Goal: Task Accomplishment & Management: Use online tool/utility

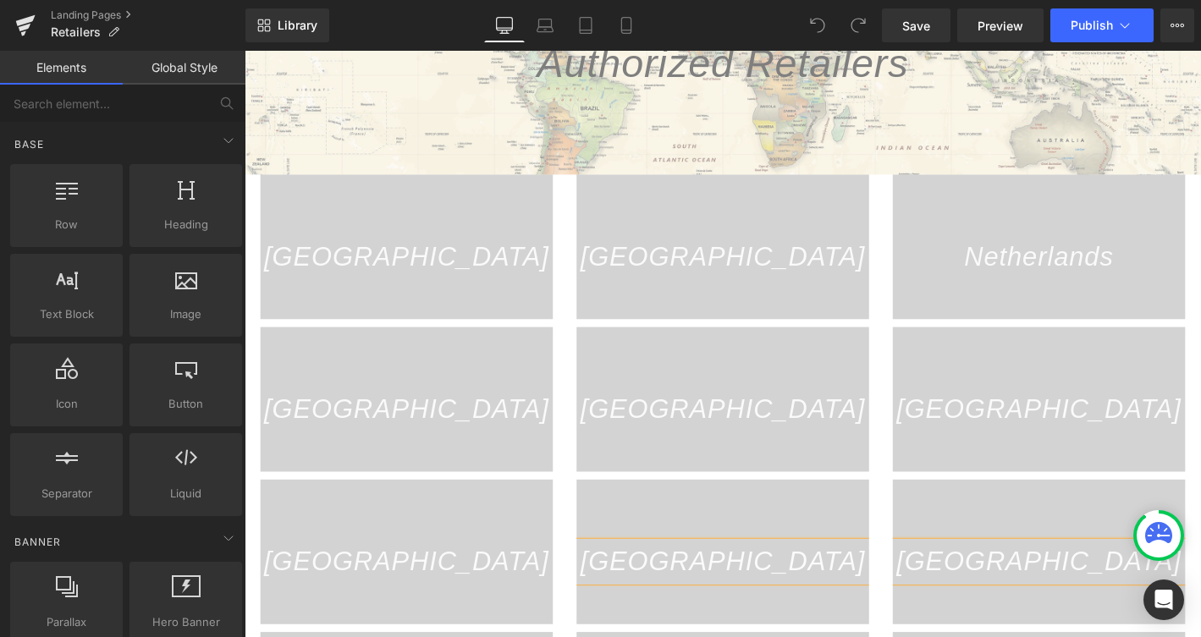
scroll to position [223, 0]
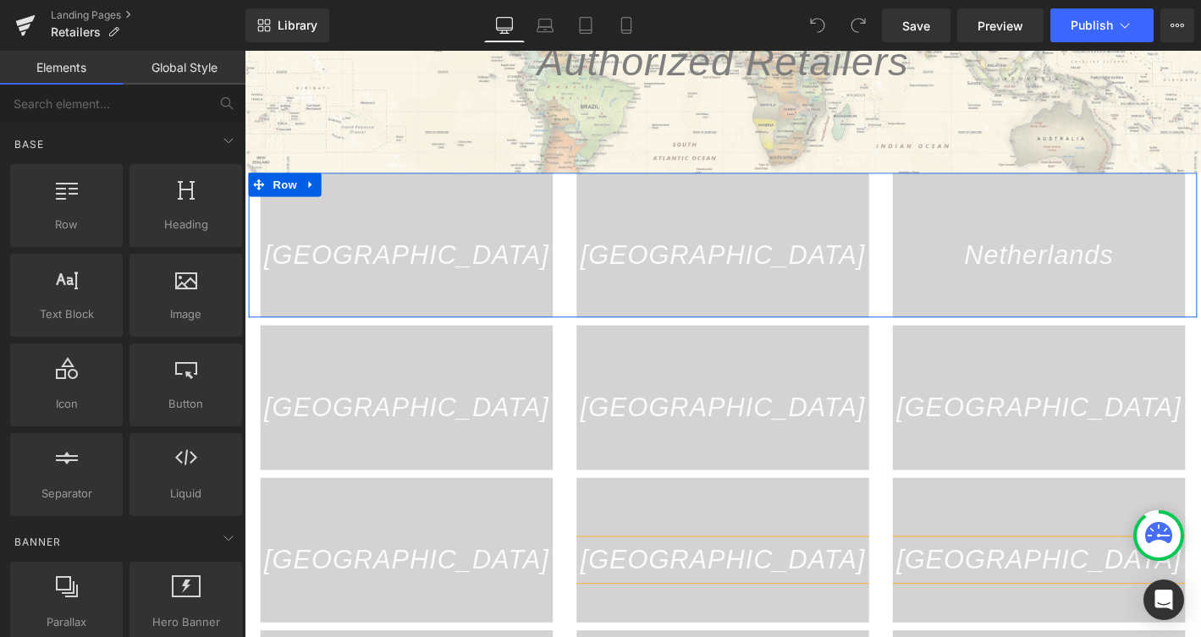
click at [574, 271] on div "United States Text Block Hero Banner" at bounding box center [418, 259] width 338 height 155
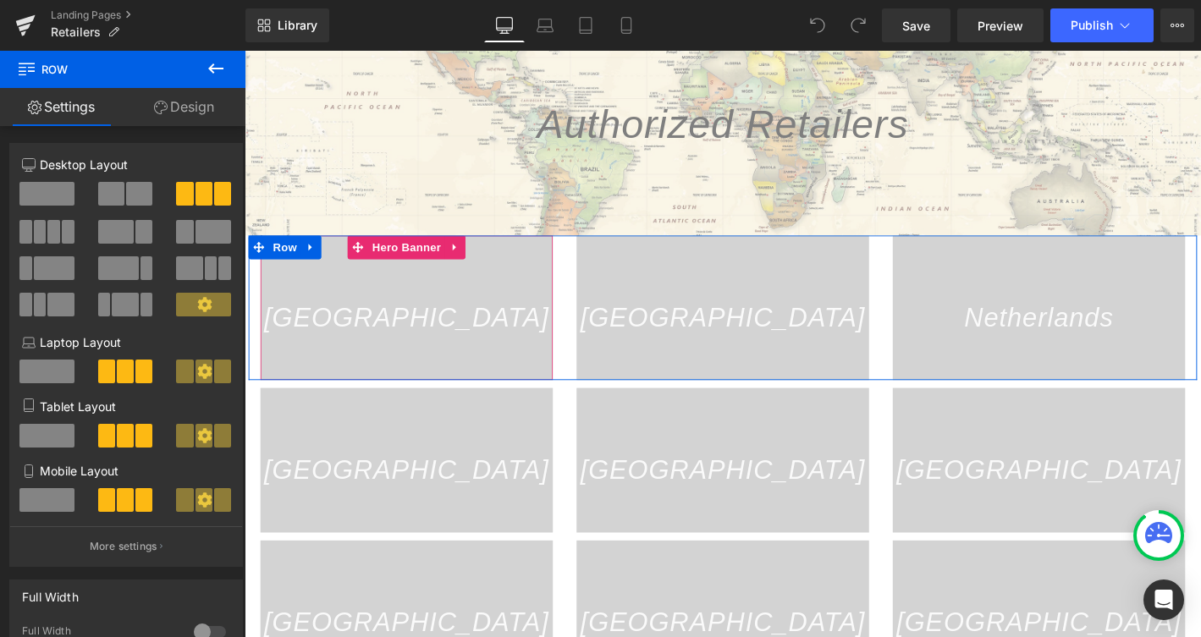
scroll to position [152, 0]
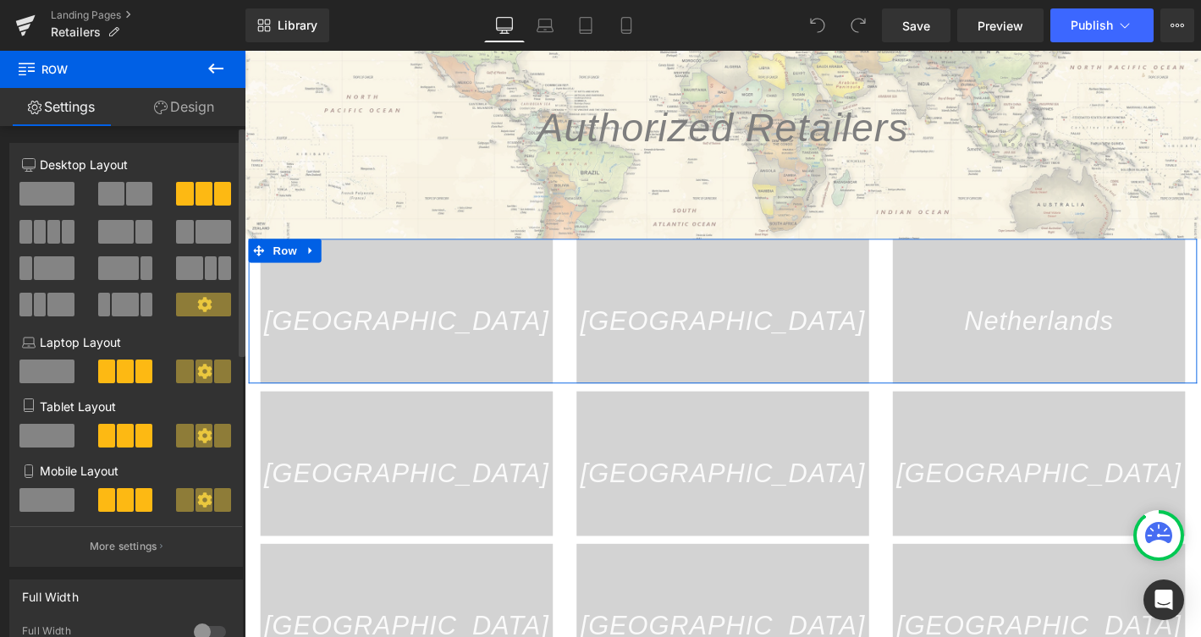
click at [44, 202] on span at bounding box center [46, 194] width 55 height 24
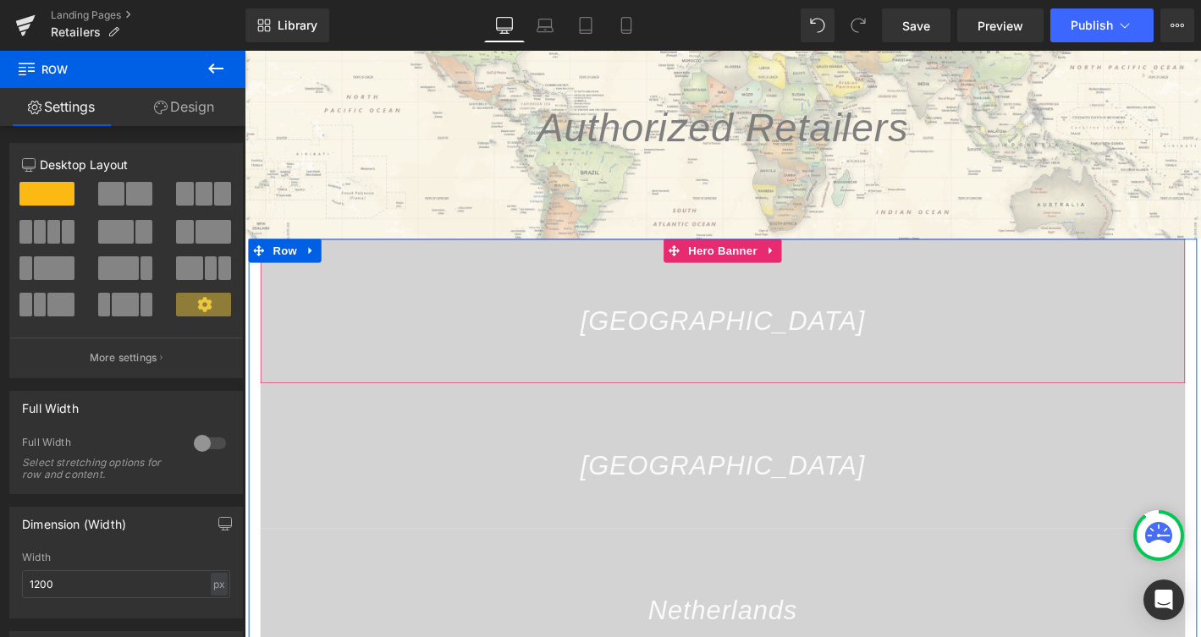
drag, startPoint x: 288, startPoint y: 245, endPoint x: 425, endPoint y: 260, distance: 137.9
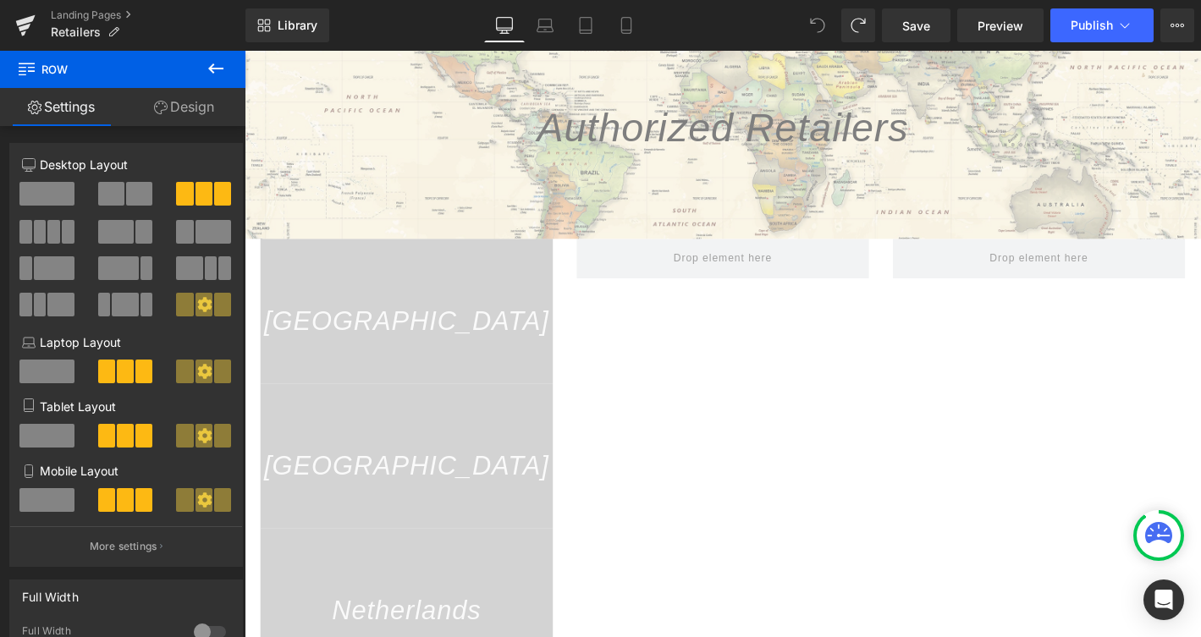
click at [816, 23] on icon at bounding box center [817, 25] width 15 height 15
click at [830, 26] on span at bounding box center [817, 25] width 34 height 34
click at [816, 15] on span at bounding box center [817, 25] width 34 height 34
click at [1176, 23] on icon at bounding box center [1177, 26] width 14 height 14
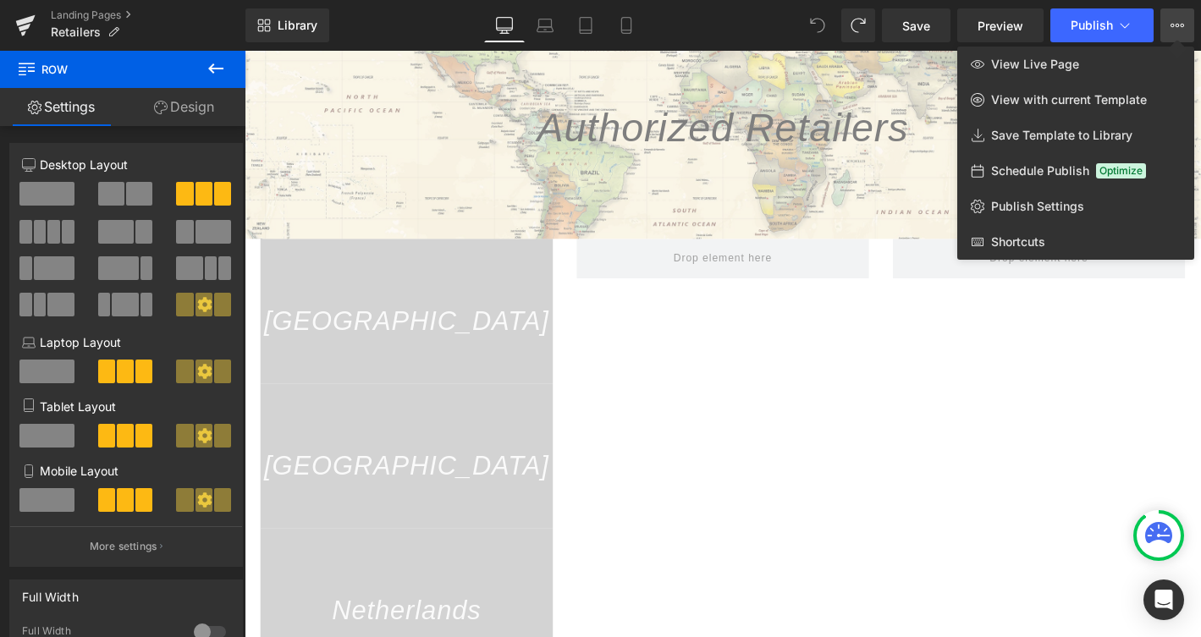
click at [826, 22] on span at bounding box center [817, 25] width 34 height 34
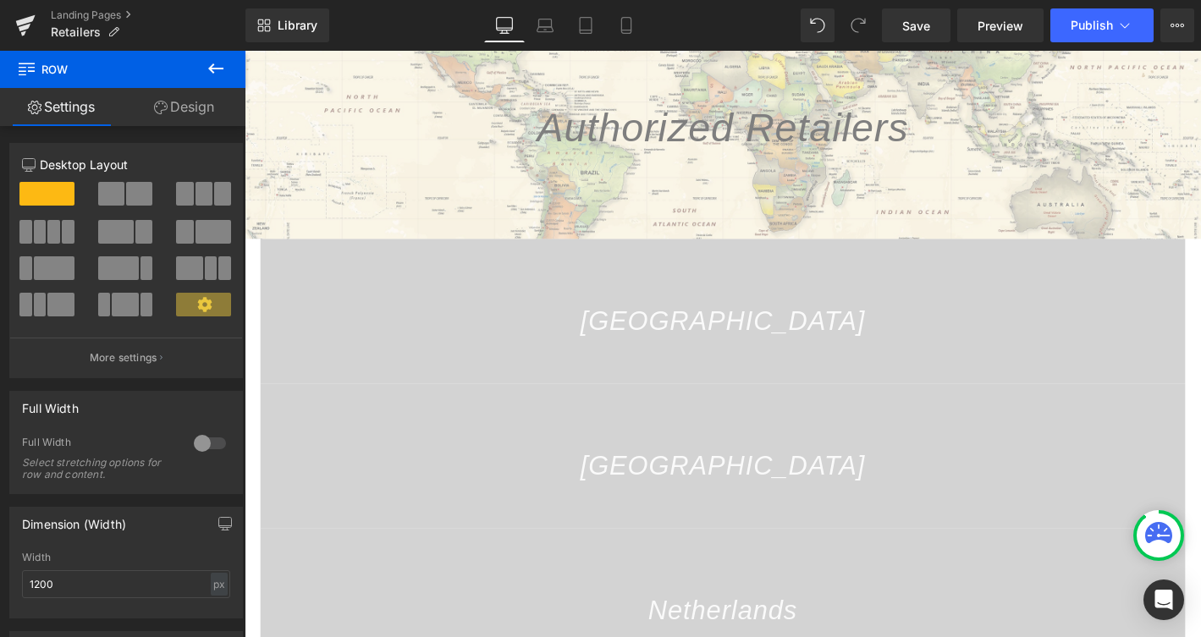
click at [852, 20] on icon at bounding box center [857, 25] width 15 height 15
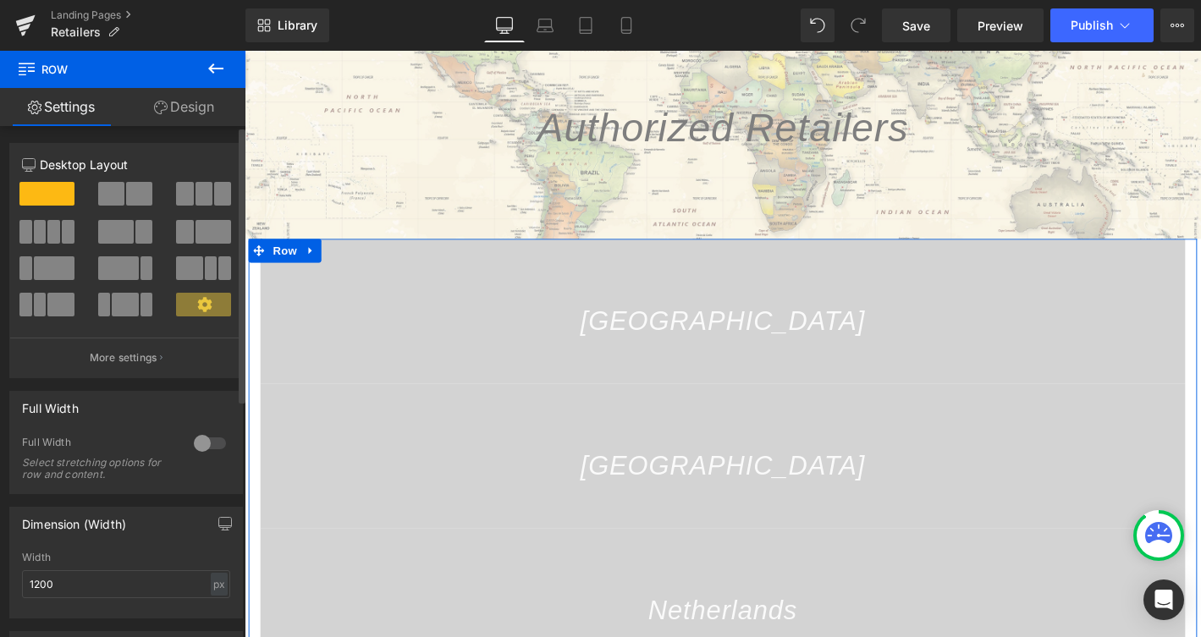
click at [183, 191] on span at bounding box center [184, 194] width 17 height 24
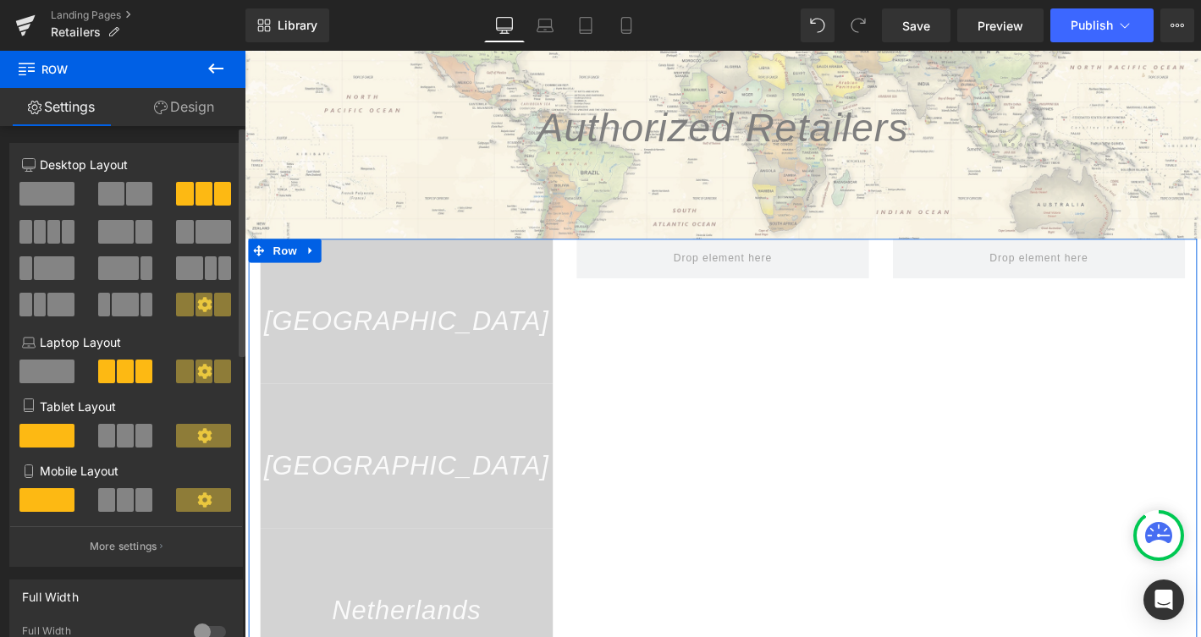
click at [183, 191] on span at bounding box center [184, 194] width 17 height 24
click at [130, 201] on span at bounding box center [139, 194] width 26 height 24
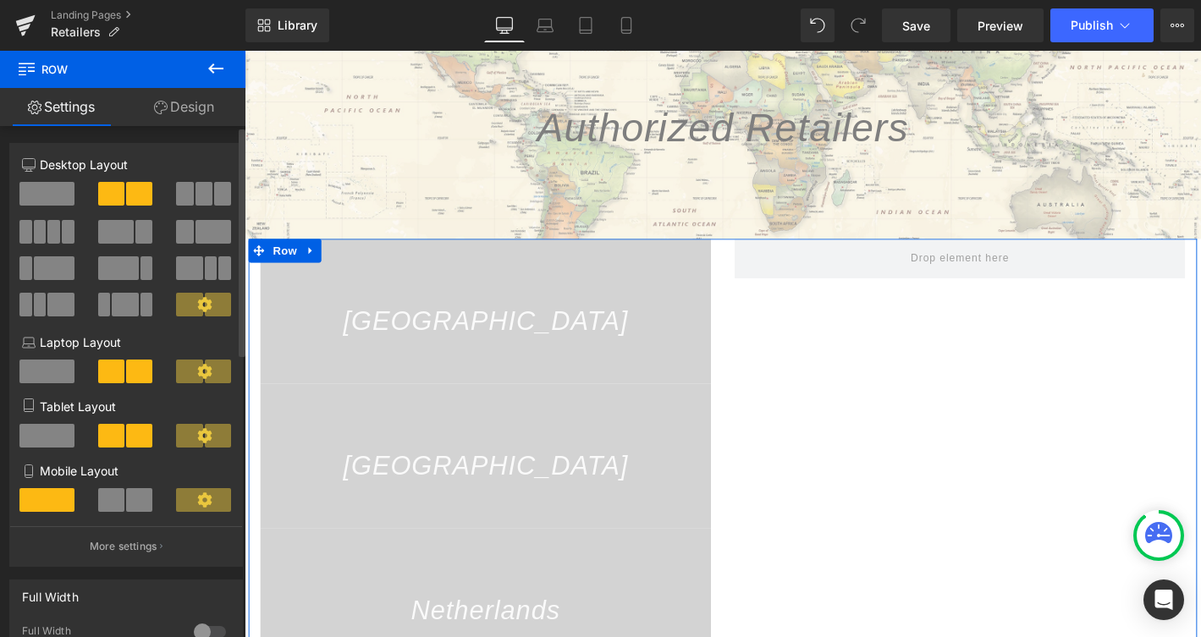
click at [52, 239] on span at bounding box center [53, 232] width 13 height 24
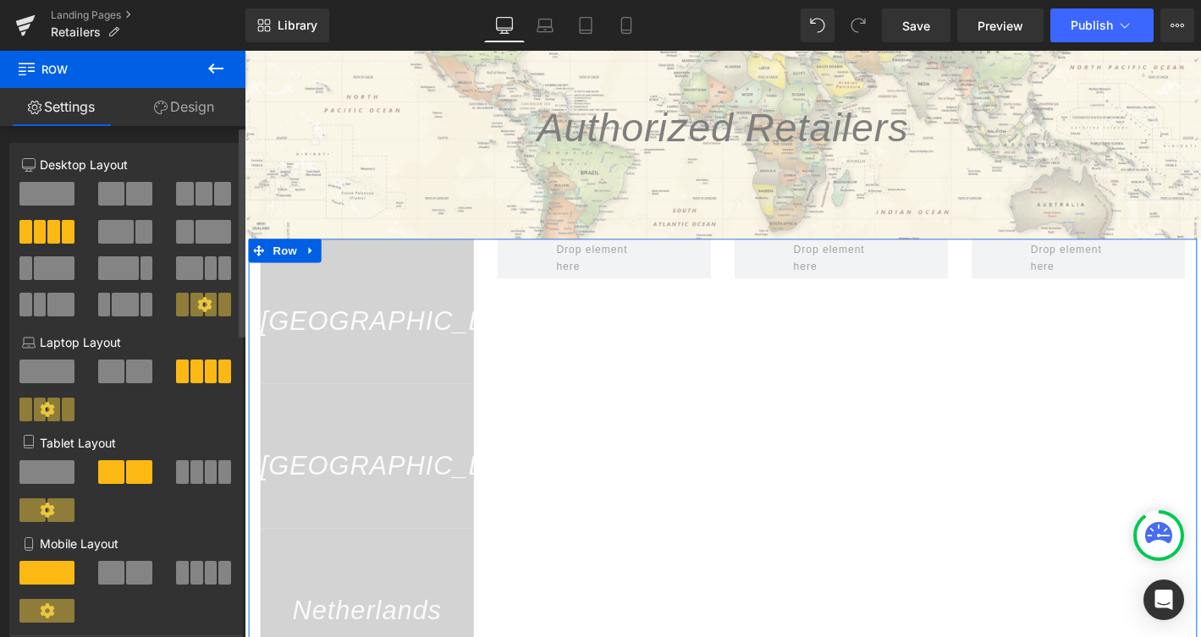
click at [50, 192] on span at bounding box center [46, 194] width 55 height 24
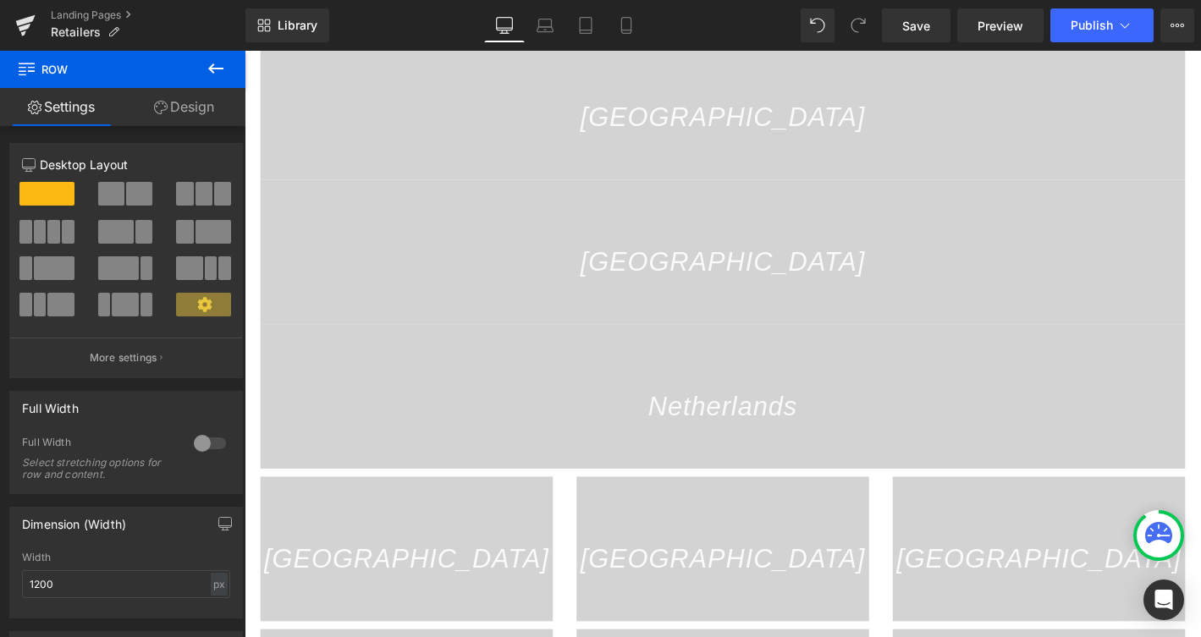
scroll to position [369, 0]
click at [535, 221] on div at bounding box center [756, 267] width 990 height 155
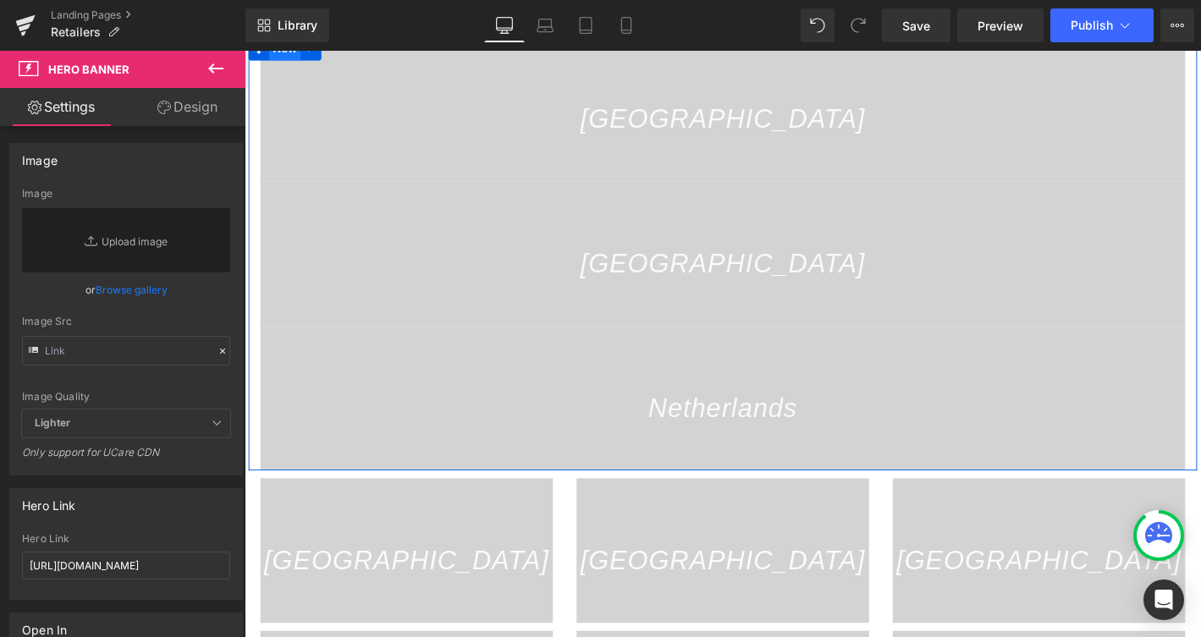
click at [295, 52] on span "Row" at bounding box center [288, 48] width 34 height 25
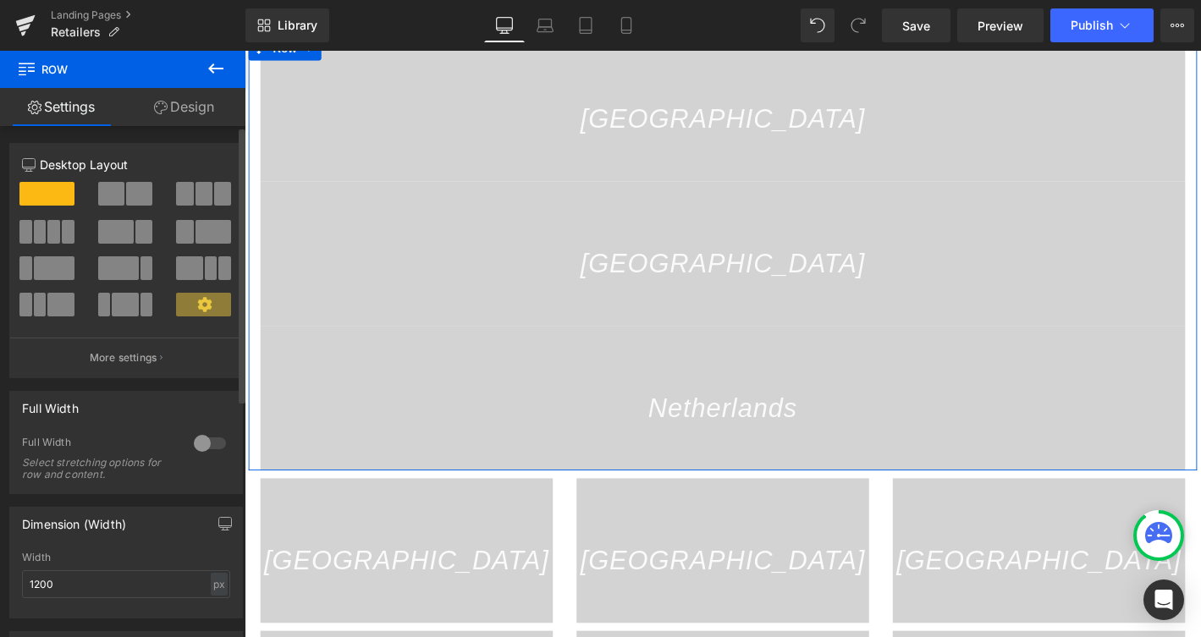
click at [206, 186] on button at bounding box center [204, 194] width 57 height 24
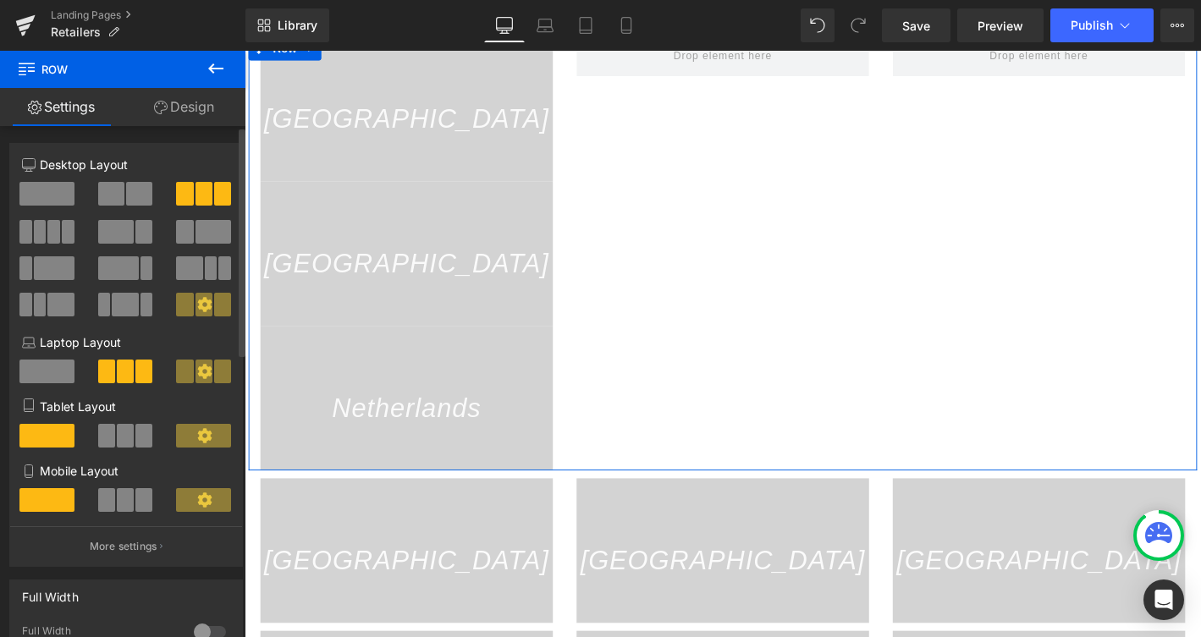
click at [207, 301] on button at bounding box center [204, 305] width 57 height 24
click at [197, 308] on icon at bounding box center [204, 304] width 14 height 14
click at [195, 198] on span at bounding box center [203, 194] width 17 height 24
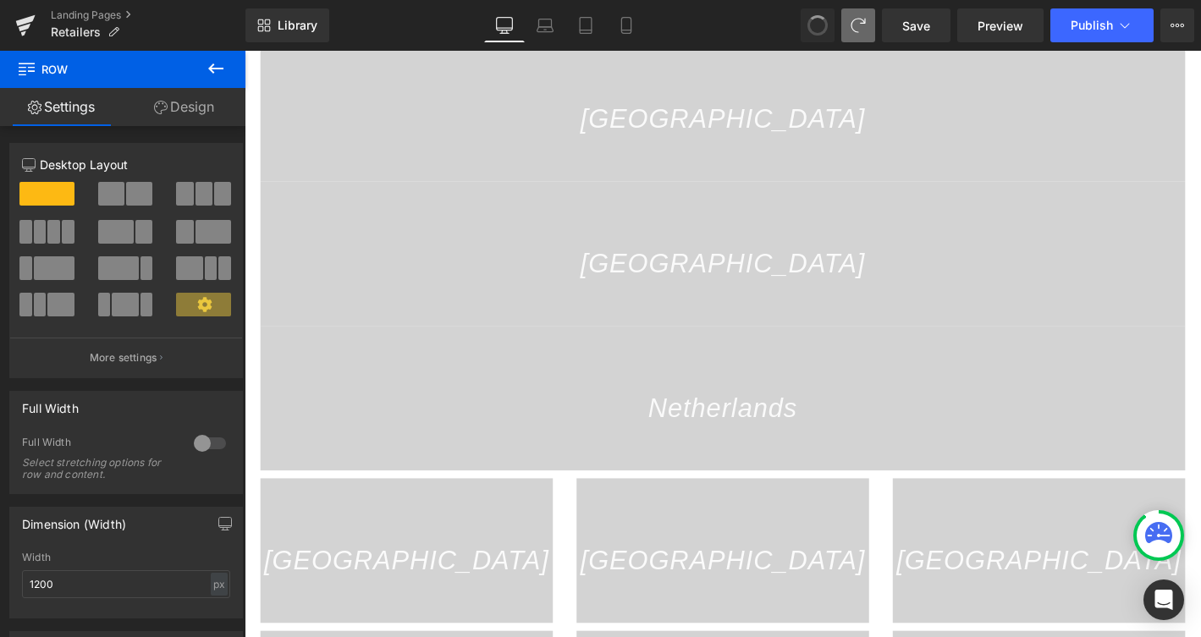
click at [809, 18] on button at bounding box center [817, 25] width 34 height 34
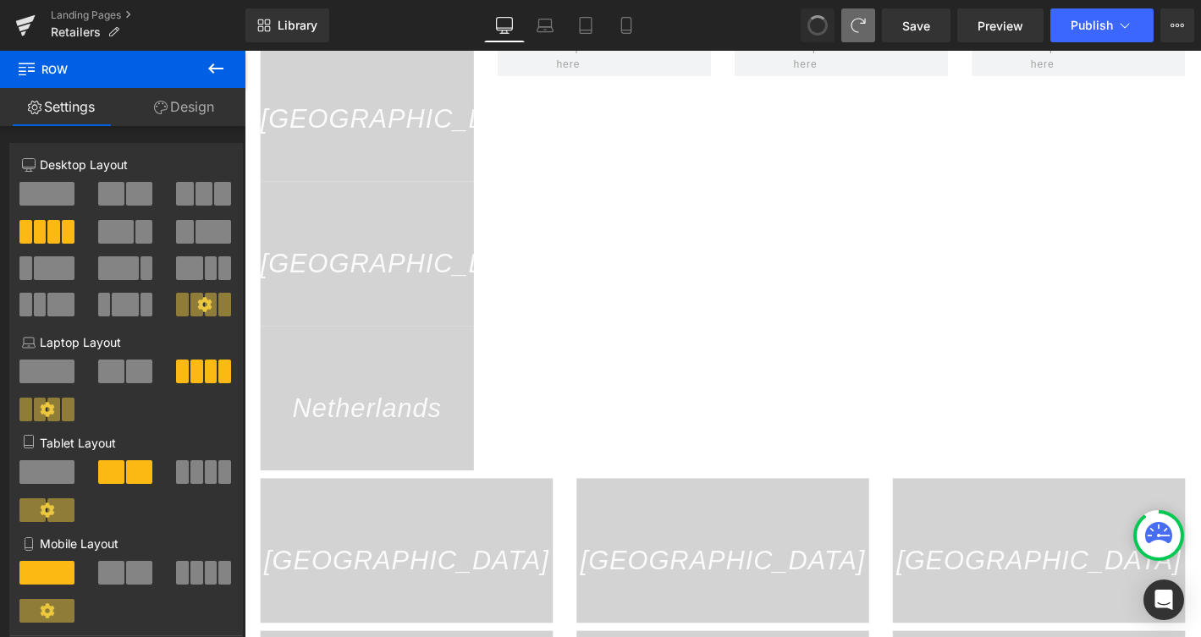
scroll to position [156, 0]
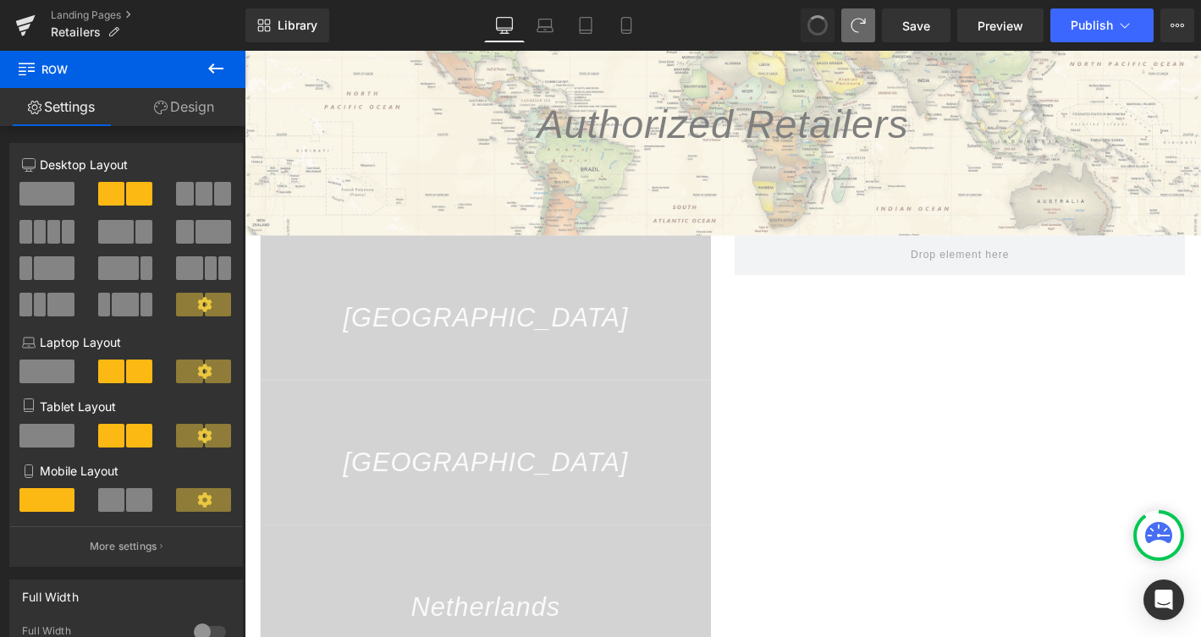
click at [809, 18] on button at bounding box center [817, 25] width 34 height 34
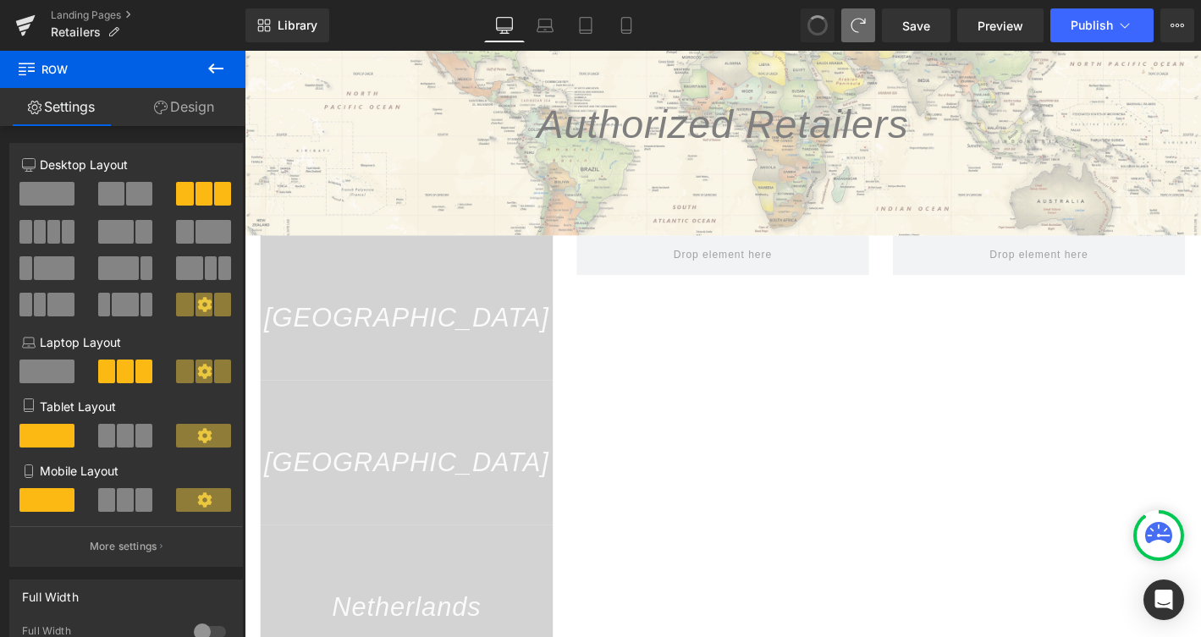
click at [809, 18] on button at bounding box center [817, 25] width 34 height 34
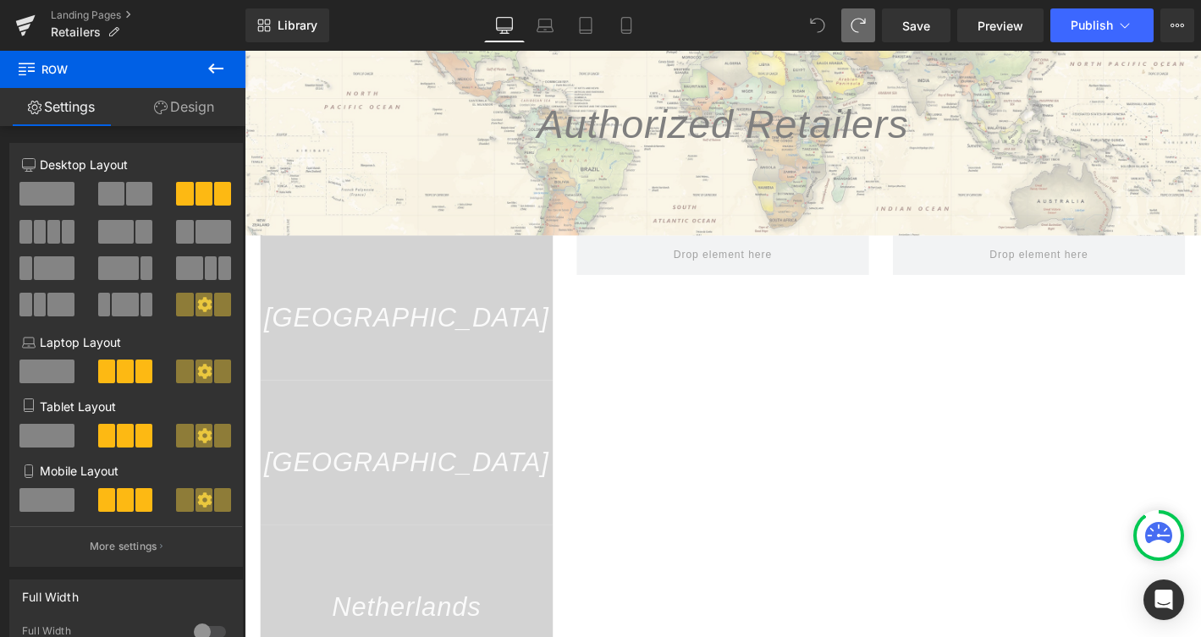
click at [809, 18] on span at bounding box center [817, 25] width 34 height 34
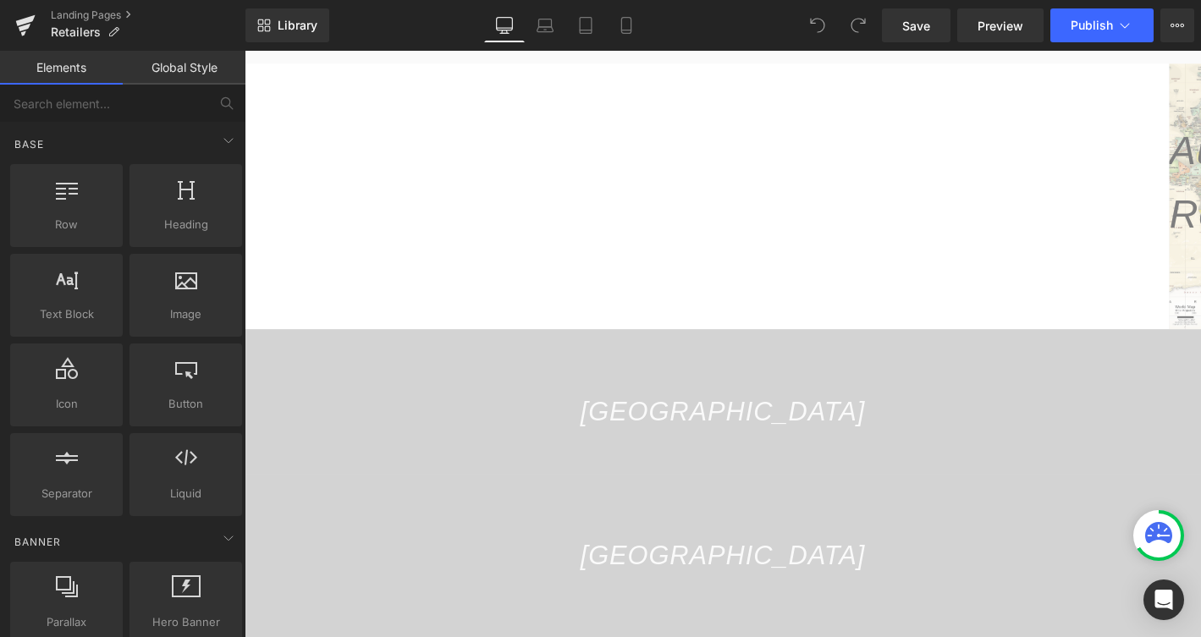
scroll to position [125, 0]
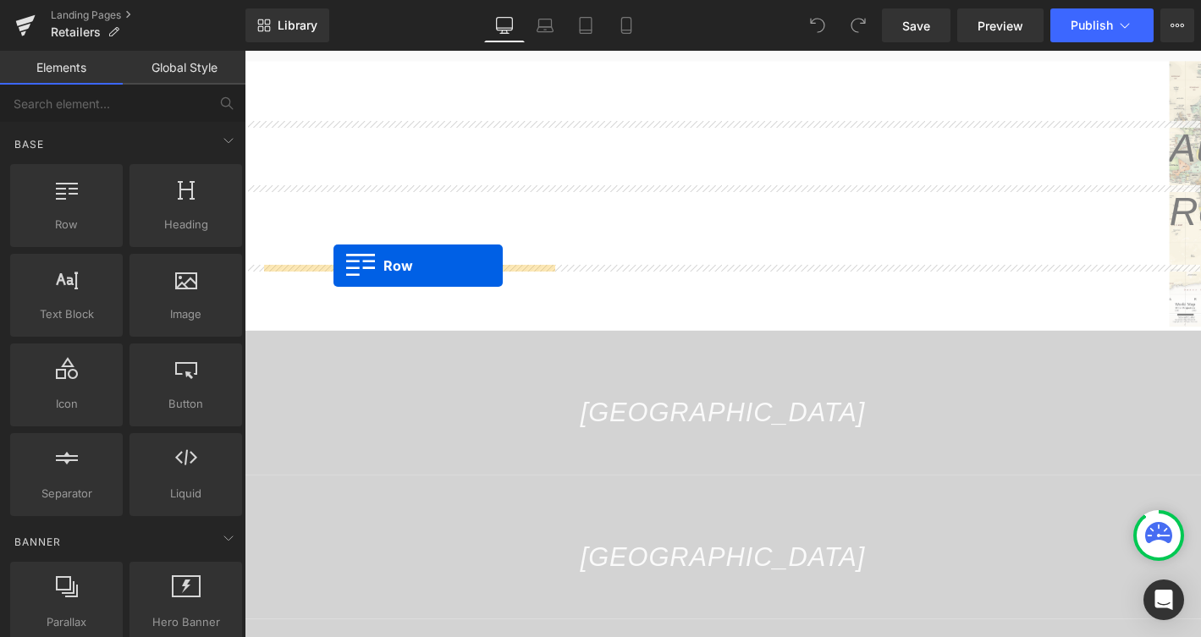
drag, startPoint x: 310, startPoint y: 250, endPoint x: 339, endPoint y: 281, distance: 42.5
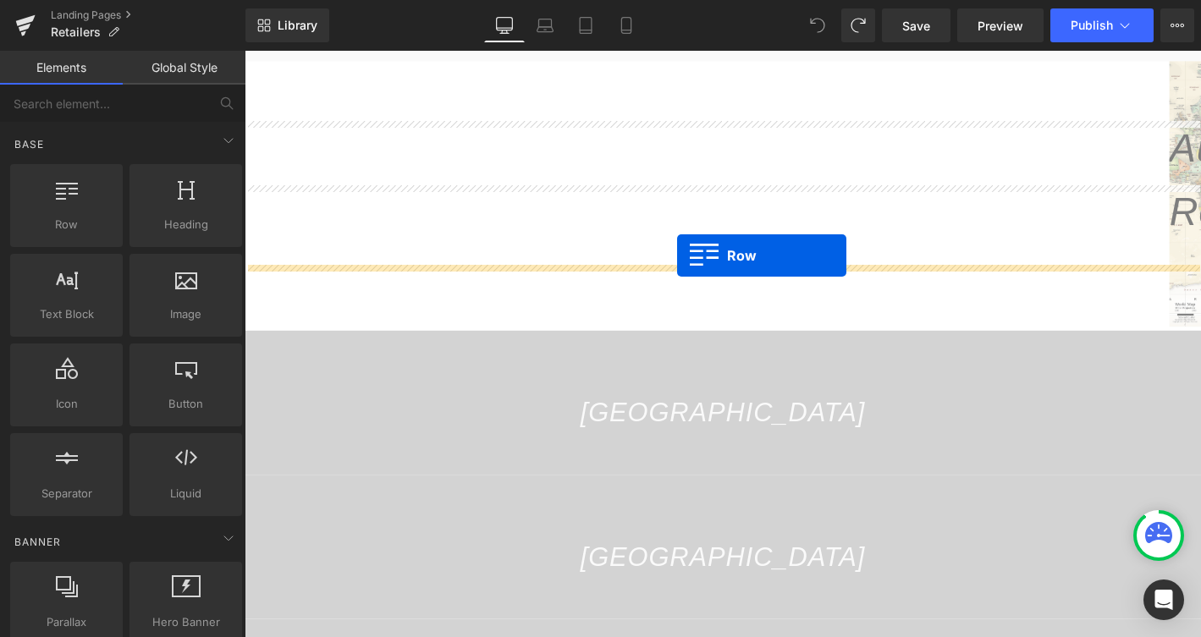
drag, startPoint x: 330, startPoint y: 229, endPoint x: 707, endPoint y: 270, distance: 379.5
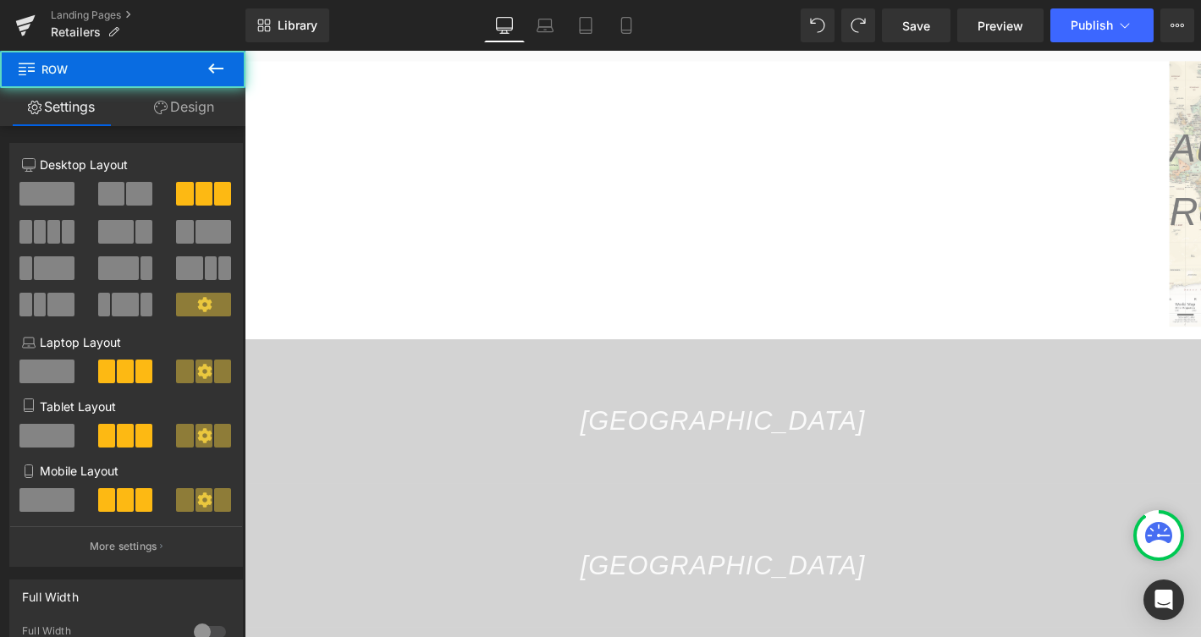
drag, startPoint x: 898, startPoint y: 358, endPoint x: 898, endPoint y: 323, distance: 34.7
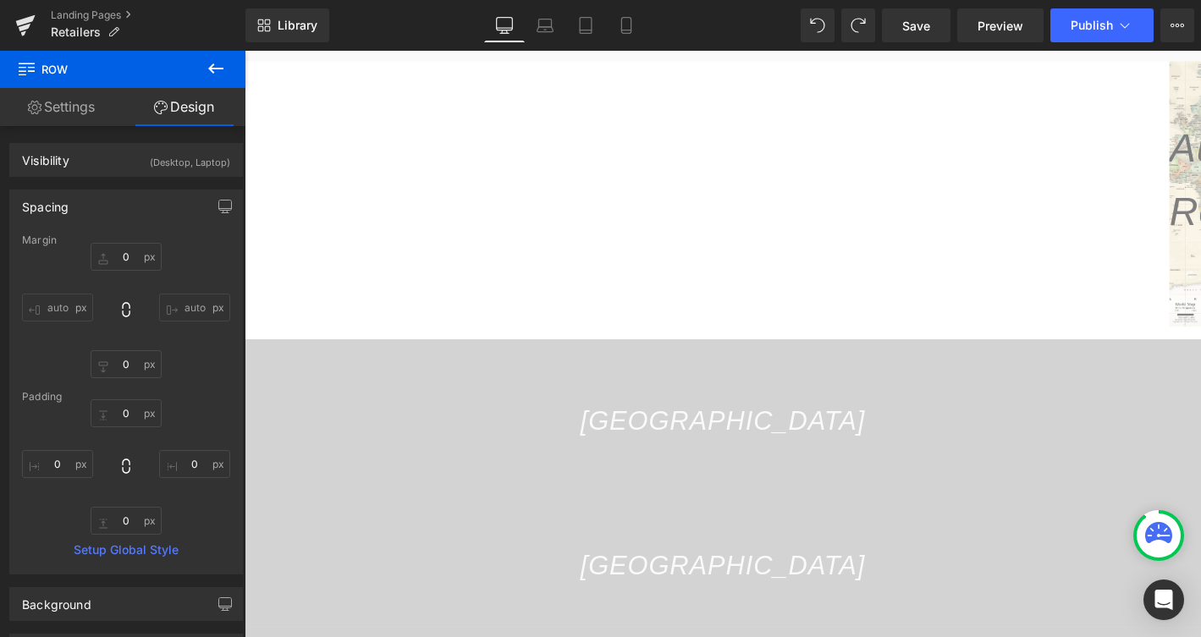
type input "0"
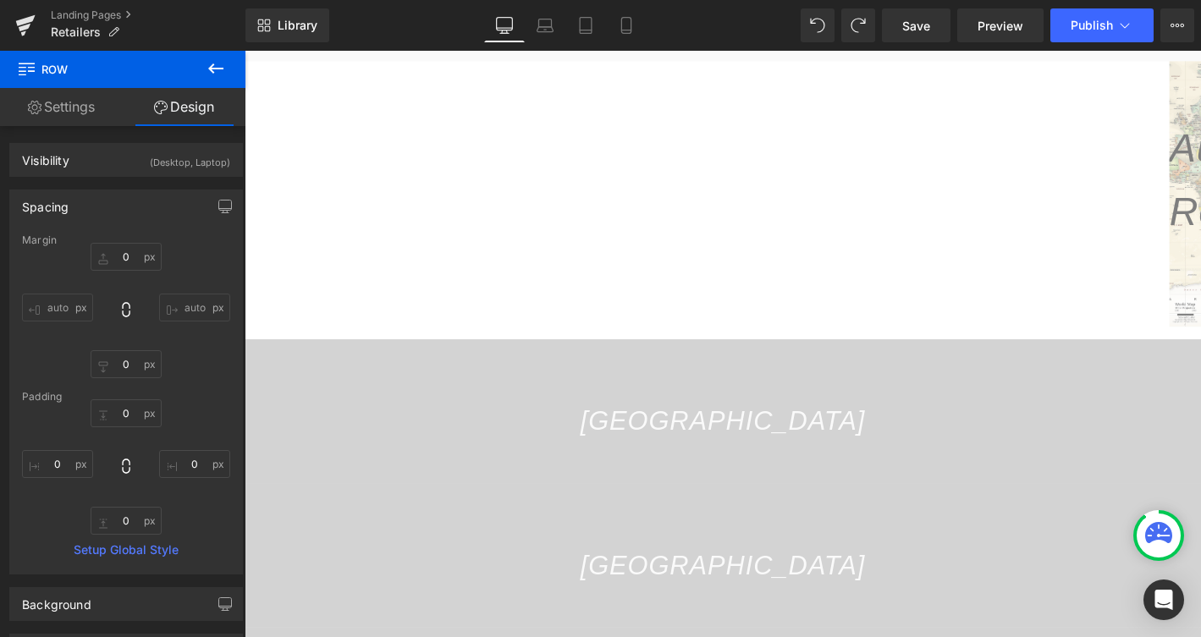
type input "0"
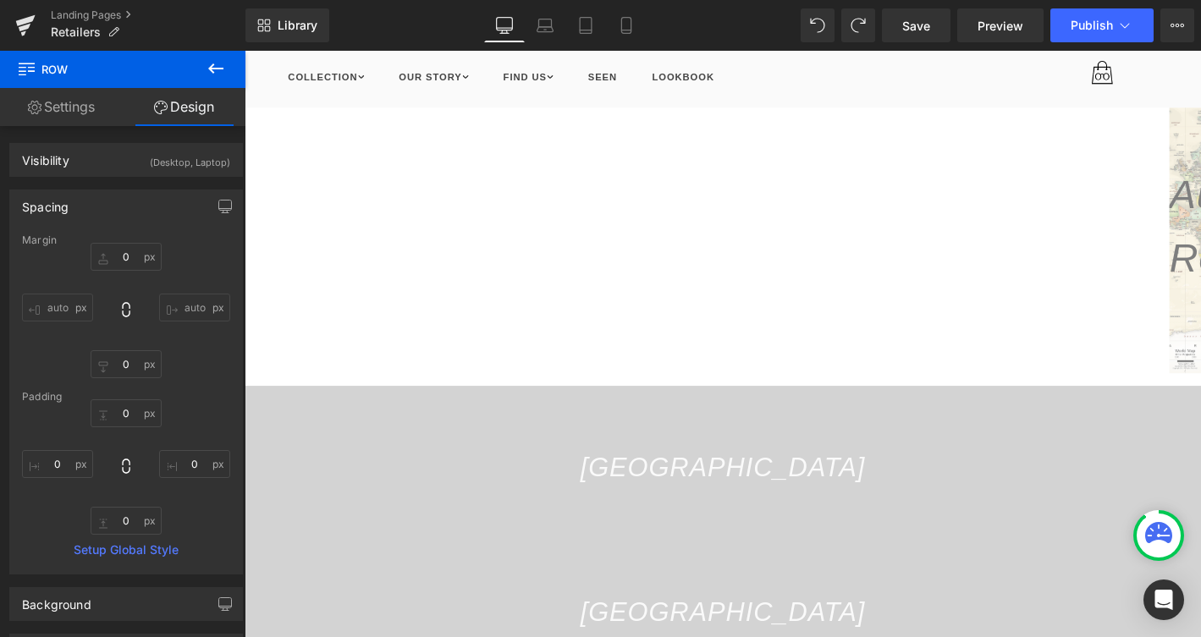
scroll to position [0, 0]
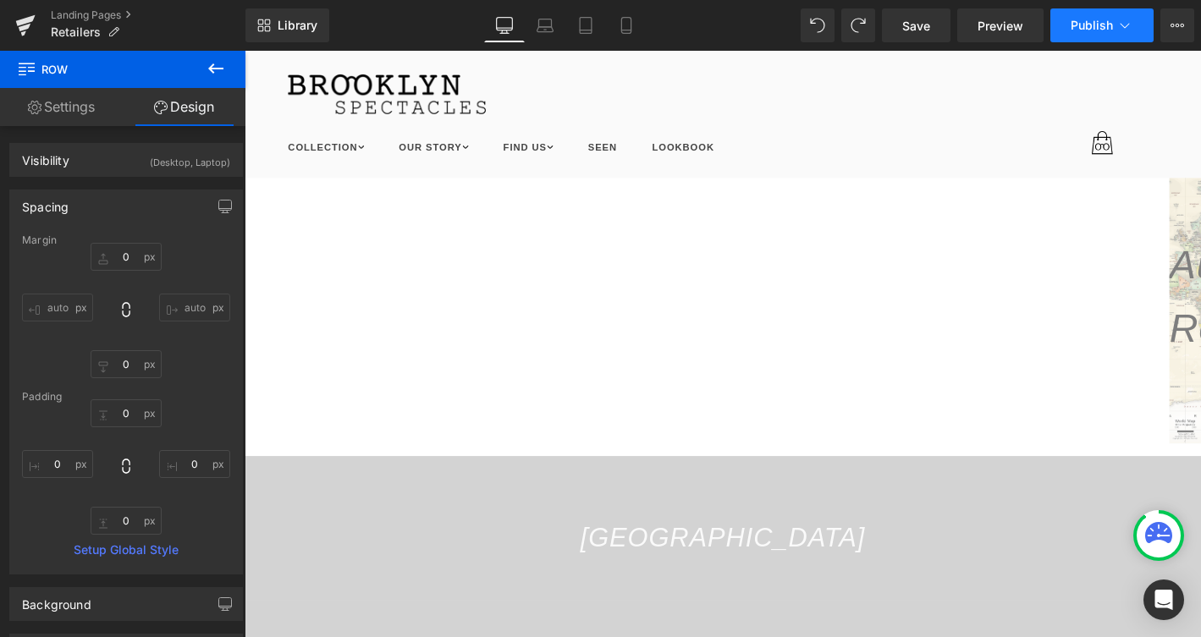
click at [1073, 29] on span "Publish" at bounding box center [1091, 26] width 42 height 14
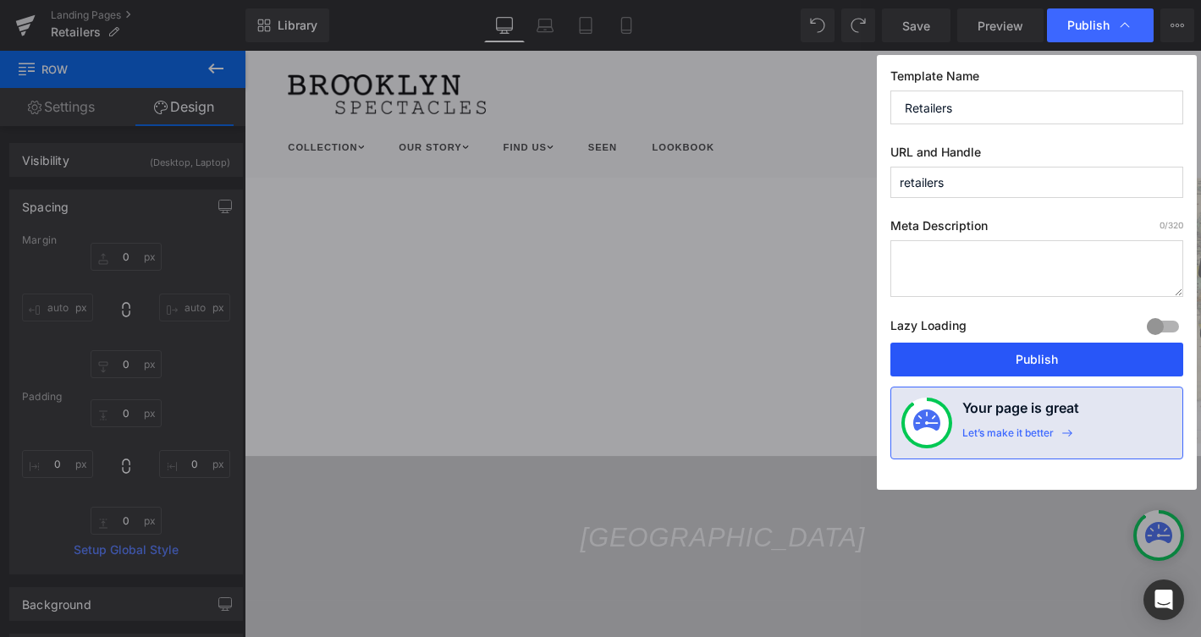
click at [1010, 360] on button "Publish" at bounding box center [1036, 360] width 293 height 34
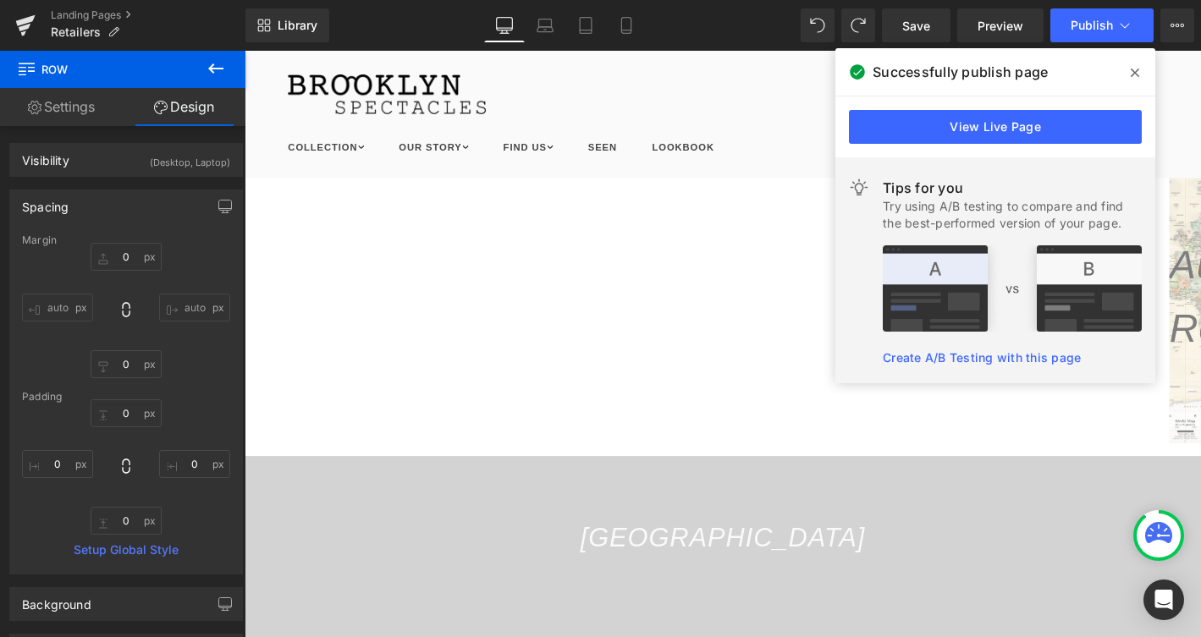
click at [719, 77] on h1 at bounding box center [756, 97] width 931 height 42
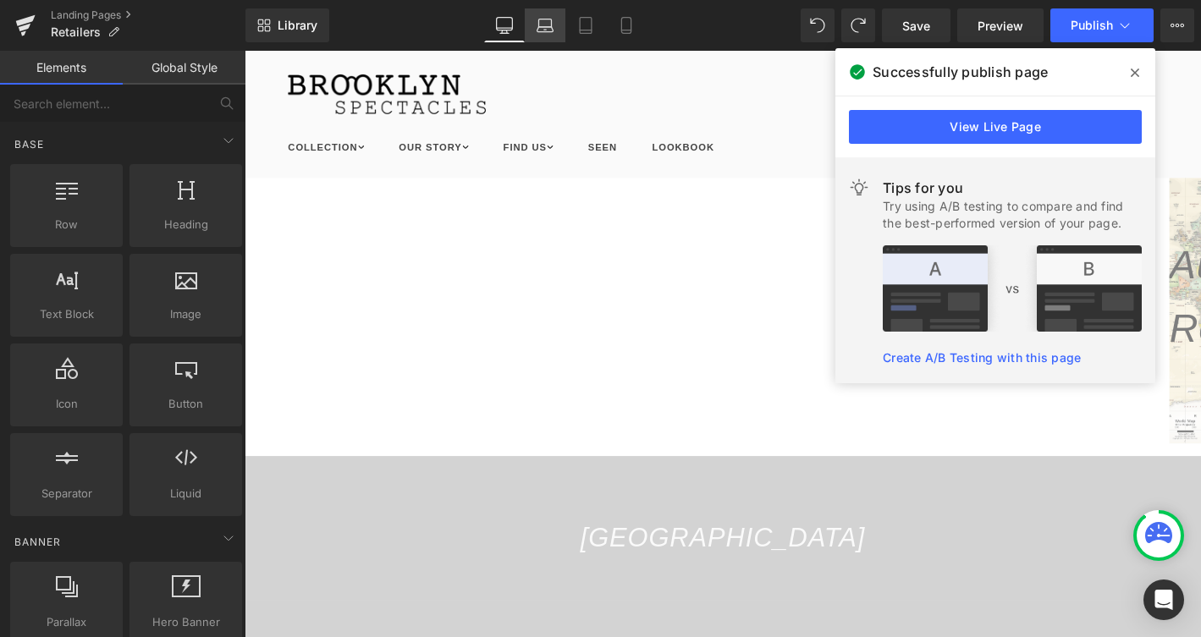
click at [543, 25] on icon at bounding box center [544, 25] width 17 height 17
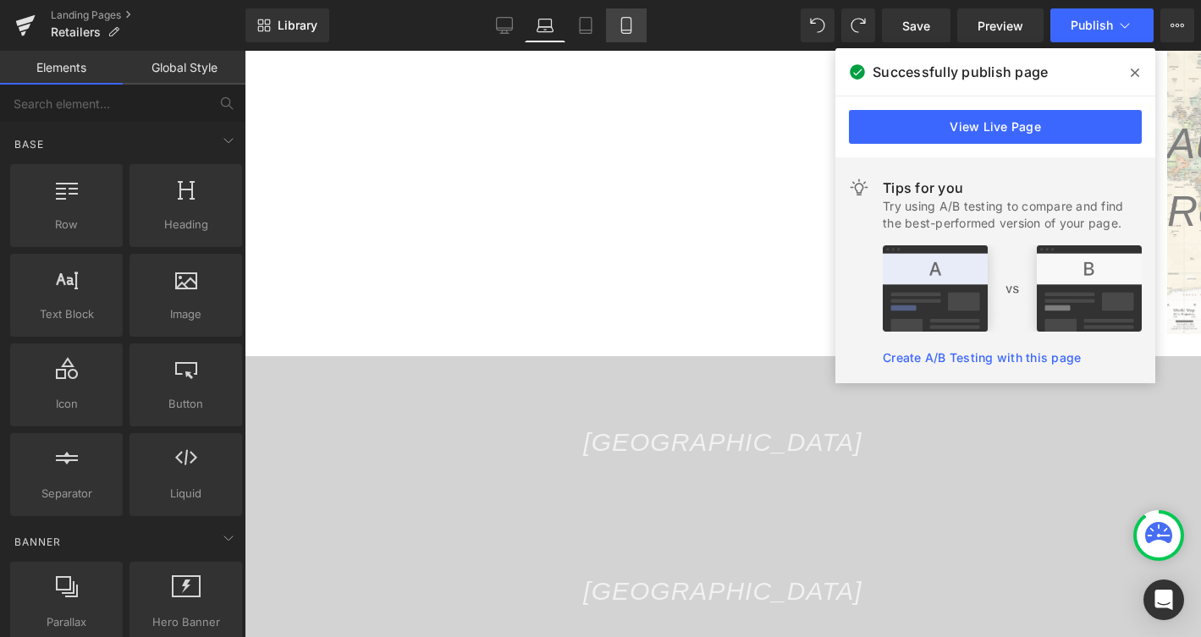
click at [609, 24] on link "Mobile" at bounding box center [626, 25] width 41 height 34
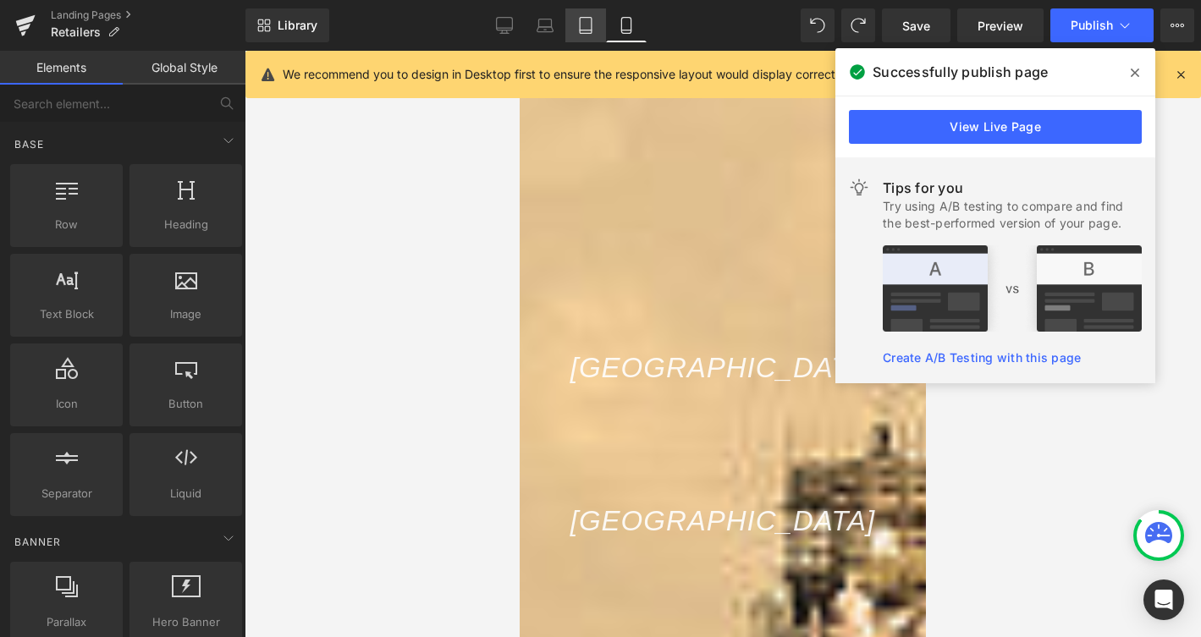
click at [592, 24] on icon at bounding box center [585, 25] width 17 height 17
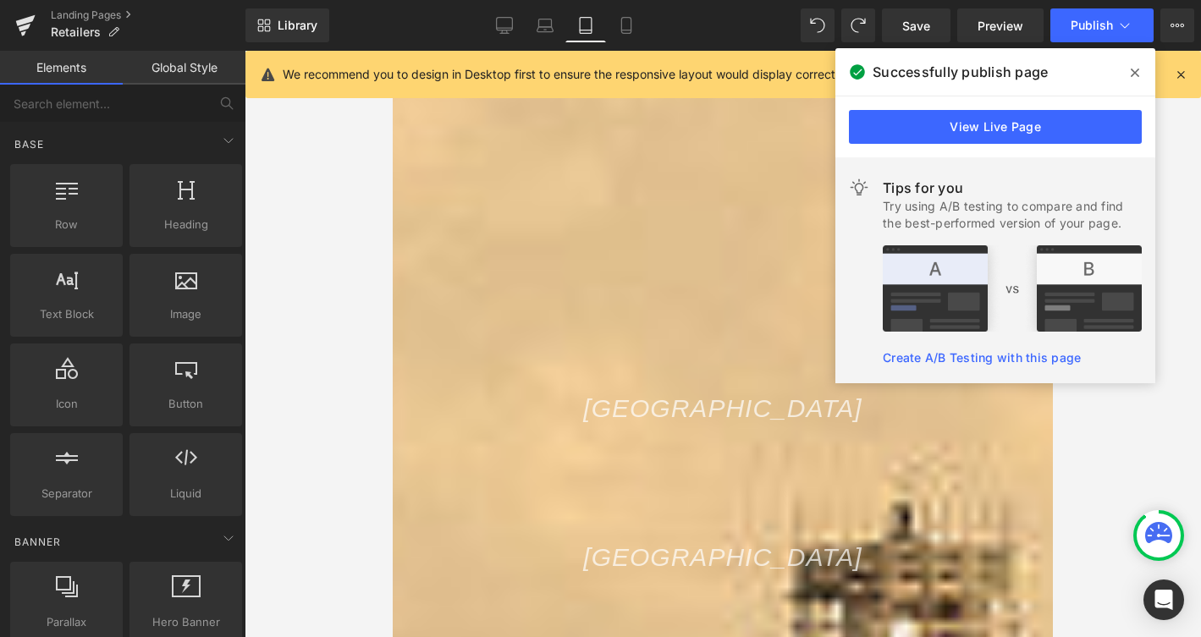
click at [1134, 75] on icon at bounding box center [1134, 73] width 8 height 14
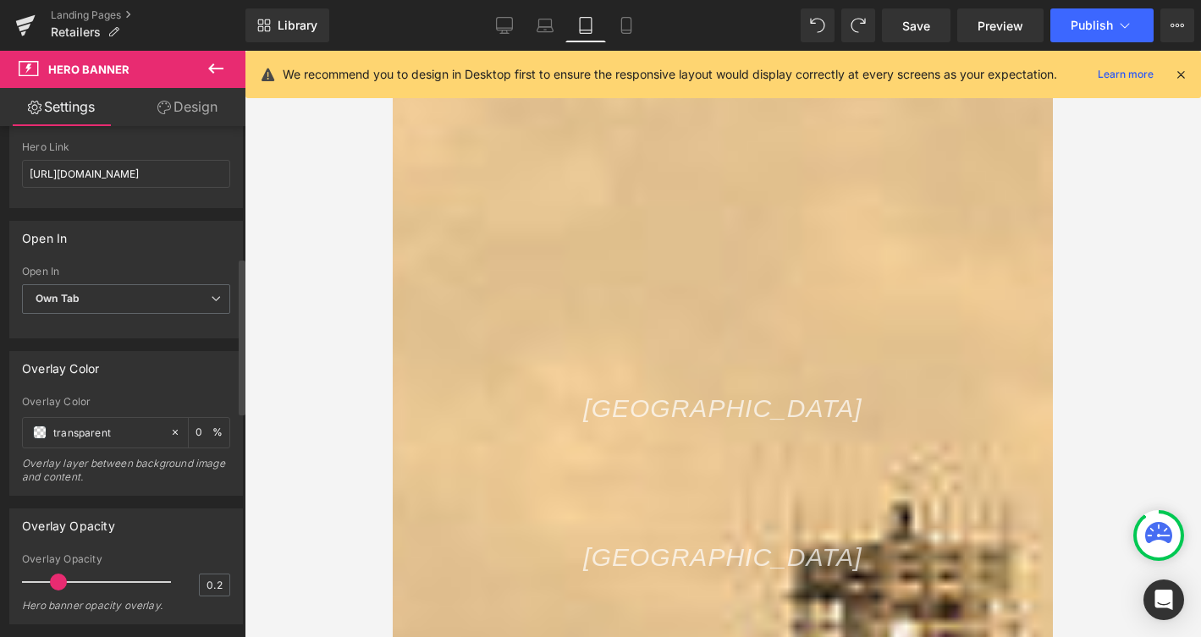
scroll to position [421, 0]
click at [195, 434] on input "0" at bounding box center [203, 435] width 17 height 19
type input "100"
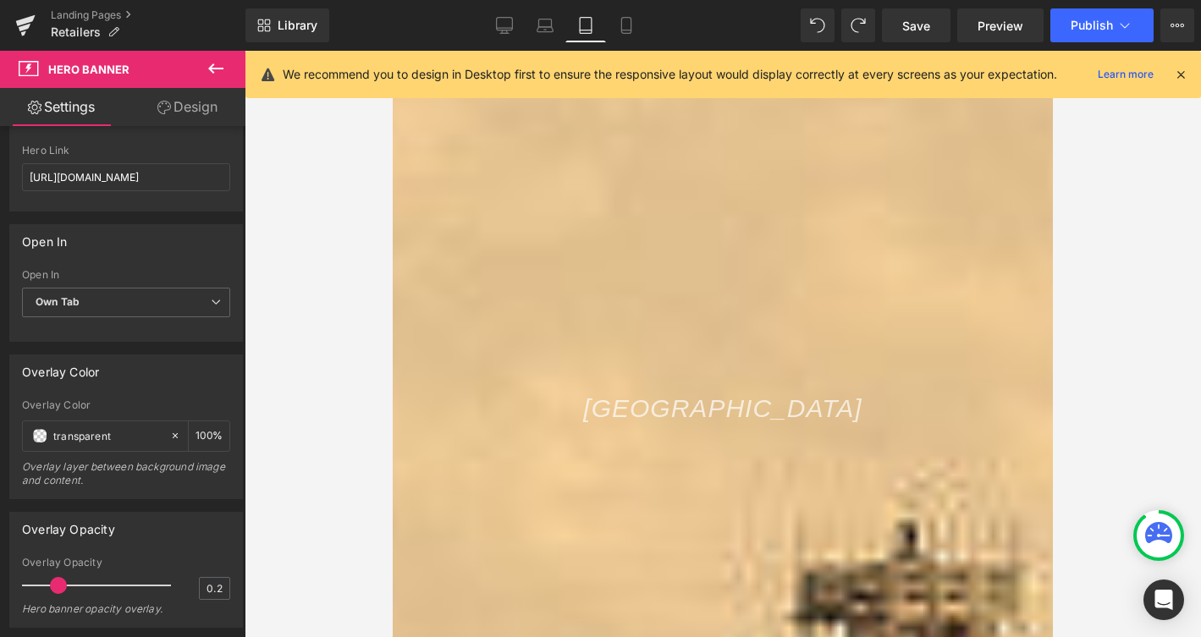
click at [388, 377] on div at bounding box center [723, 344] width 956 height 586
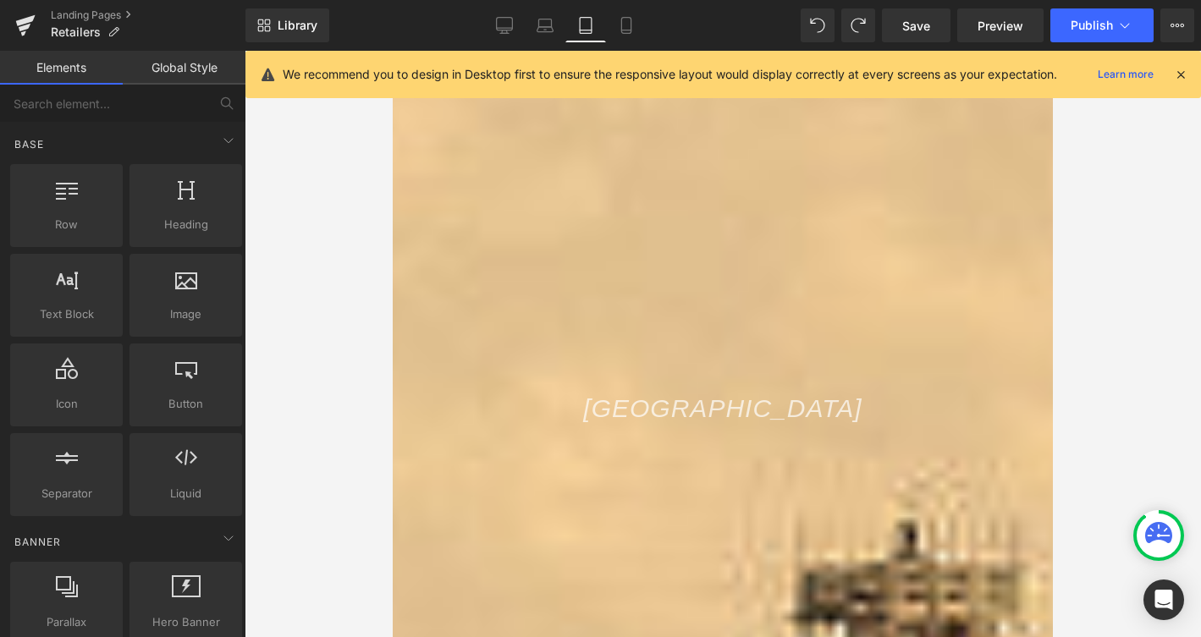
click at [504, 427] on div "79px" at bounding box center [723, 460] width 660 height 67
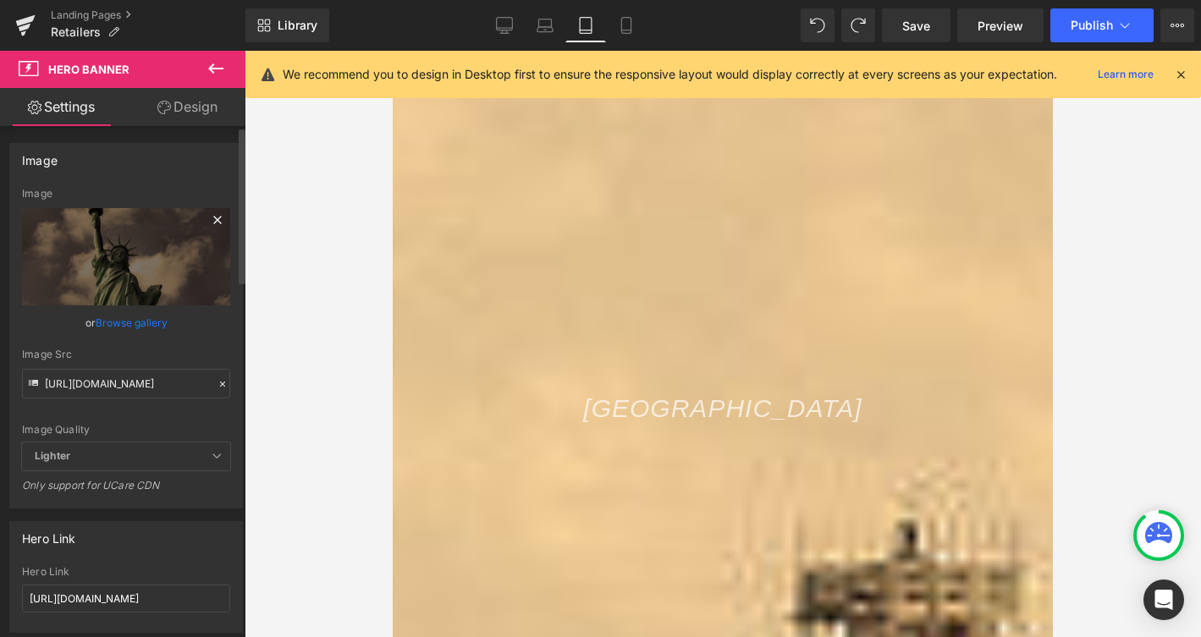
click at [213, 219] on icon at bounding box center [217, 220] width 8 height 8
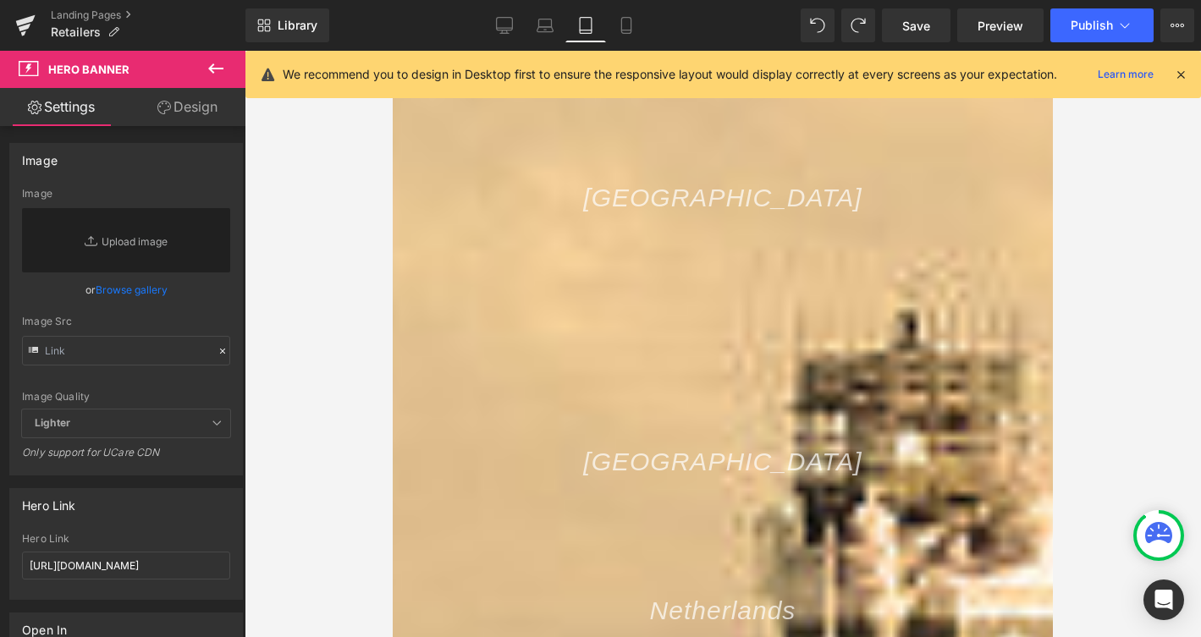
scroll to position [411, 0]
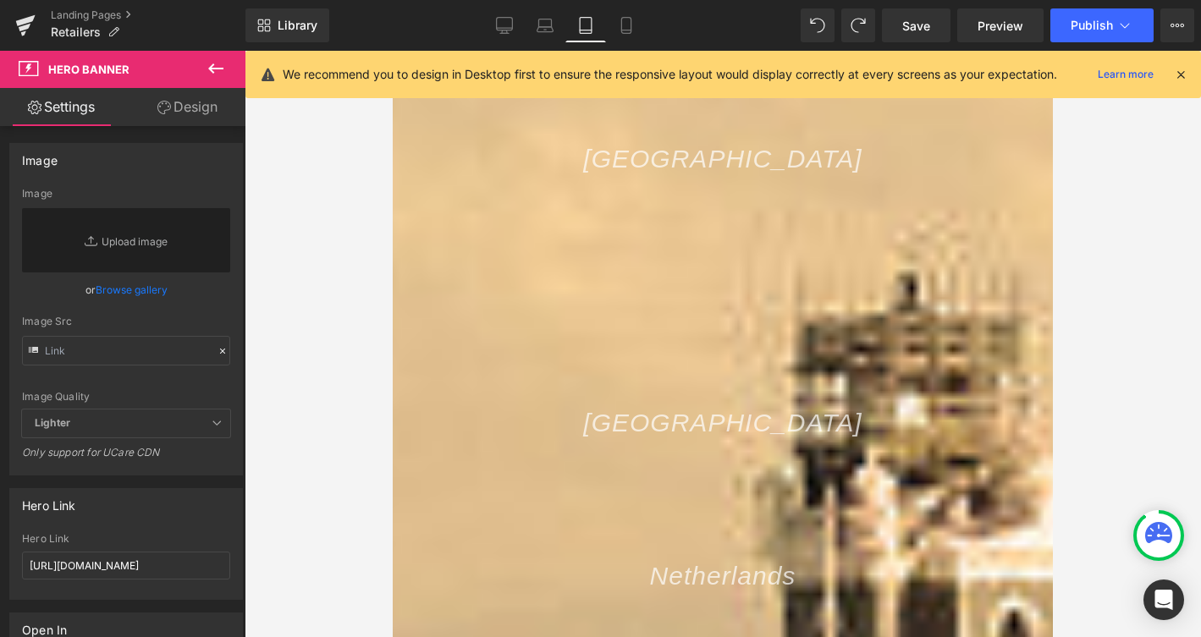
click at [538, 442] on div at bounding box center [723, 444] width 660 height 4
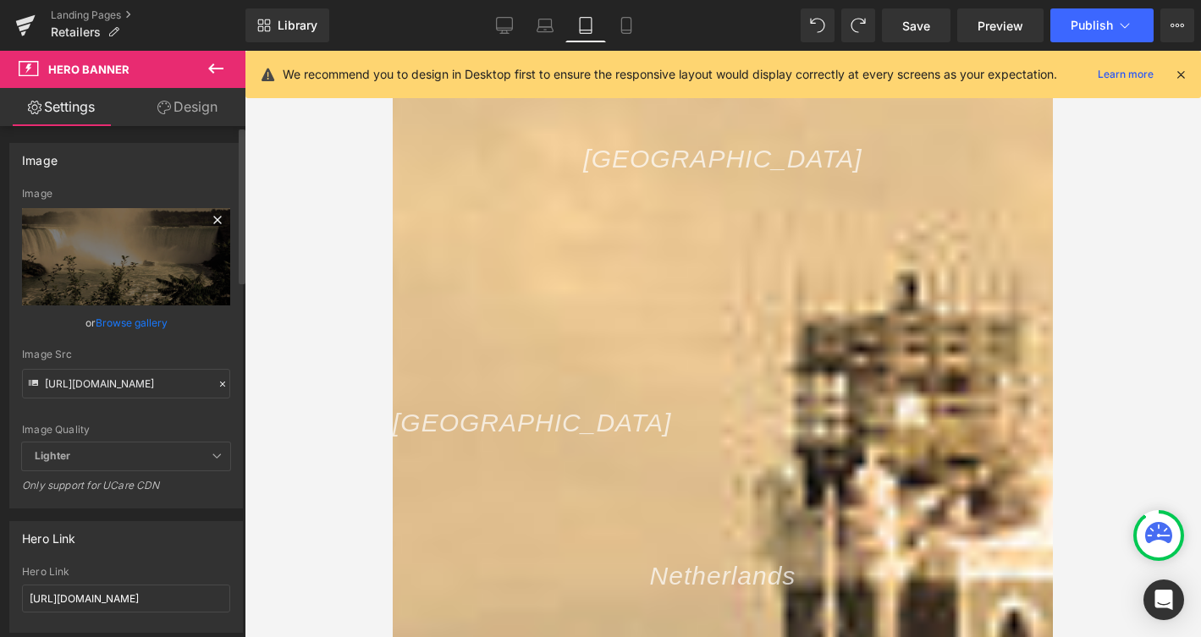
click at [213, 217] on icon at bounding box center [217, 220] width 20 height 20
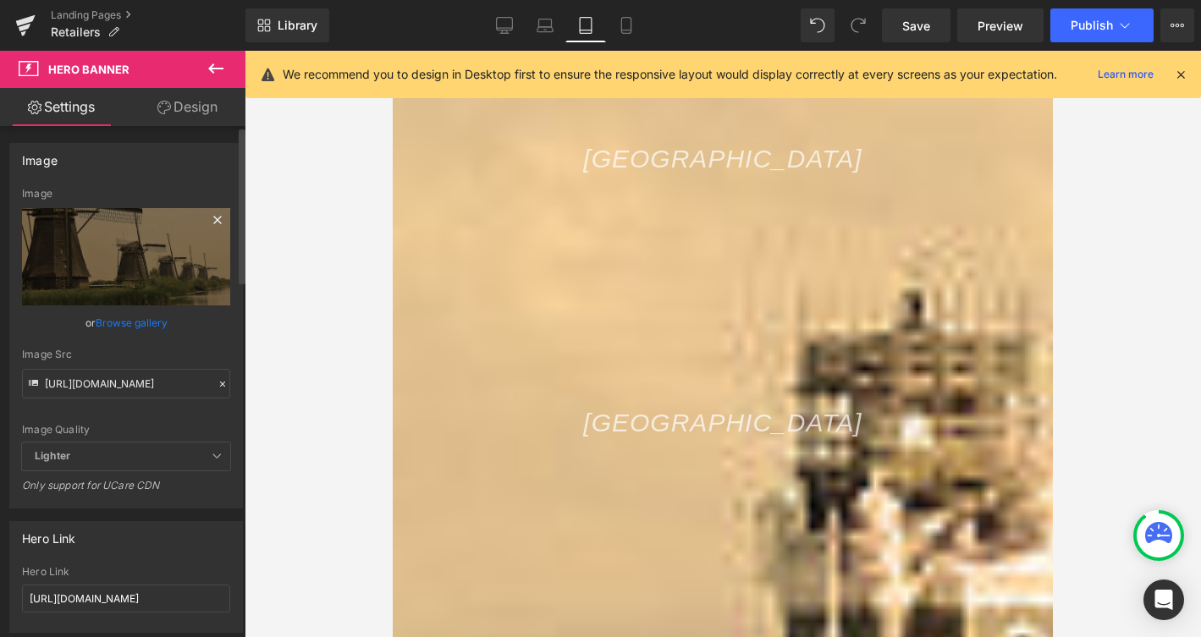
click at [213, 218] on icon at bounding box center [217, 220] width 8 height 8
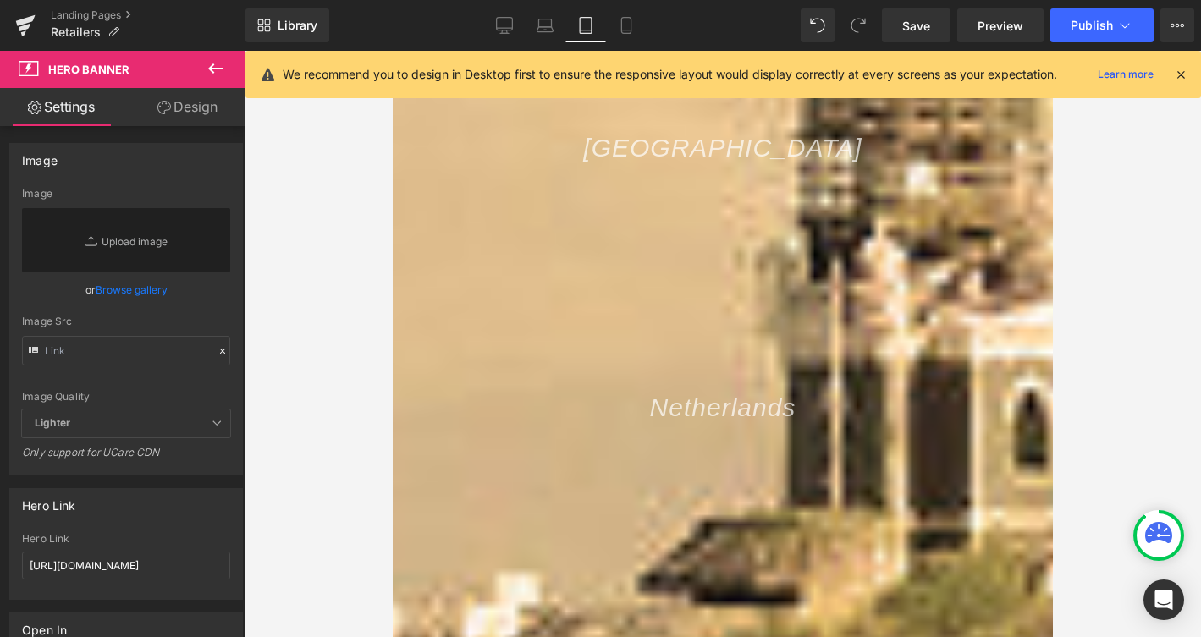
scroll to position [687, 0]
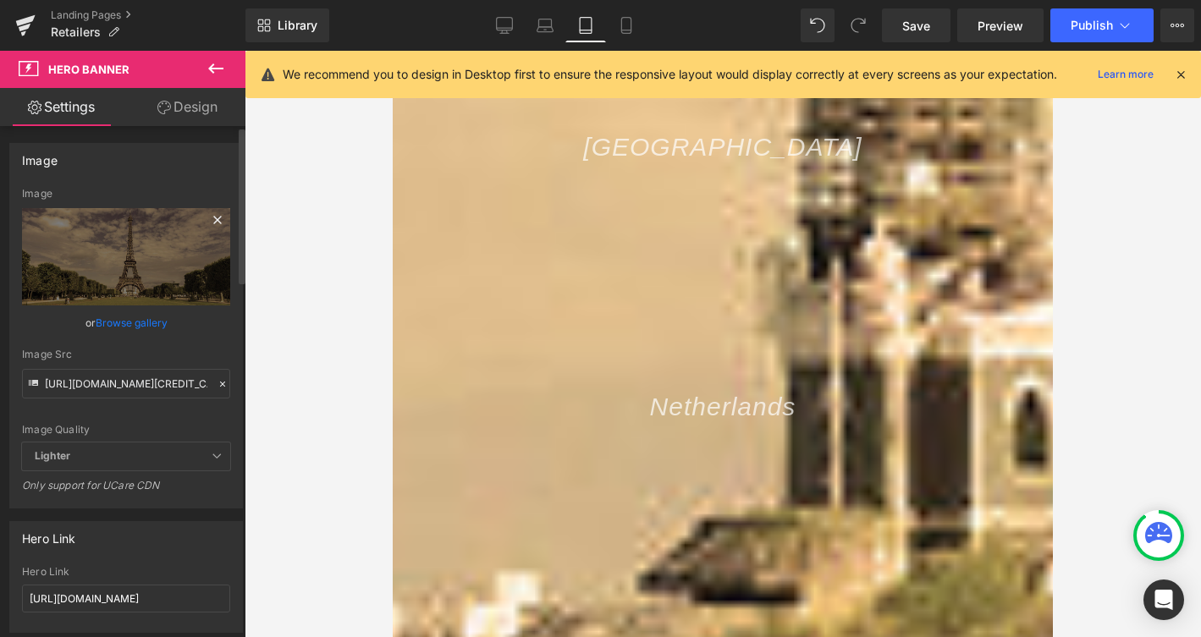
click at [213, 218] on icon at bounding box center [217, 220] width 8 height 8
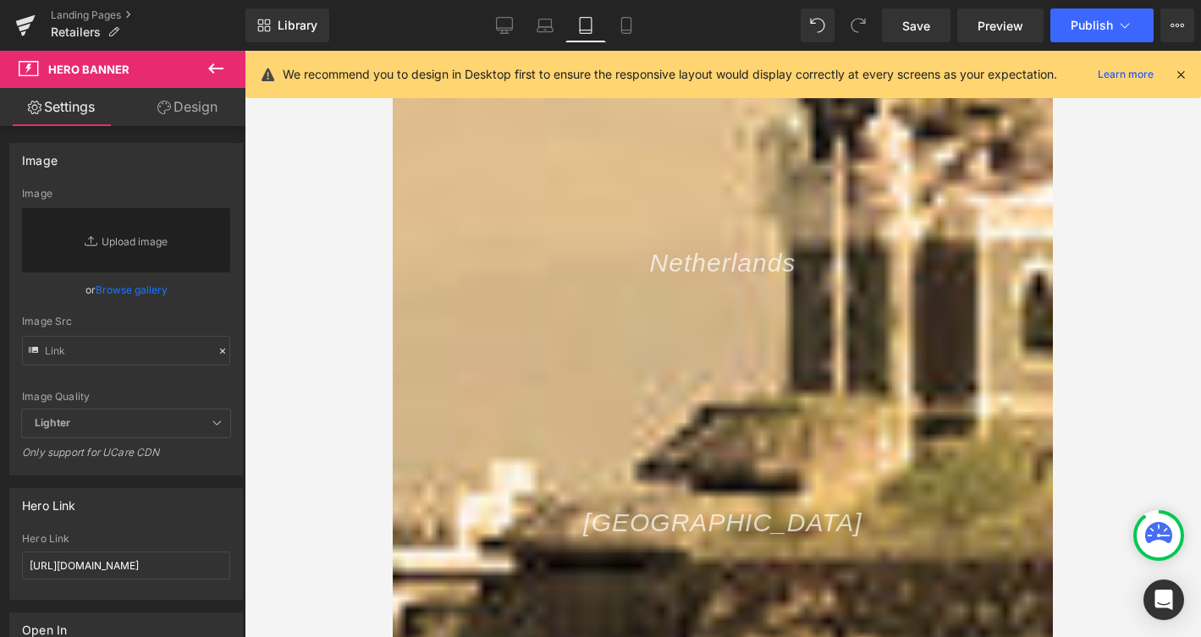
scroll to position [848, 0]
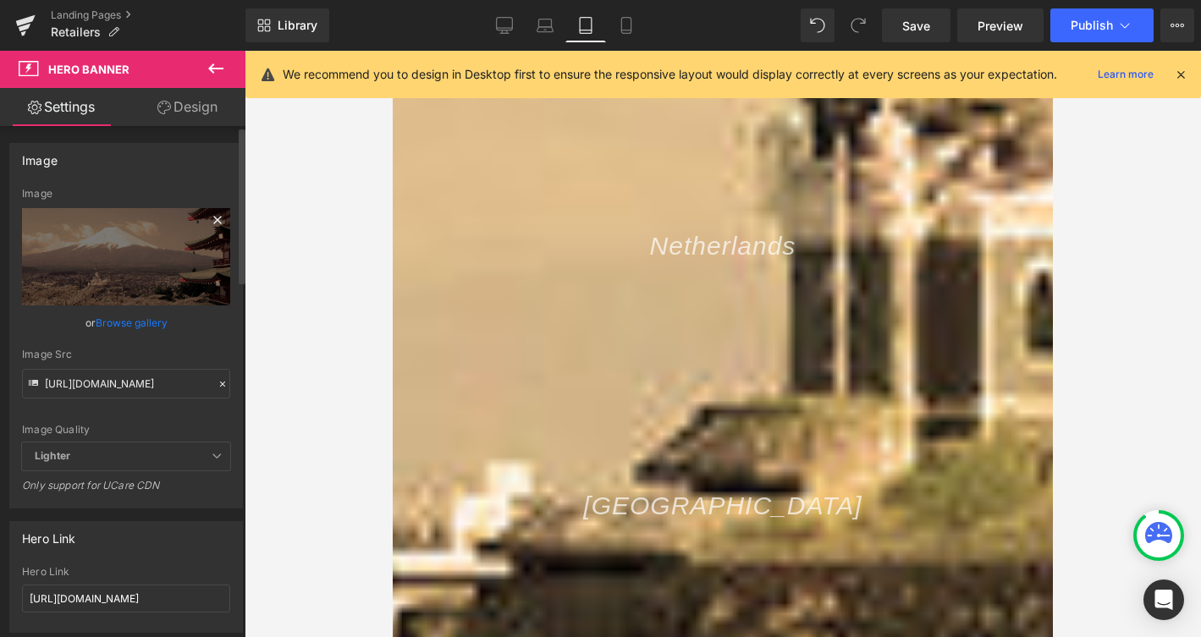
click at [212, 216] on icon at bounding box center [217, 220] width 20 height 20
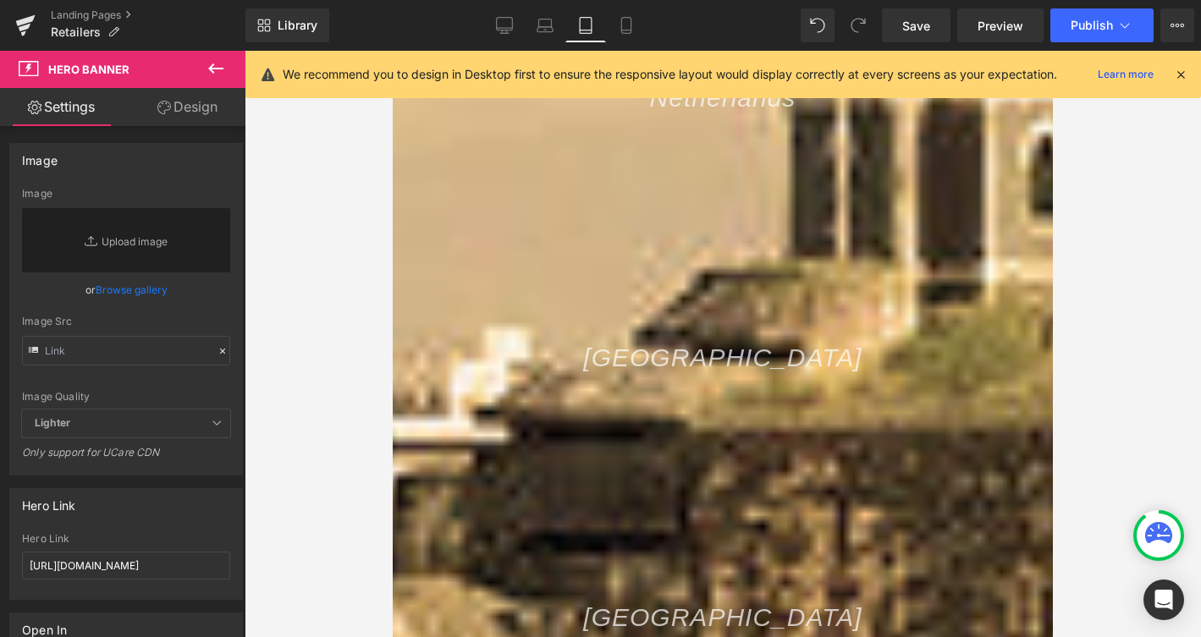
scroll to position [1005, 0]
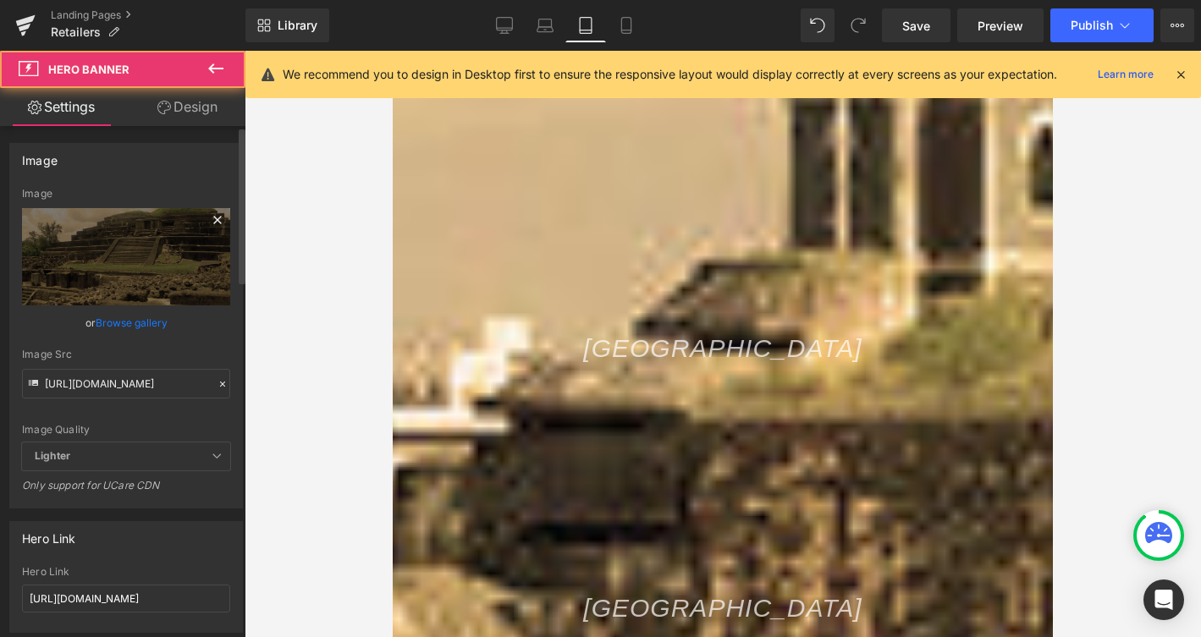
click at [208, 216] on icon at bounding box center [217, 220] width 20 height 20
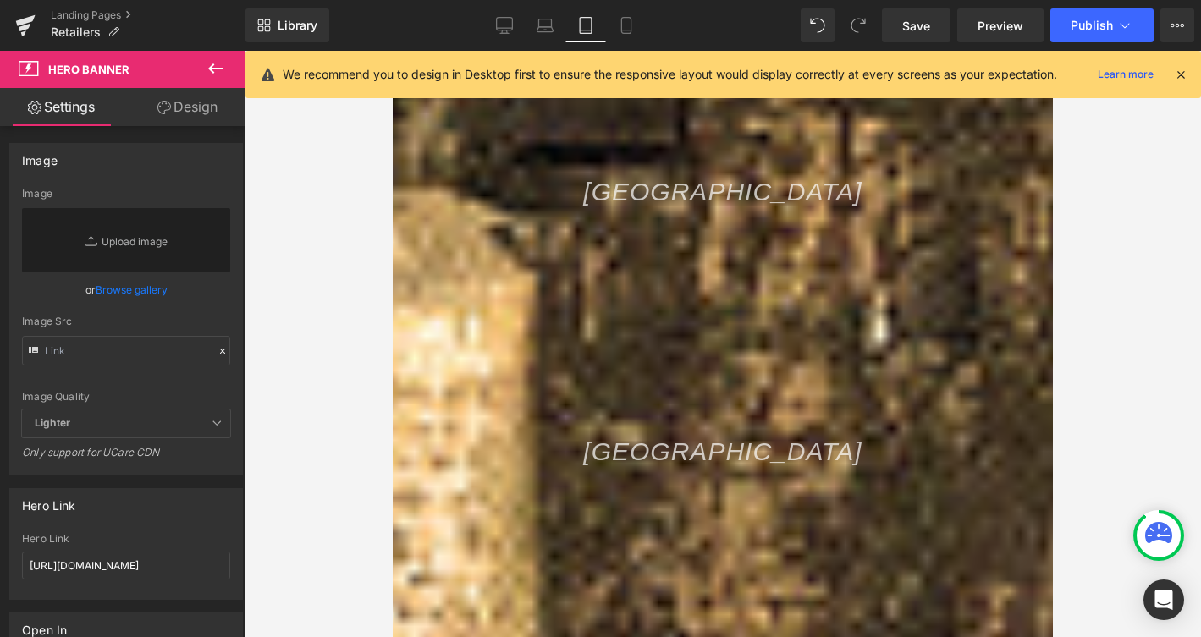
scroll to position [1445, 0]
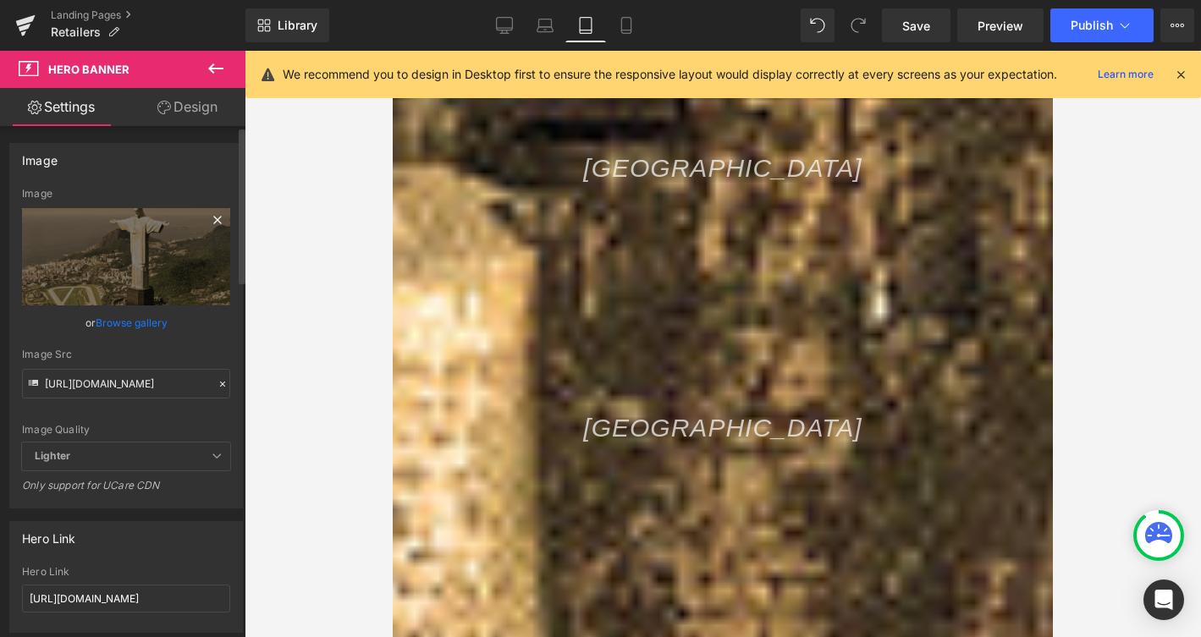
click at [213, 216] on icon at bounding box center [217, 220] width 20 height 20
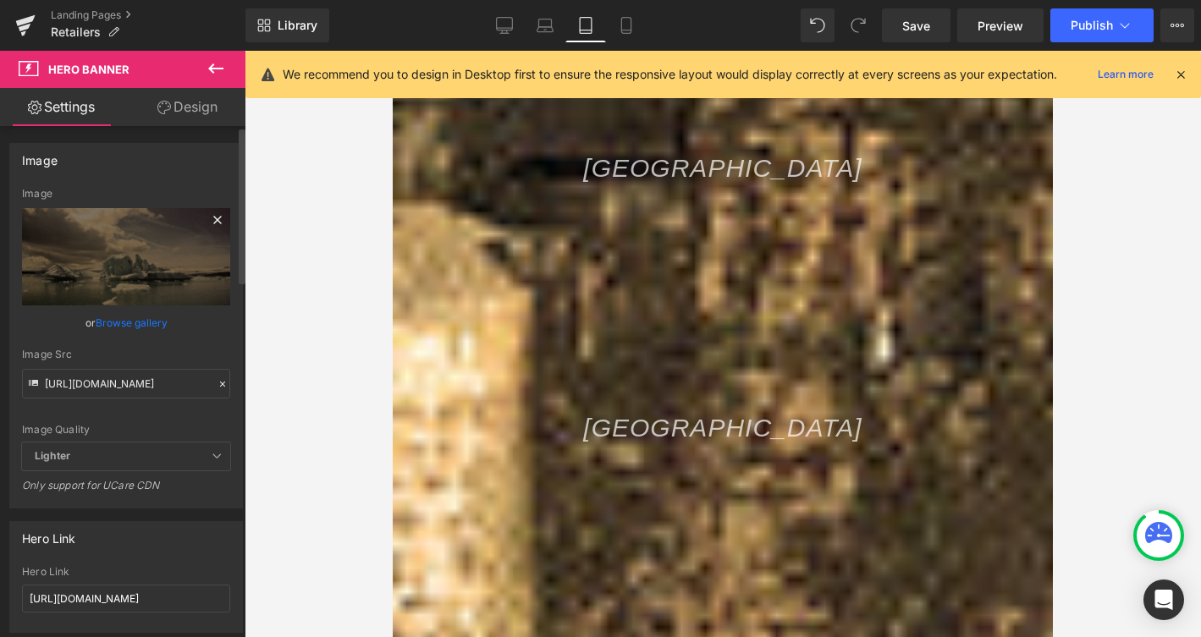
click at [207, 214] on icon at bounding box center [217, 220] width 20 height 20
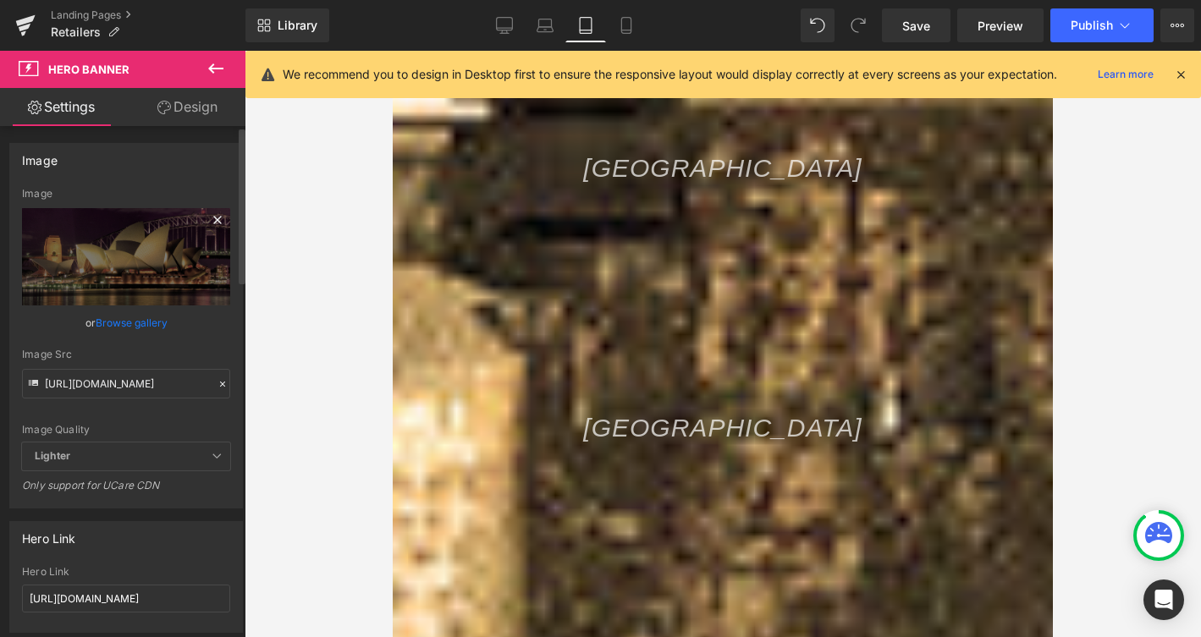
click at [209, 217] on icon at bounding box center [217, 220] width 20 height 20
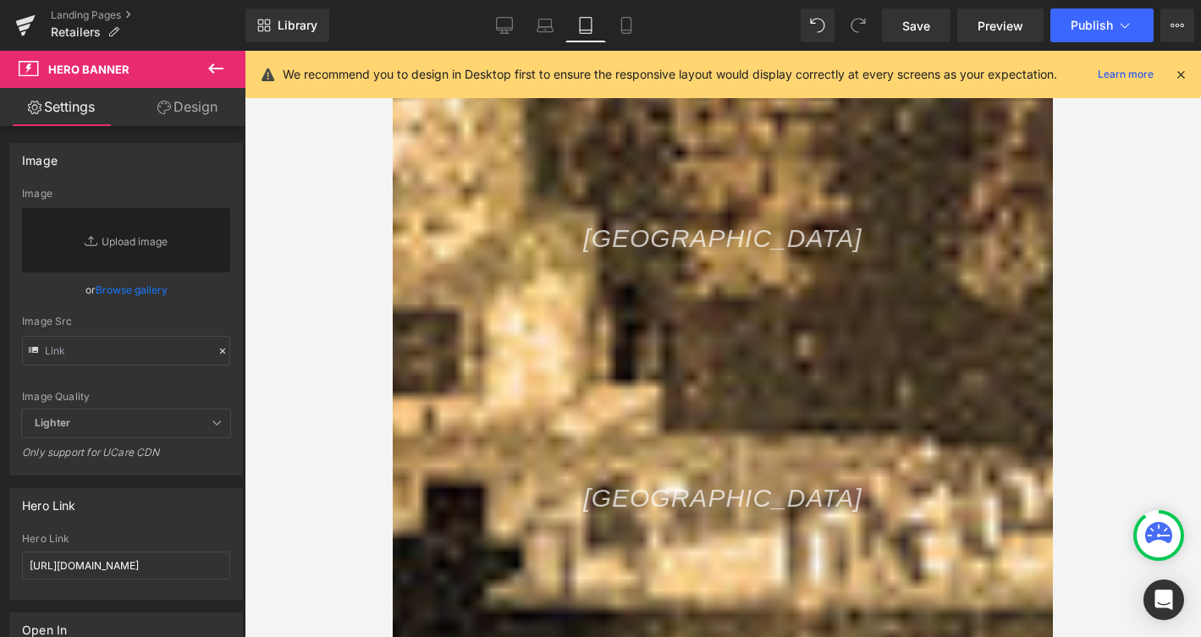
scroll to position [2078, 0]
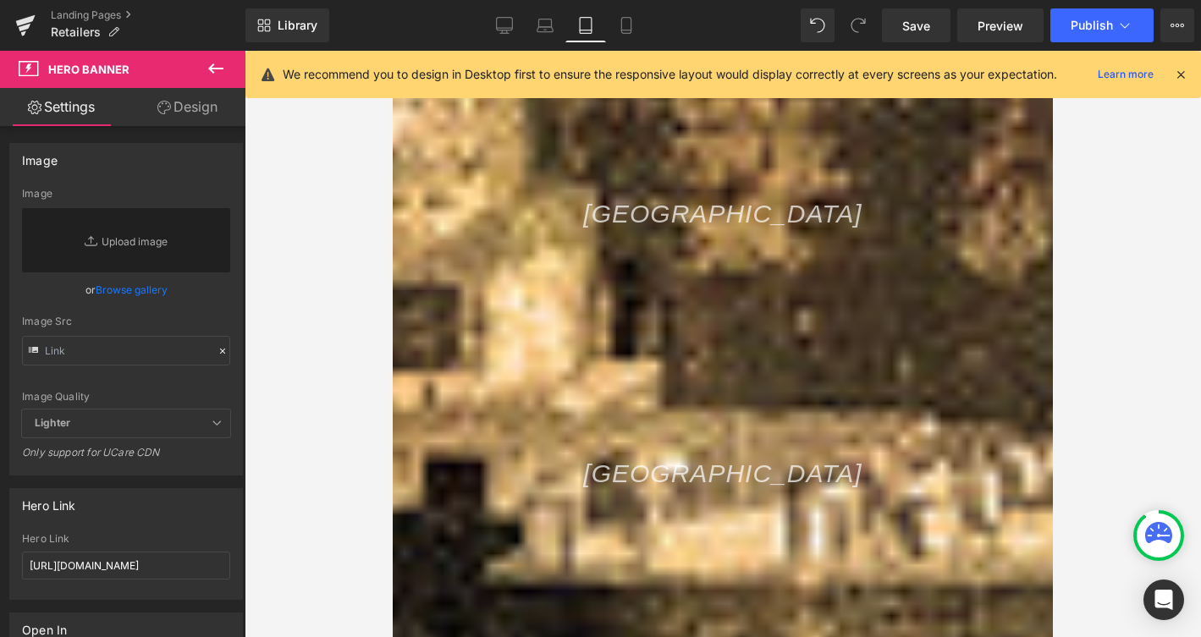
click at [393, 51] on span "Row" at bounding box center [393, 51] width 0 height 0
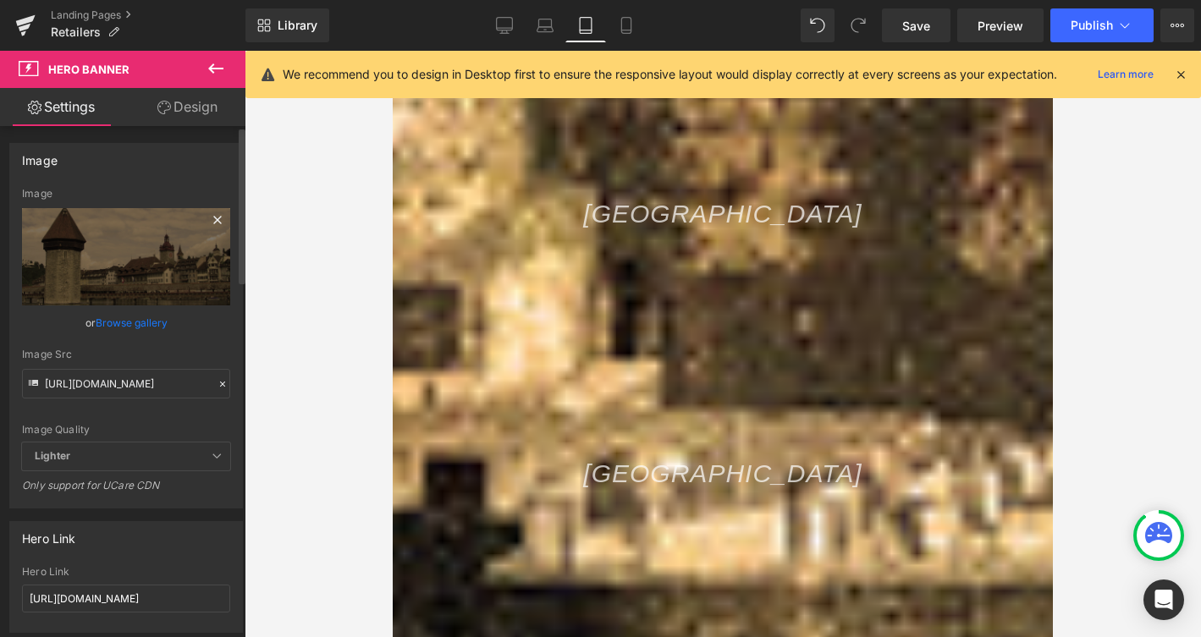
click at [213, 218] on icon at bounding box center [217, 220] width 8 height 8
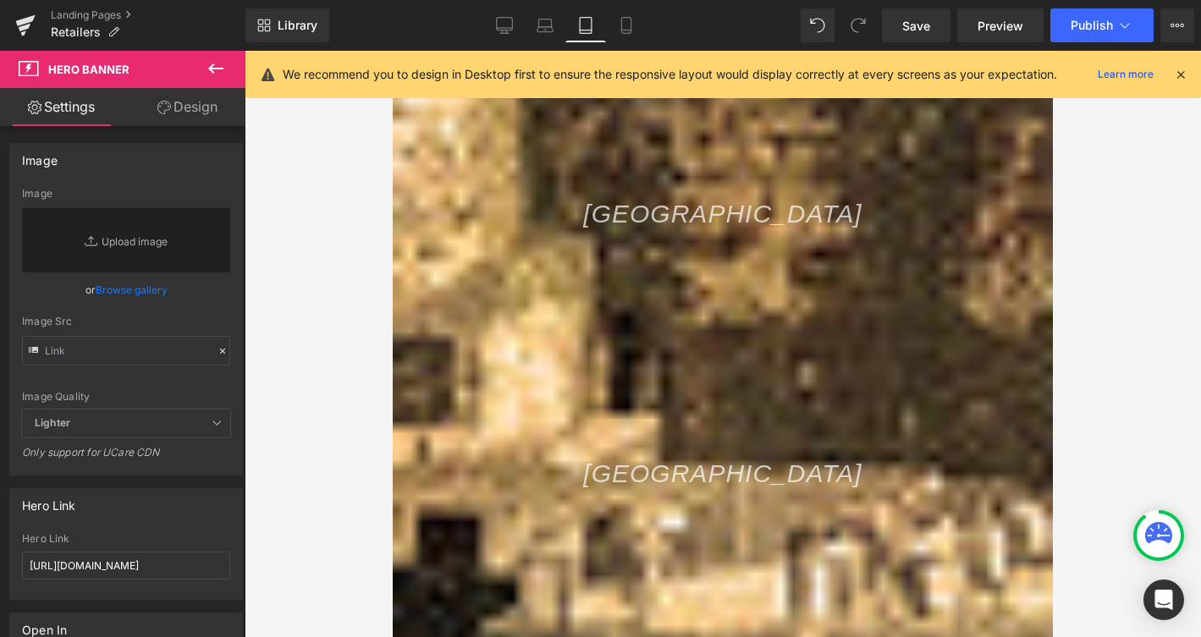
click at [470, 328] on div at bounding box center [723, 369] width 660 height 4792
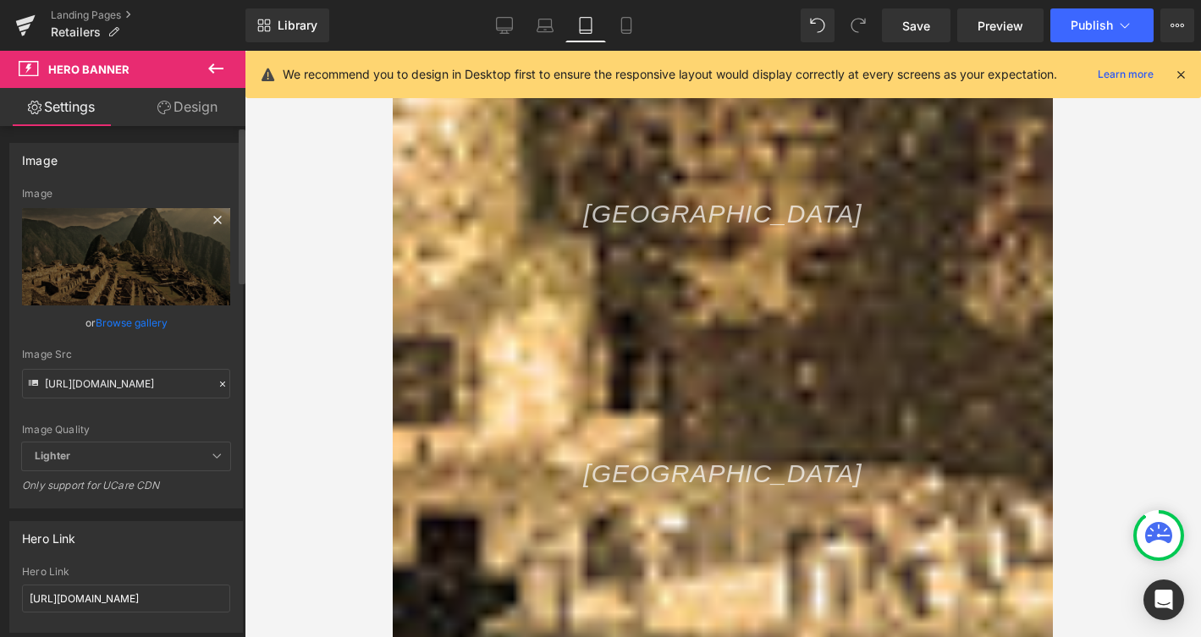
click at [215, 216] on icon at bounding box center [217, 220] width 20 height 20
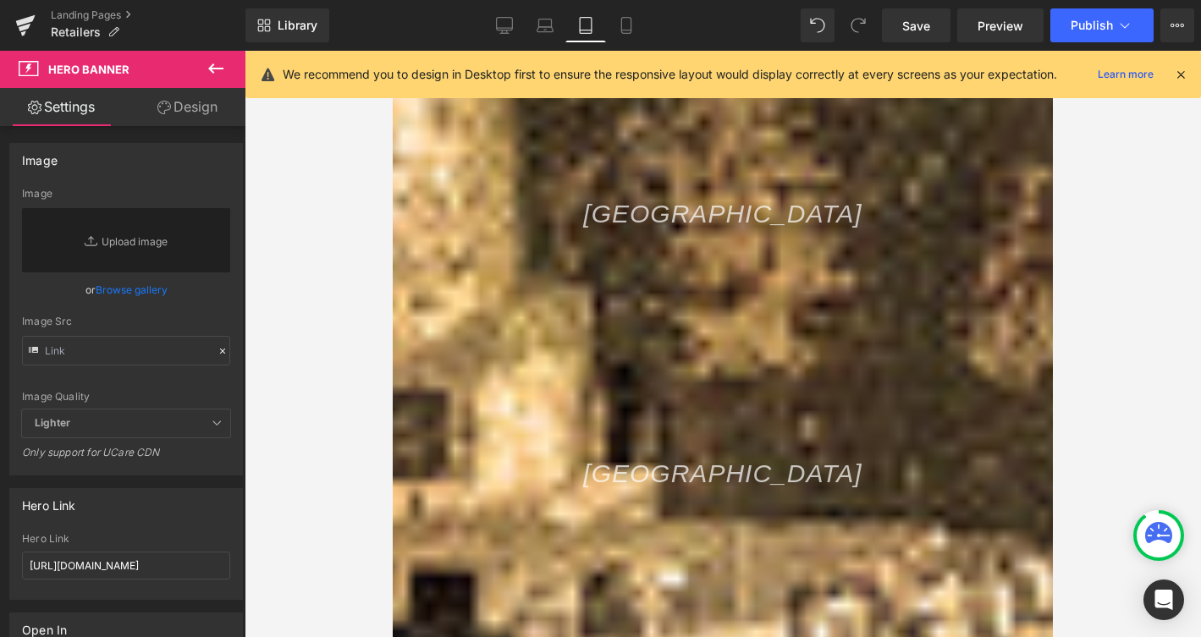
click at [459, 492] on div at bounding box center [723, 422] width 660 height 4899
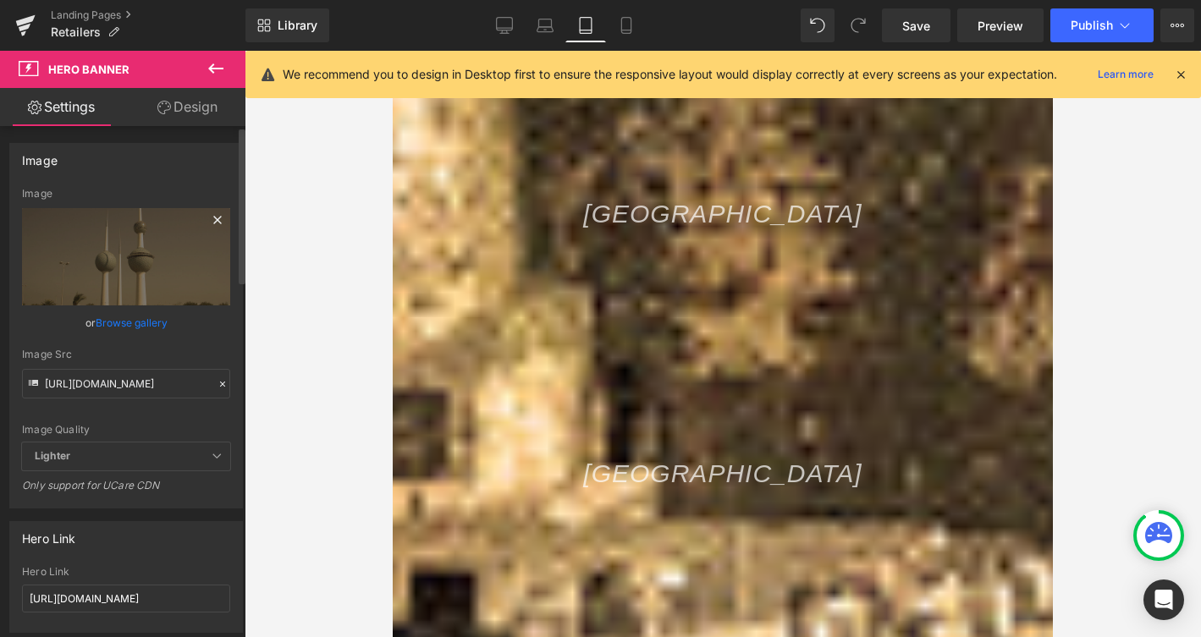
click at [209, 224] on icon at bounding box center [217, 220] width 20 height 20
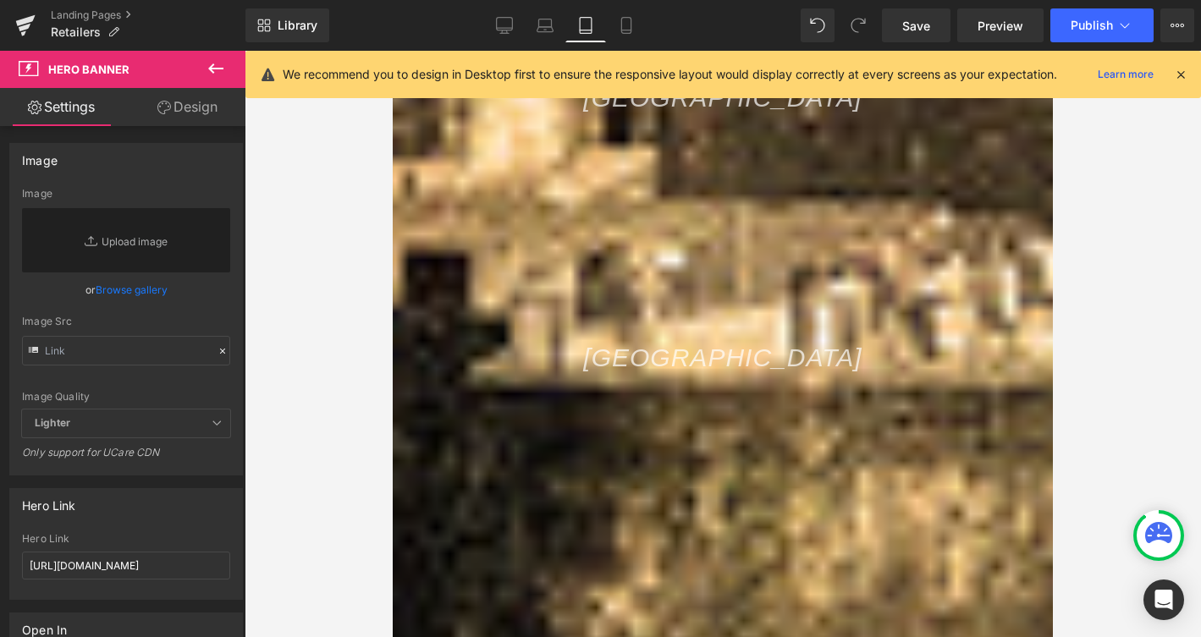
scroll to position [2453, 0]
click at [492, 435] on div at bounding box center [723, 100] width 660 height 5005
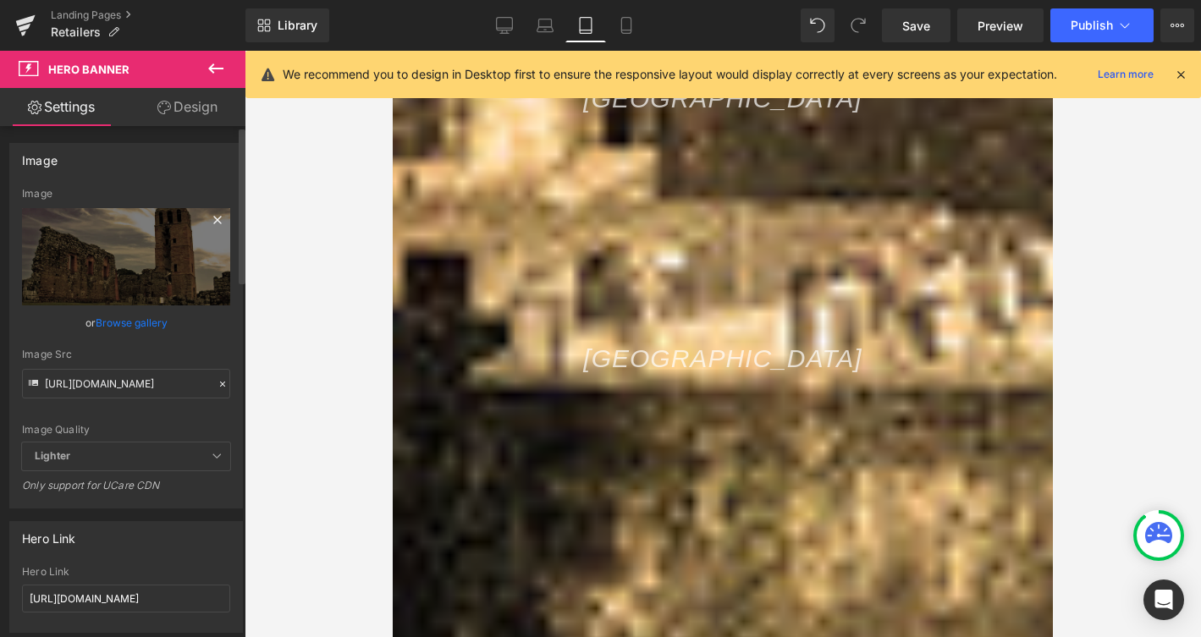
click at [213, 218] on icon at bounding box center [217, 220] width 8 height 8
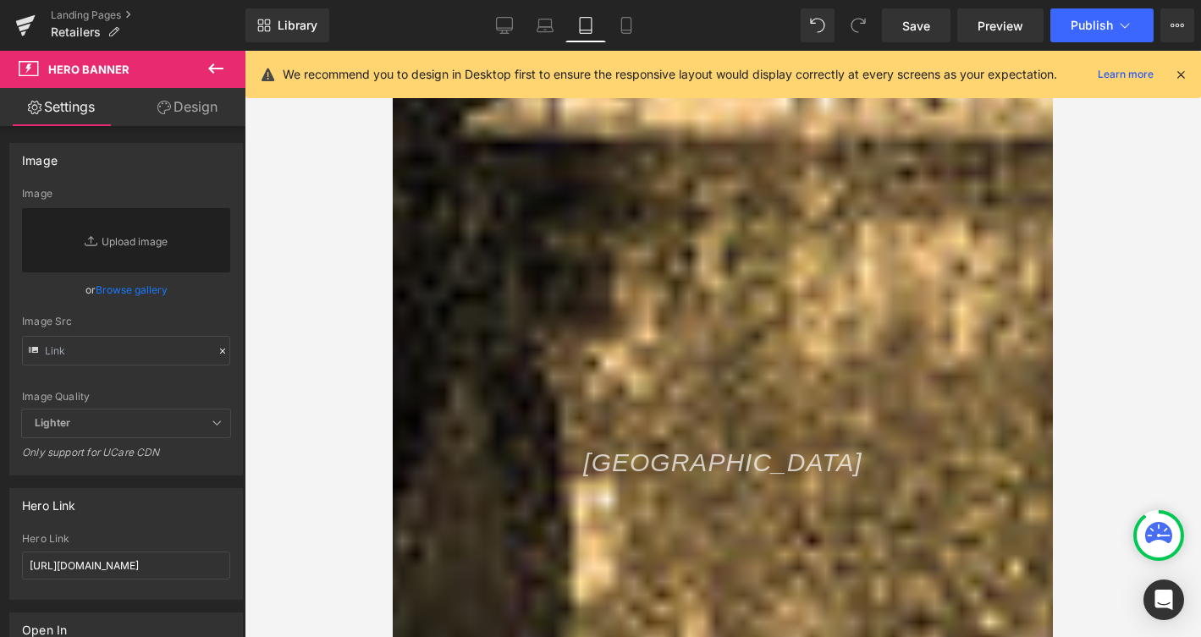
scroll to position [2778, 0]
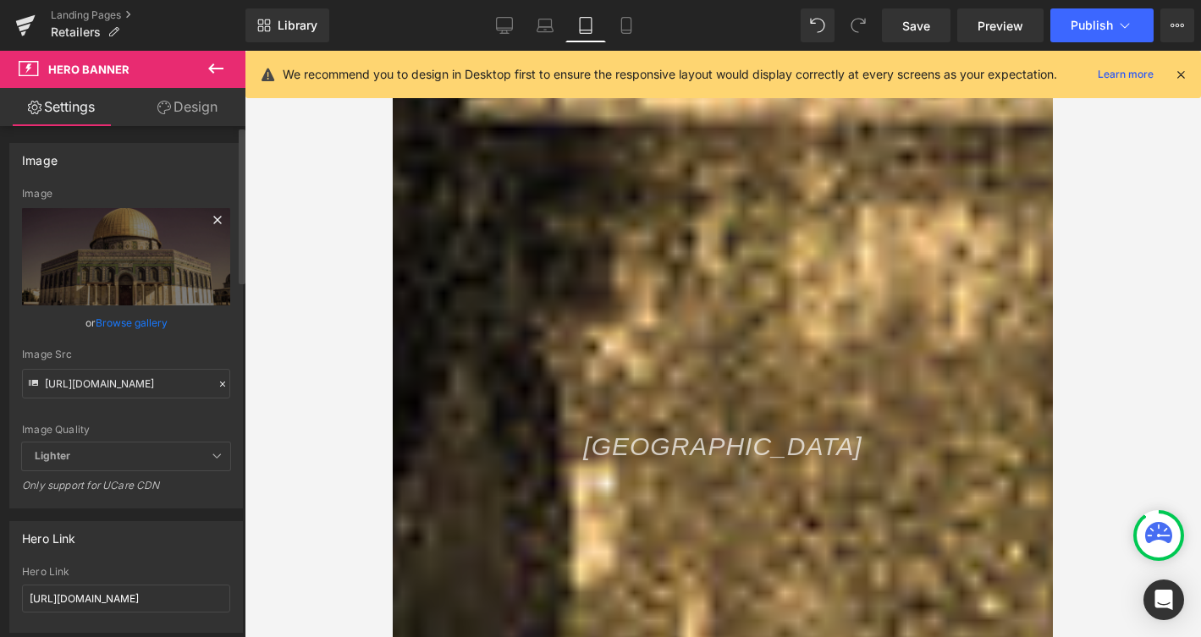
click at [214, 214] on icon at bounding box center [217, 220] width 20 height 20
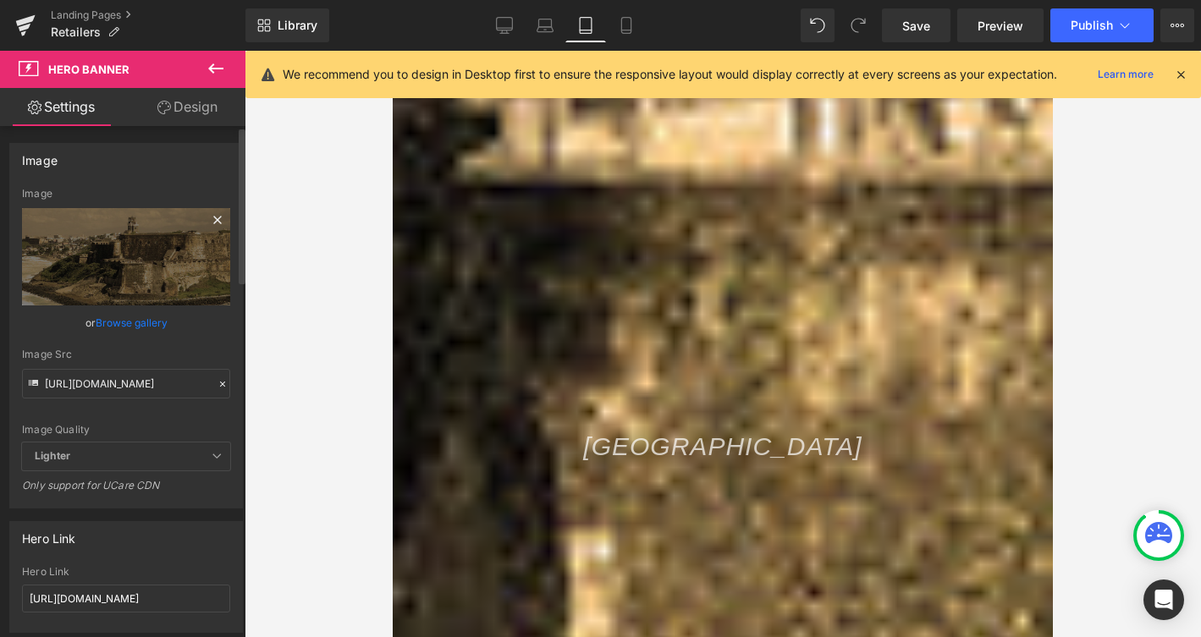
click at [213, 219] on icon at bounding box center [217, 220] width 8 height 8
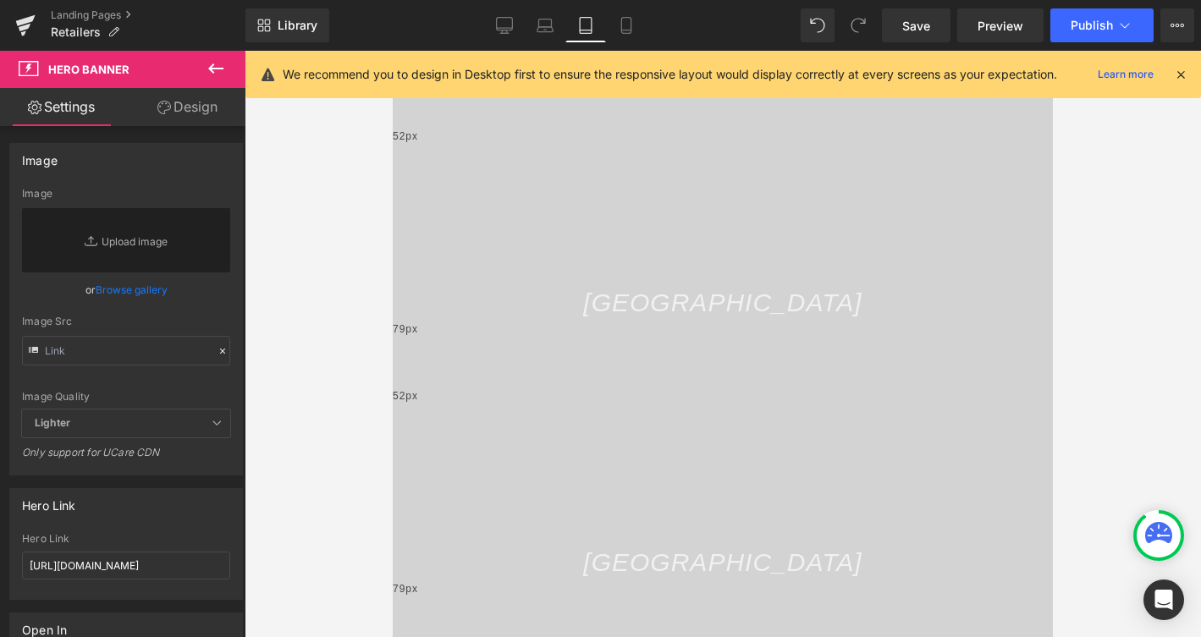
scroll to position [1201, 0]
click at [620, 23] on icon at bounding box center [626, 25] width 17 height 17
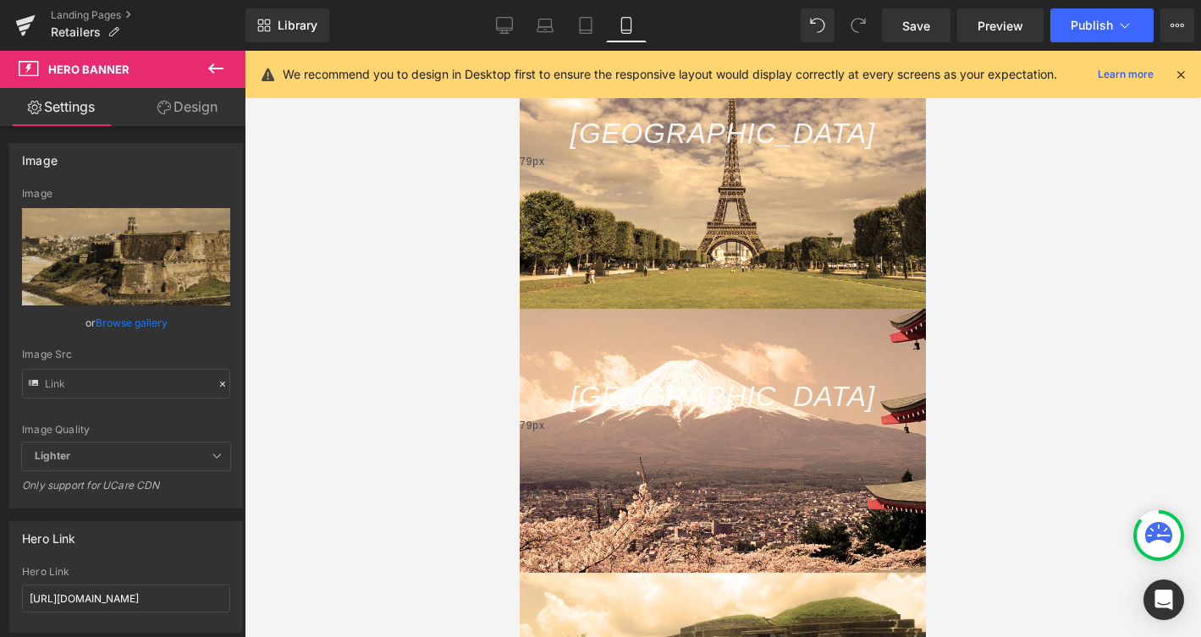
type input "https://cdn.shopify.com/s/files/1/1951/3653/t/2/assets/gem20180226Feb0215196664…"
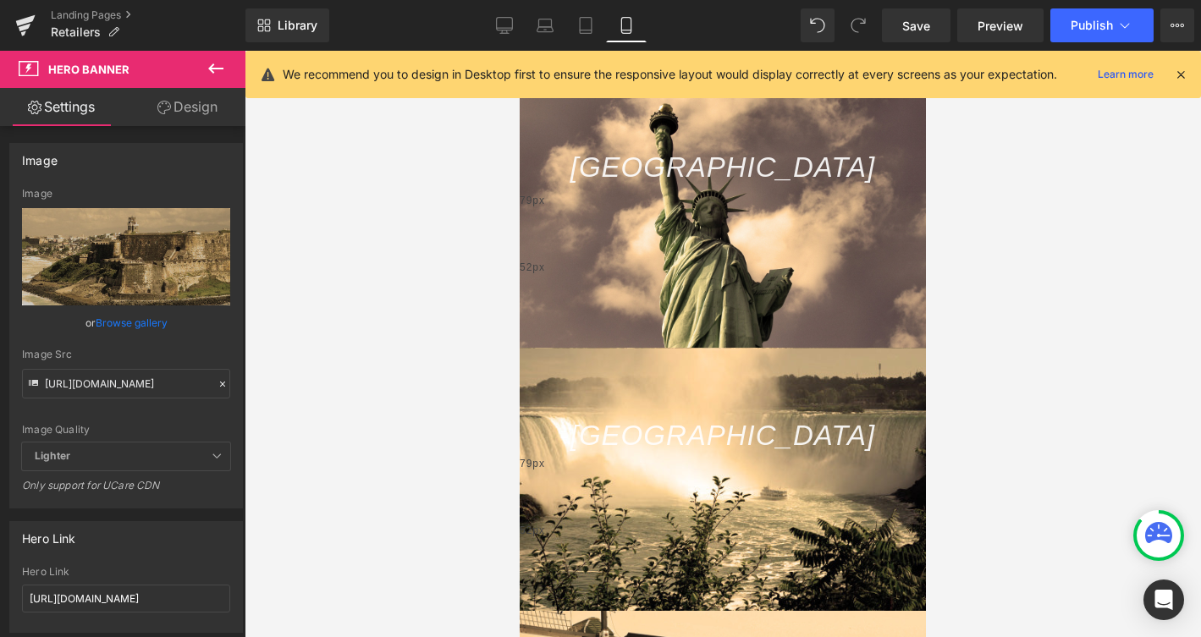
scroll to position [380, 0]
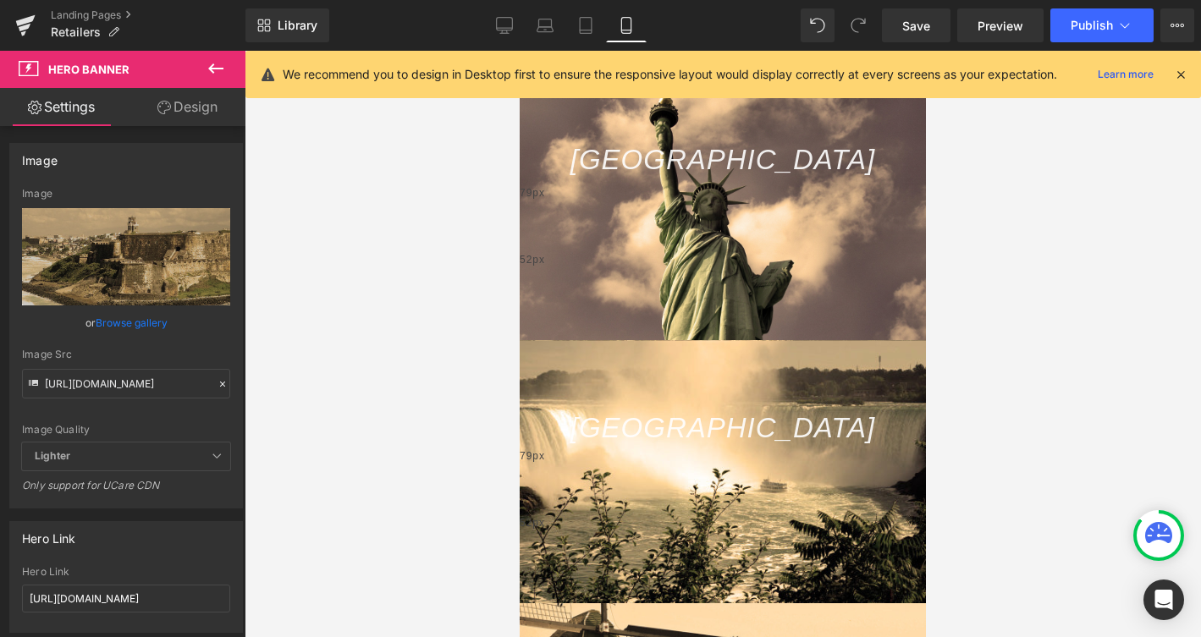
click at [596, 195] on div "United States Text Block Hero Banner 79px 52px" at bounding box center [722, 206] width 406 height 268
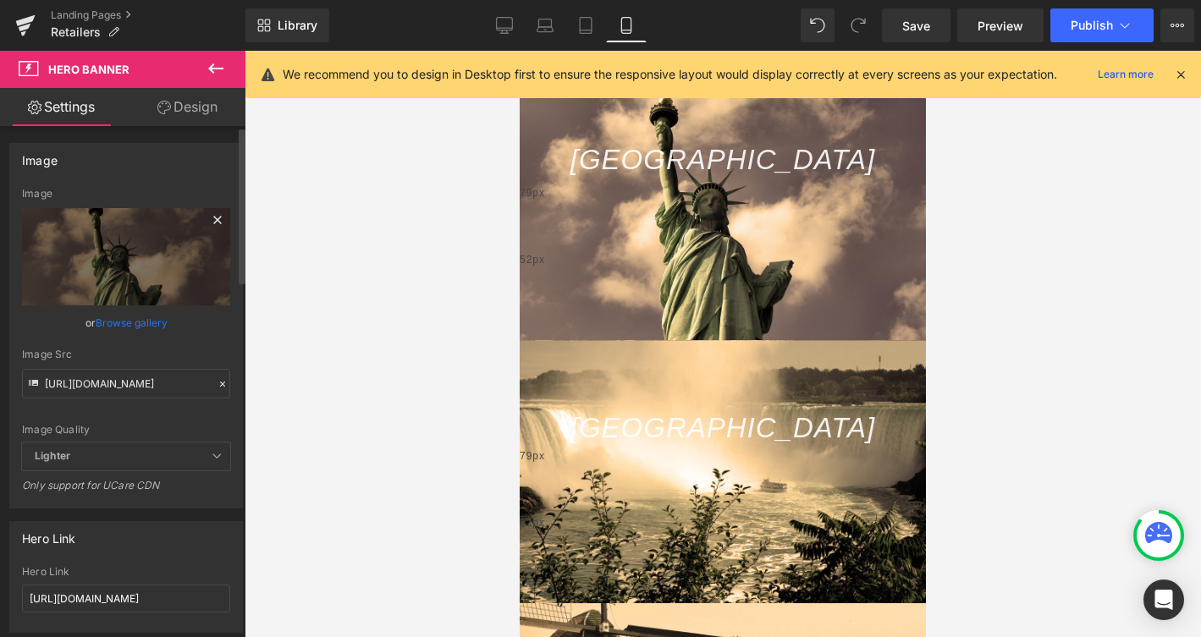
click at [212, 216] on icon at bounding box center [217, 220] width 20 height 20
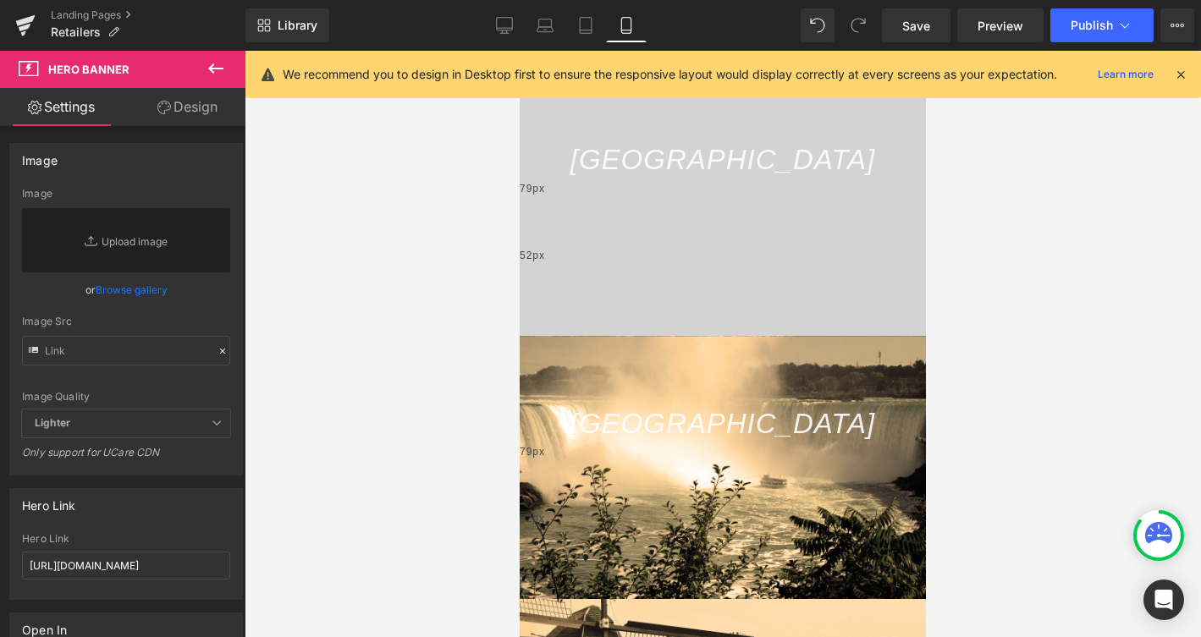
click at [584, 444] on div "79px" at bounding box center [722, 477] width 406 height 67
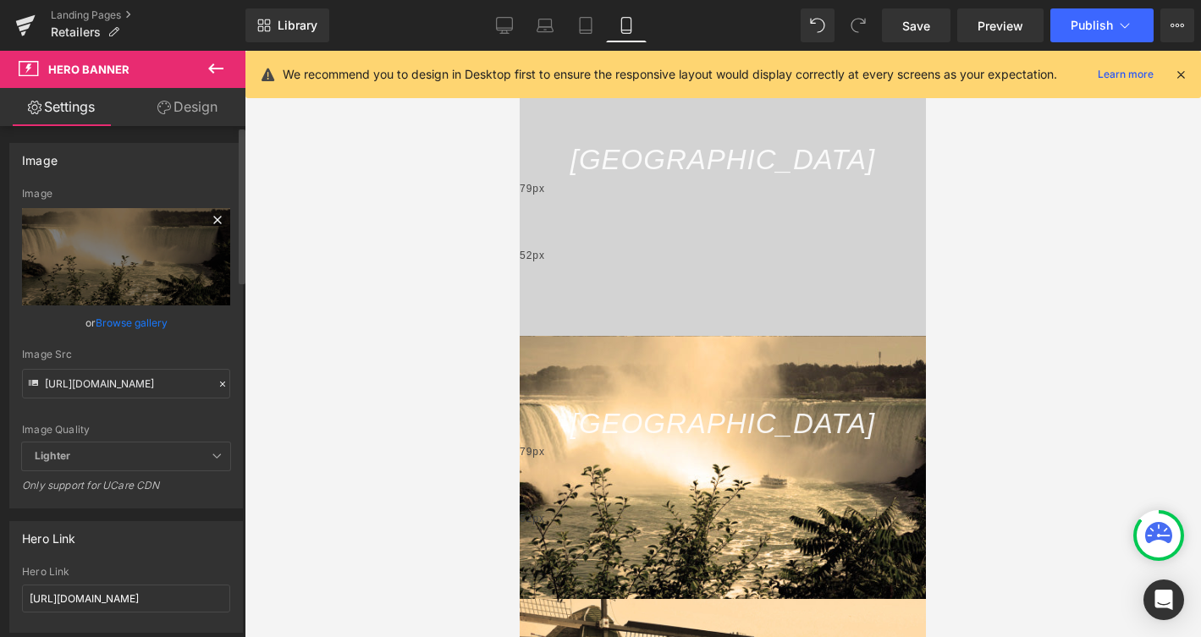
click at [213, 219] on icon at bounding box center [217, 220] width 8 height 8
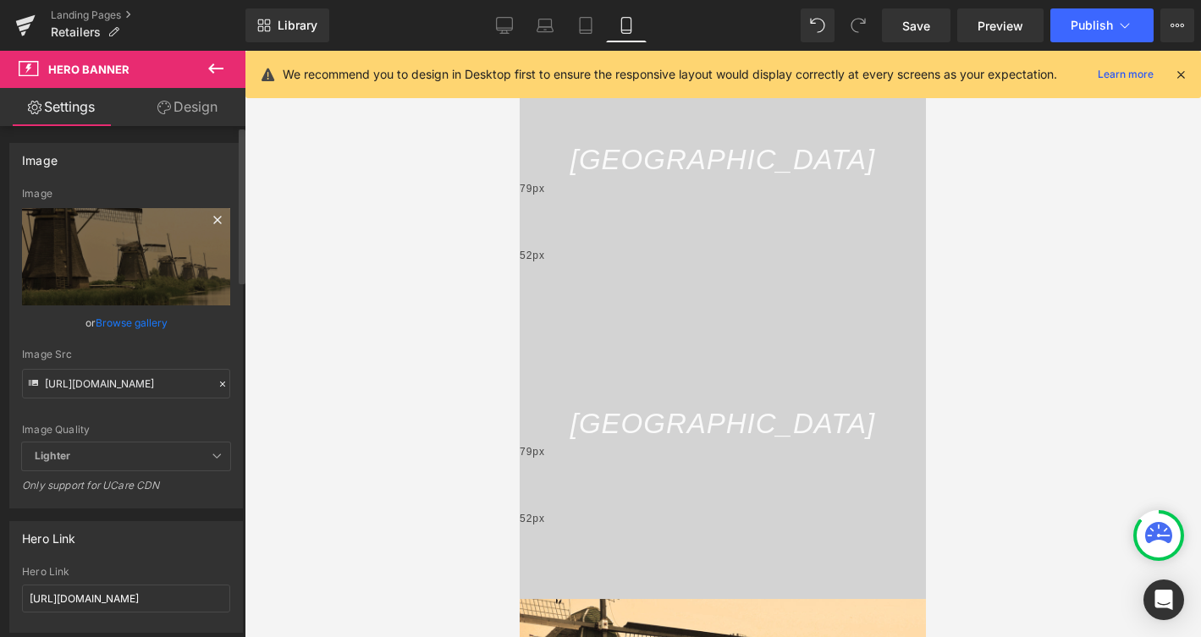
click at [211, 217] on icon at bounding box center [217, 220] width 20 height 20
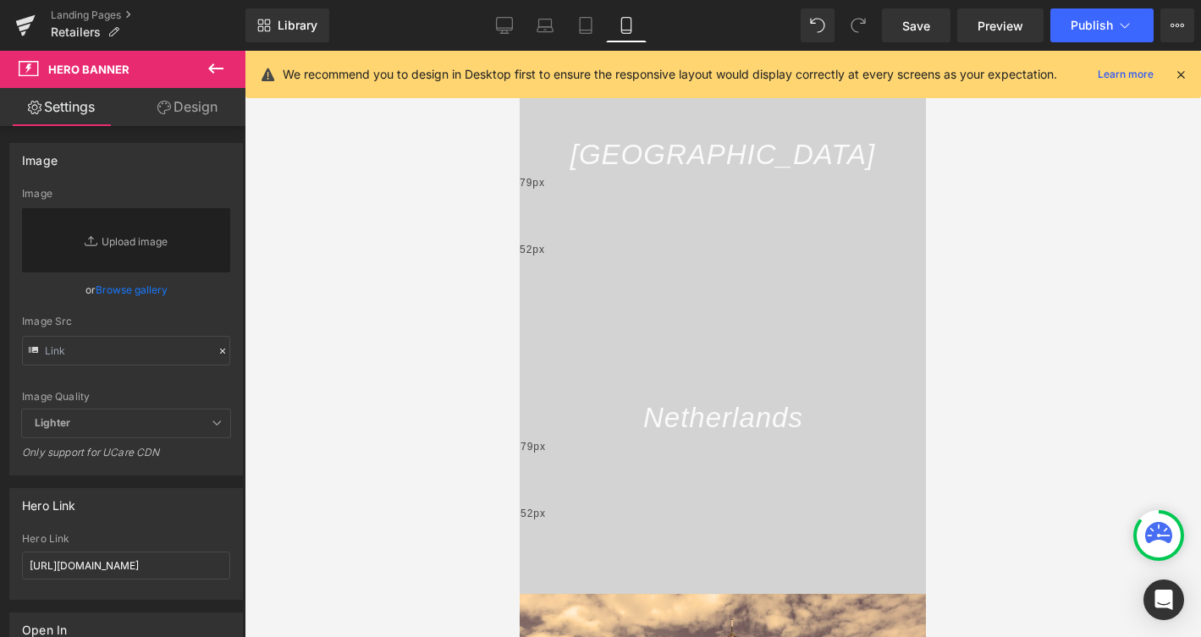
scroll to position [754, 0]
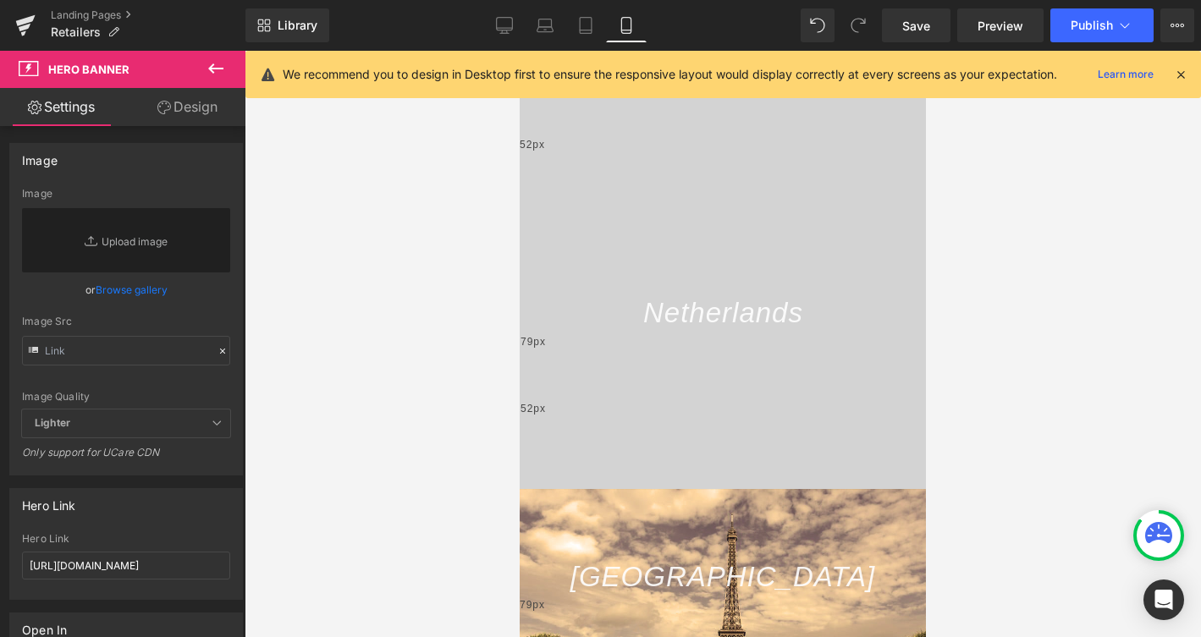
click at [598, 597] on div "79px" at bounding box center [722, 630] width 406 height 67
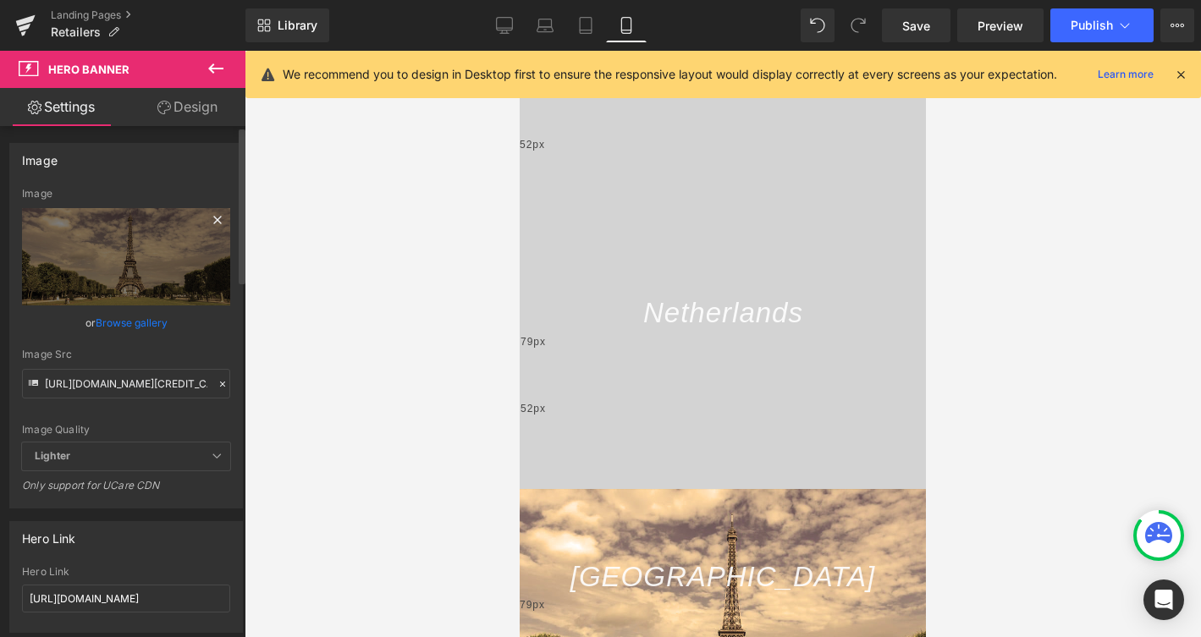
click at [216, 215] on icon at bounding box center [217, 220] width 20 height 20
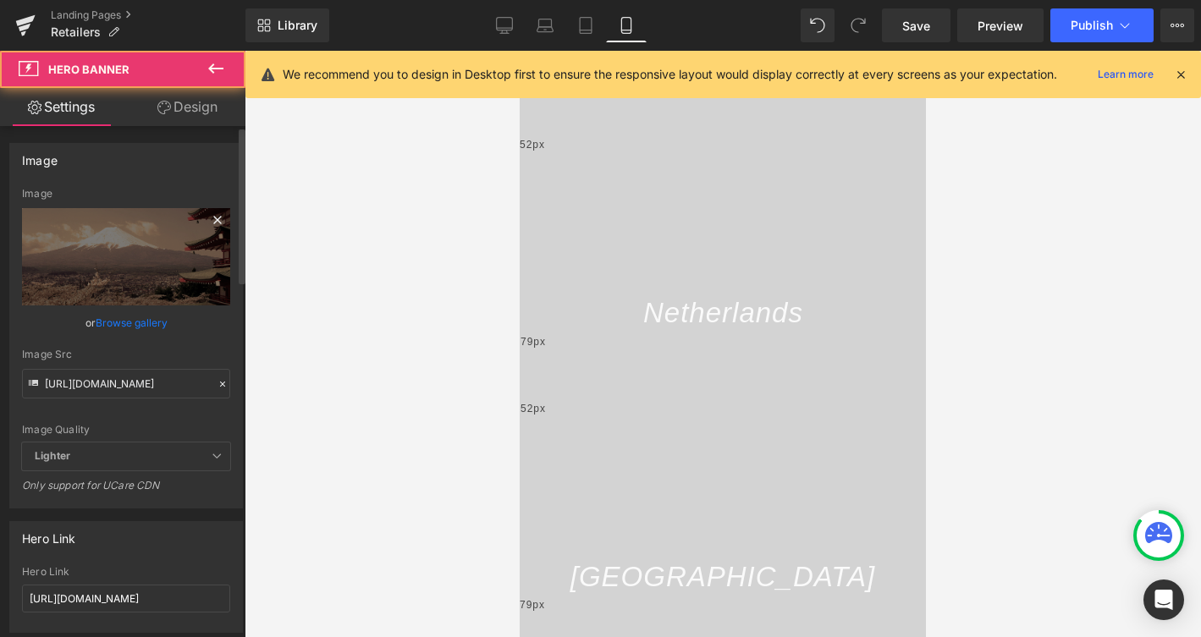
click at [217, 222] on icon at bounding box center [217, 220] width 20 height 20
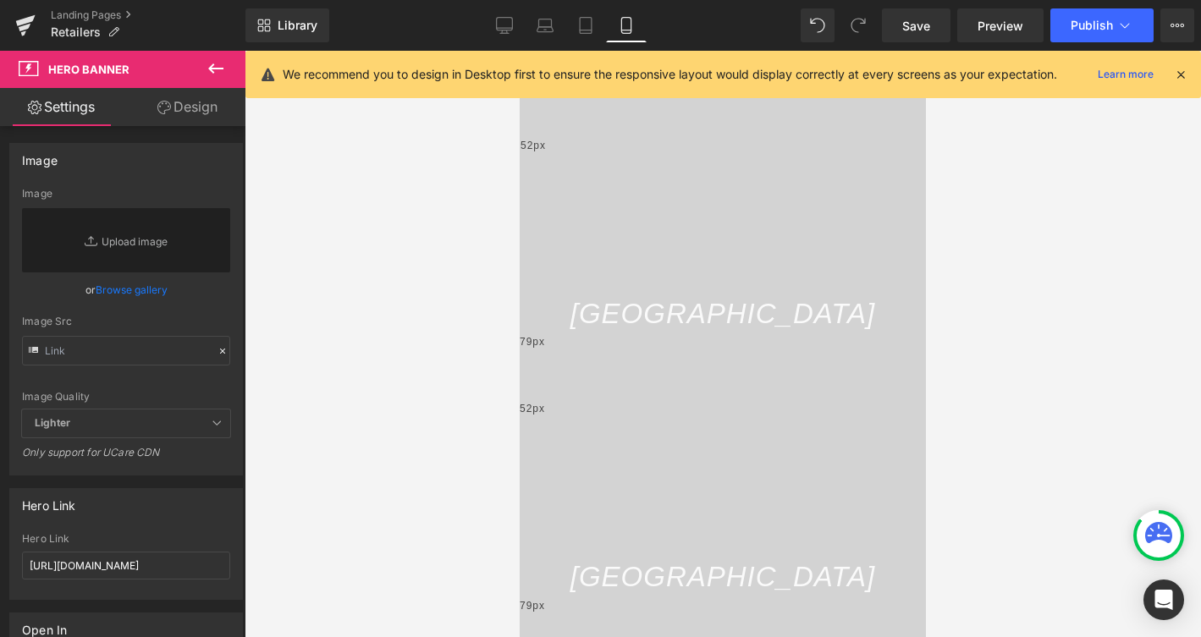
scroll to position [1016, 0]
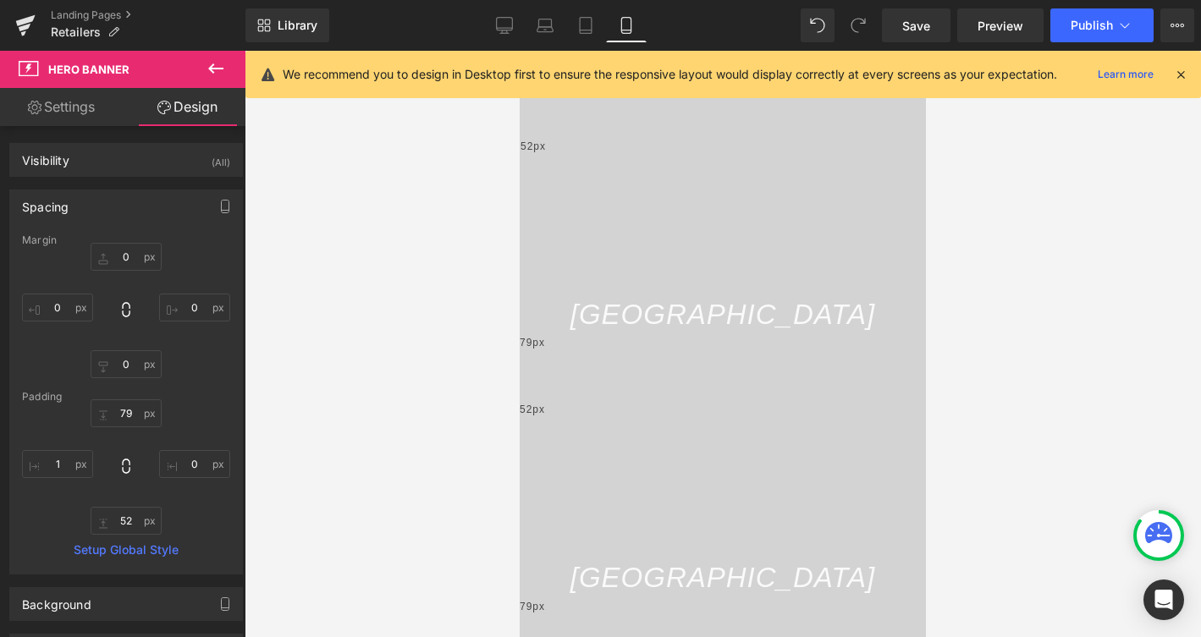
type input "79px"
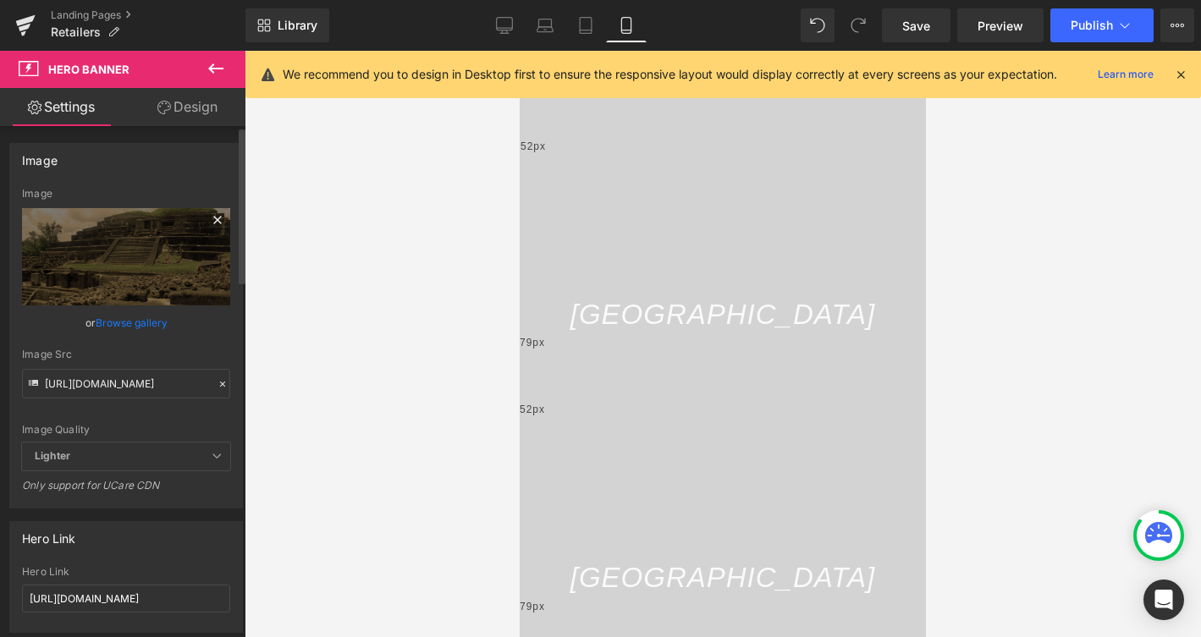
click at [213, 220] on icon at bounding box center [217, 220] width 8 height 8
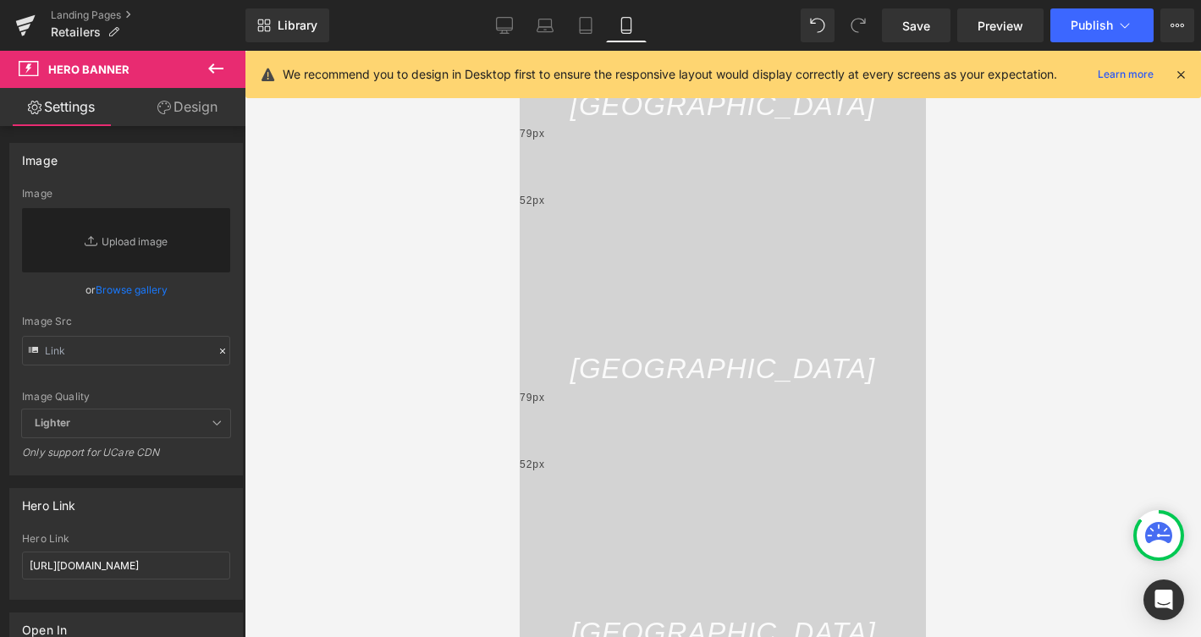
scroll to position [1250, 0]
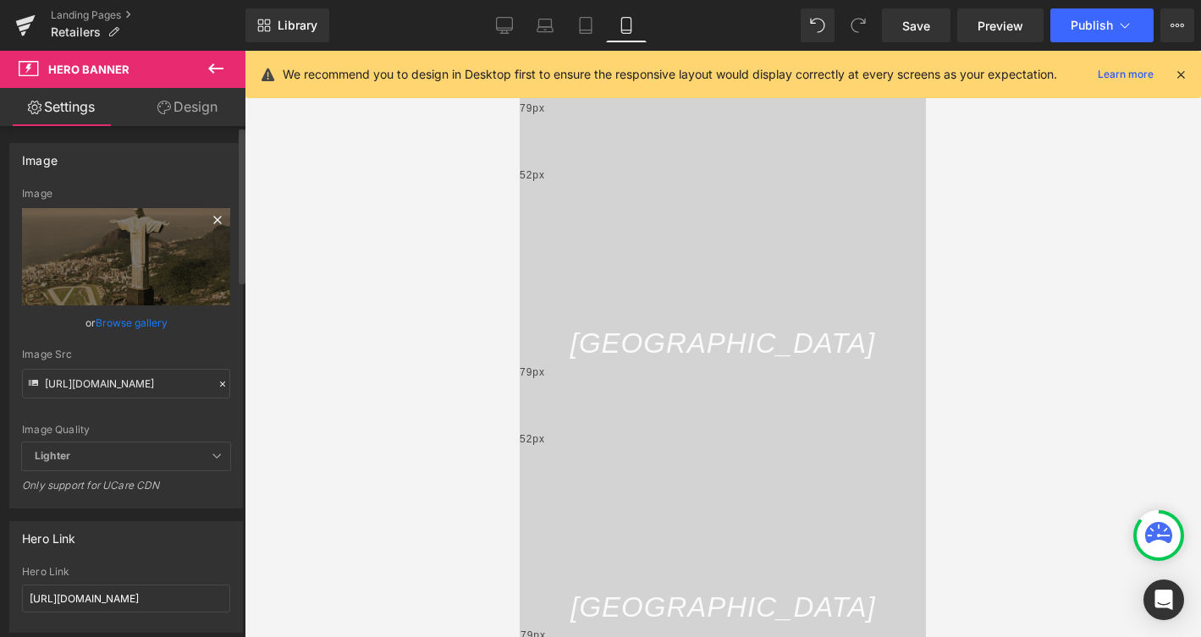
click at [212, 220] on icon at bounding box center [217, 220] width 20 height 20
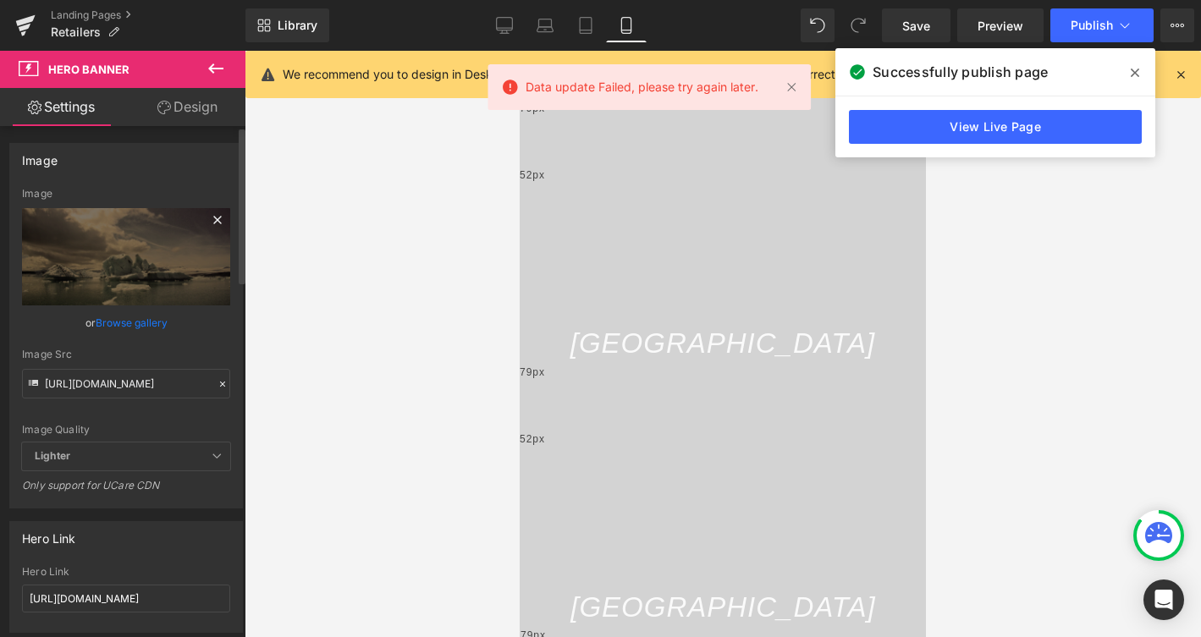
click at [209, 216] on icon at bounding box center [217, 220] width 20 height 20
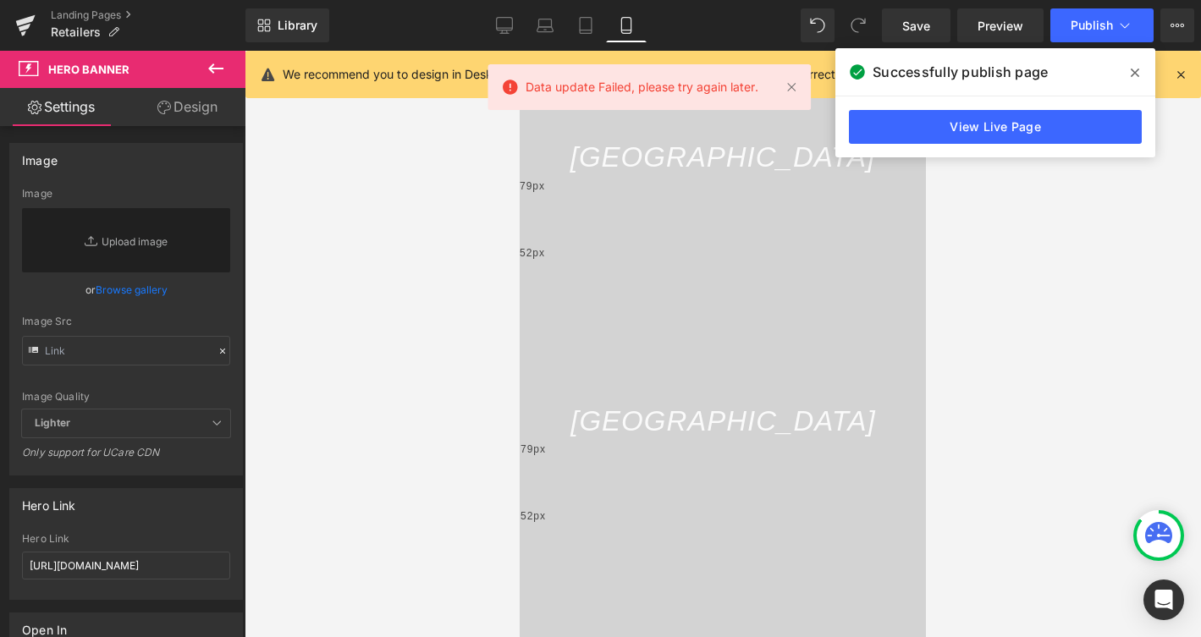
scroll to position [1437, 0]
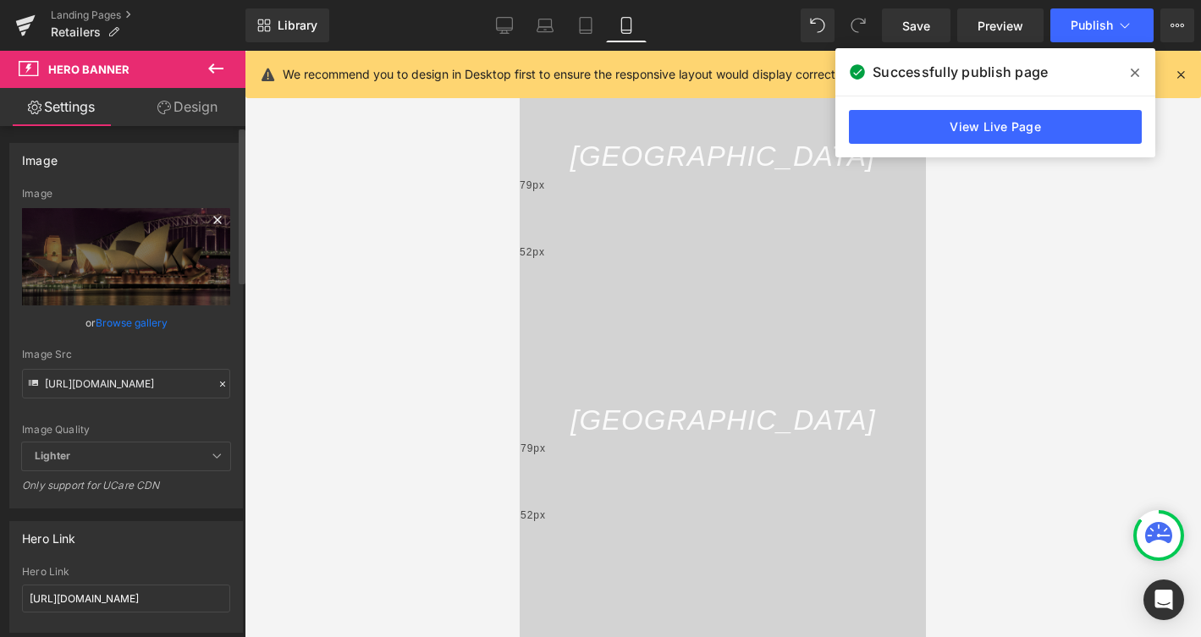
click at [212, 219] on icon at bounding box center [217, 220] width 20 height 20
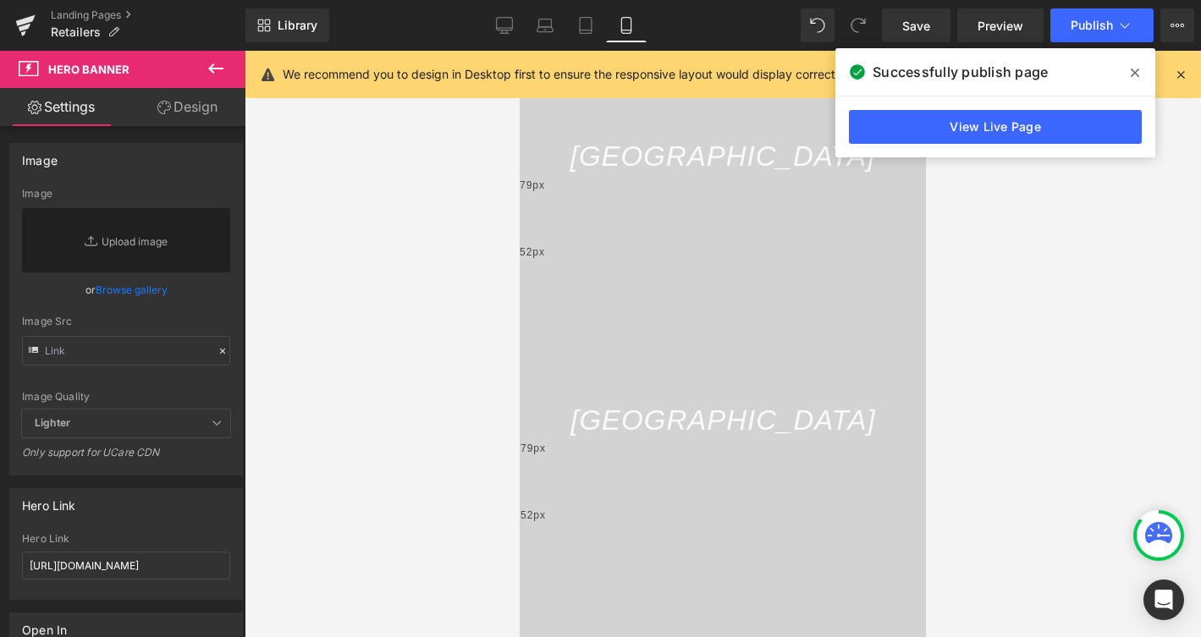
click at [1123, 74] on span at bounding box center [1134, 72] width 27 height 27
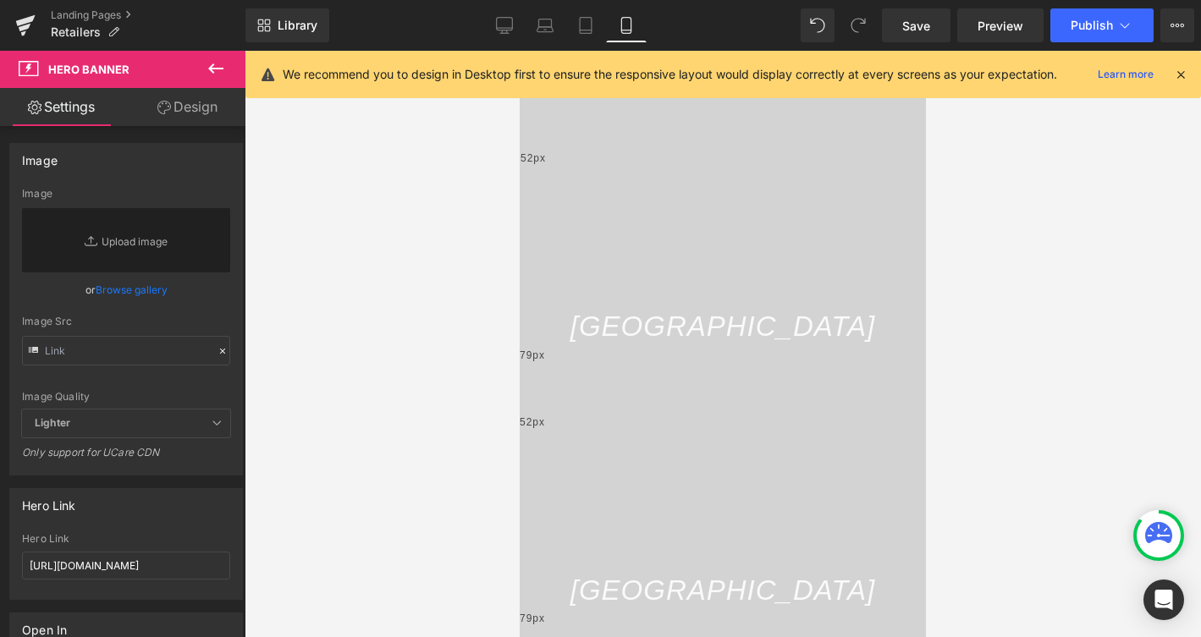
scroll to position [1800, 0]
click at [519, 51] on span "Row" at bounding box center [519, 51] width 0 height 0
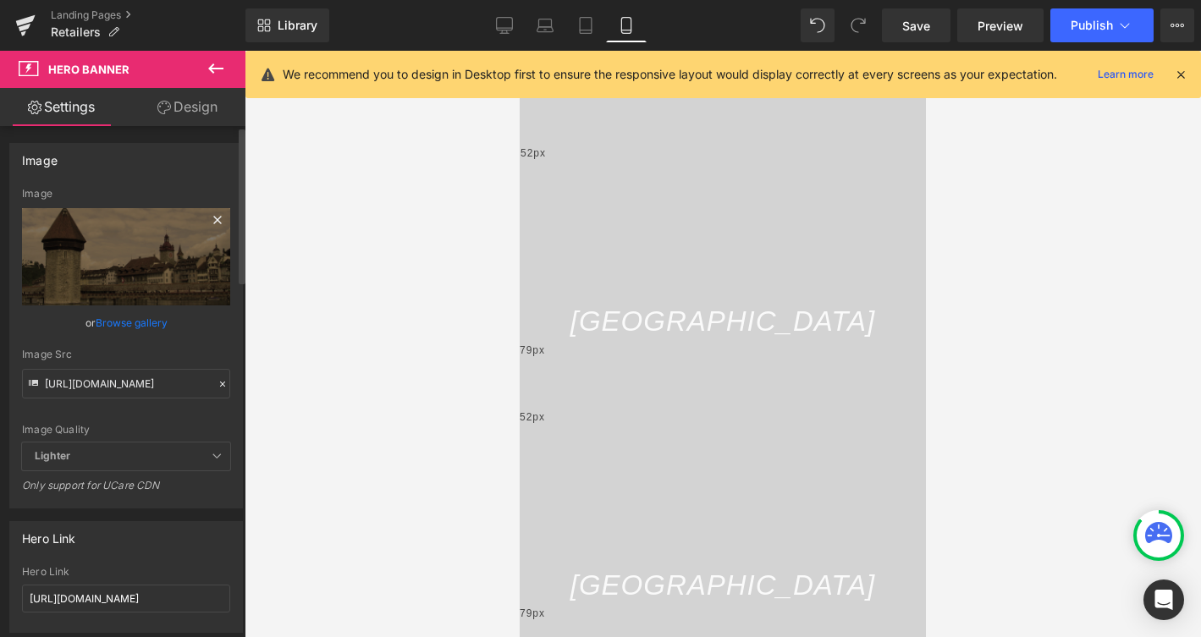
click at [212, 217] on icon at bounding box center [217, 220] width 20 height 20
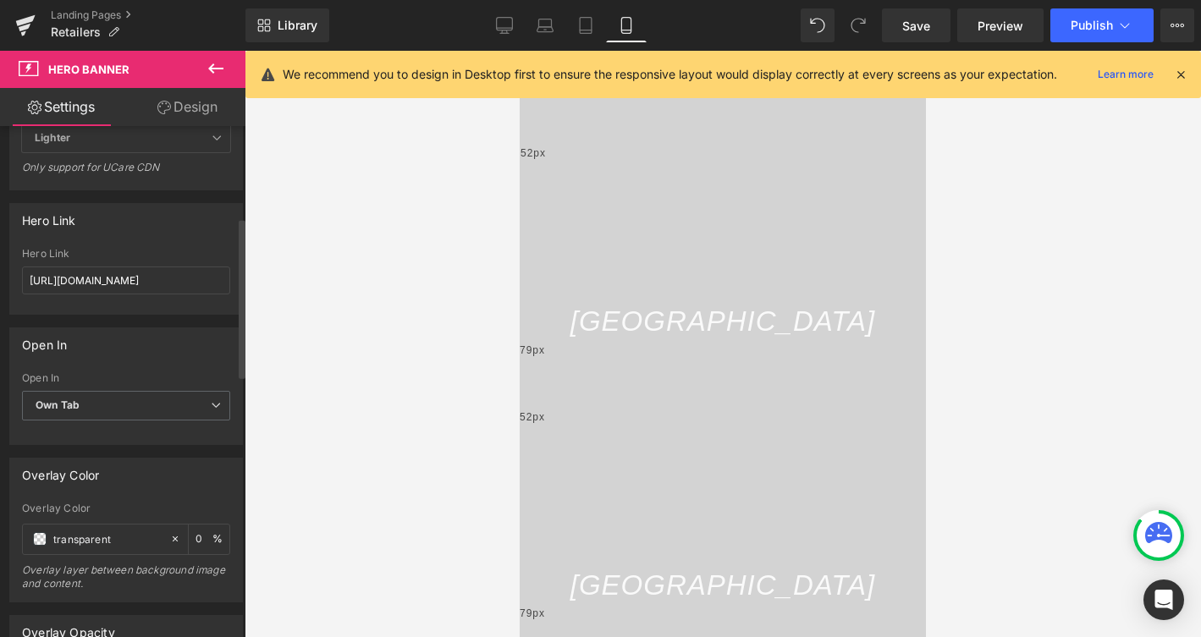
scroll to position [291, 0]
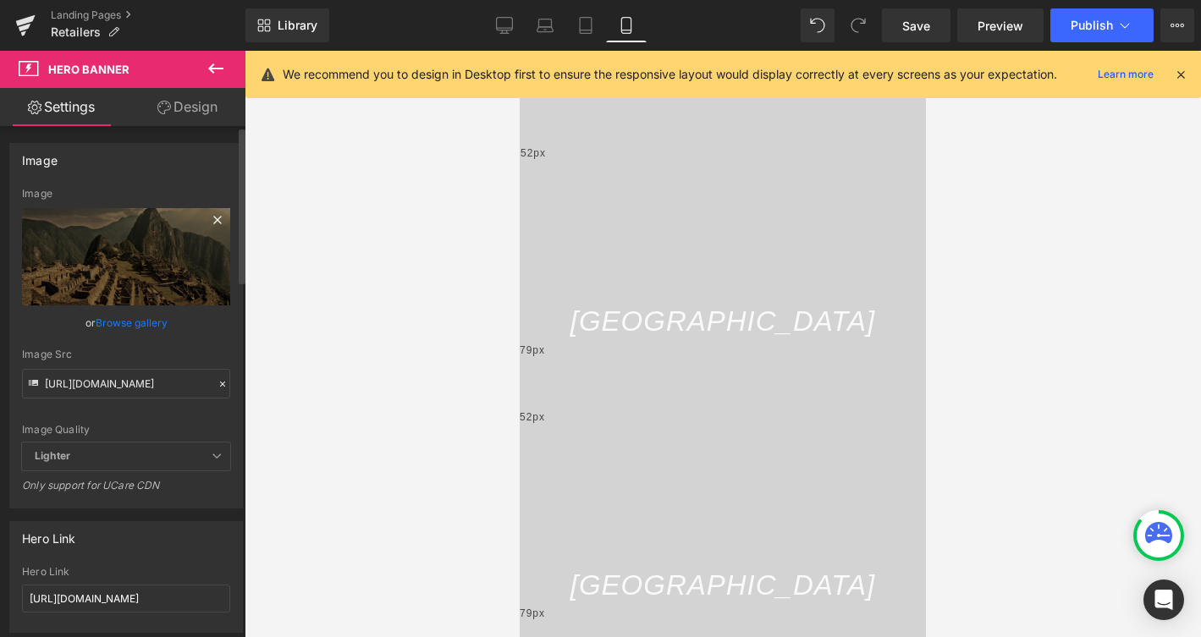
click at [207, 217] on icon at bounding box center [217, 220] width 20 height 20
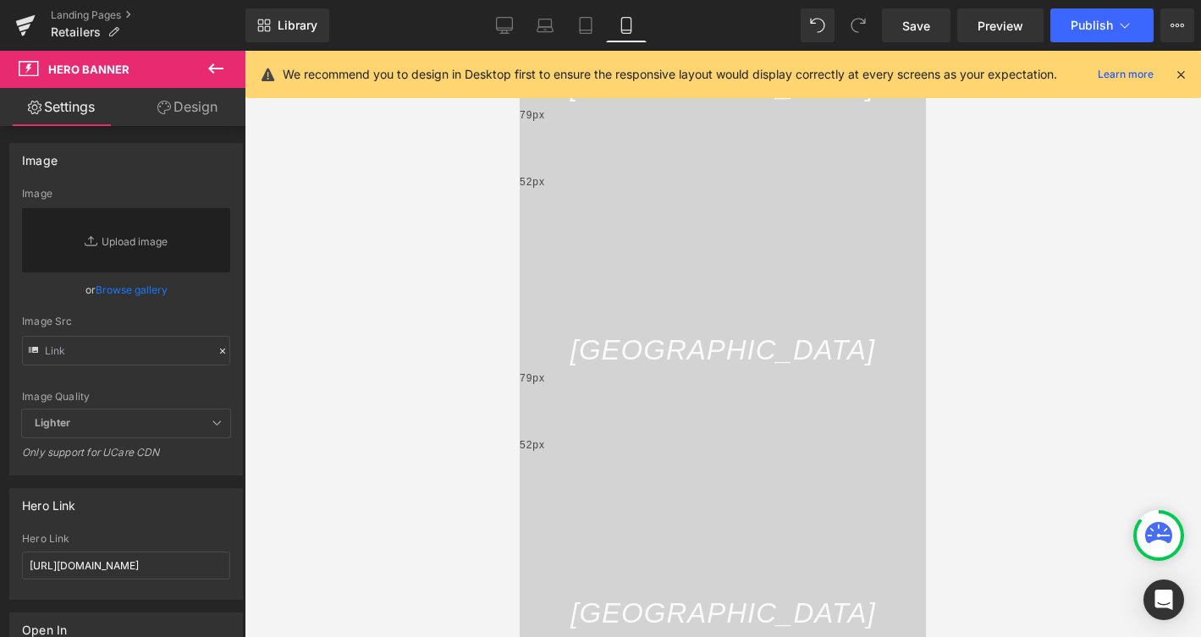
scroll to position [2049, 0]
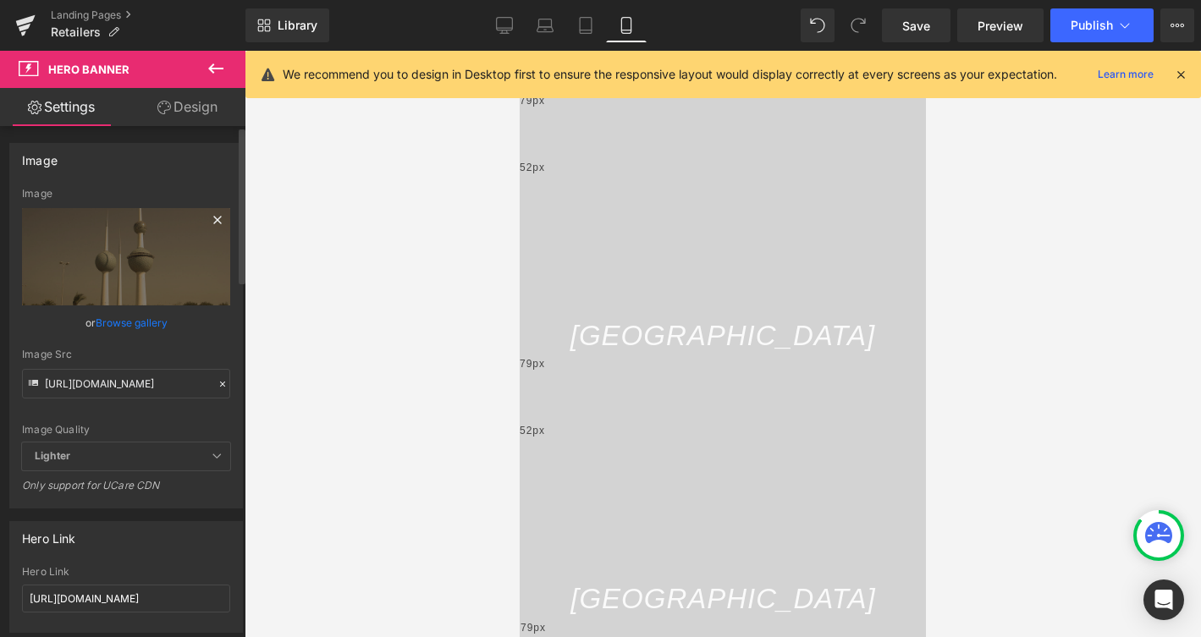
click at [214, 218] on icon at bounding box center [217, 220] width 20 height 20
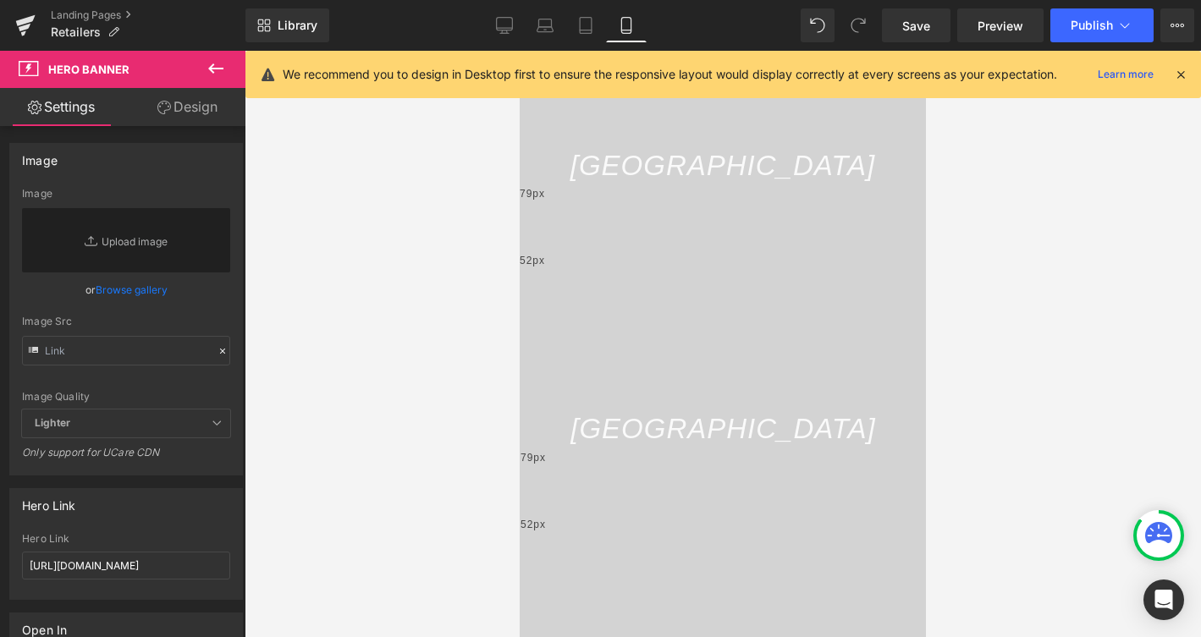
scroll to position [2234, 0]
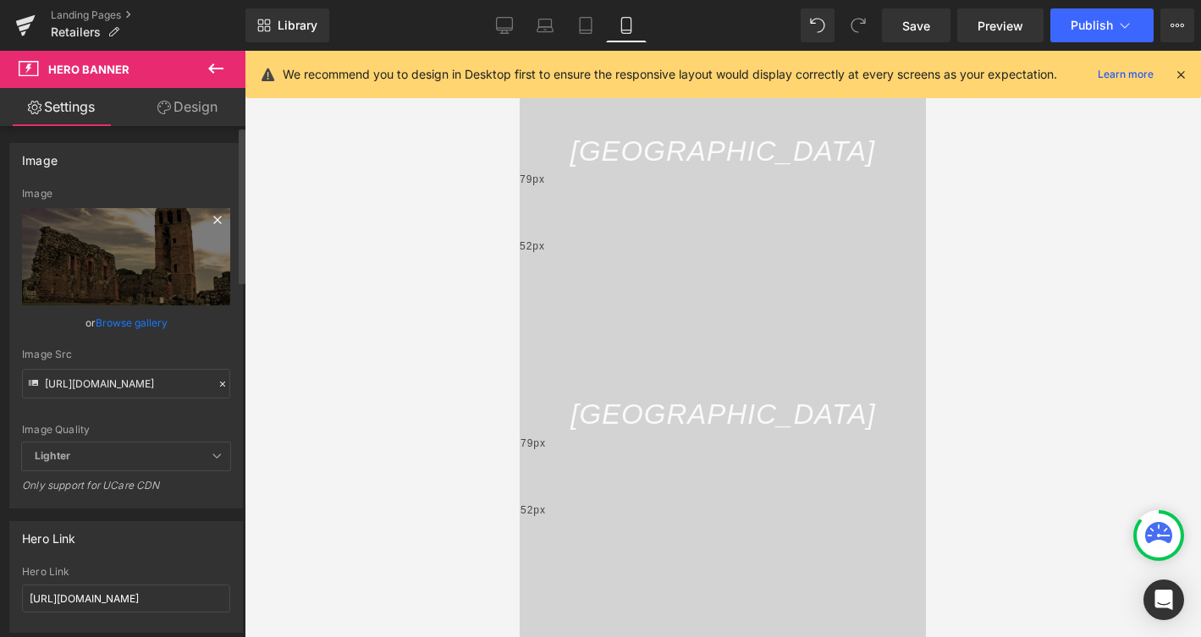
click at [213, 217] on icon at bounding box center [217, 220] width 8 height 8
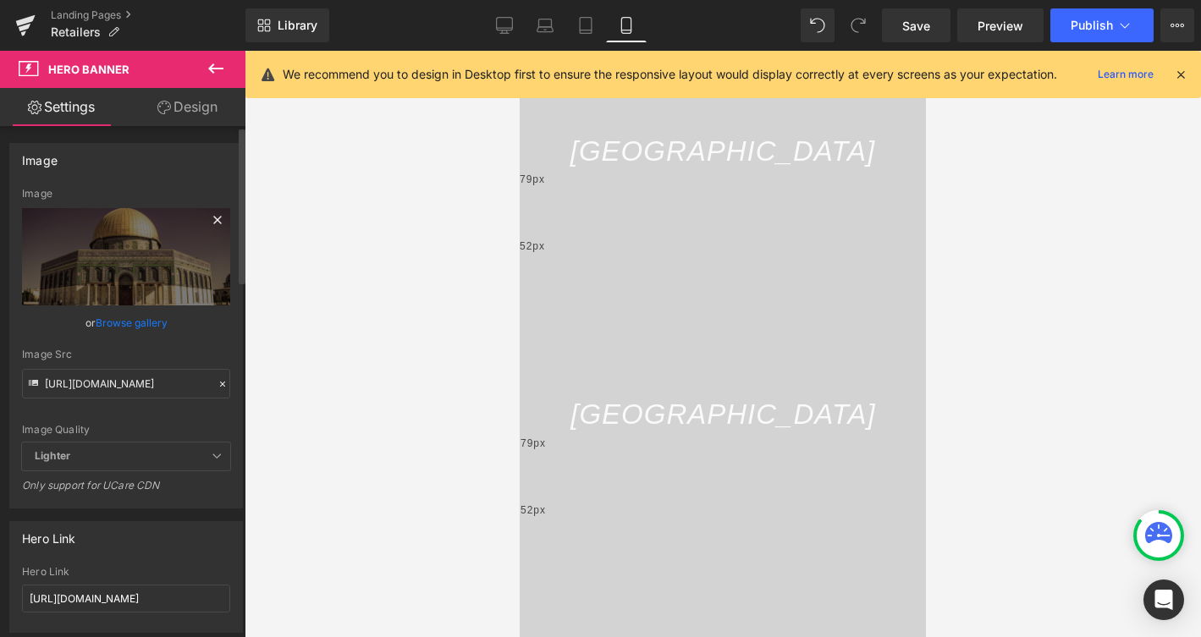
click at [213, 223] on icon at bounding box center [217, 220] width 8 height 8
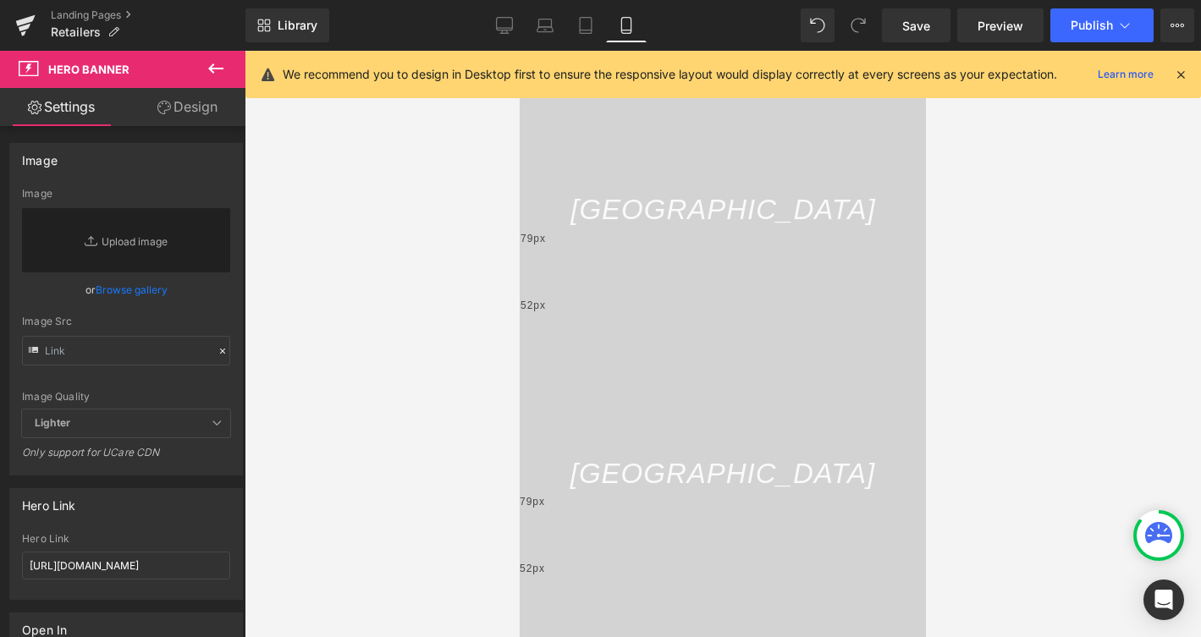
scroll to position [2481, 0]
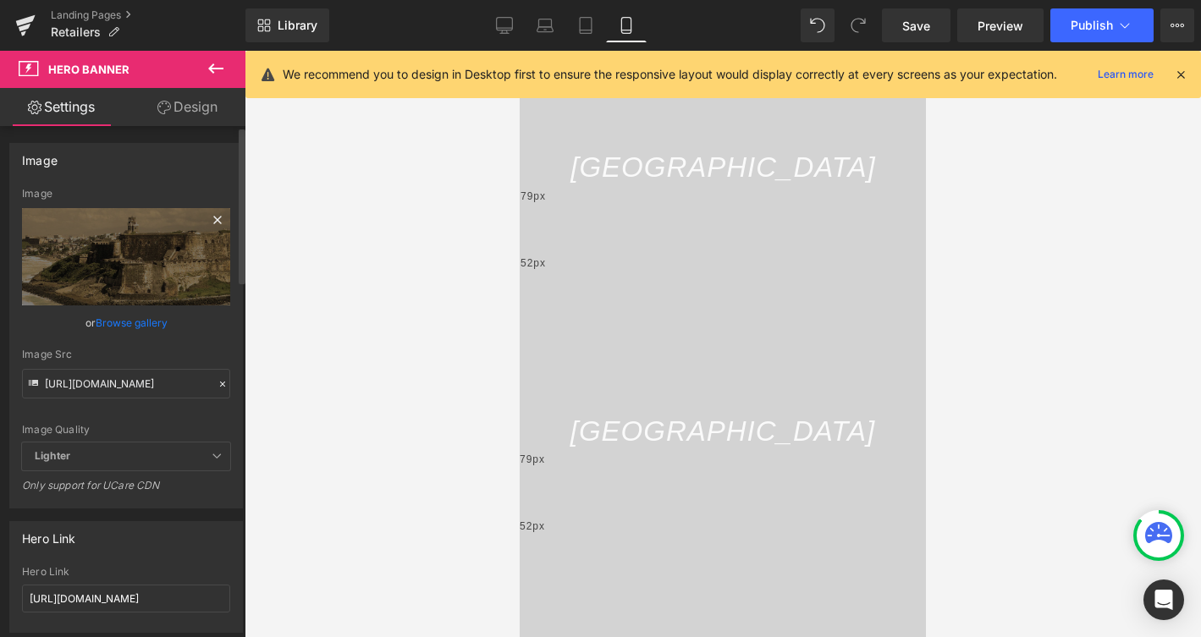
click at [213, 219] on icon at bounding box center [217, 220] width 8 height 8
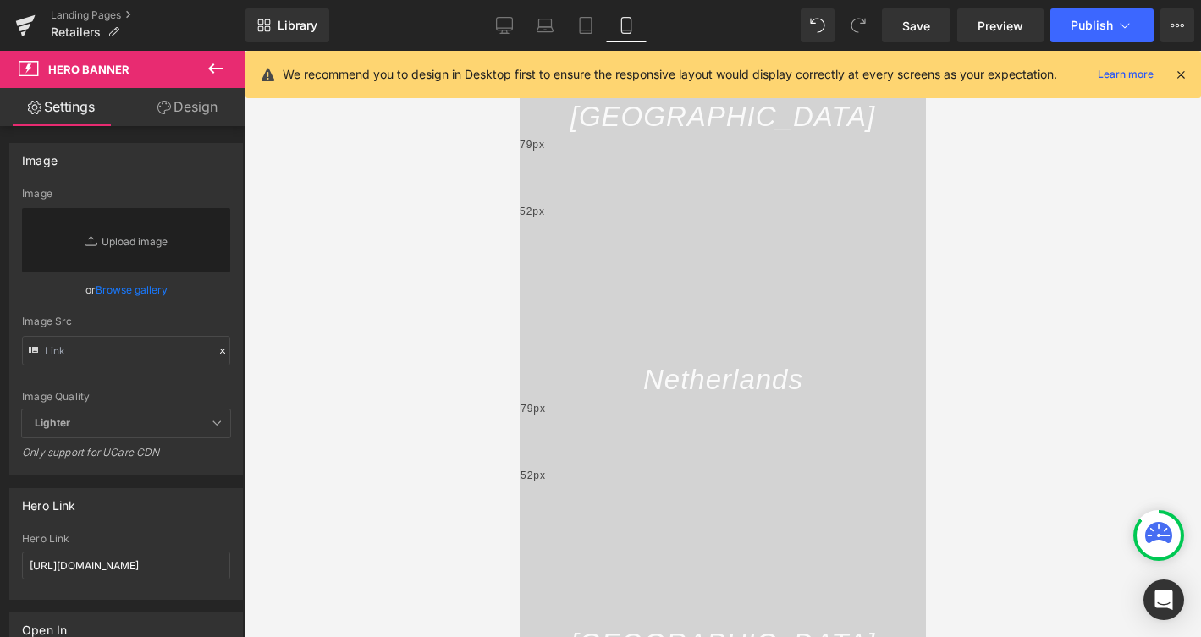
scroll to position [0, 0]
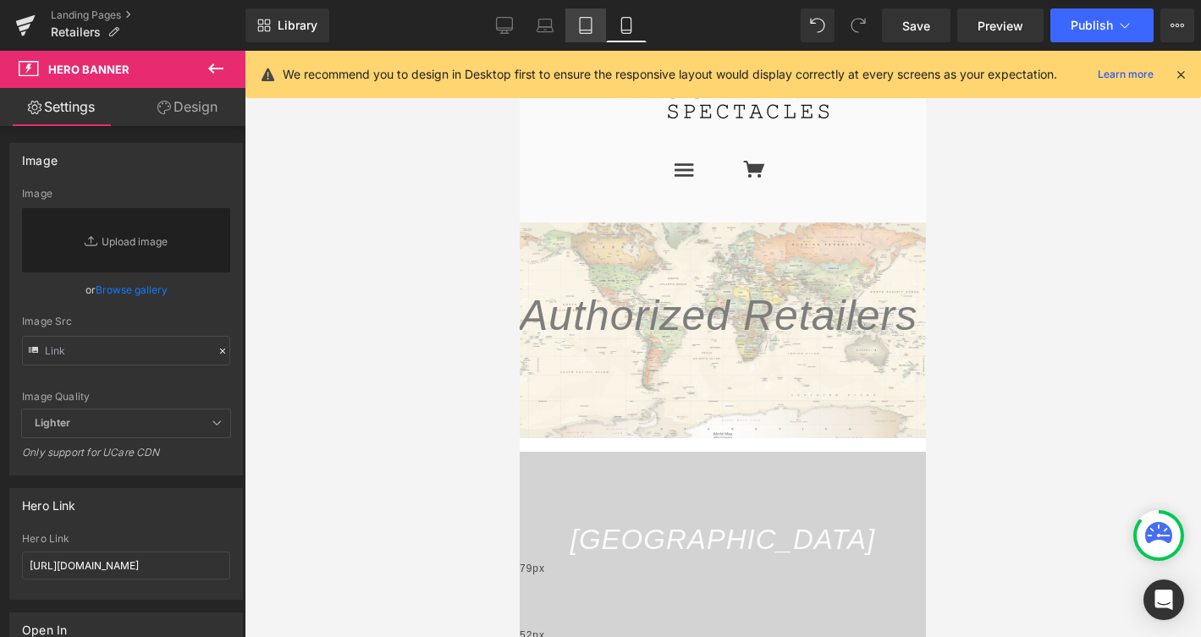
click at [590, 24] on icon at bounding box center [585, 25] width 17 height 17
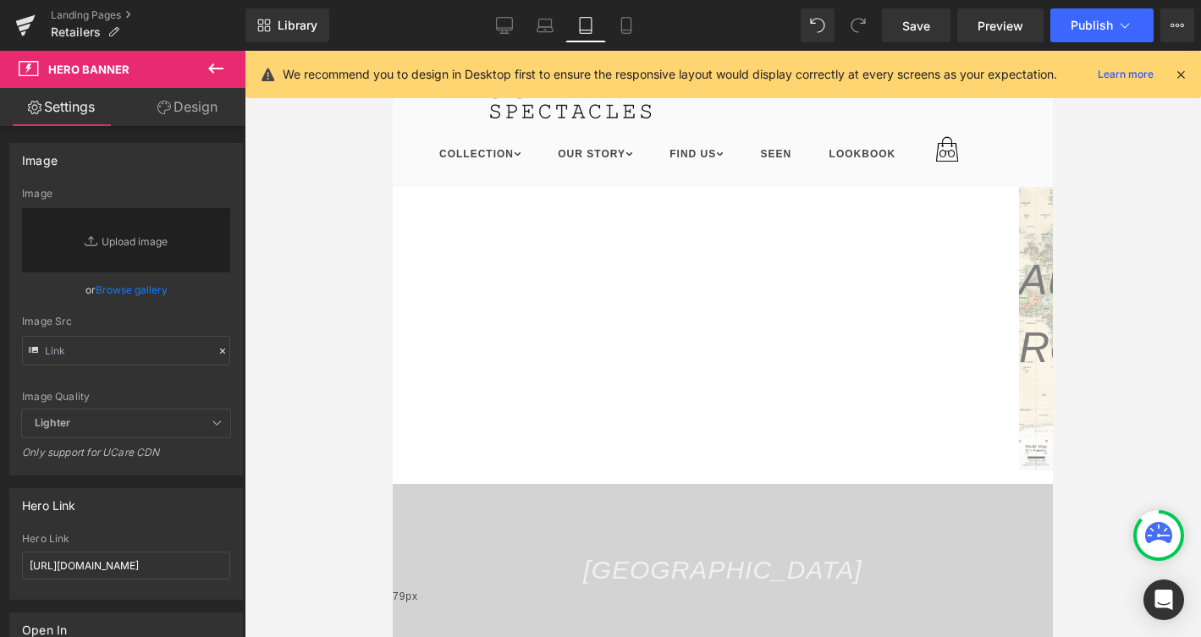
scroll to position [1, 0]
click at [548, 20] on icon at bounding box center [544, 25] width 17 height 17
type input "https://cdn.shopify.com/s/files/1/1951/3653/t/2/assets/gem20180226Feb0215196664…"
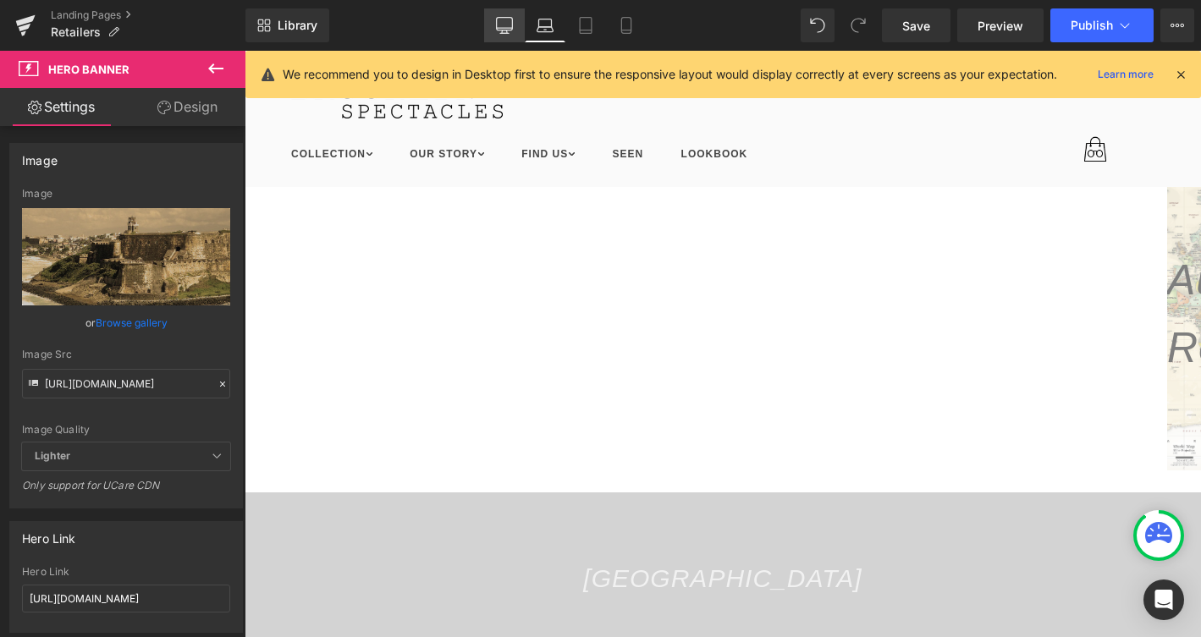
click at [498, 24] on icon at bounding box center [504, 25] width 17 height 17
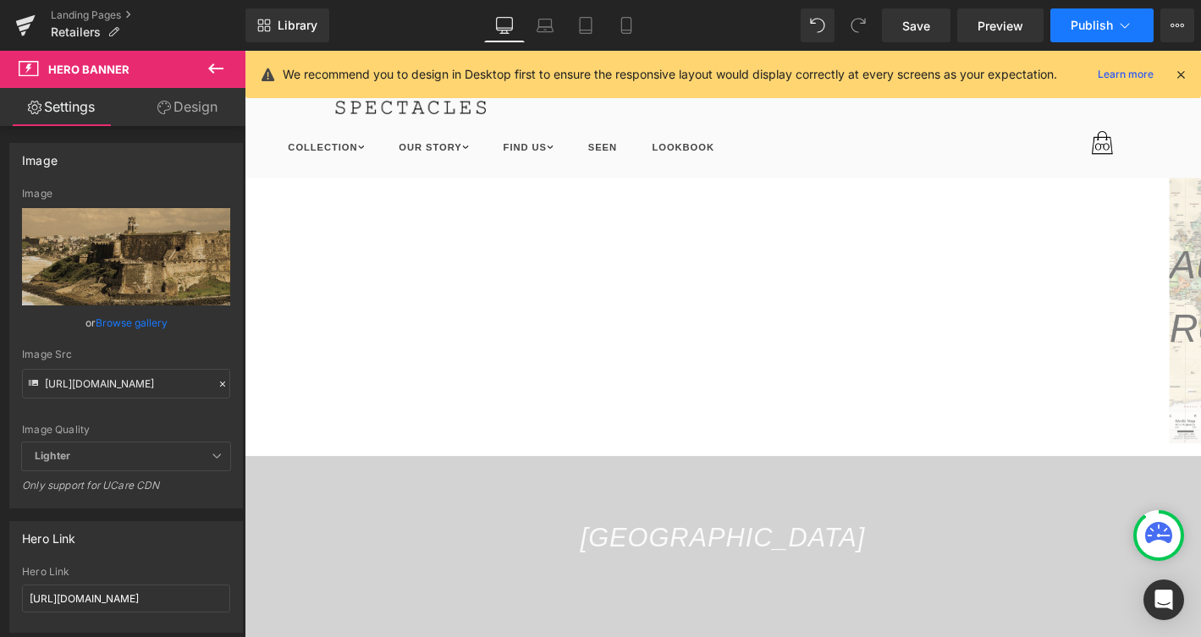
click at [1102, 20] on span "Publish" at bounding box center [1091, 26] width 42 height 14
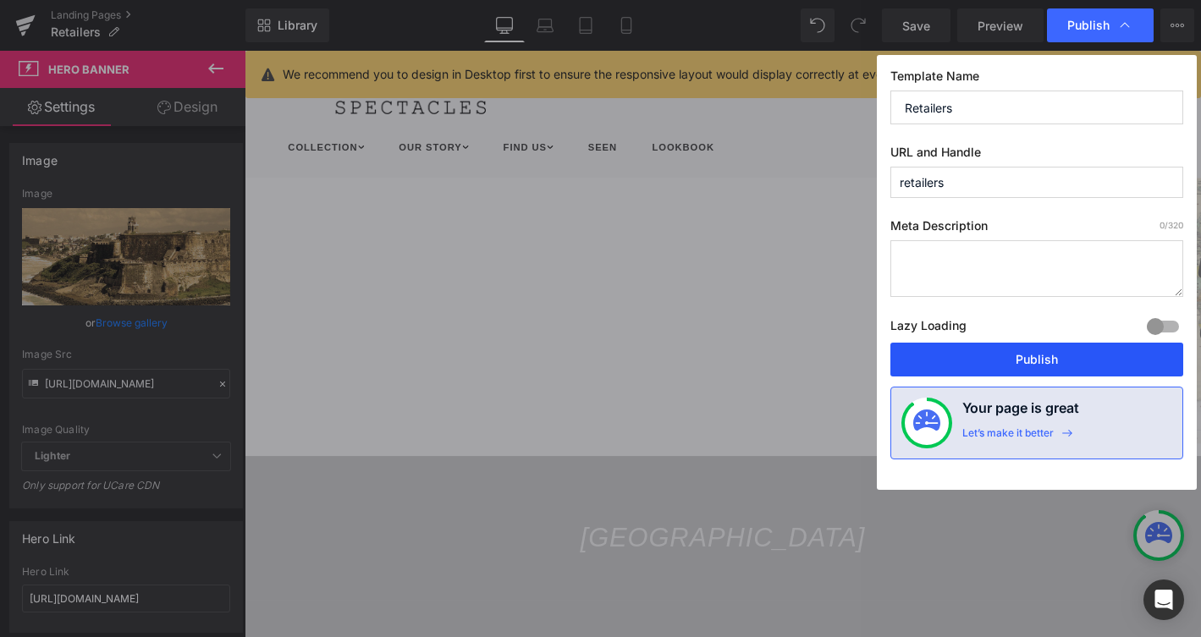
click at [1025, 360] on button "Publish" at bounding box center [1036, 360] width 293 height 34
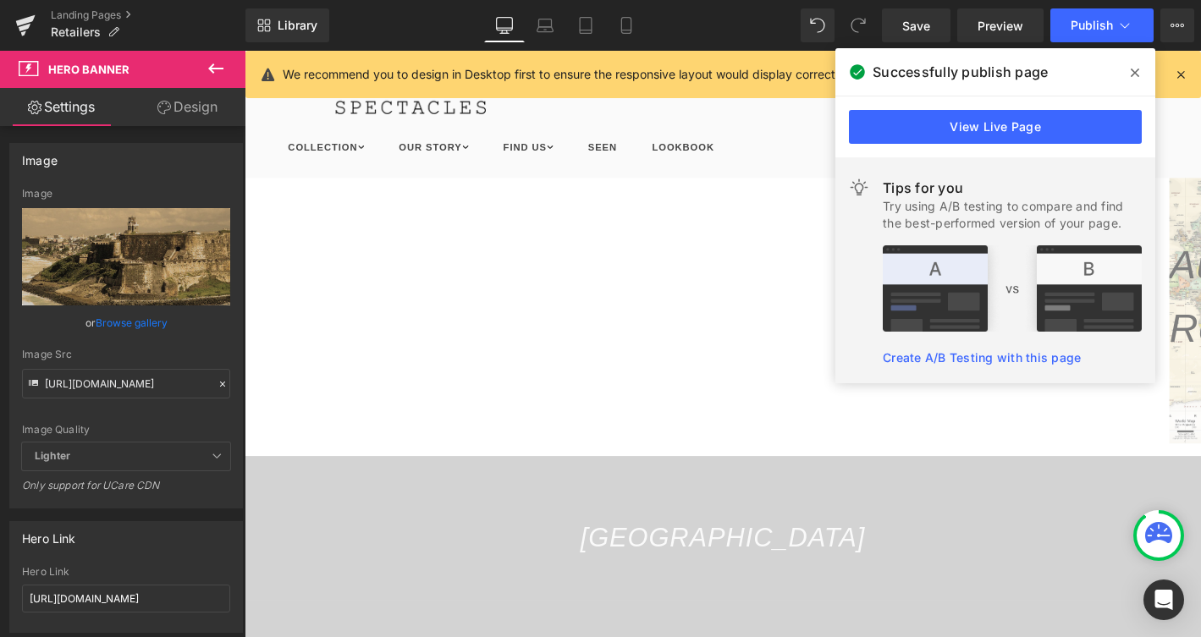
click at [810, 107] on h1 at bounding box center [756, 97] width 931 height 42
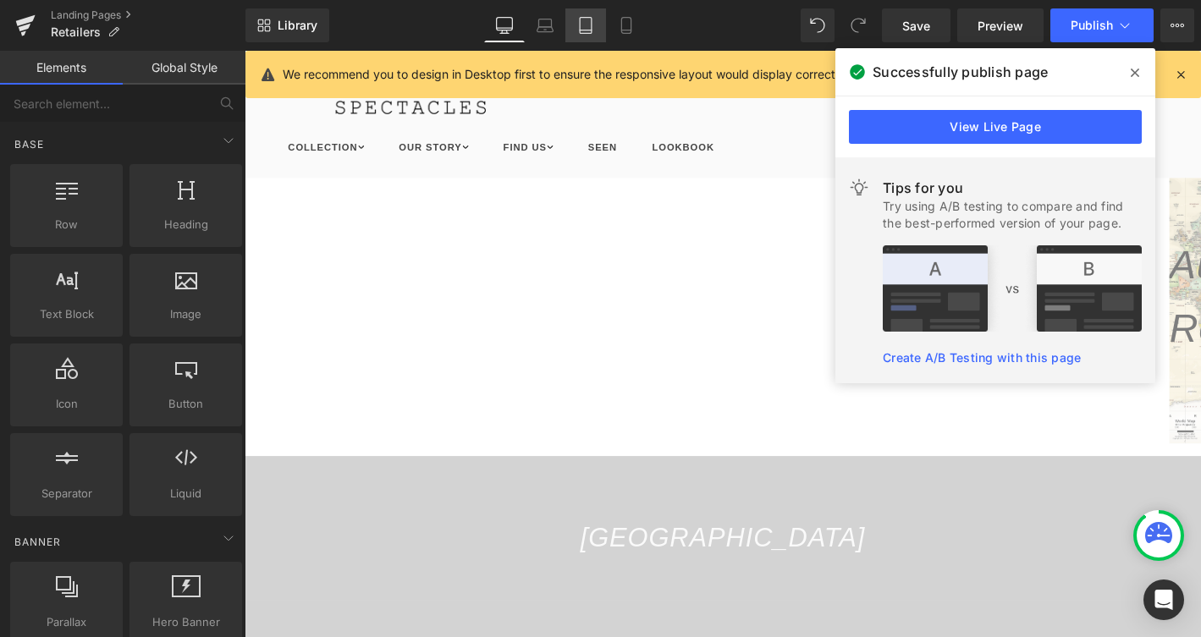
click at [585, 22] on icon at bounding box center [585, 25] width 17 height 17
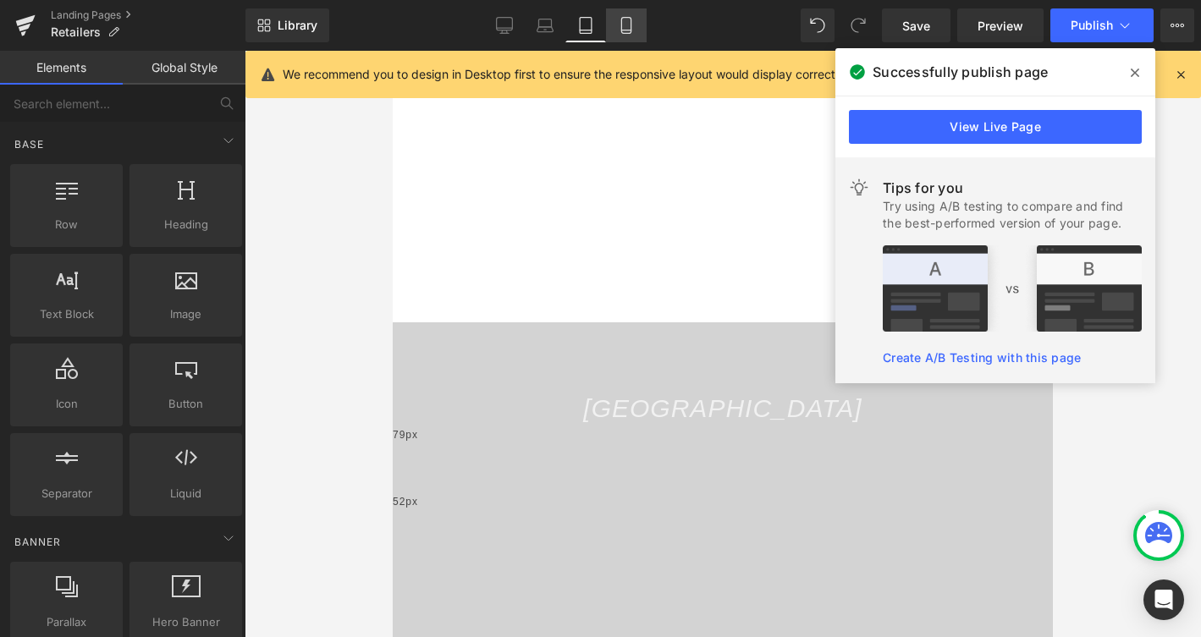
click at [630, 21] on icon at bounding box center [625, 26] width 9 height 16
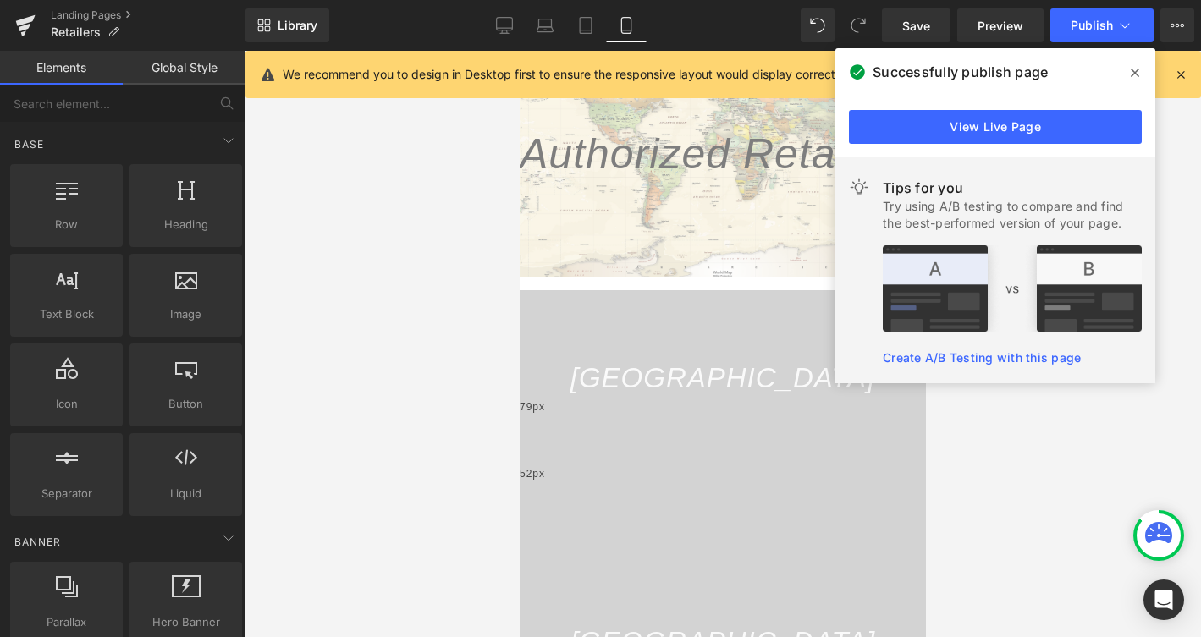
scroll to position [172, 0]
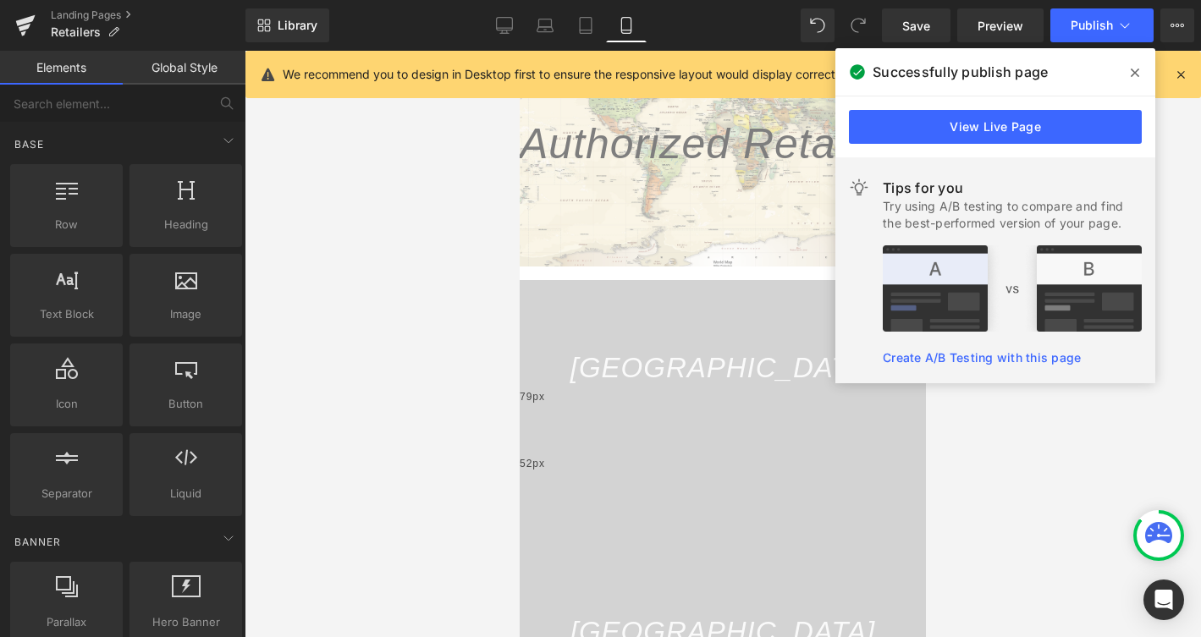
click at [1135, 64] on span at bounding box center [1134, 72] width 27 height 27
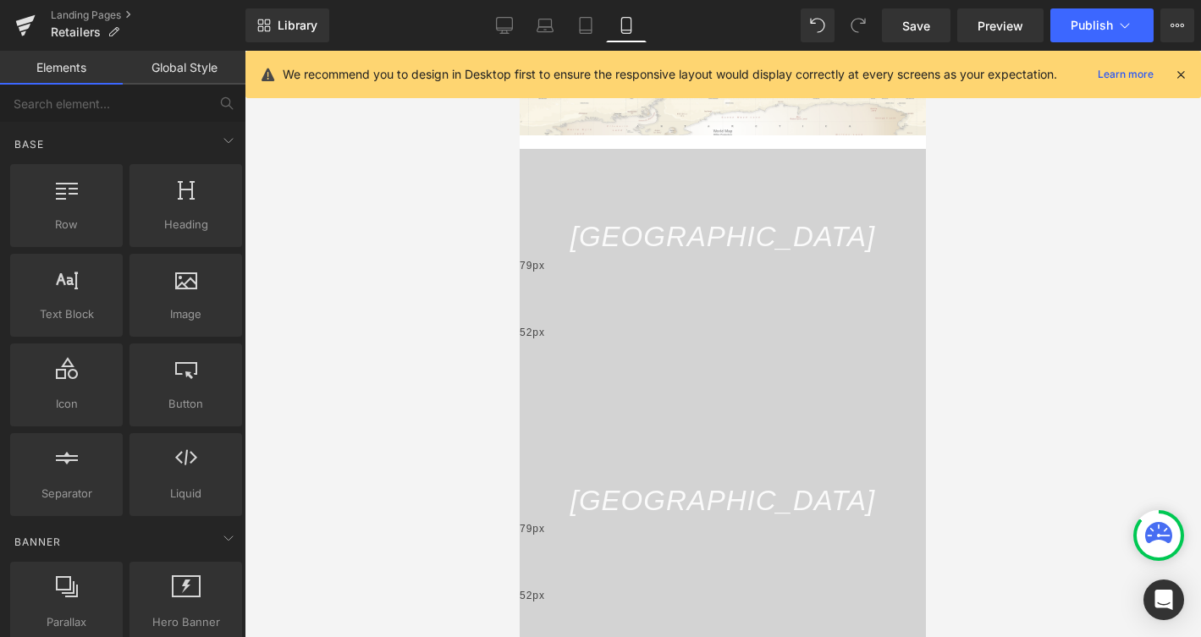
scroll to position [326, 0]
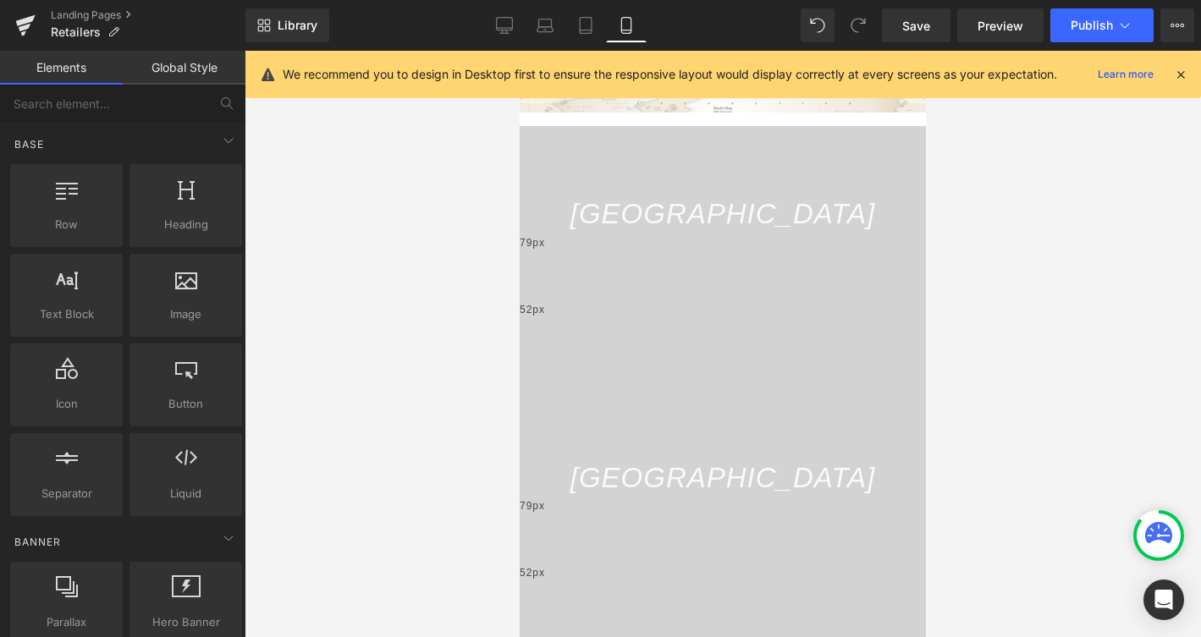
click at [519, 51] on span "Row" at bounding box center [519, 51] width 0 height 0
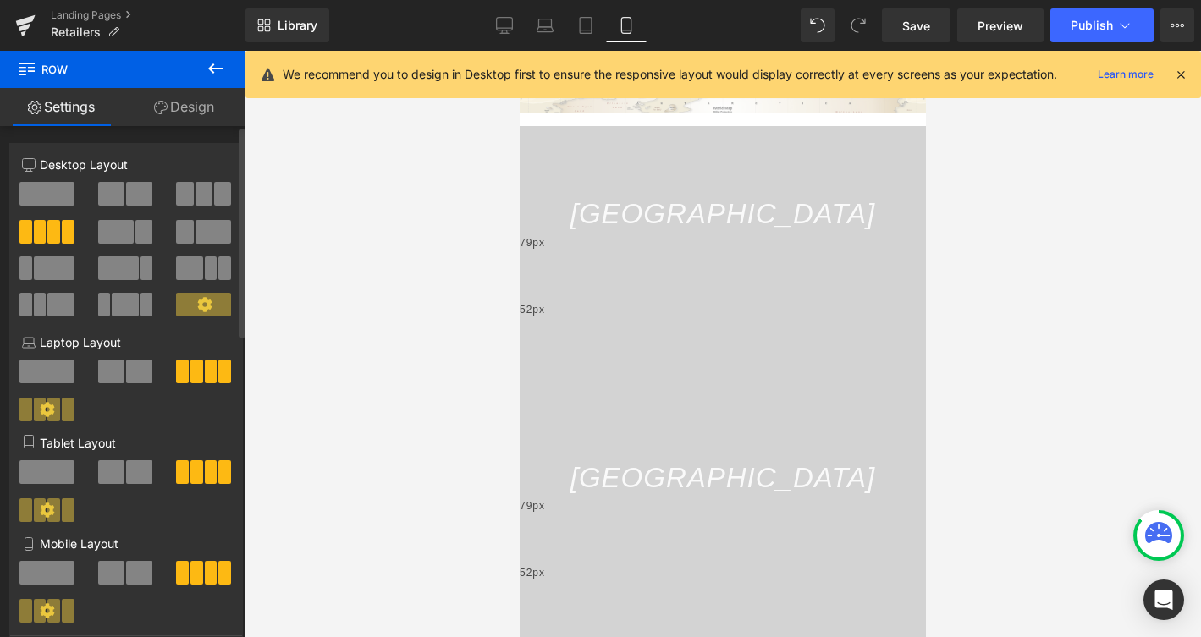
click at [204, 305] on icon at bounding box center [204, 304] width 14 height 14
click at [197, 310] on icon at bounding box center [204, 304] width 15 height 15
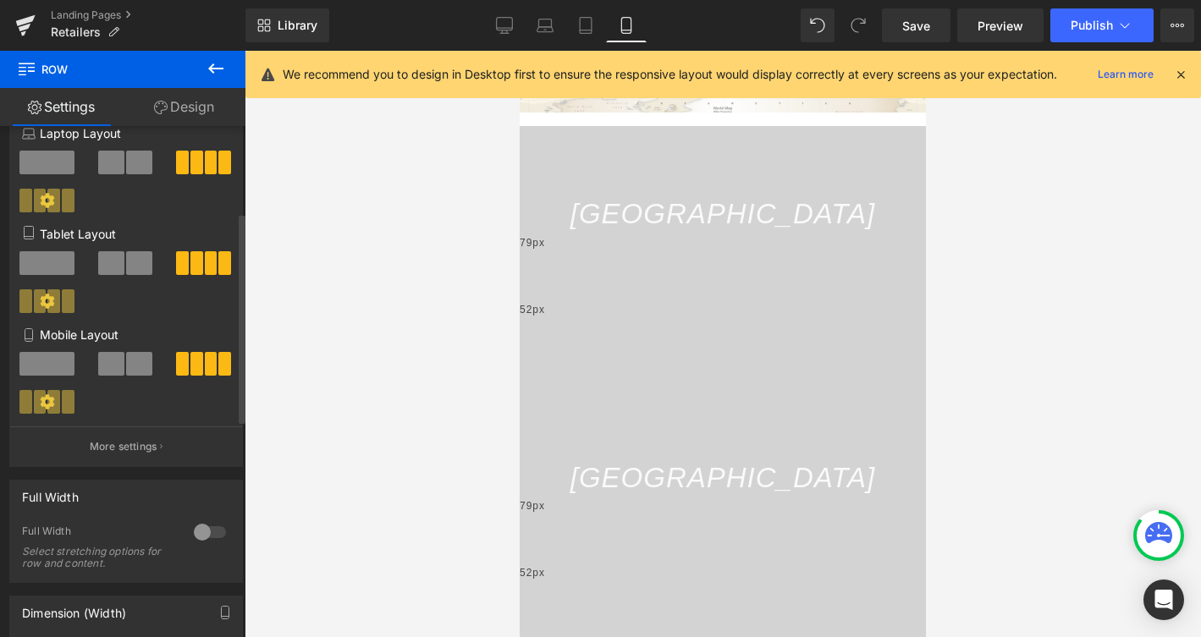
scroll to position [211, 0]
click at [41, 404] on icon at bounding box center [48, 400] width 14 height 14
click at [45, 404] on icon at bounding box center [47, 400] width 15 height 15
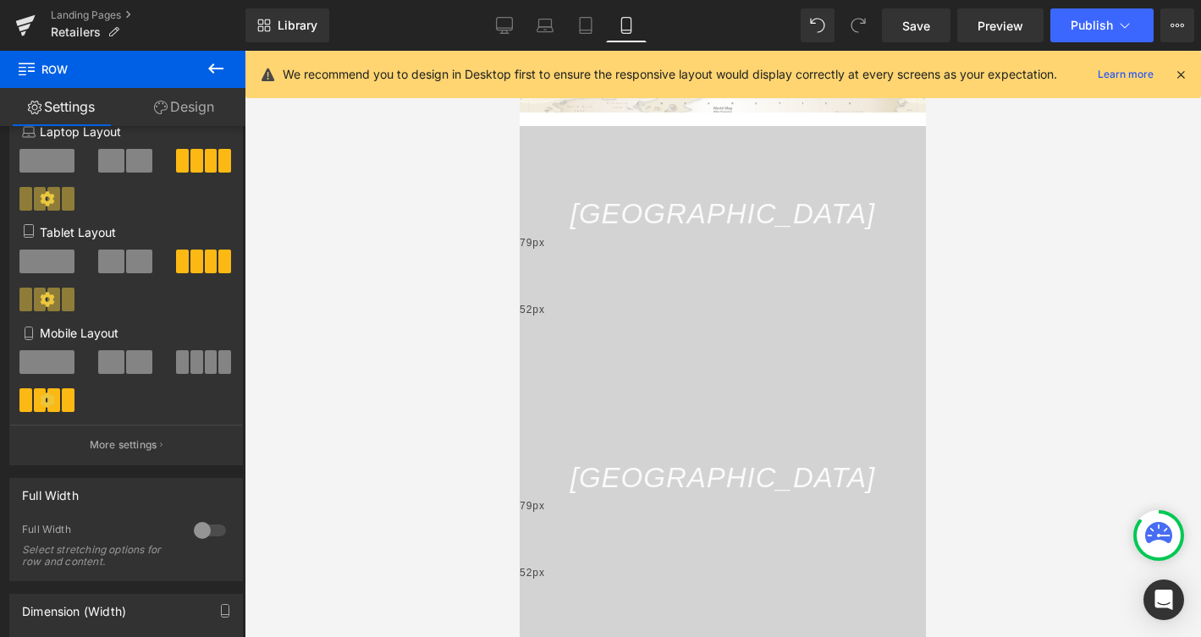
click at [519, 51] on span "Row" at bounding box center [519, 51] width 0 height 0
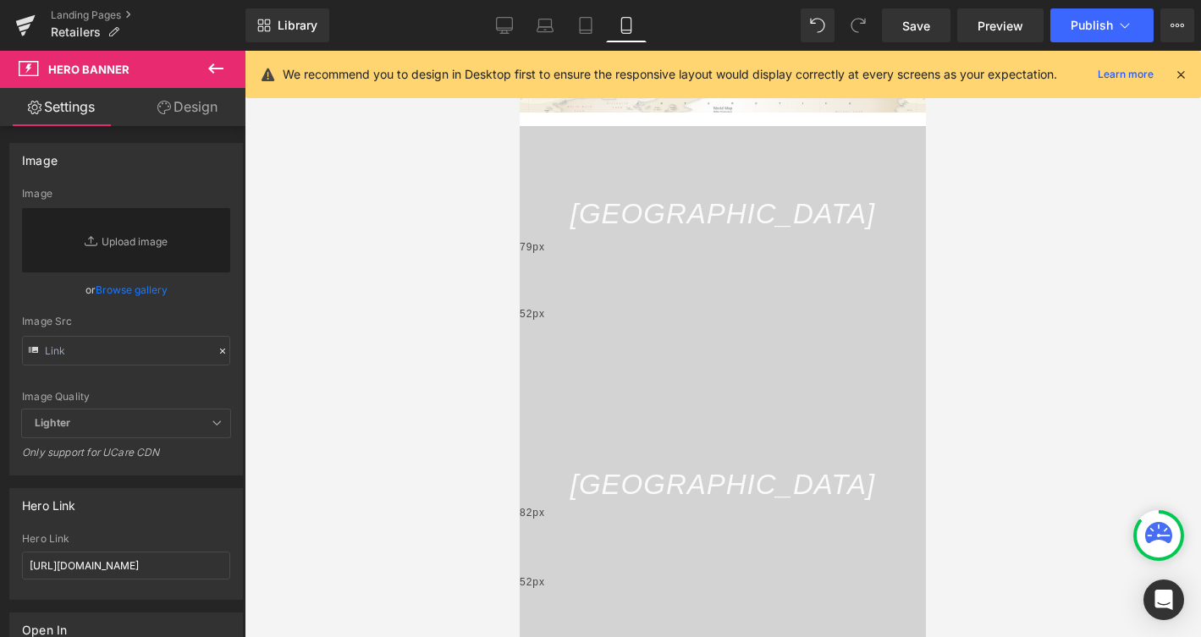
click at [604, 505] on div "82px" at bounding box center [722, 539] width 406 height 69
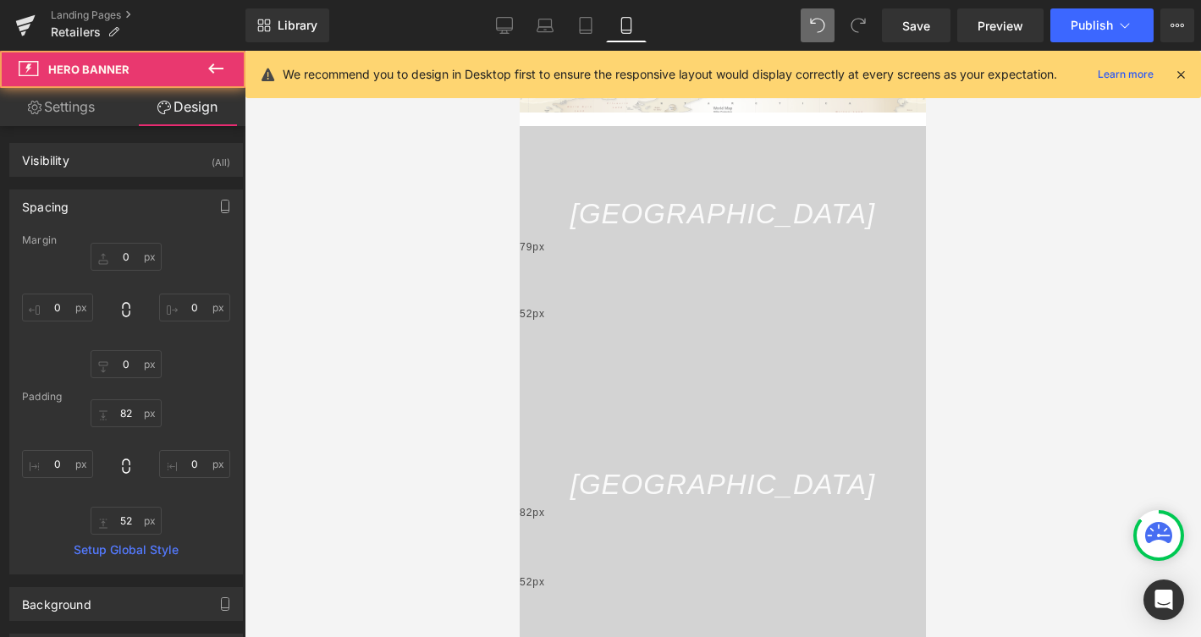
type input "0"
type input "79"
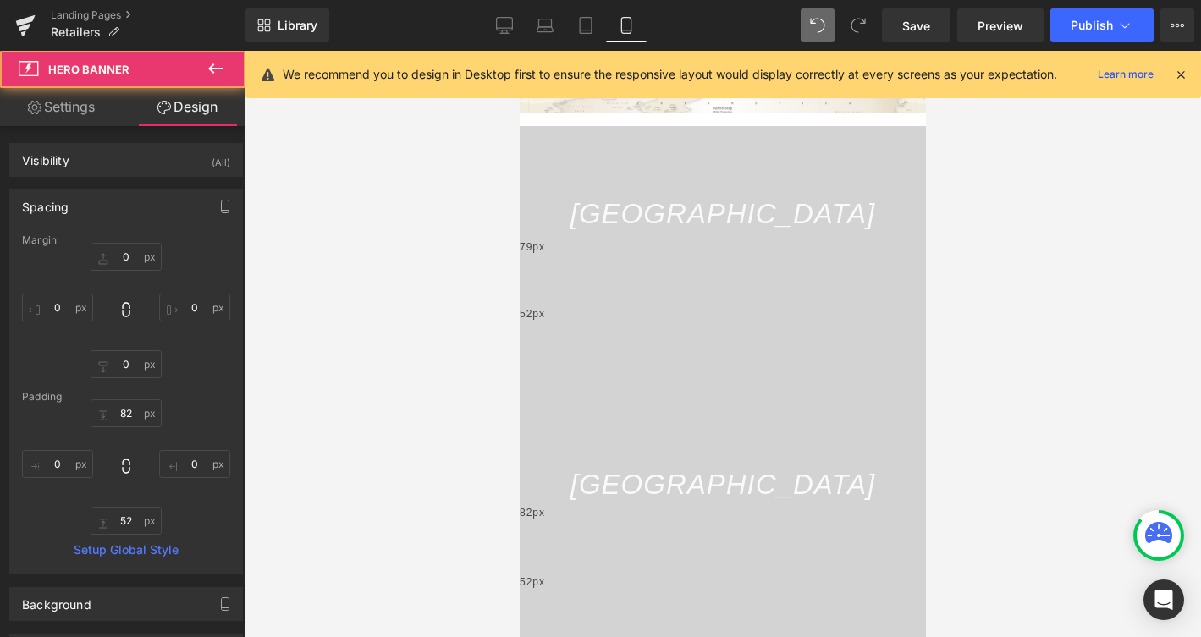
type input "0"
type input "52"
type input "0"
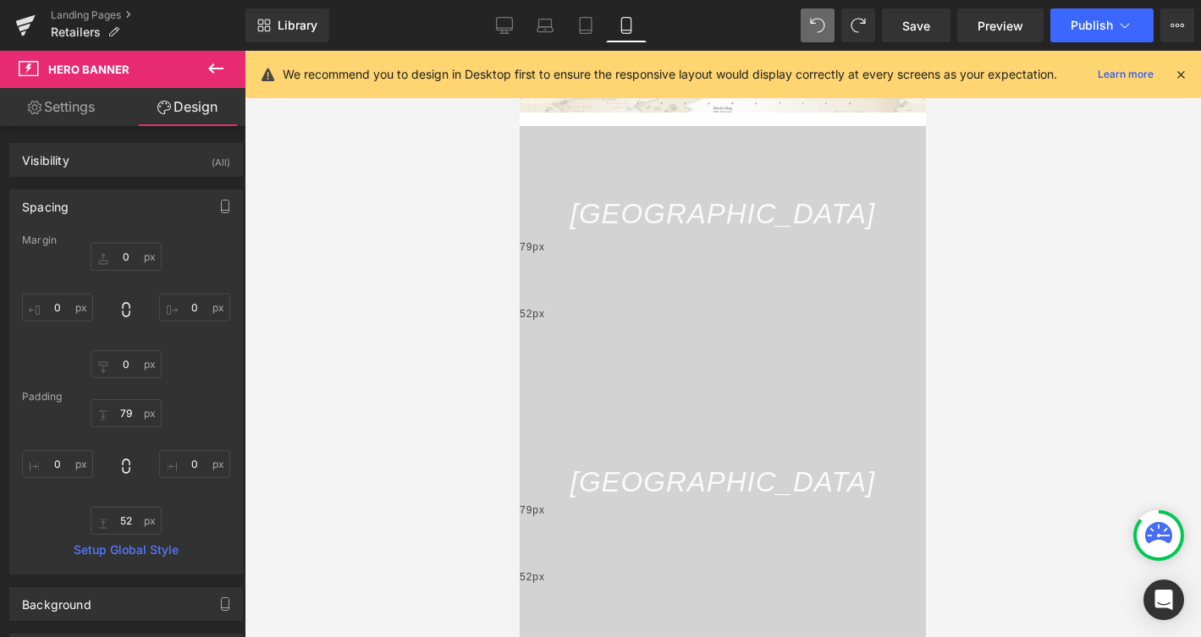
click at [919, 394] on div "Canada Text Block Hero Banner 79px 52px" at bounding box center [722, 526] width 406 height 264
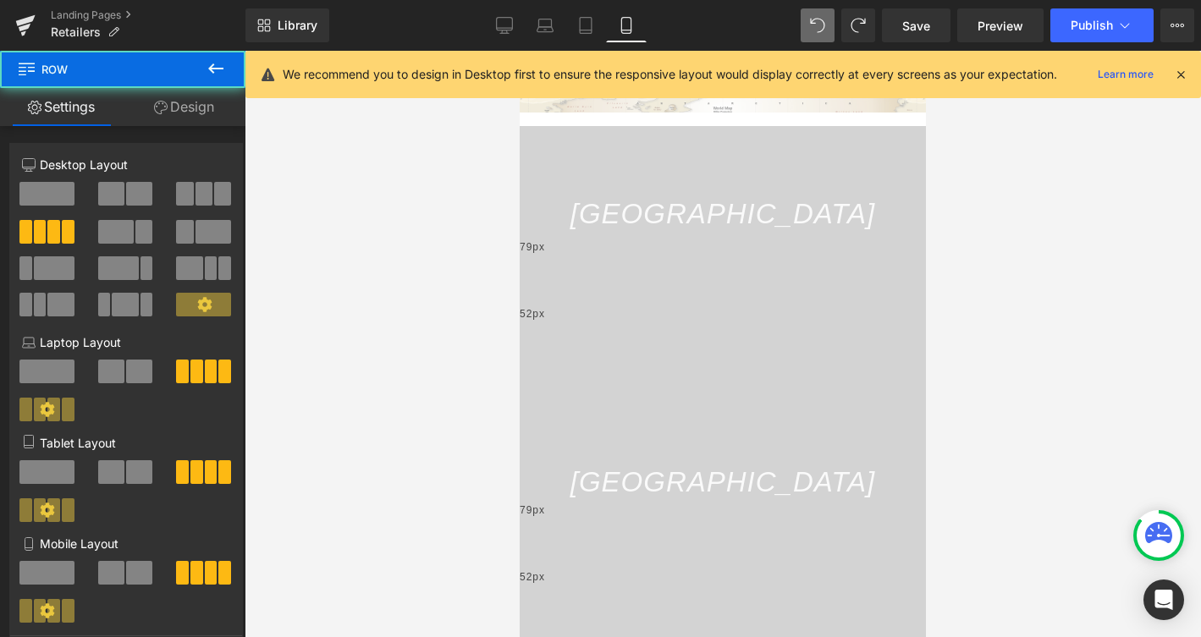
click at [898, 503] on div "79px" at bounding box center [722, 536] width 406 height 67
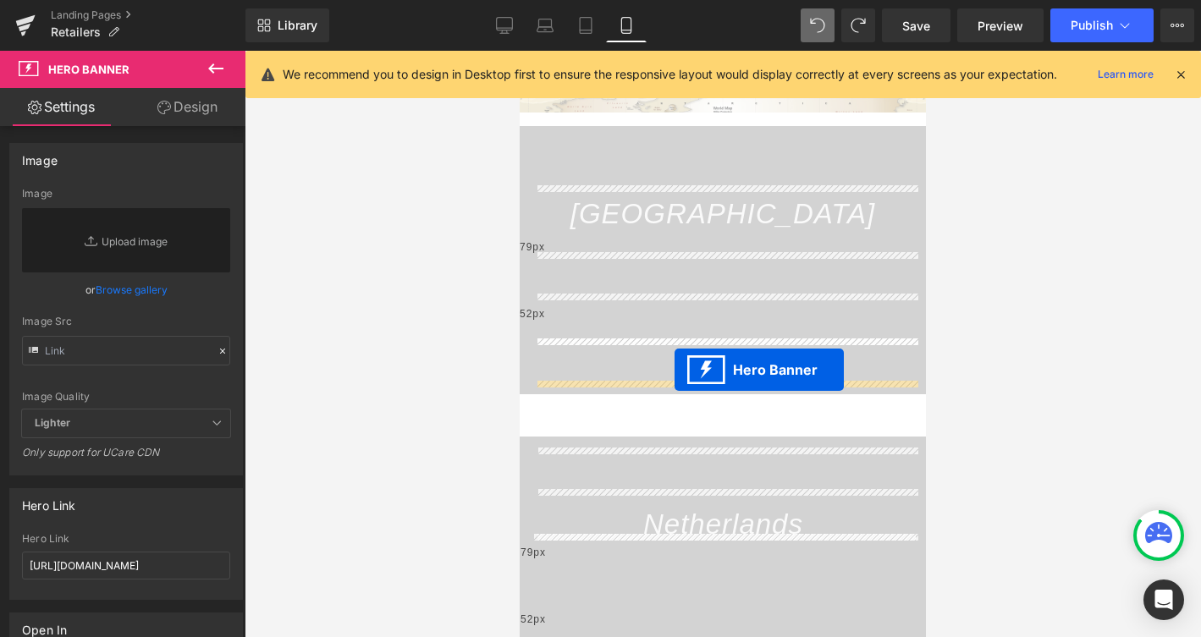
drag, startPoint x: 671, startPoint y: 351, endPoint x: 674, endPoint y: 369, distance: 18.1
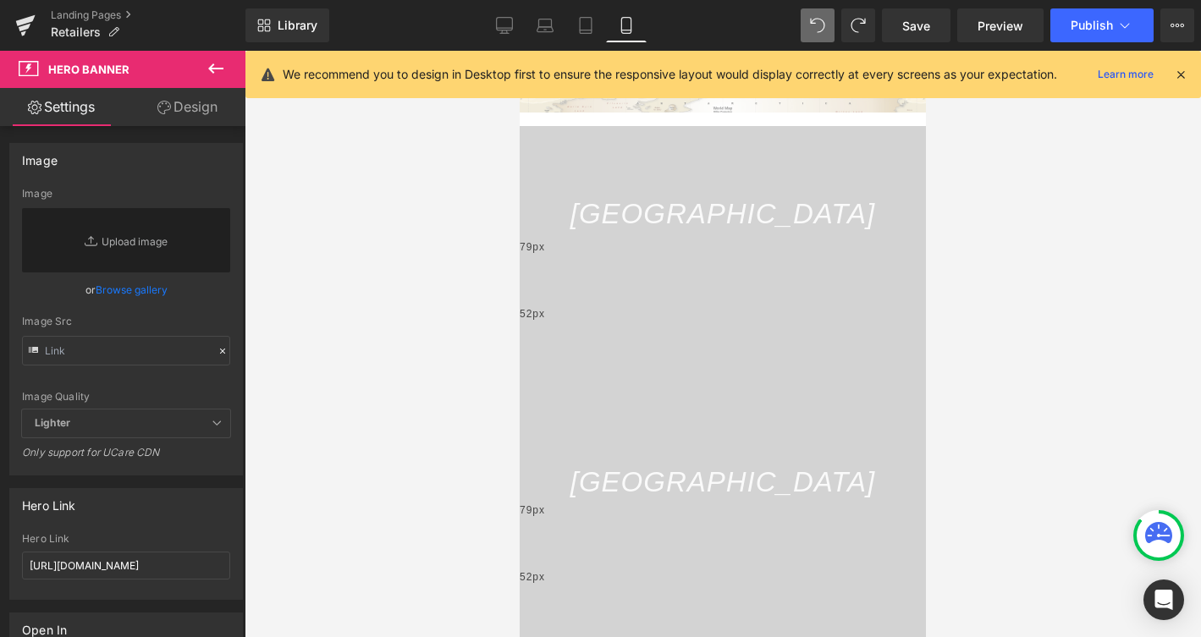
click at [1019, 335] on div at bounding box center [723, 344] width 956 height 586
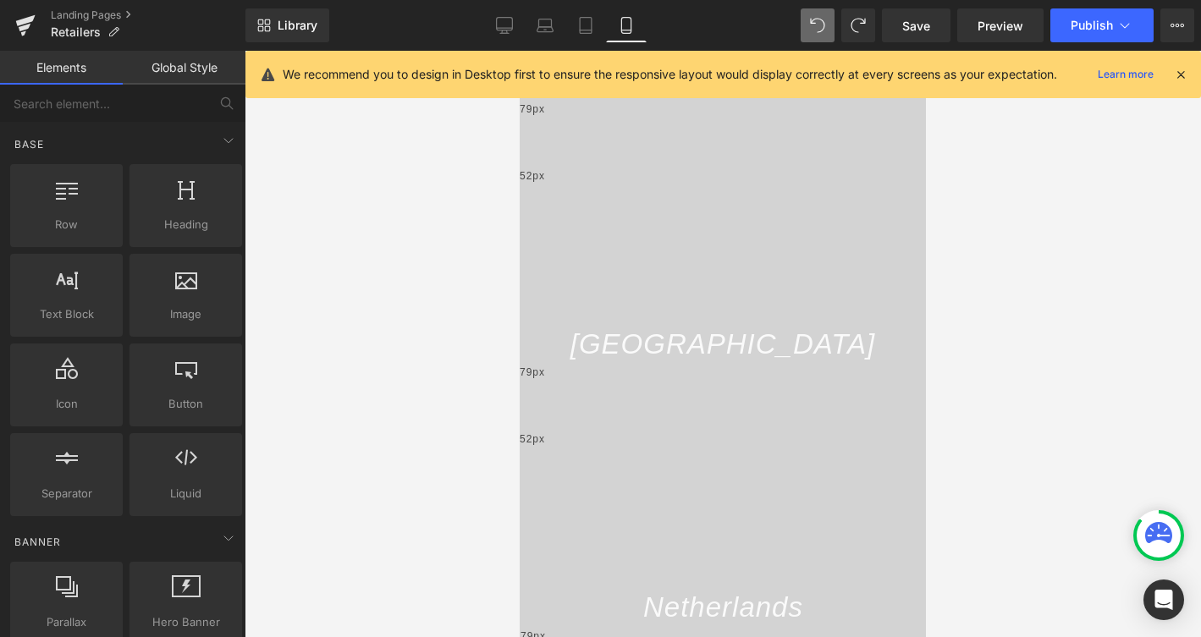
scroll to position [384, 0]
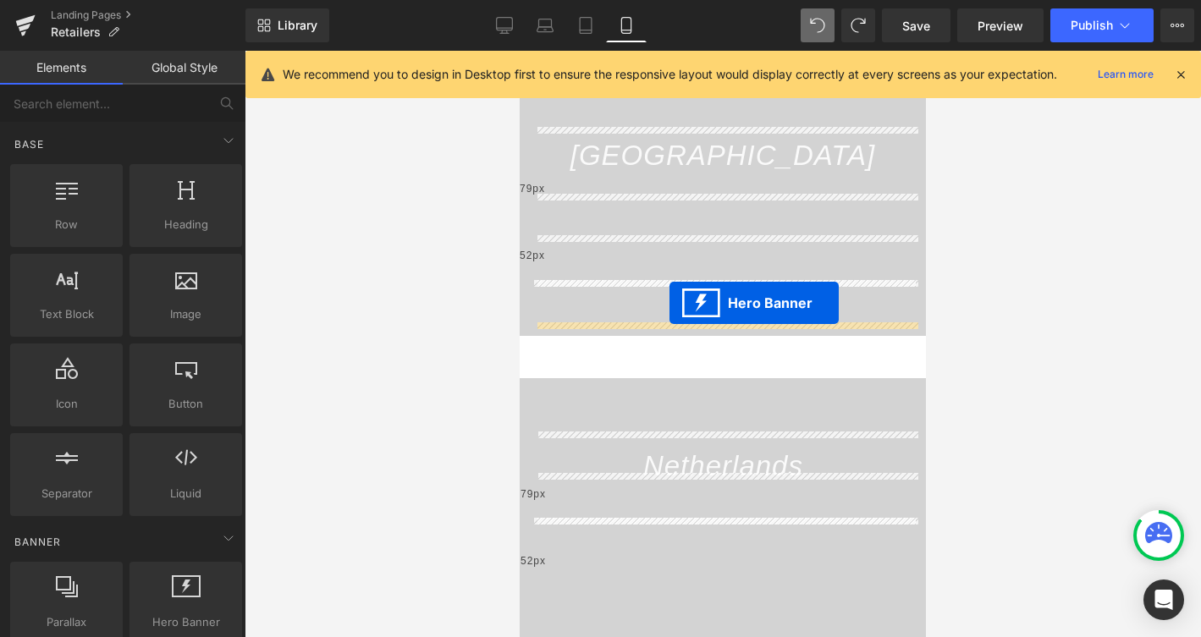
drag, startPoint x: 670, startPoint y: 335, endPoint x: 669, endPoint y: 303, distance: 32.2
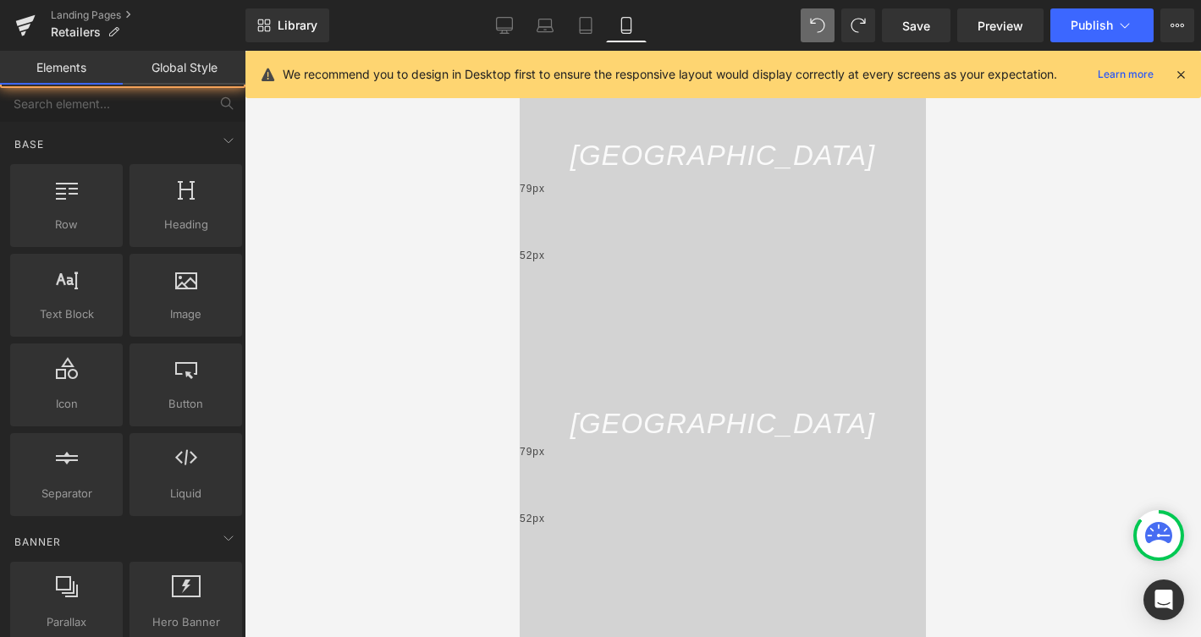
click at [972, 285] on div at bounding box center [723, 344] width 956 height 586
click at [1014, 299] on div at bounding box center [723, 344] width 956 height 586
click at [407, 445] on div at bounding box center [723, 344] width 956 height 586
click at [571, 454] on div "79px" at bounding box center [722, 487] width 406 height 67
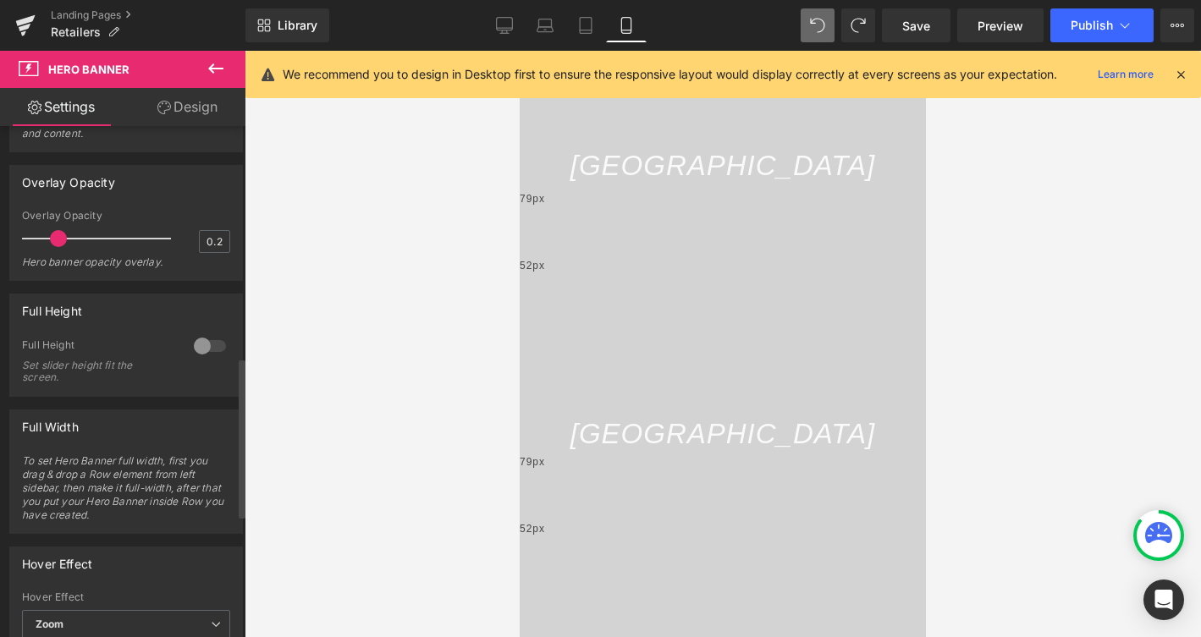
scroll to position [738, 0]
drag, startPoint x: 58, startPoint y: 232, endPoint x: 278, endPoint y: 234, distance: 220.8
click at [278, 234] on div "Hero Banner You are previewing how the will restyle your page. You can not edit…" at bounding box center [600, 333] width 1201 height 666
type input "0.2"
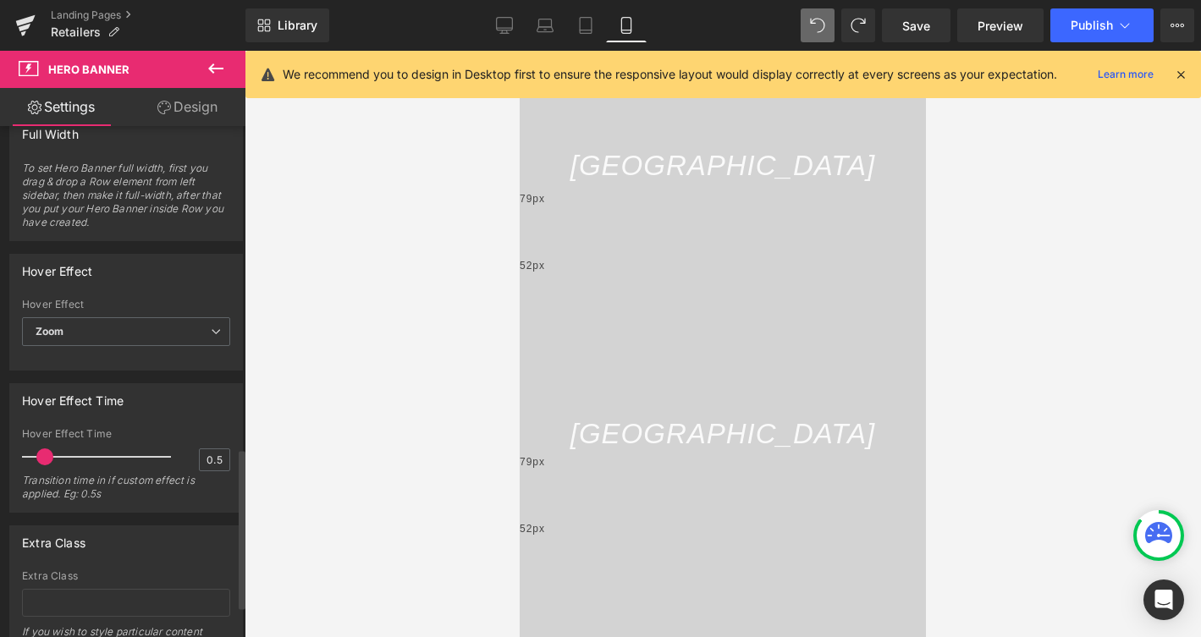
scroll to position [1129, 0]
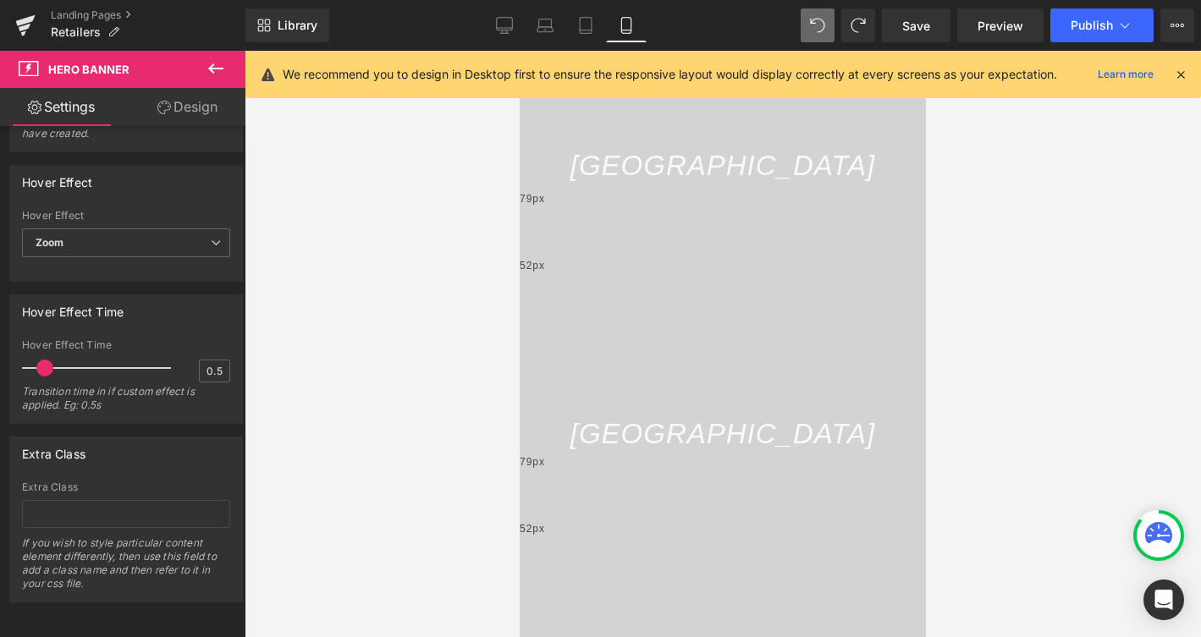
click at [549, 454] on div "79px" at bounding box center [722, 487] width 406 height 67
click at [519, 51] on span "Hero Banner" at bounding box center [519, 51] width 0 height 0
click at [194, 104] on link "Design" at bounding box center [187, 107] width 123 height 38
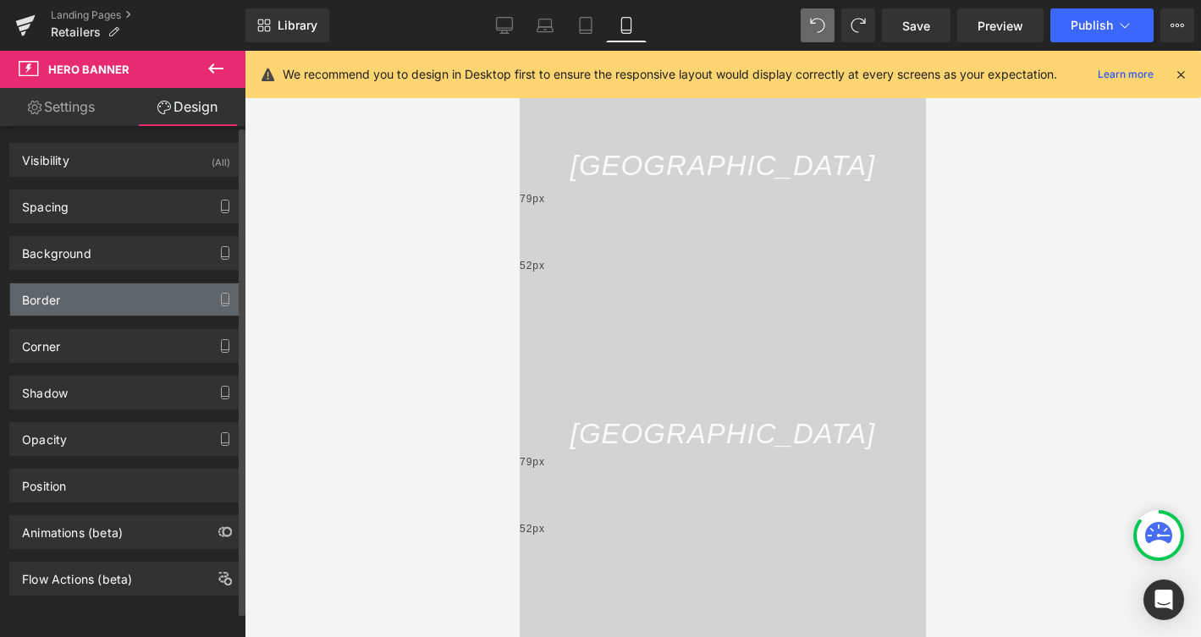
scroll to position [7, 0]
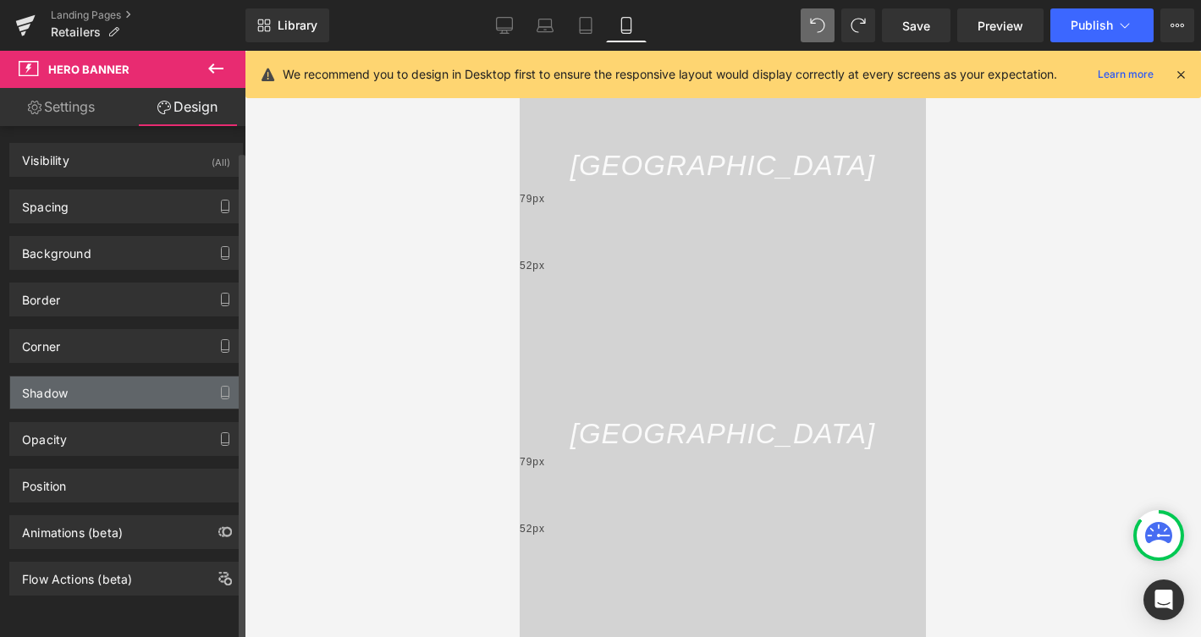
click at [119, 382] on div "Shadow" at bounding box center [126, 392] width 232 height 32
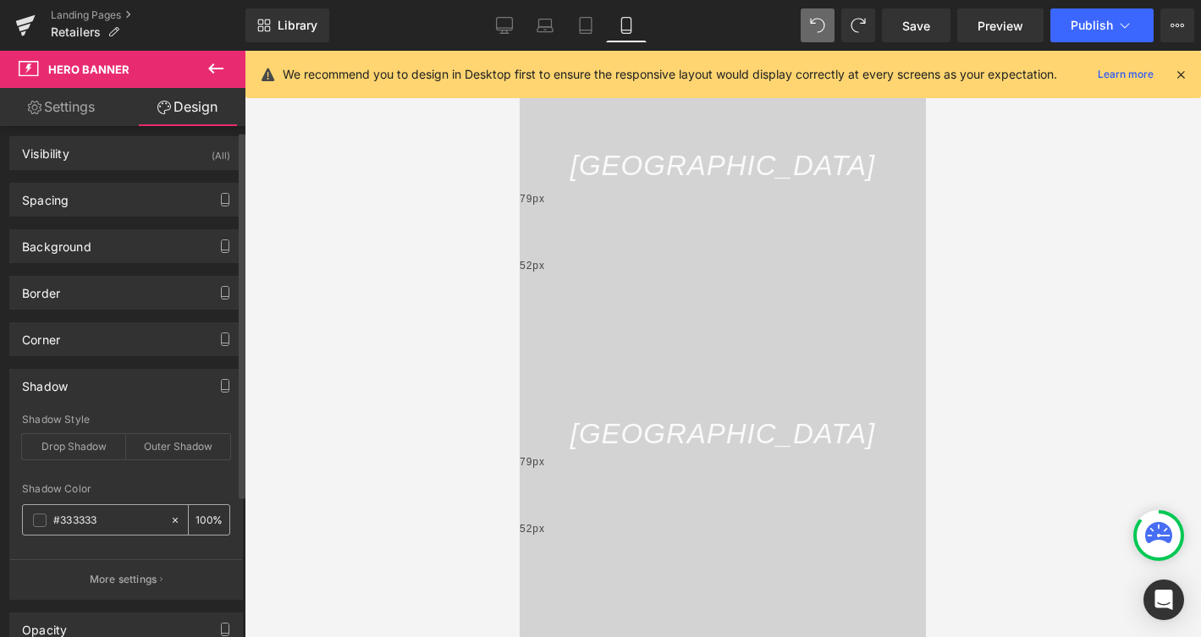
drag, startPoint x: 200, startPoint y: 518, endPoint x: 168, endPoint y: 518, distance: 31.3
click at [169, 518] on div "100 %" at bounding box center [199, 520] width 60 height 30
type input "50"
click at [204, 483] on div "Shadow Color #333333 50 %" at bounding box center [126, 519] width 208 height 72
click at [282, 472] on div at bounding box center [723, 344] width 956 height 586
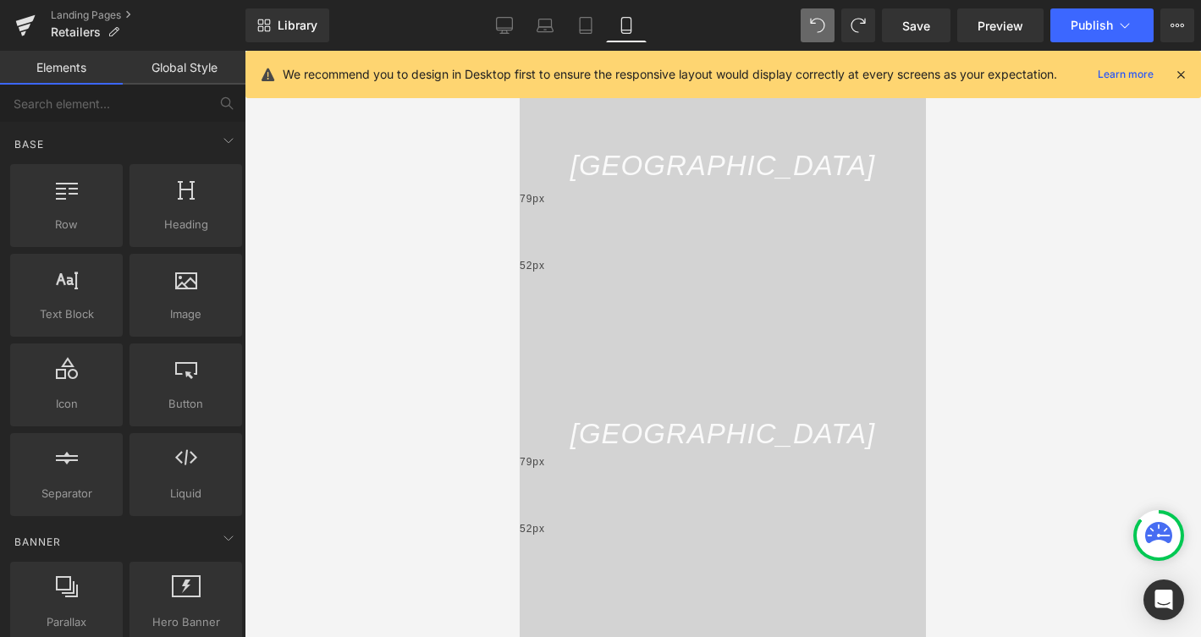
click at [601, 454] on div "79px" at bounding box center [722, 487] width 406 height 67
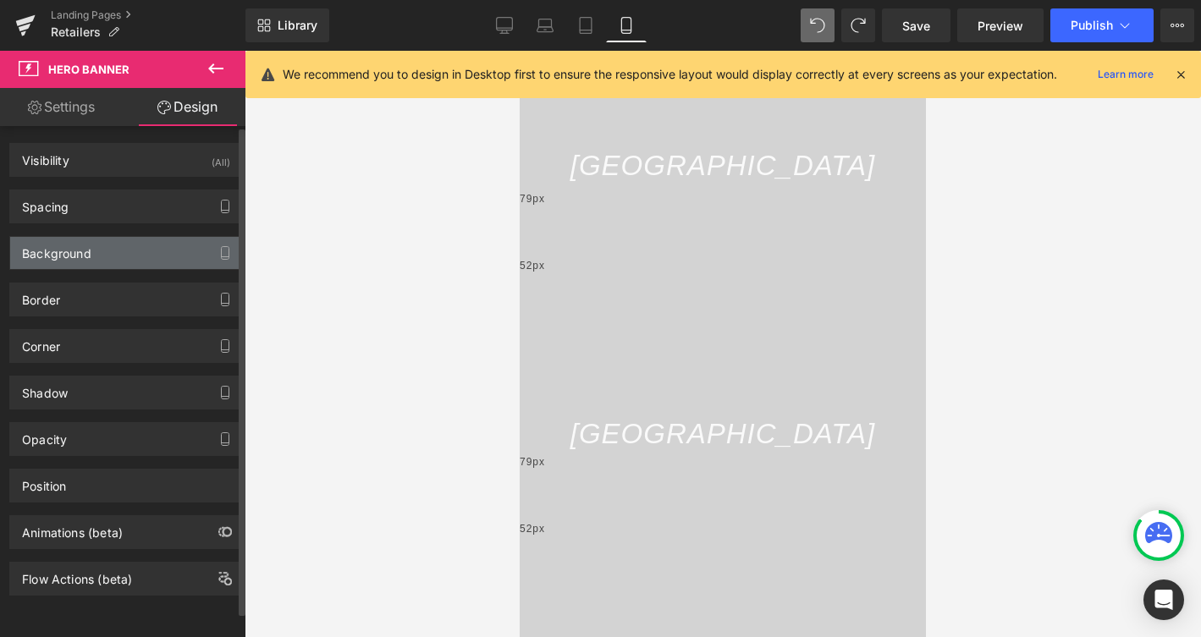
click at [145, 245] on div "Background" at bounding box center [126, 253] width 232 height 32
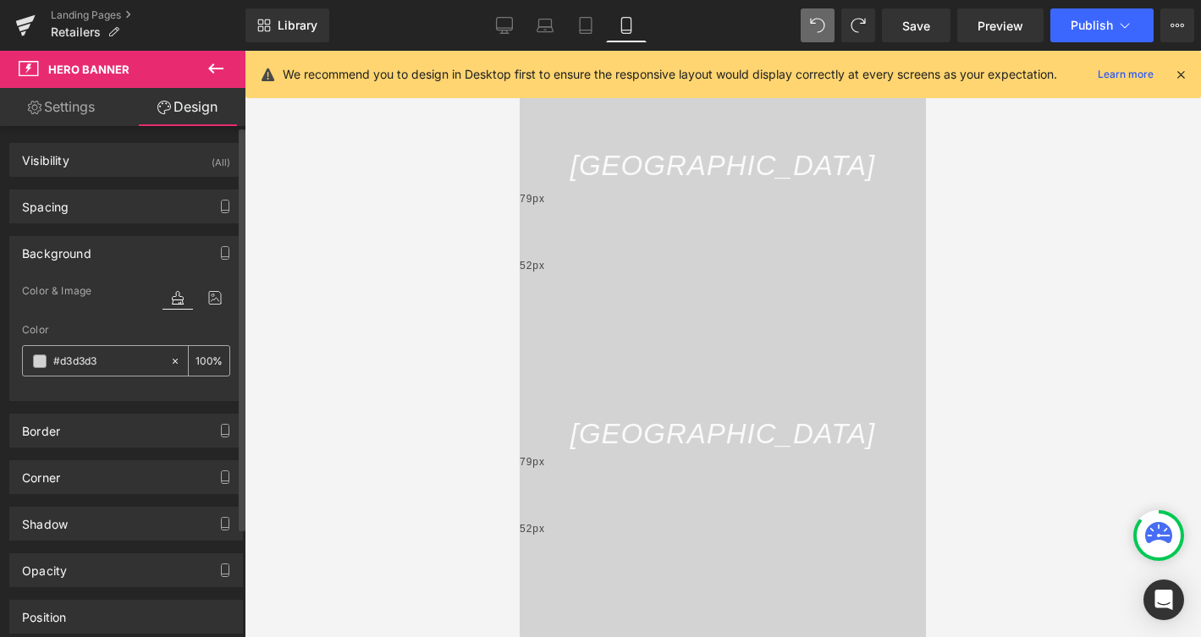
drag, startPoint x: 197, startPoint y: 363, endPoint x: 167, endPoint y: 363, distance: 30.5
click at [169, 363] on div "100 %" at bounding box center [199, 361] width 60 height 30
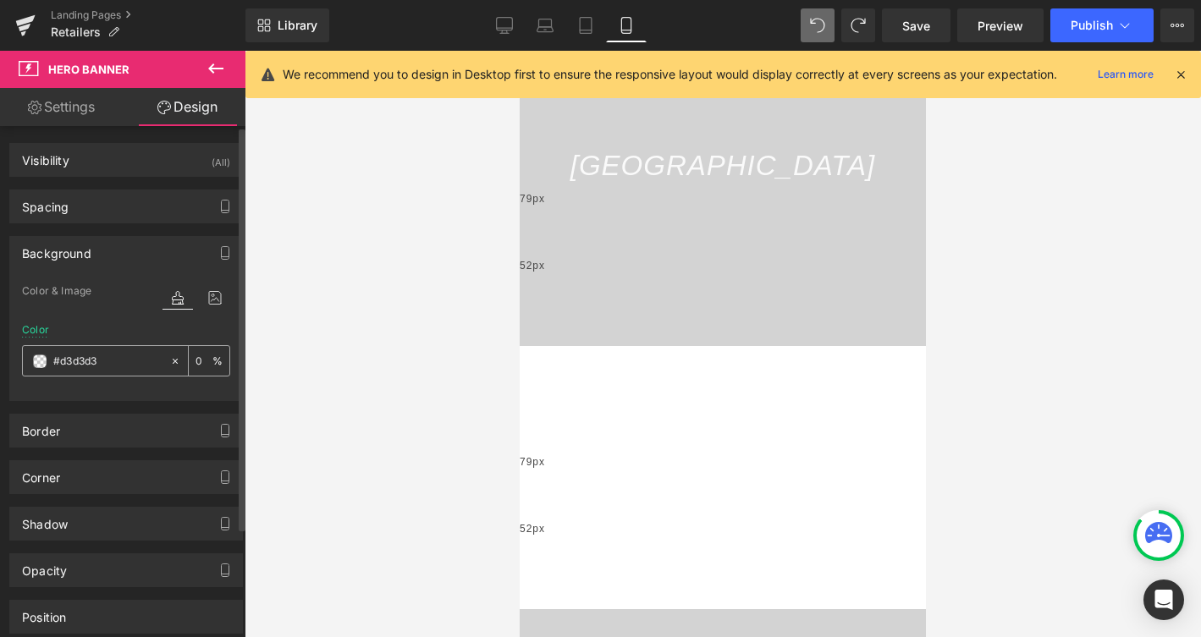
type input "50"
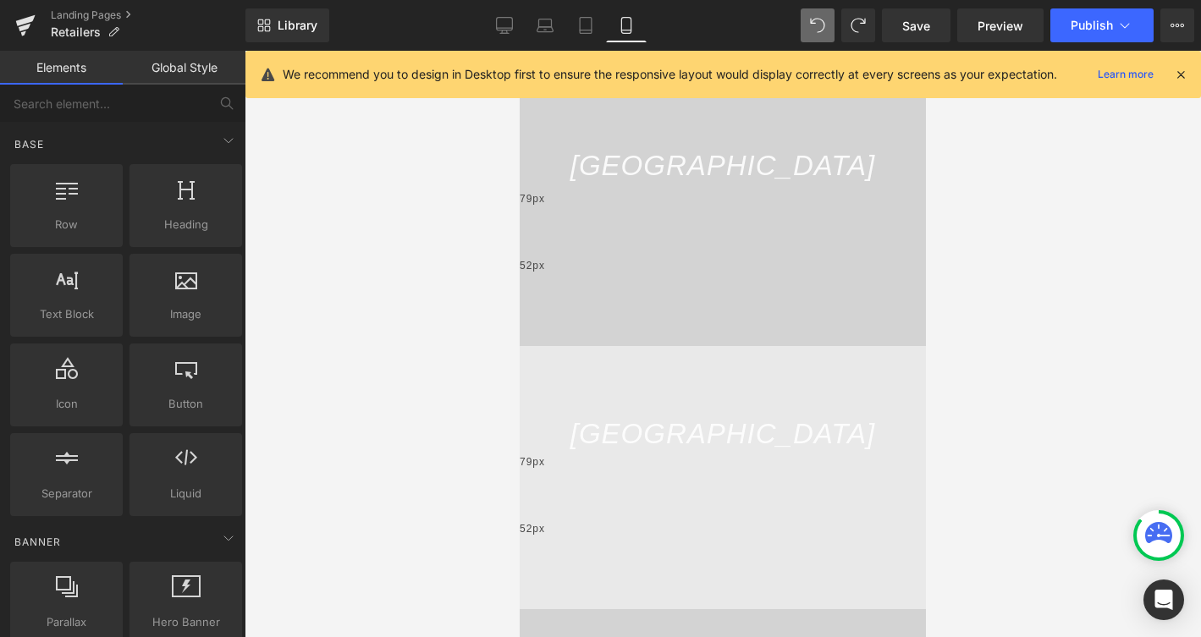
click at [346, 361] on div at bounding box center [723, 344] width 956 height 586
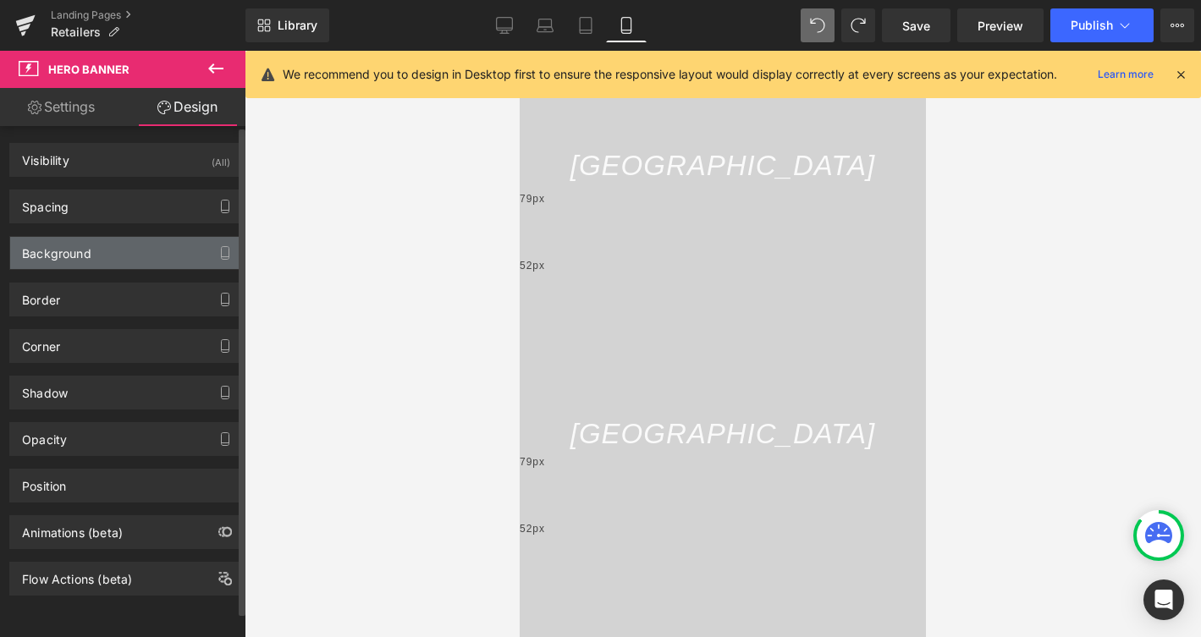
click at [141, 249] on div "Background" at bounding box center [126, 253] width 232 height 32
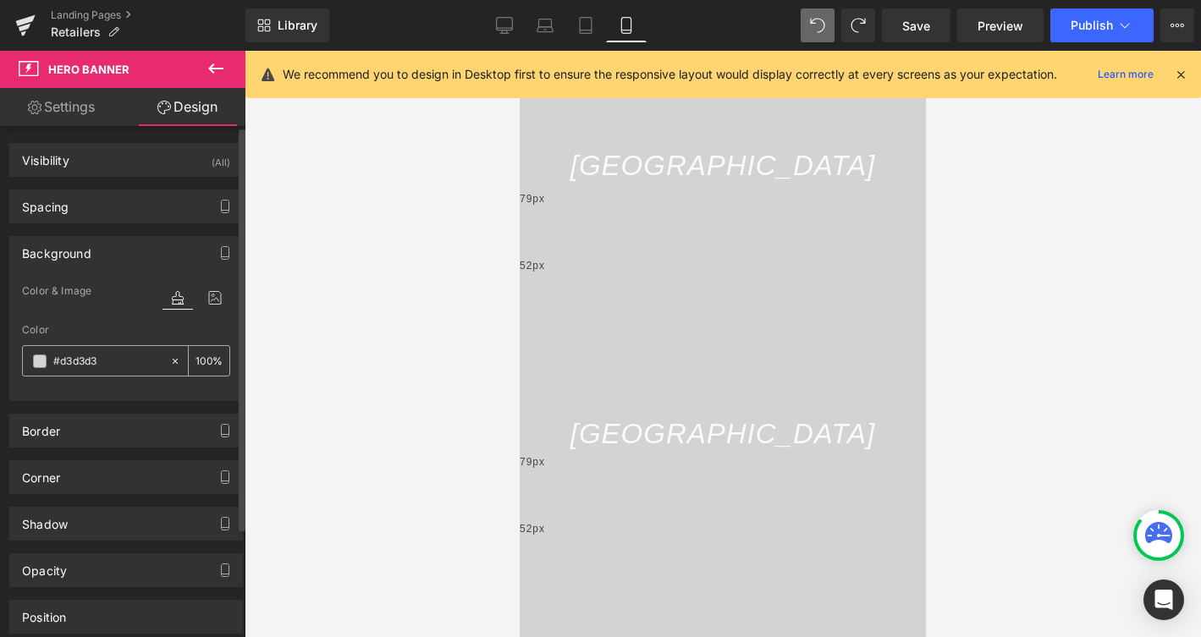
click at [118, 358] on input "#d3d3d3" at bounding box center [107, 361] width 108 height 19
click at [41, 359] on span at bounding box center [40, 361] width 14 height 14
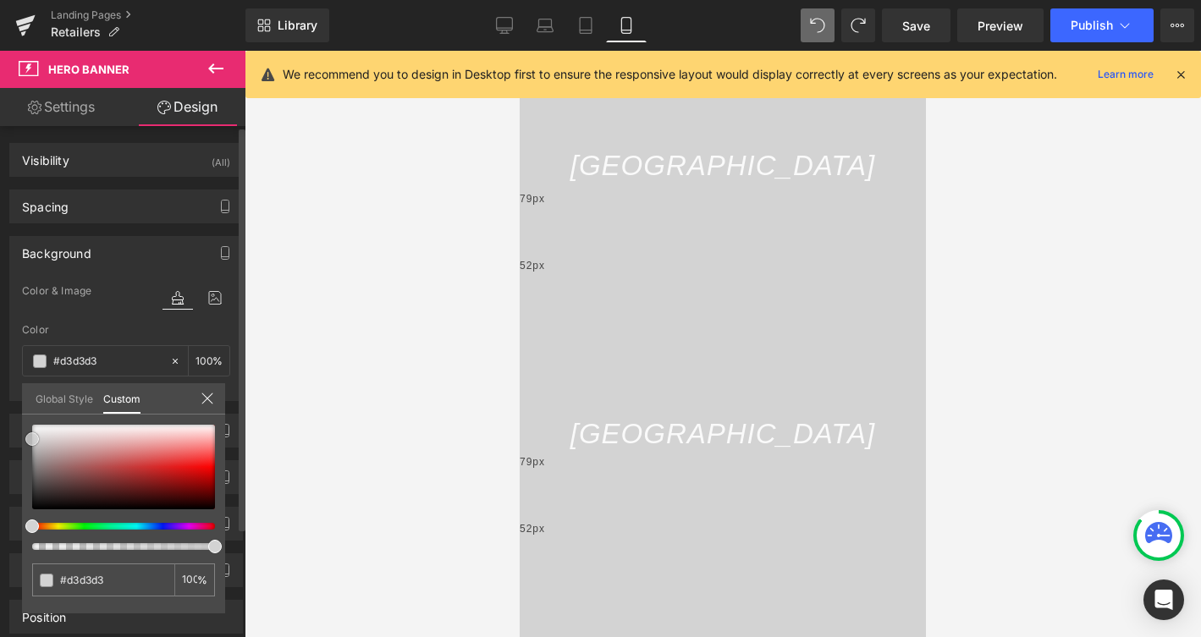
type input "#d1d1d1"
type input "#cccccc"
type input "#c4c4c4"
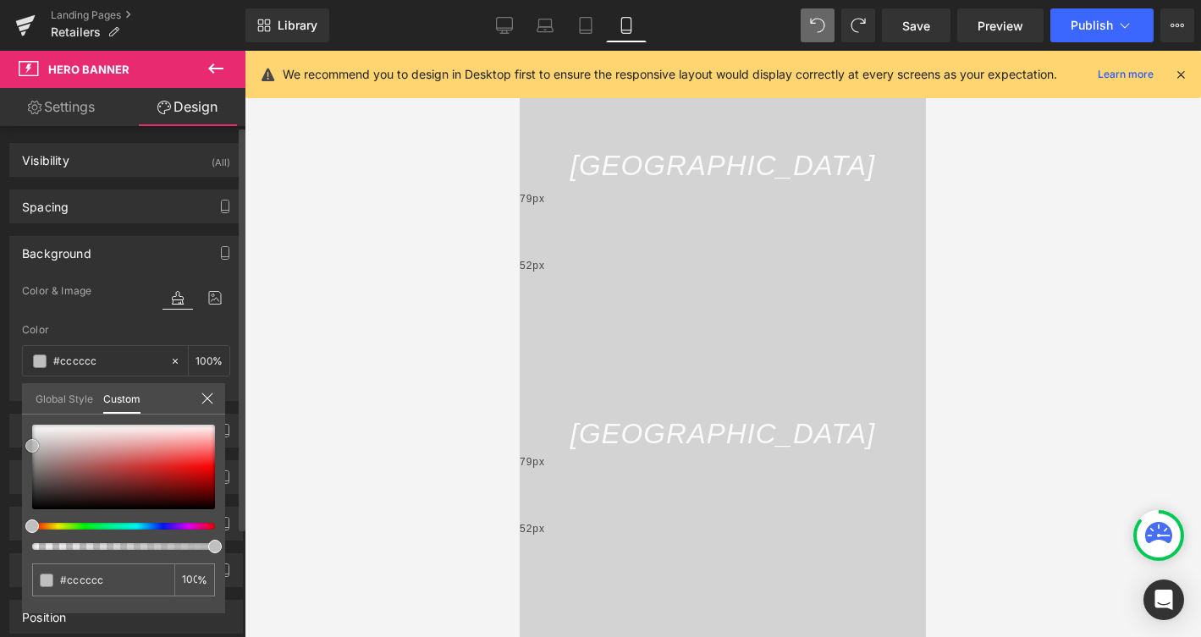
type input "#c4c4c4"
type input "#b7b7b7"
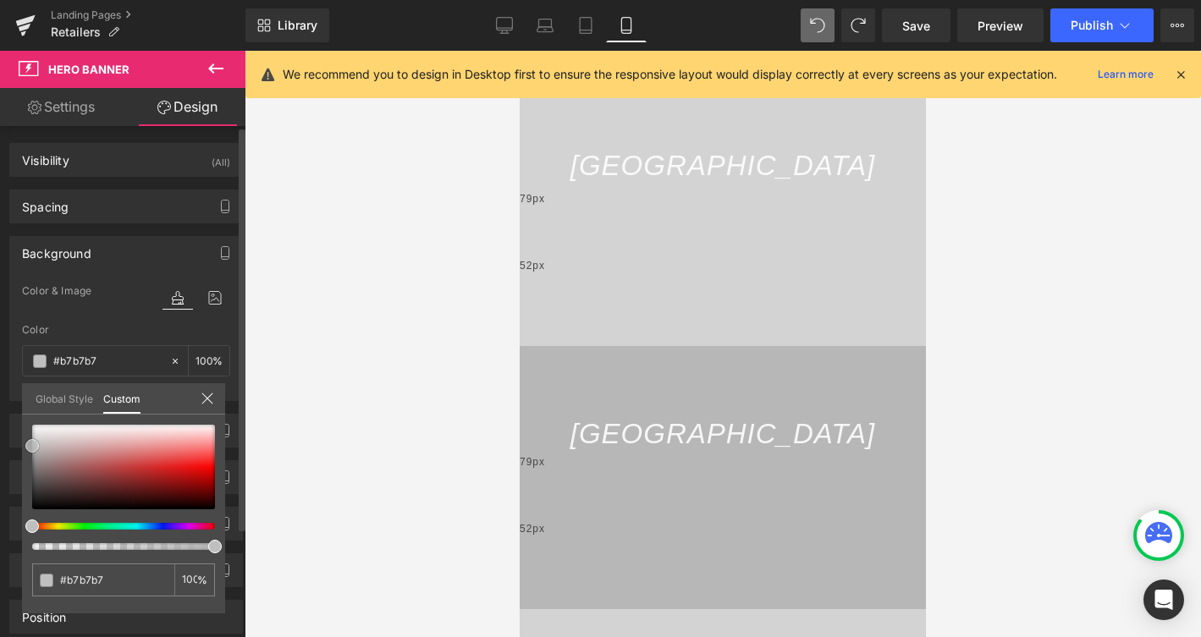
type input "#b2b2b2"
type input "#a8a8a8"
type input "#a3a3a3"
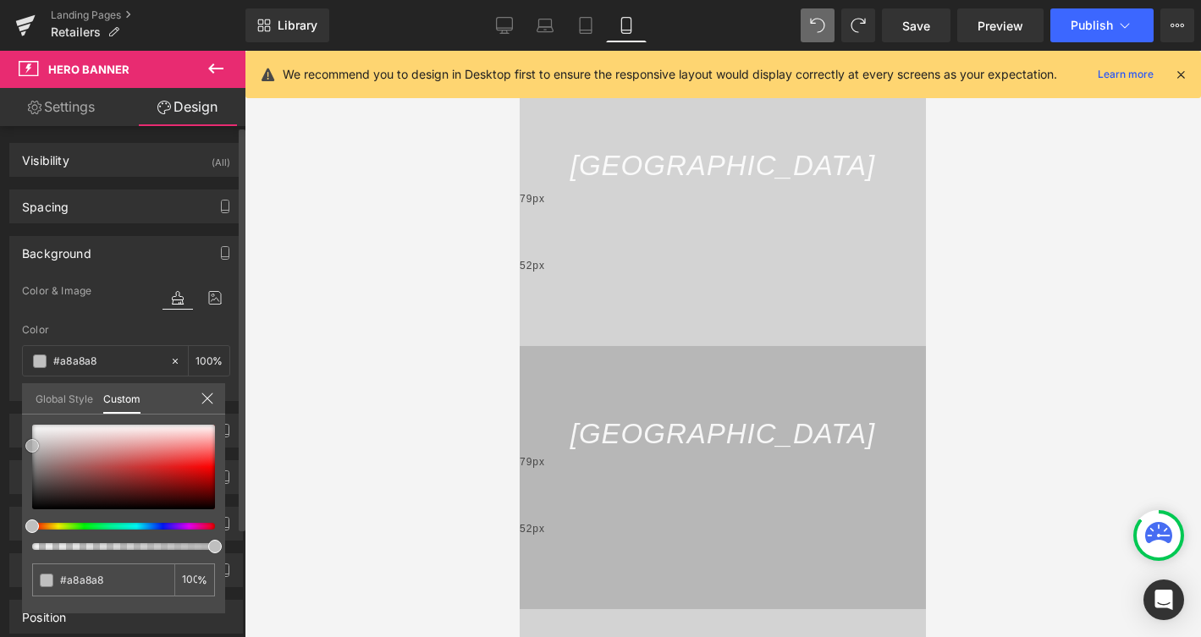
type input "#a3a3a3"
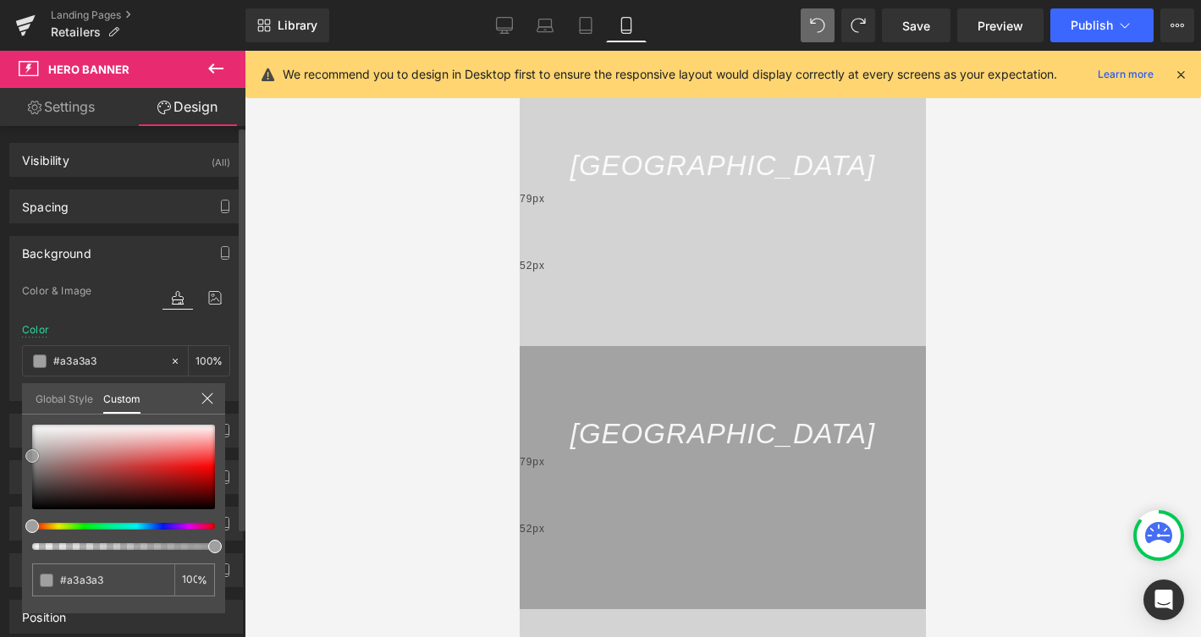
type input "#a0a0a0"
type input "#a3a3a3"
type input "#a5a5a5"
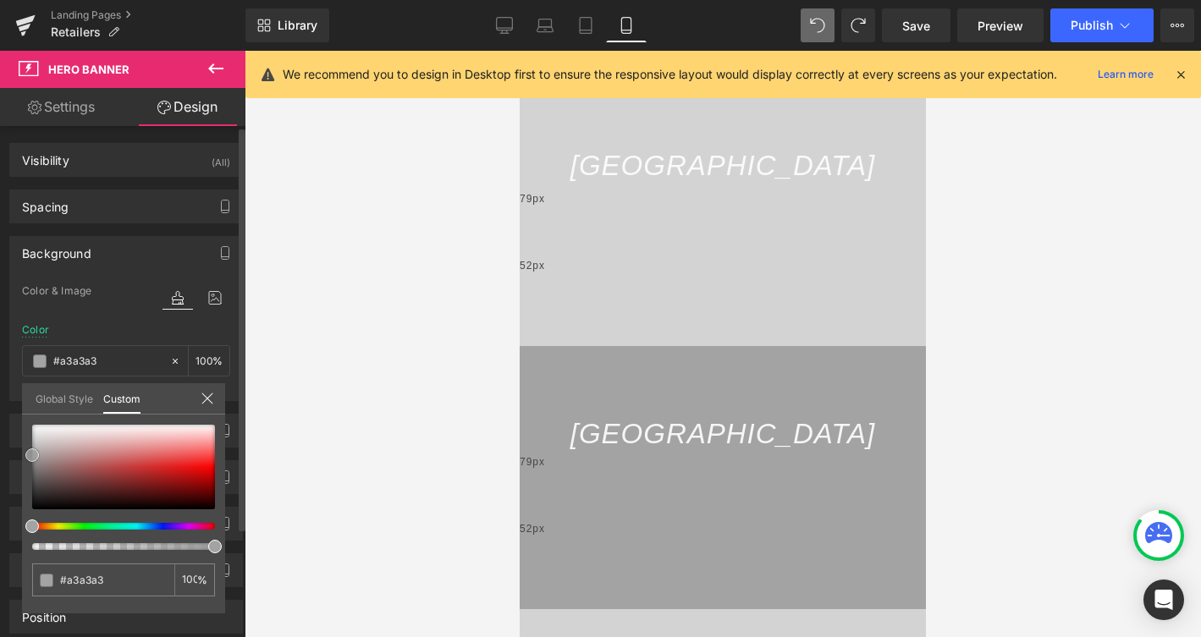
type input "#a5a5a5"
type input "#aaaaaa"
type input "#adadad"
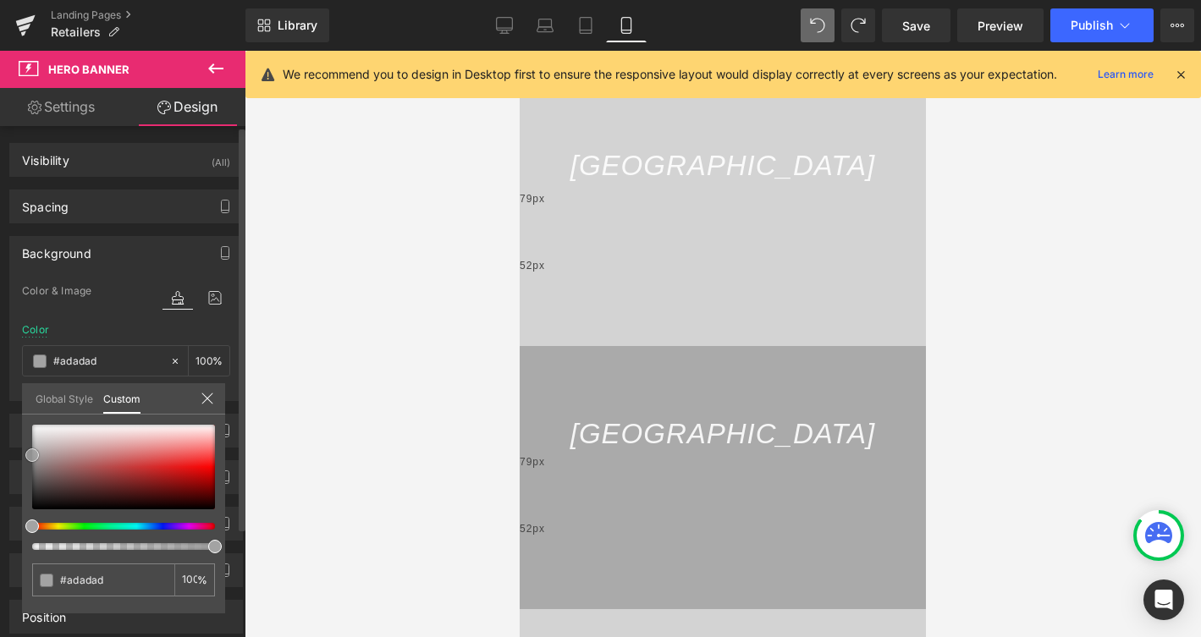
type input "#afafaf"
drag, startPoint x: 30, startPoint y: 442, endPoint x: 30, endPoint y: 453, distance: 11.9
click at [30, 453] on span at bounding box center [32, 451] width 14 height 14
click at [107, 573] on input "#afafaf" at bounding box center [105, 580] width 90 height 18
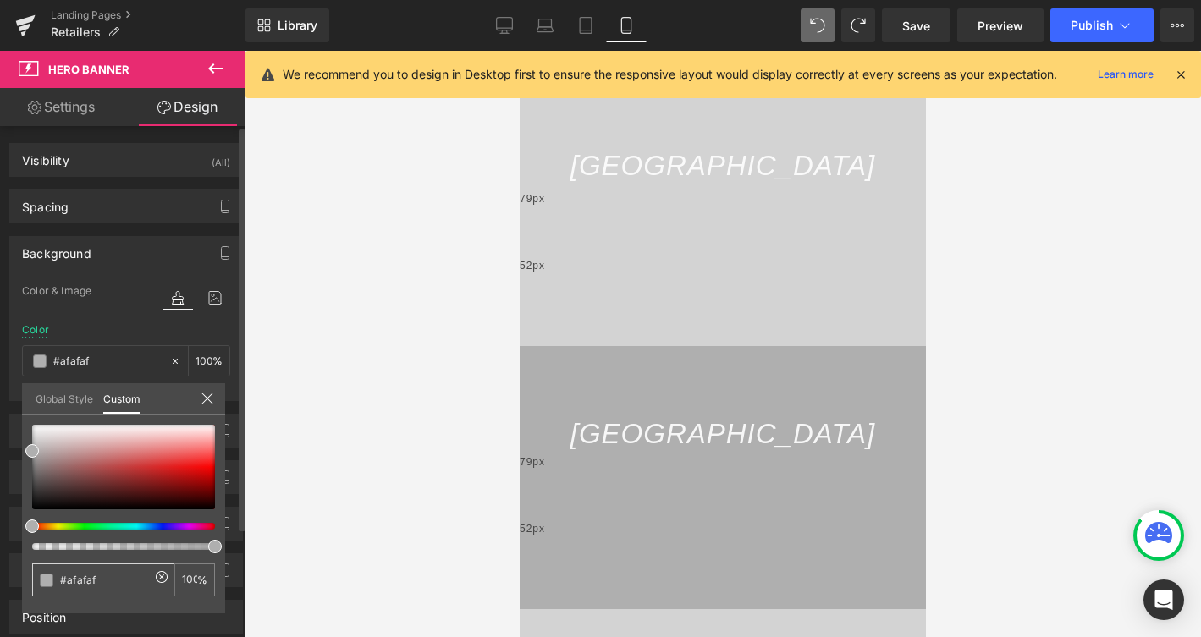
click at [107, 573] on input "#afafaf" at bounding box center [105, 580] width 90 height 18
click at [348, 454] on div at bounding box center [723, 344] width 956 height 586
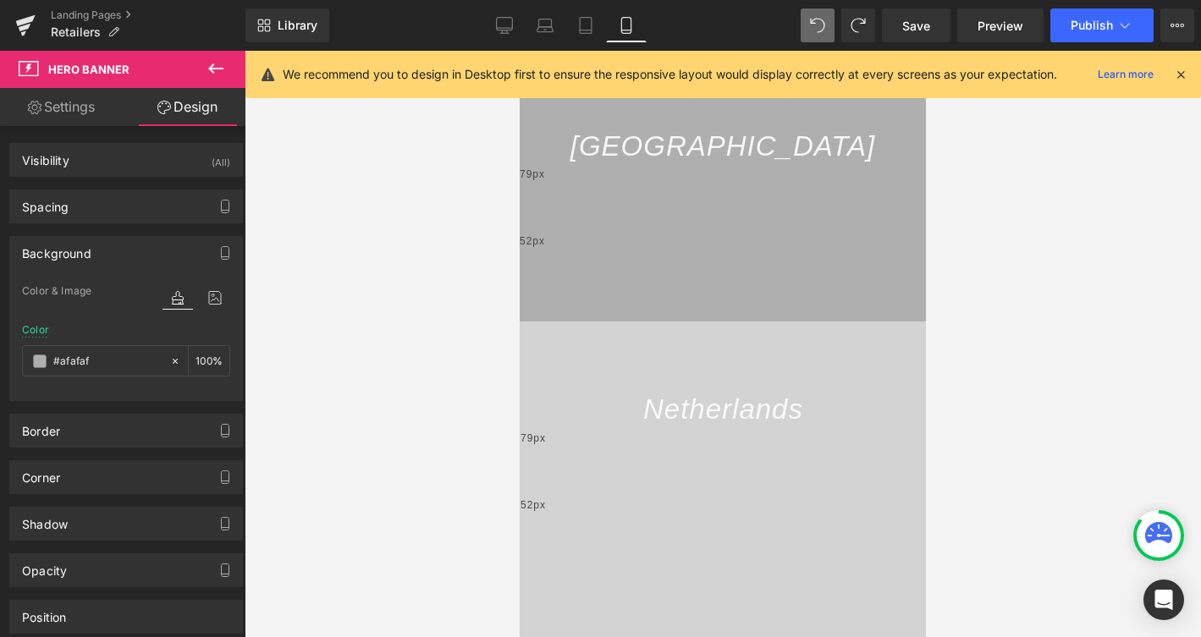
scroll to position [695, 0]
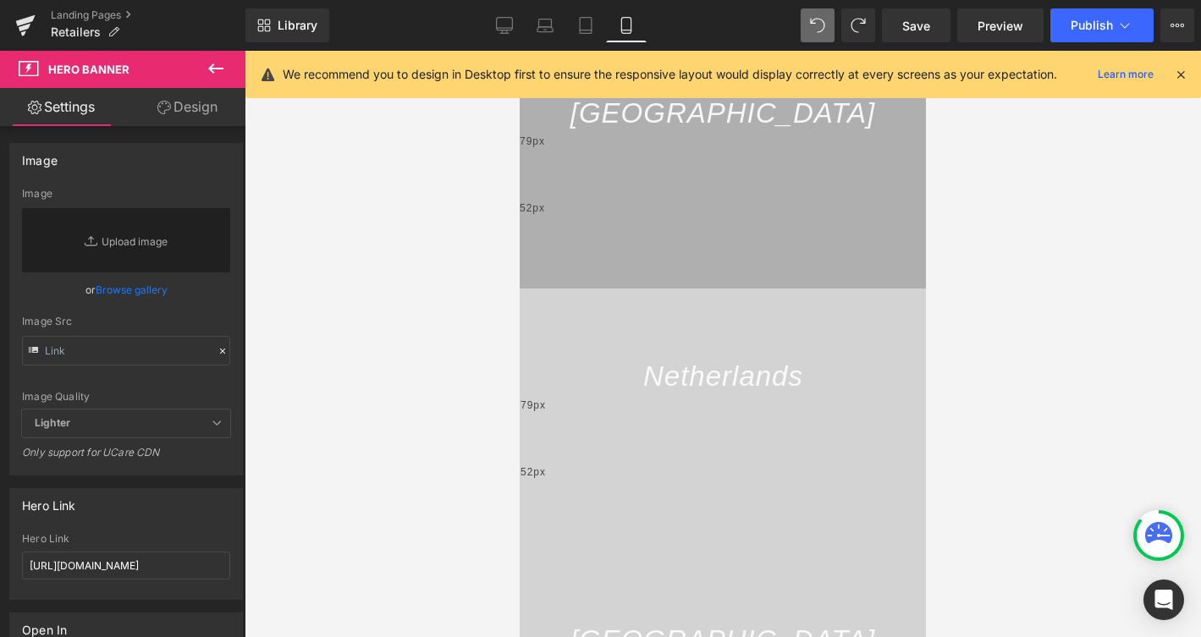
click at [206, 107] on link "Design" at bounding box center [187, 107] width 123 height 38
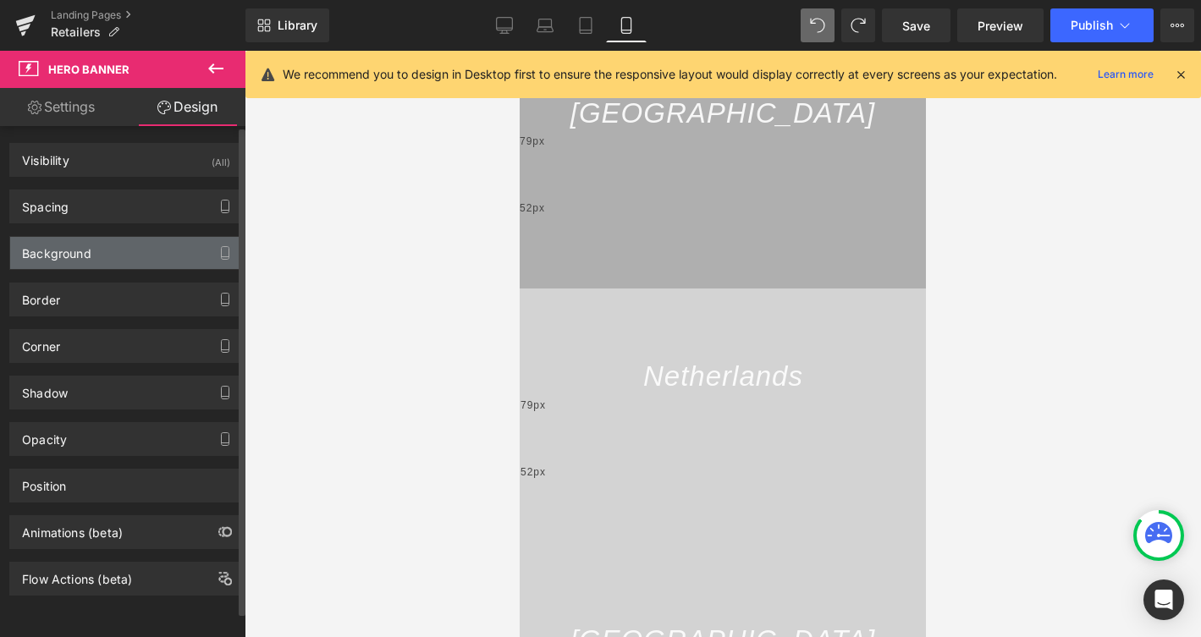
click at [122, 245] on div "Background" at bounding box center [126, 253] width 232 height 32
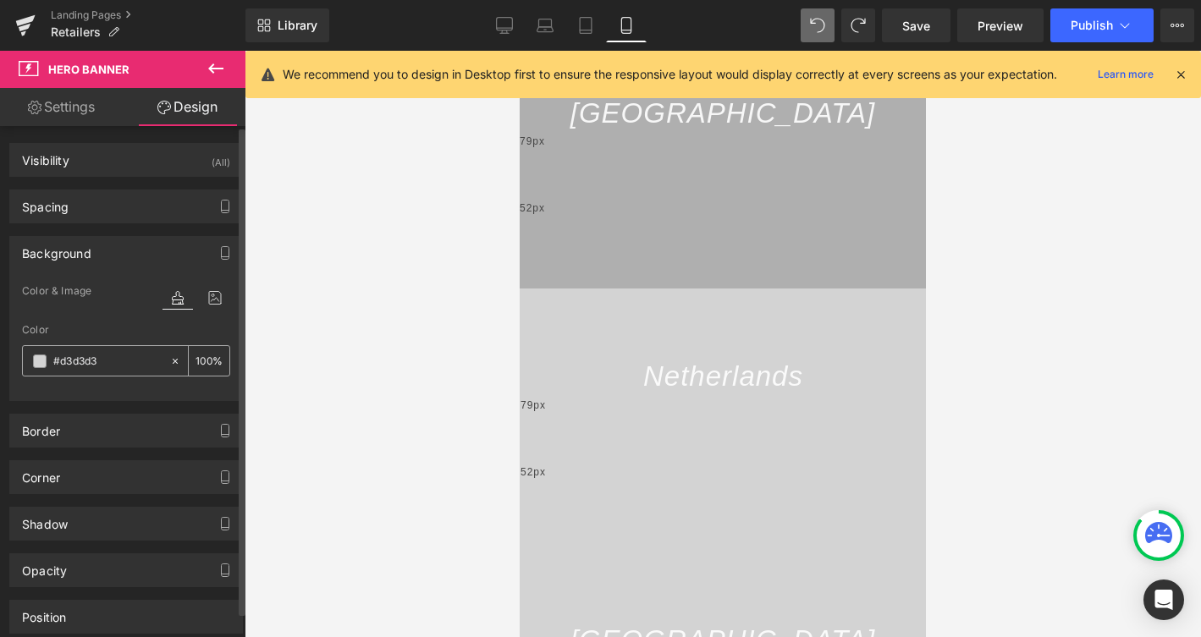
click at [116, 368] on input "#d3d3d3" at bounding box center [107, 361] width 108 height 19
paste input "afafaf"
type input "#afafaf"
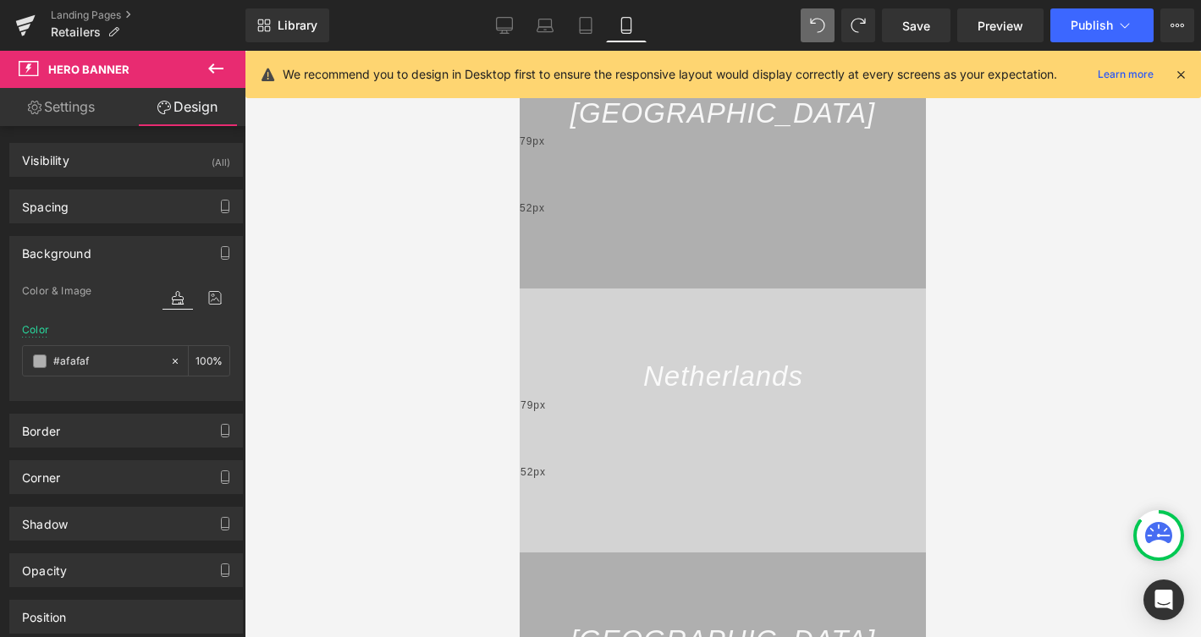
click at [321, 365] on div at bounding box center [723, 344] width 956 height 586
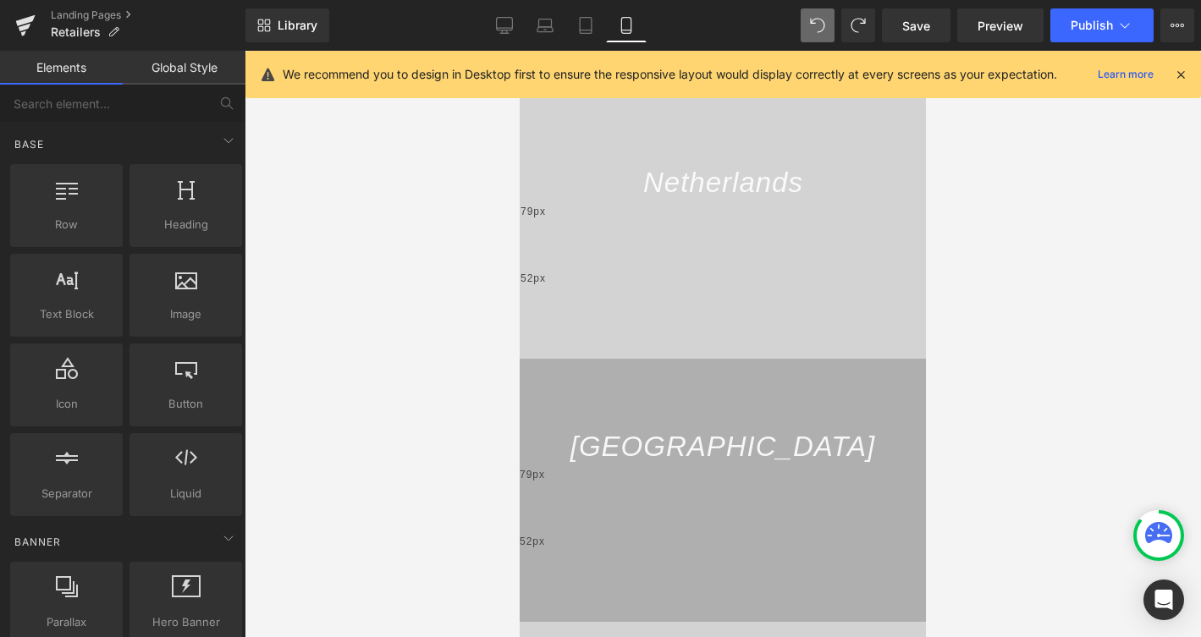
scroll to position [891, 0]
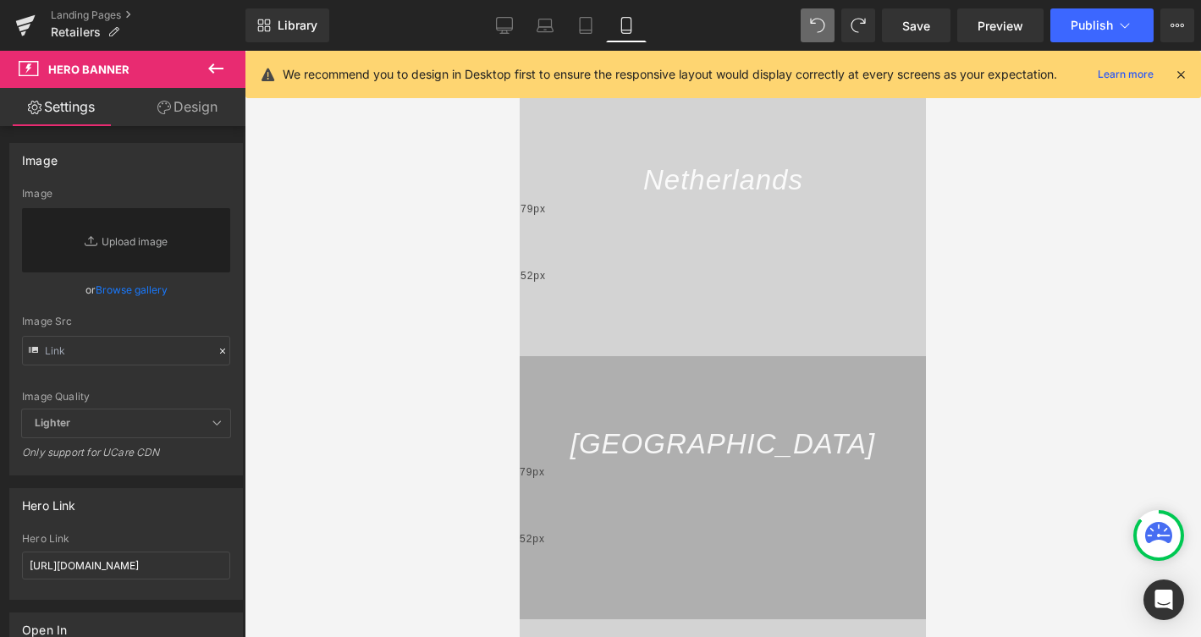
click at [189, 103] on link "Design" at bounding box center [187, 107] width 123 height 38
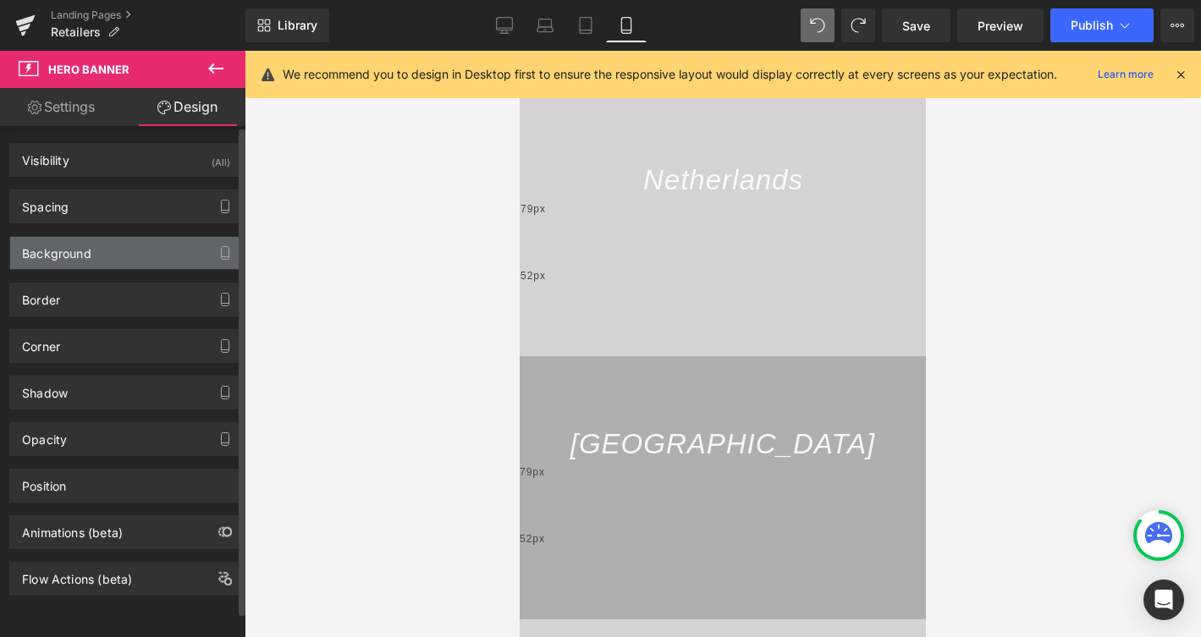
click at [104, 248] on div "Background" at bounding box center [126, 253] width 232 height 32
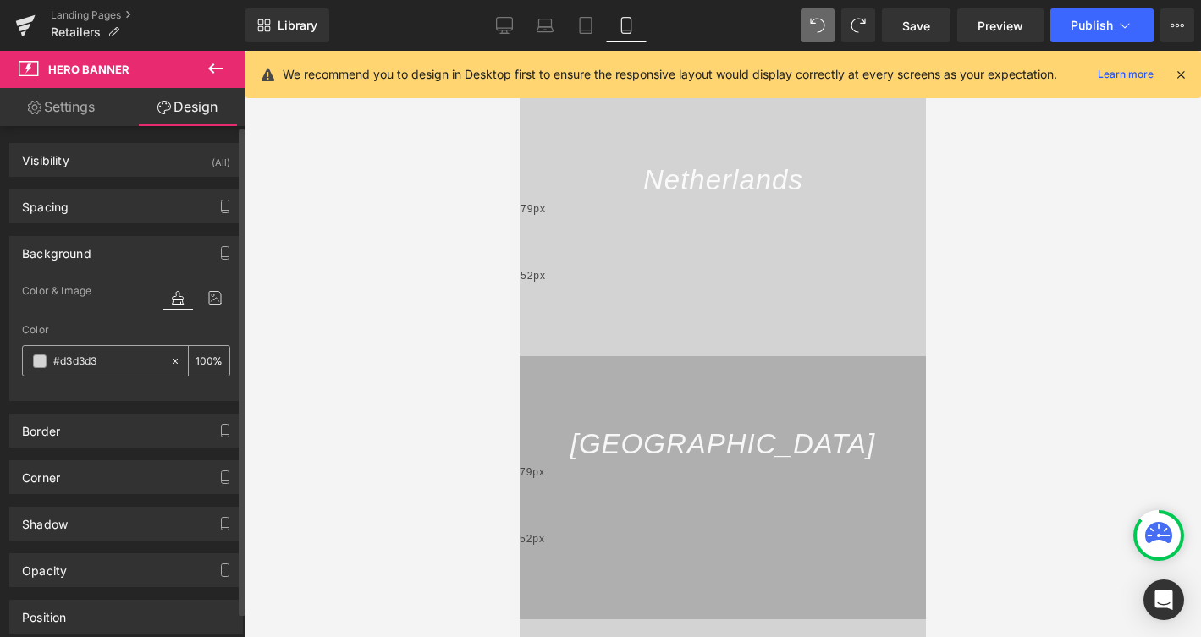
click at [118, 358] on input "#d3d3d3" at bounding box center [107, 361] width 108 height 19
paste input "afafaf"
type input "#afafaf"
click at [349, 387] on div at bounding box center [723, 344] width 956 height 586
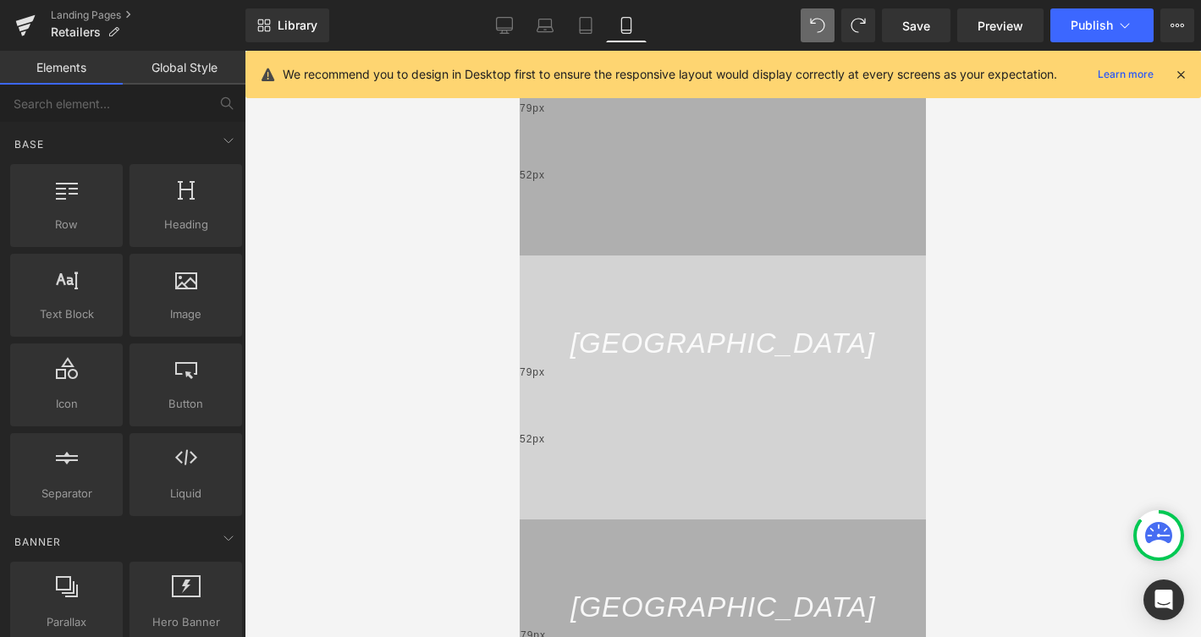
scroll to position [1254, 0]
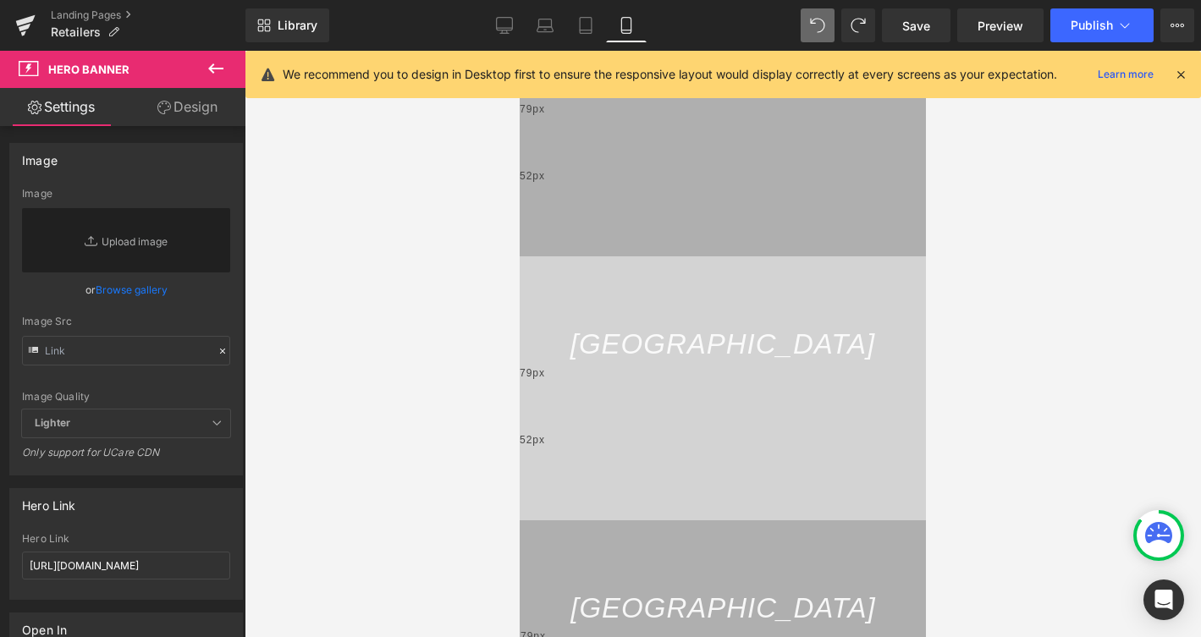
click at [199, 93] on link "Design" at bounding box center [187, 107] width 123 height 38
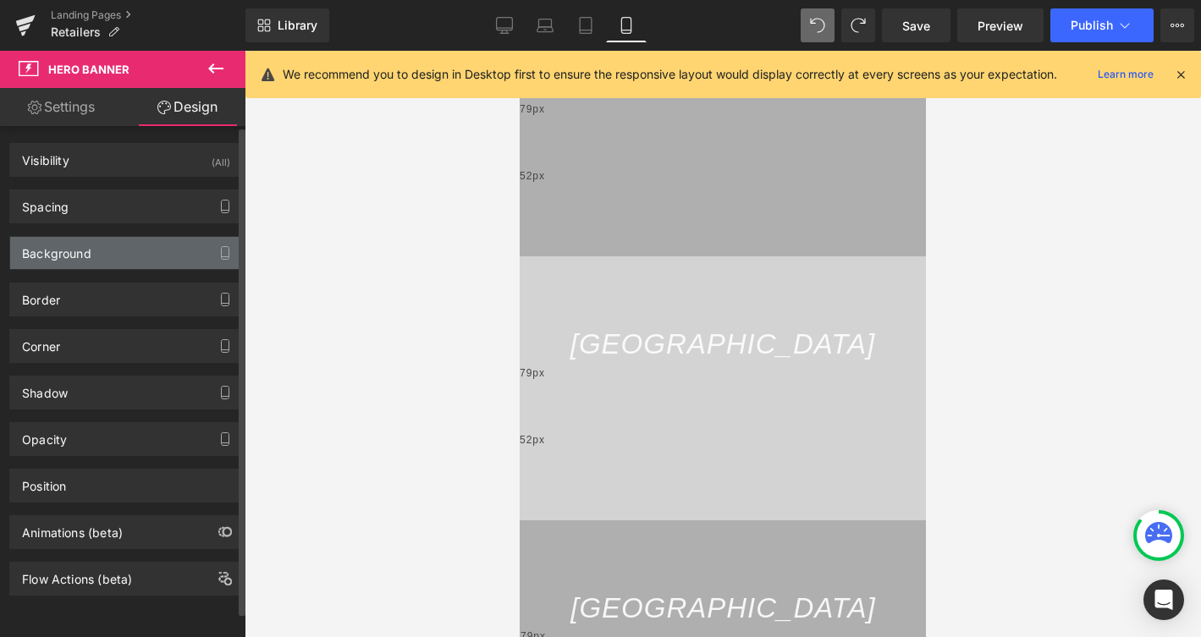
click at [138, 250] on div "Background" at bounding box center [126, 253] width 232 height 32
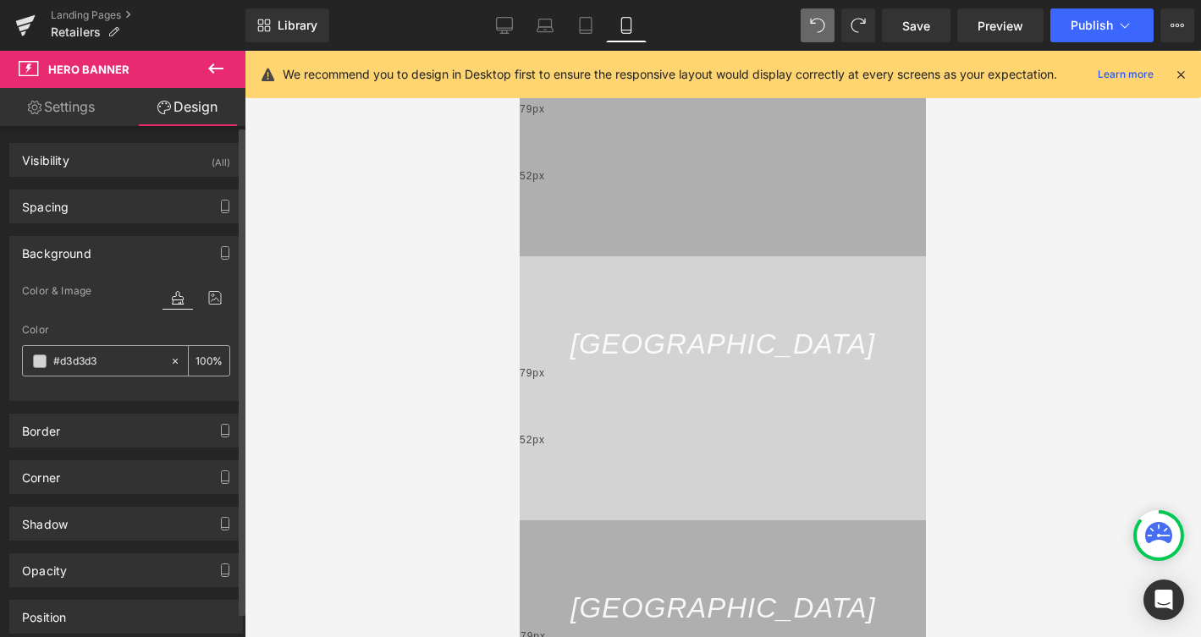
click at [110, 356] on input "#d3d3d3" at bounding box center [107, 361] width 108 height 19
paste input "afafaf"
type input "#afafaf"
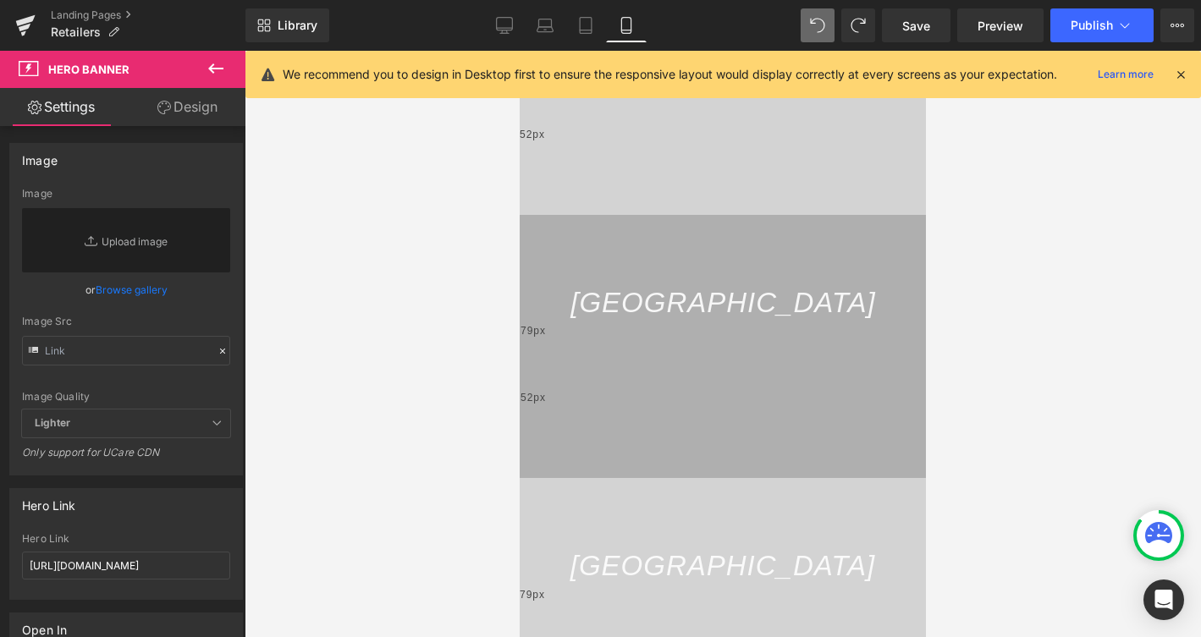
click at [519, 51] on span "Row" at bounding box center [519, 51] width 0 height 0
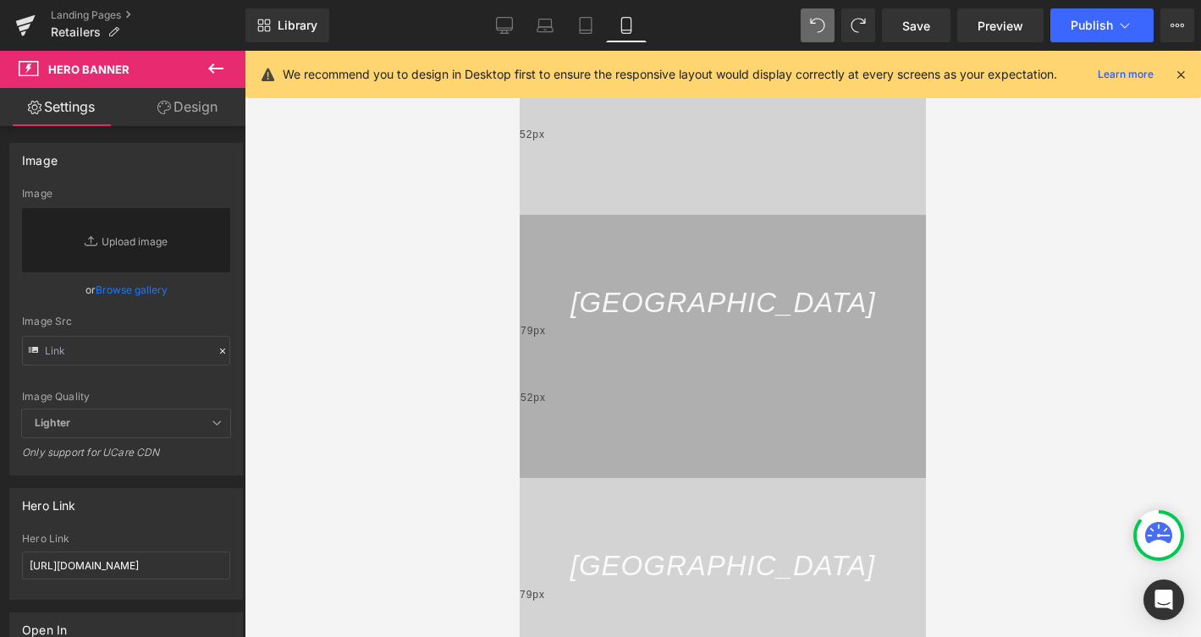
click at [212, 101] on link "Design" at bounding box center [187, 107] width 123 height 38
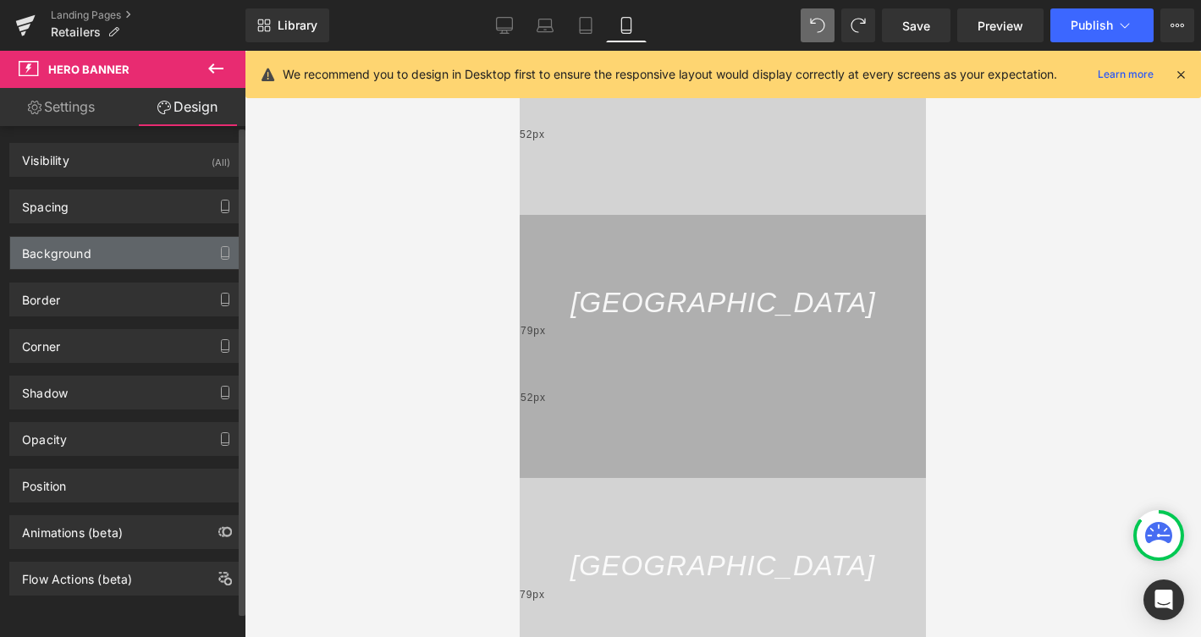
click at [106, 251] on div "Background" at bounding box center [126, 253] width 232 height 32
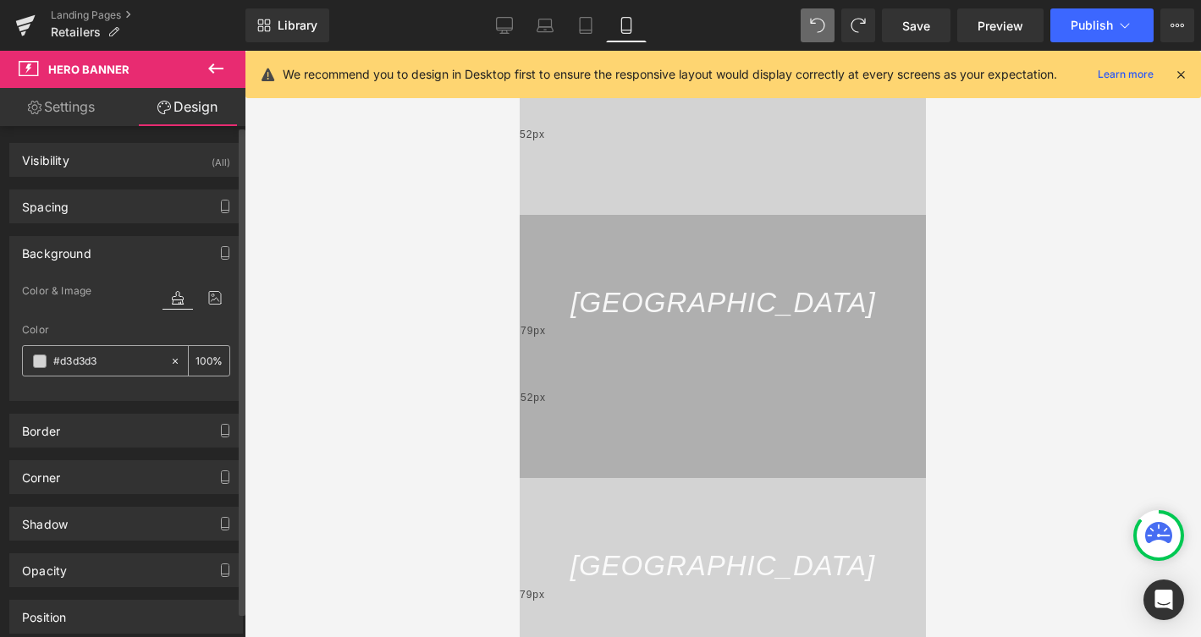
click at [115, 363] on input "#d3d3d3" at bounding box center [107, 361] width 108 height 19
paste input "afafaf"
type input "#afafaf"
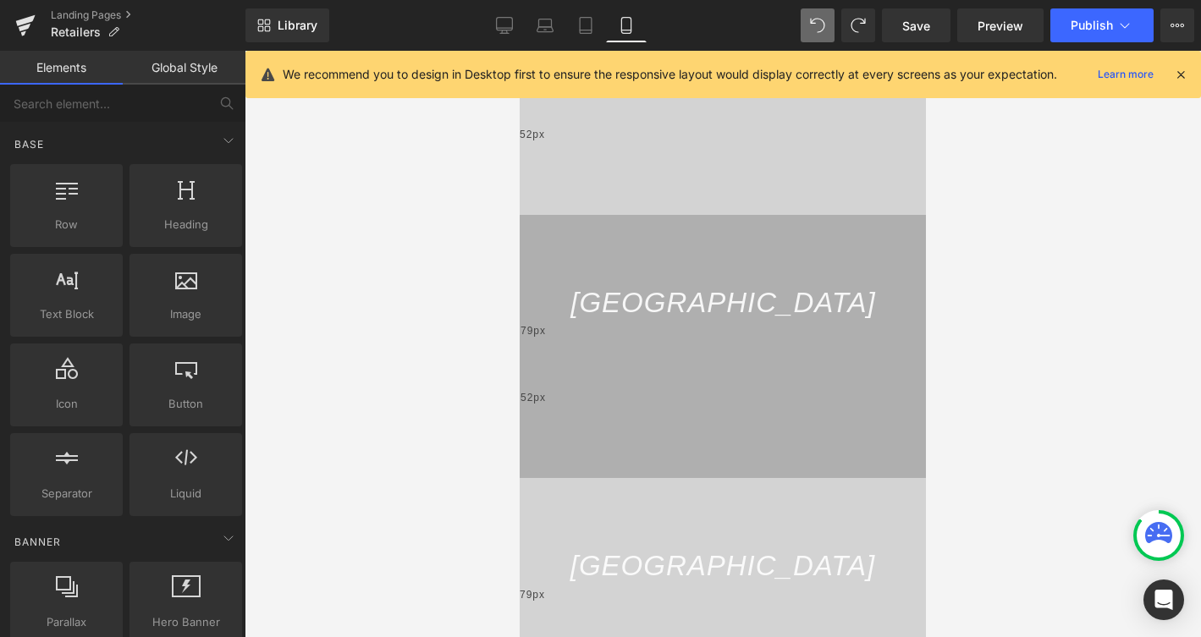
click at [393, 402] on div at bounding box center [723, 344] width 956 height 586
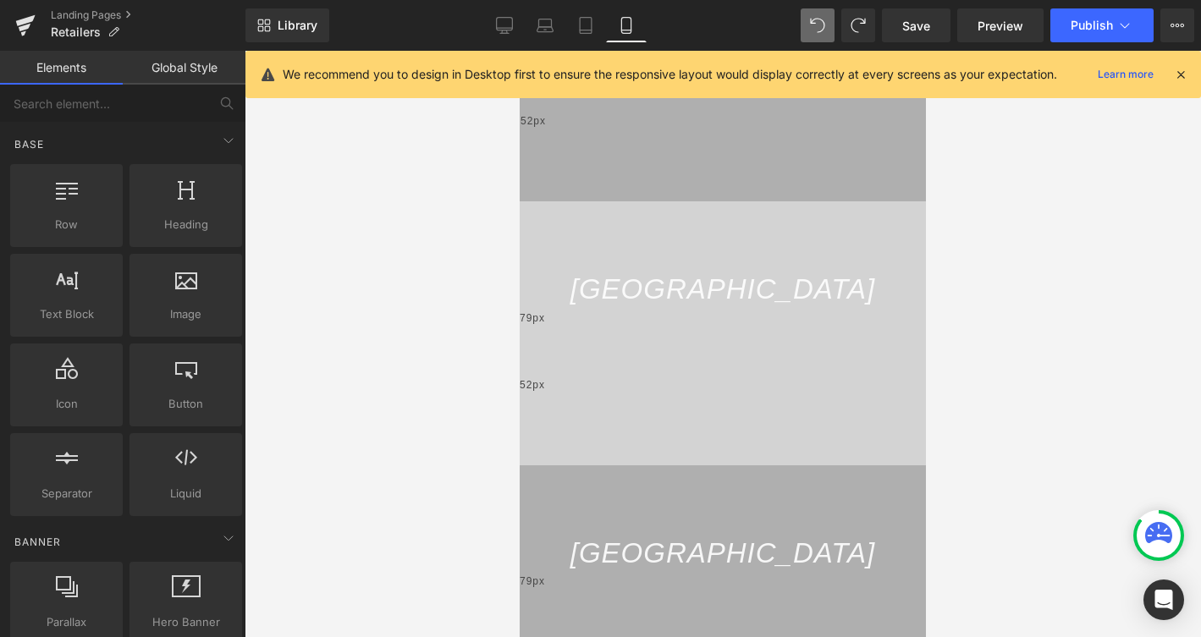
scroll to position [1838, 0]
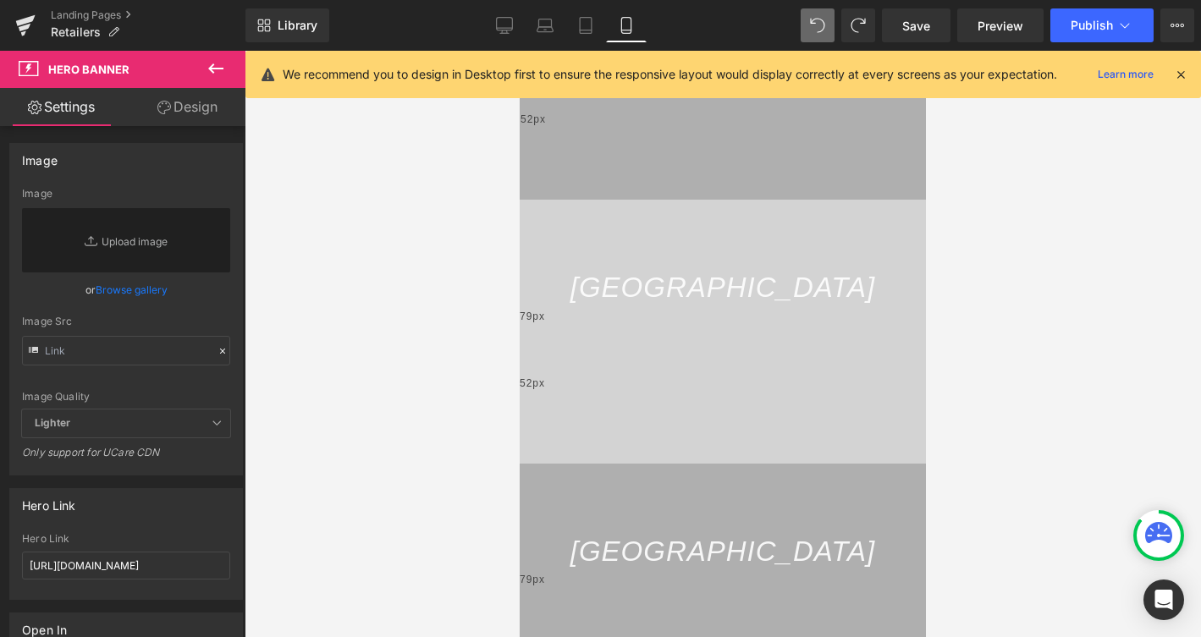
click at [199, 116] on link "Design" at bounding box center [187, 107] width 123 height 38
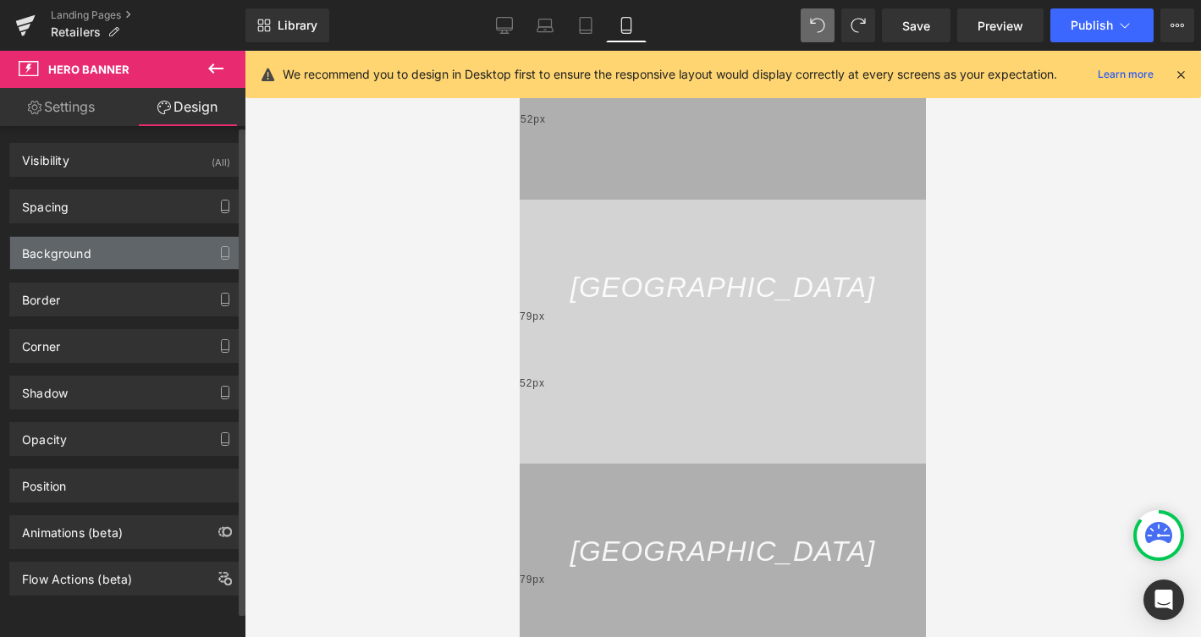
click at [106, 257] on div "Background" at bounding box center [126, 253] width 232 height 32
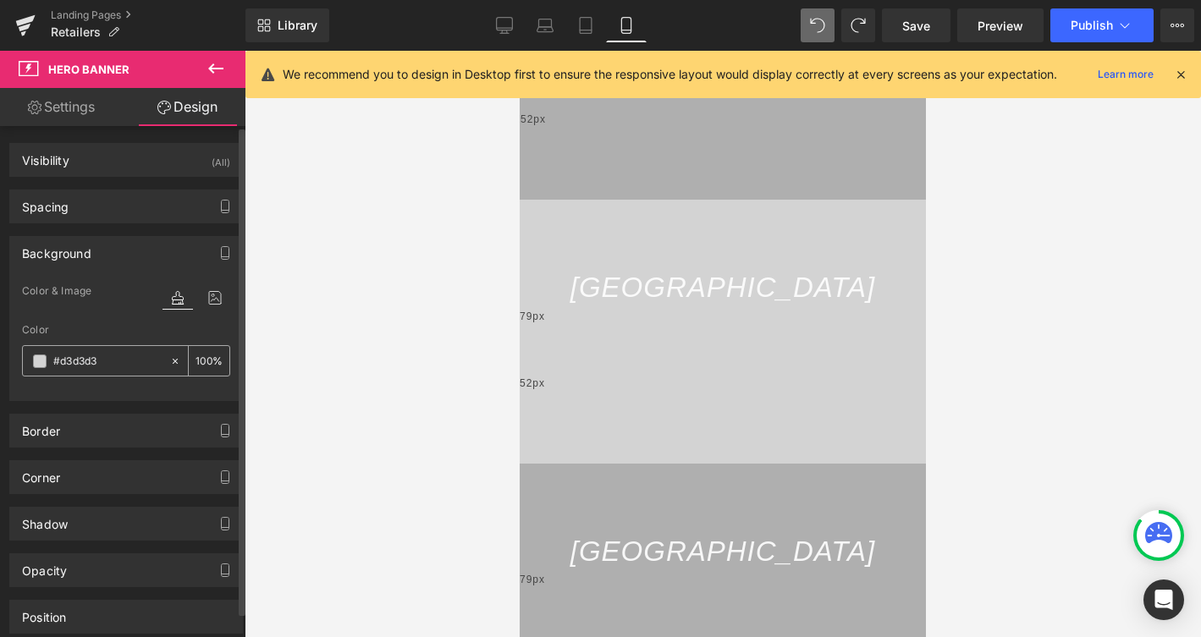
click at [112, 367] on input "#d3d3d3" at bounding box center [107, 361] width 108 height 19
paste input "afafaf"
type input "#afafaf"
click at [356, 416] on div at bounding box center [723, 344] width 956 height 586
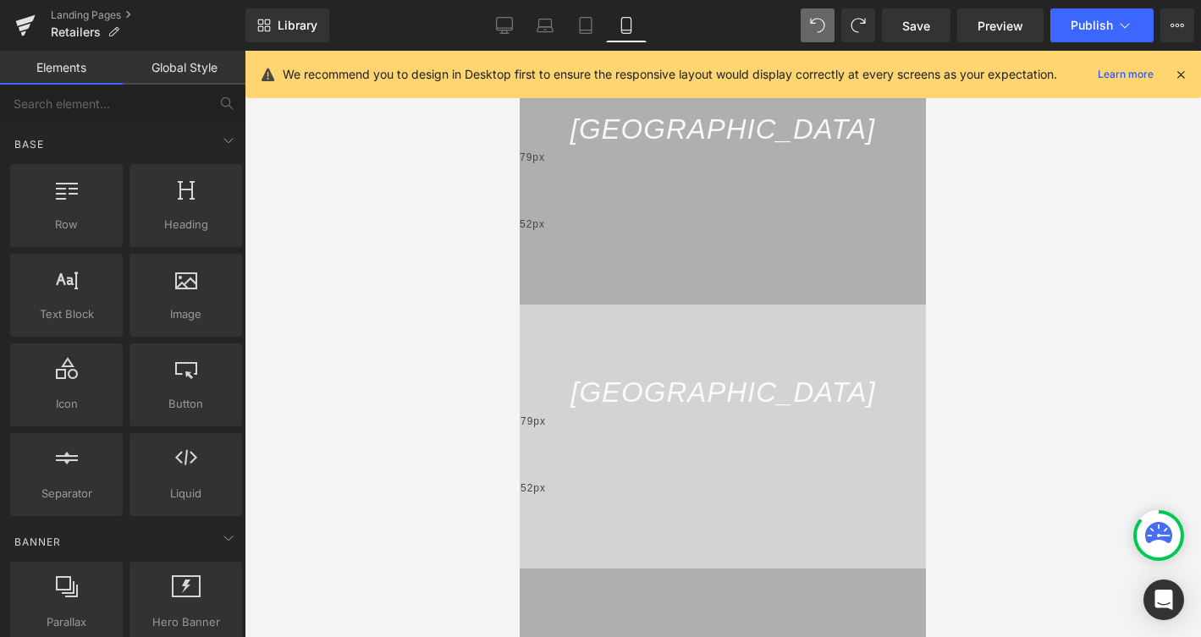
scroll to position [2285, 0]
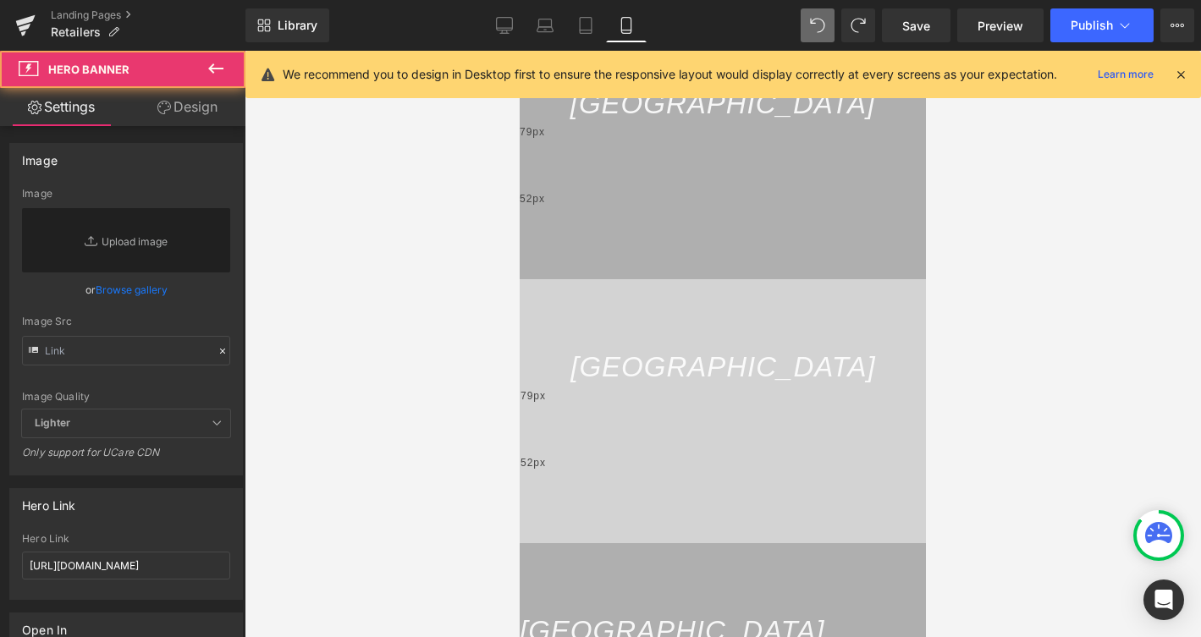
click at [194, 113] on link "Design" at bounding box center [187, 107] width 123 height 38
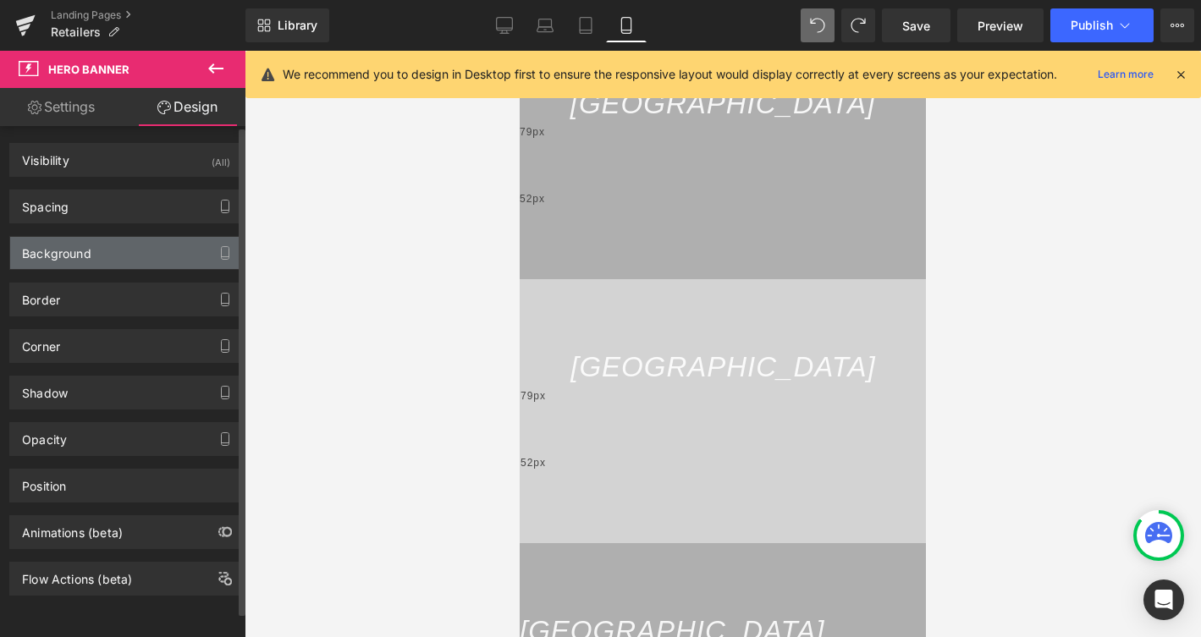
click at [123, 245] on div "Background" at bounding box center [126, 253] width 232 height 32
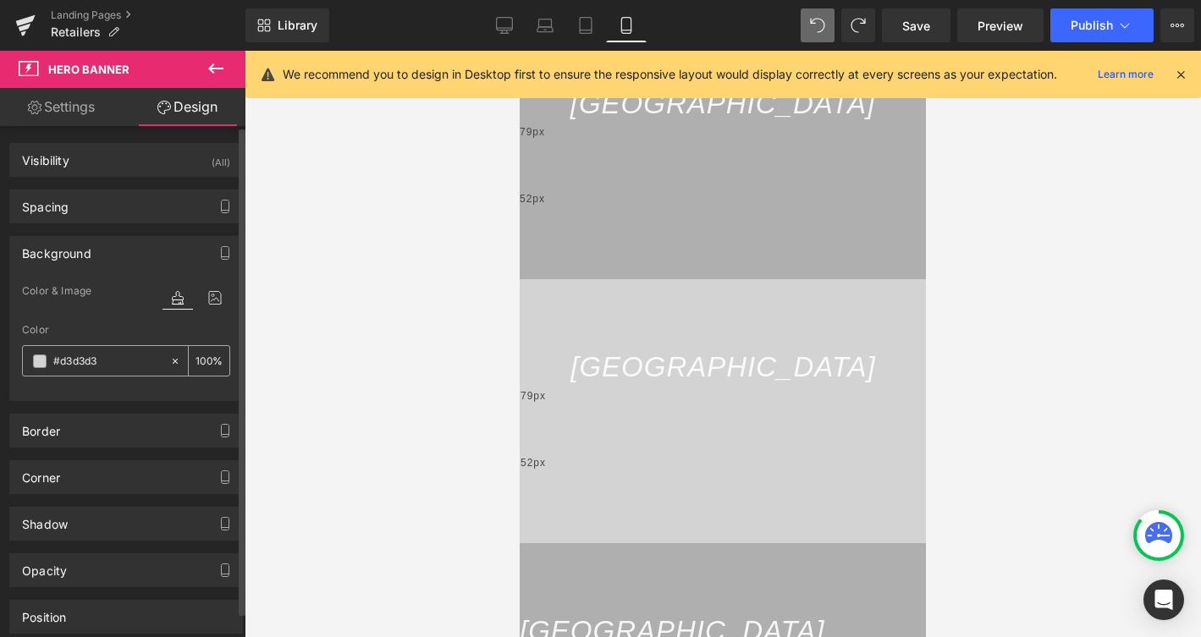
click at [118, 363] on input "#d3d3d3" at bounding box center [107, 361] width 108 height 19
paste input "afafaf"
type input "#afafaf"
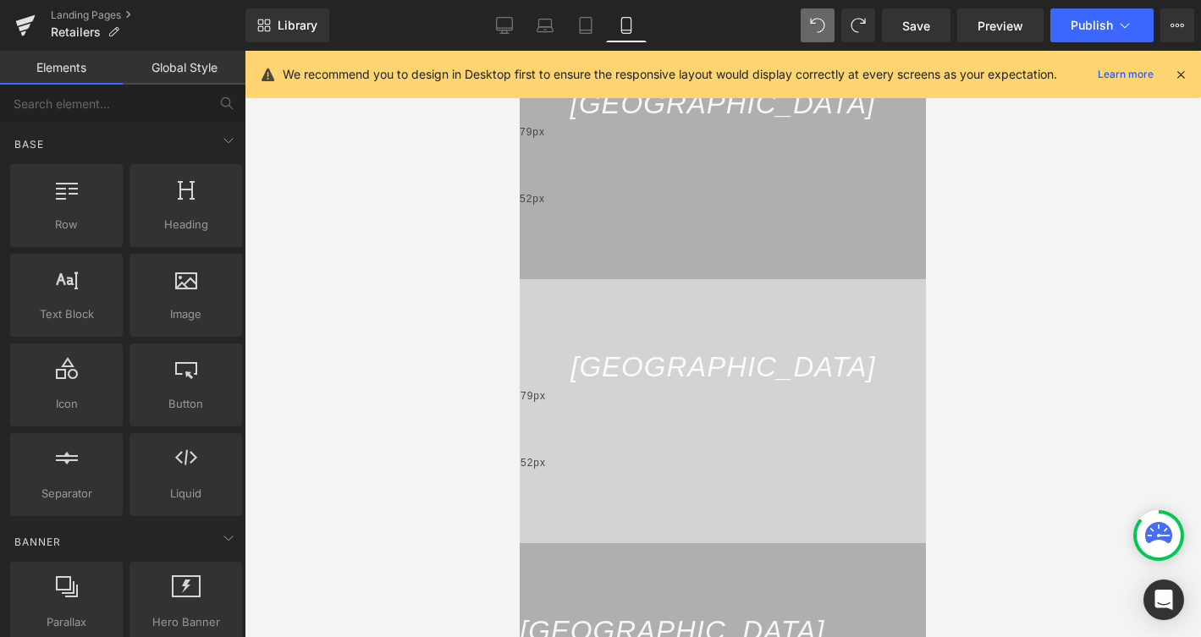
click at [377, 431] on div at bounding box center [723, 344] width 956 height 586
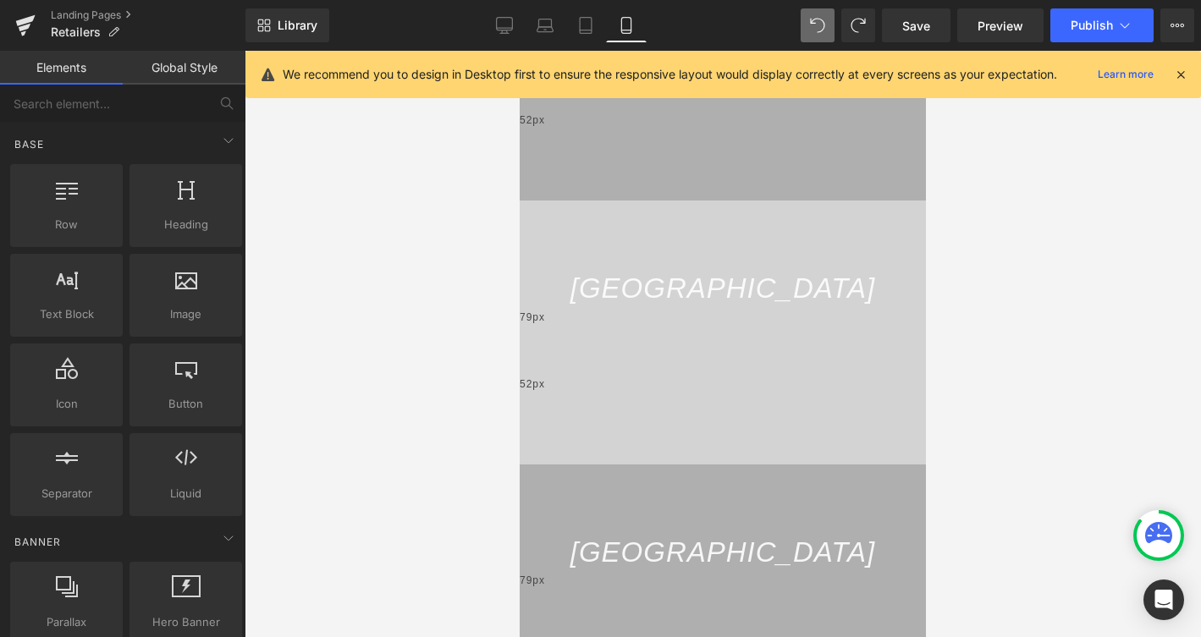
scroll to position [3191, 0]
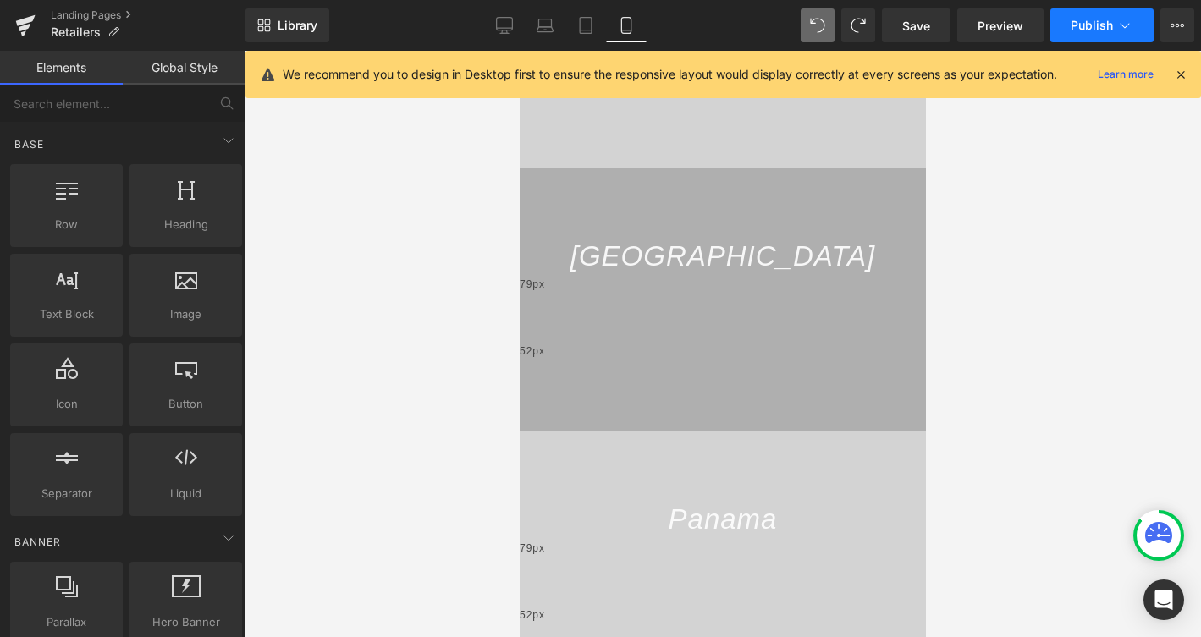
click at [1074, 31] on span "Publish" at bounding box center [1091, 26] width 42 height 14
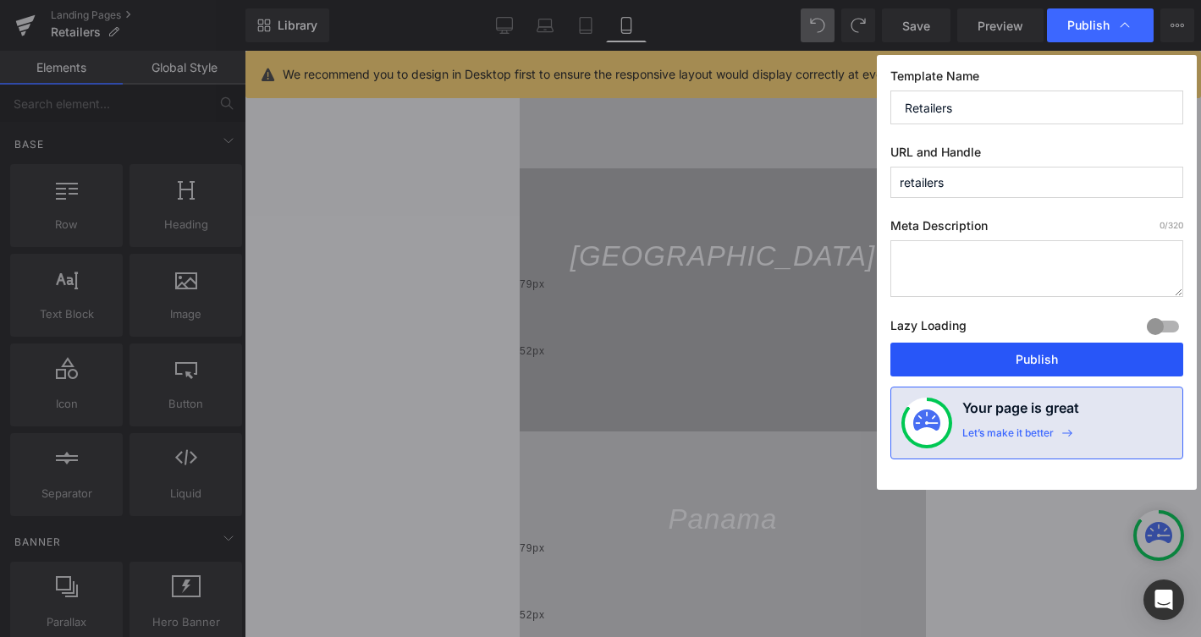
click at [1013, 360] on button "Publish" at bounding box center [1036, 360] width 293 height 34
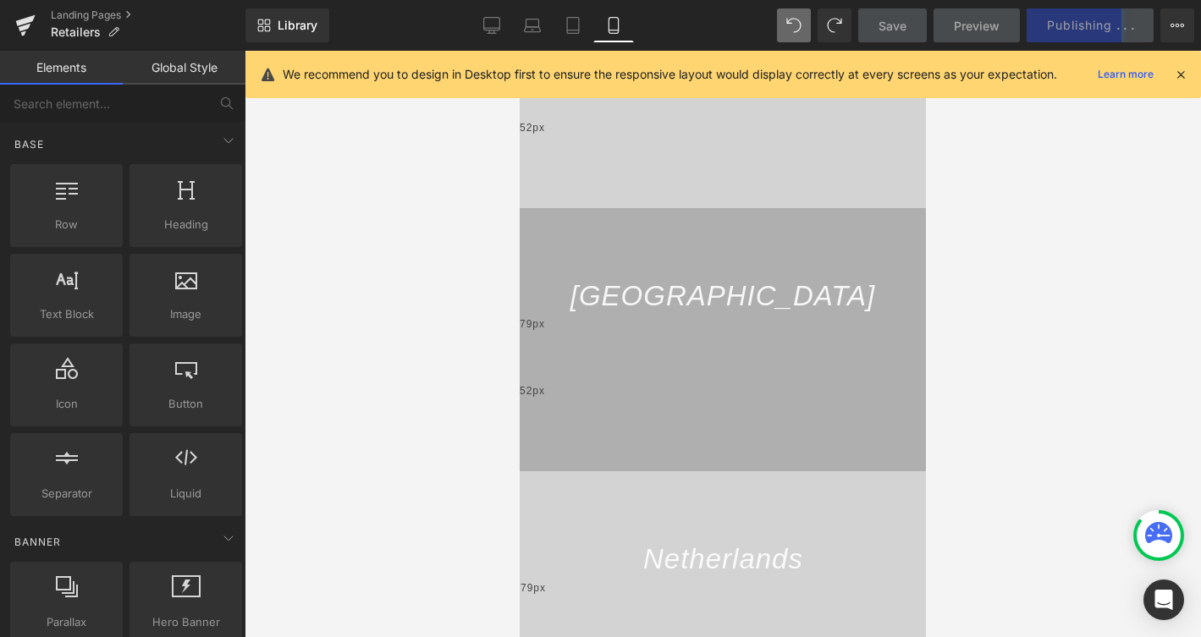
scroll to position [0, 0]
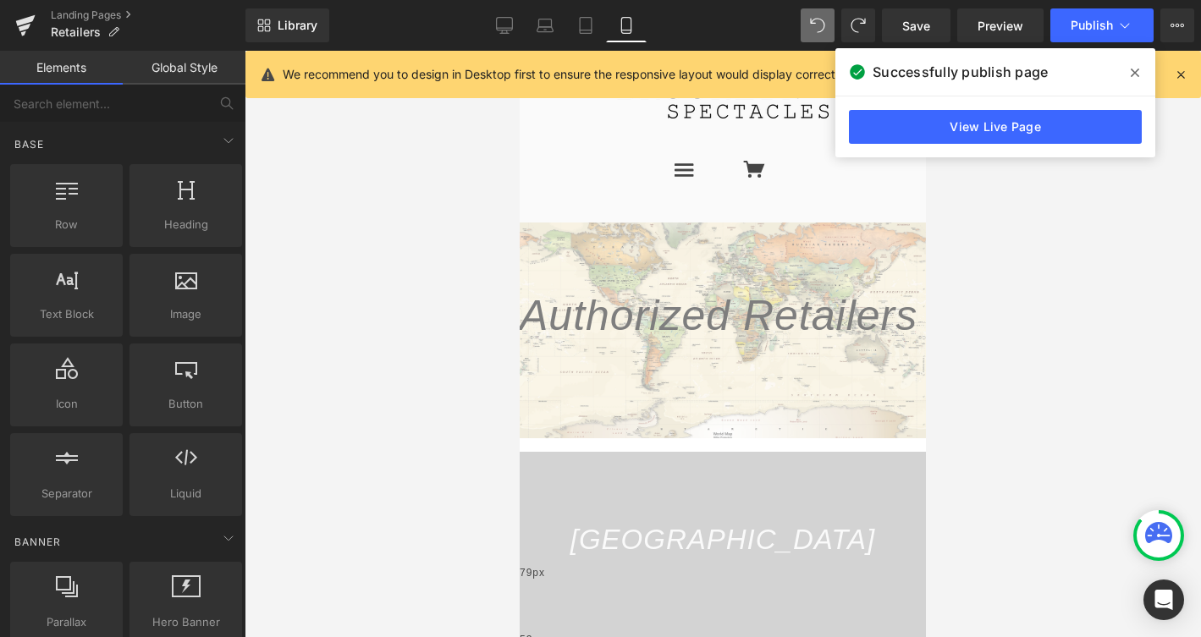
click at [1145, 67] on span at bounding box center [1134, 72] width 27 height 27
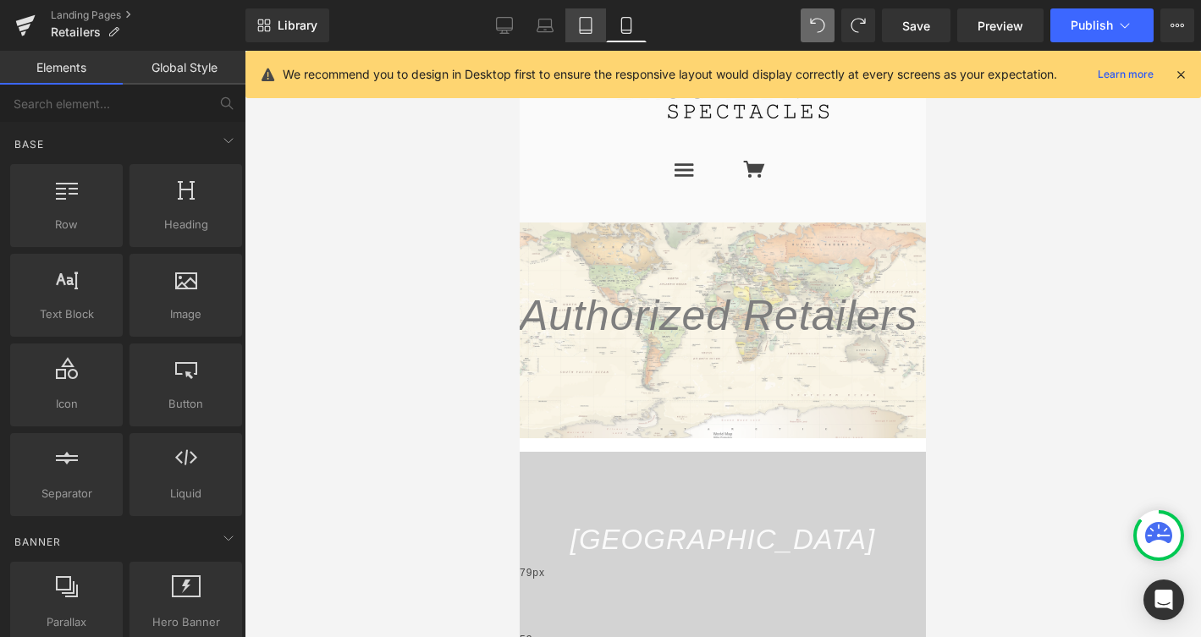
click at [578, 25] on icon at bounding box center [585, 25] width 17 height 17
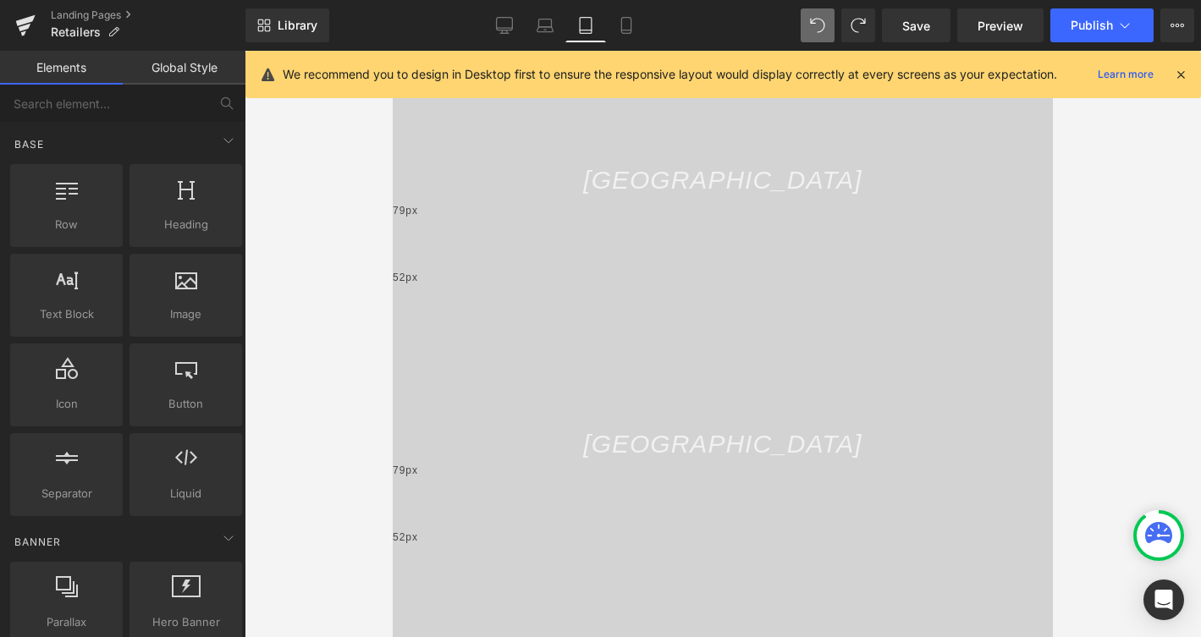
scroll to position [424, 0]
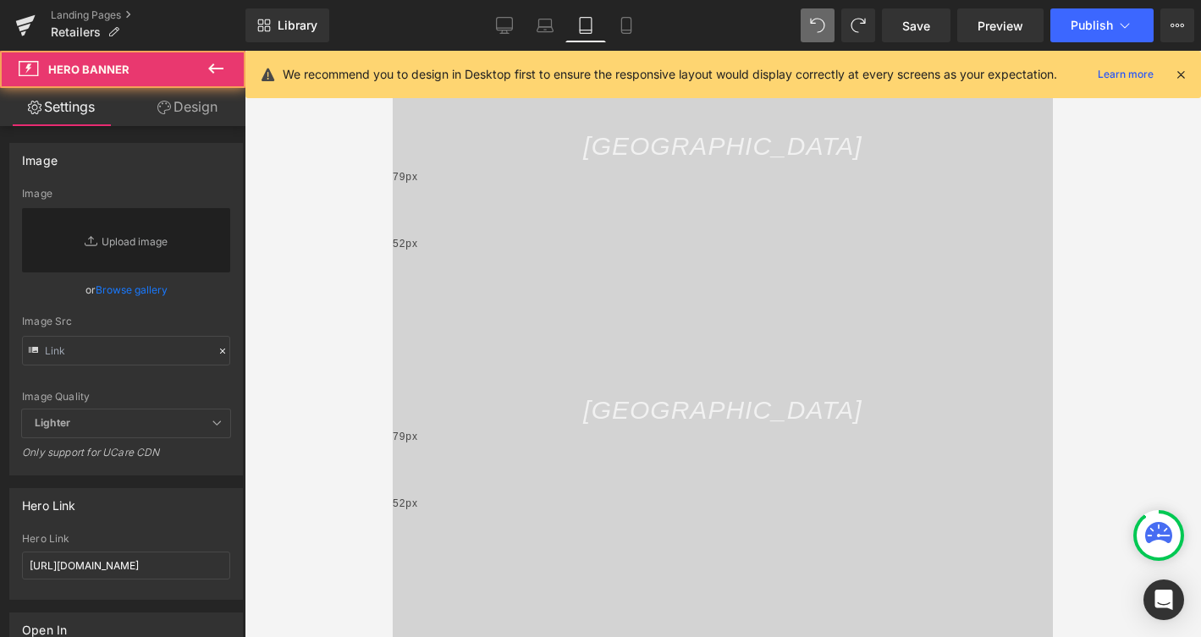
click at [442, 429] on div "79px" at bounding box center [723, 462] width 660 height 67
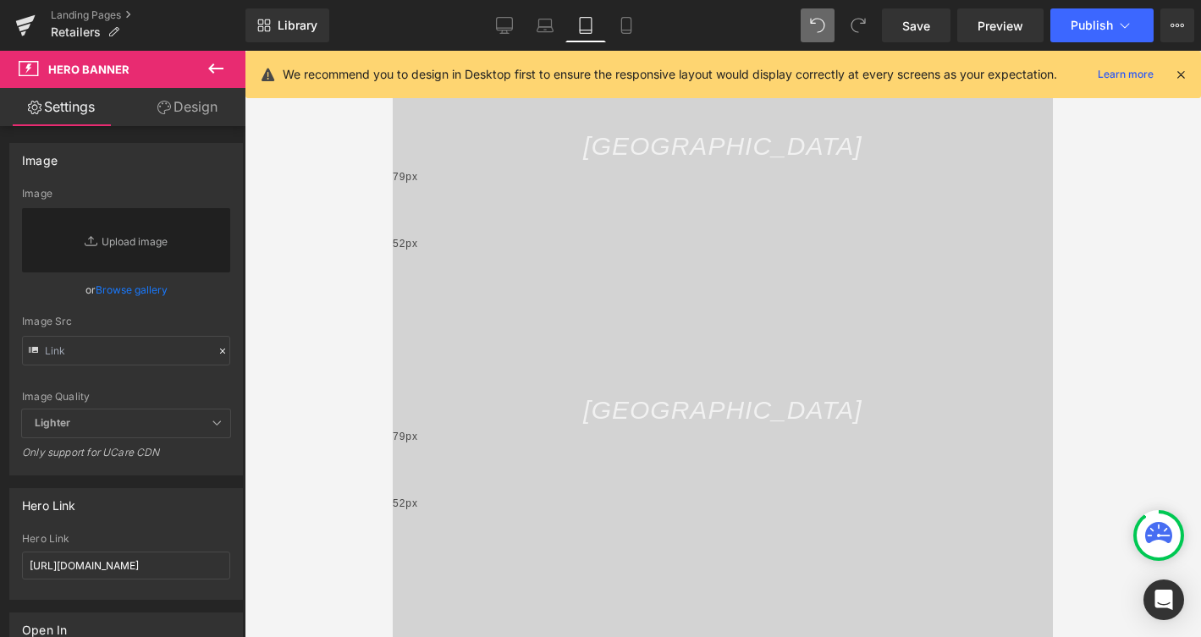
click at [176, 111] on link "Design" at bounding box center [187, 107] width 123 height 38
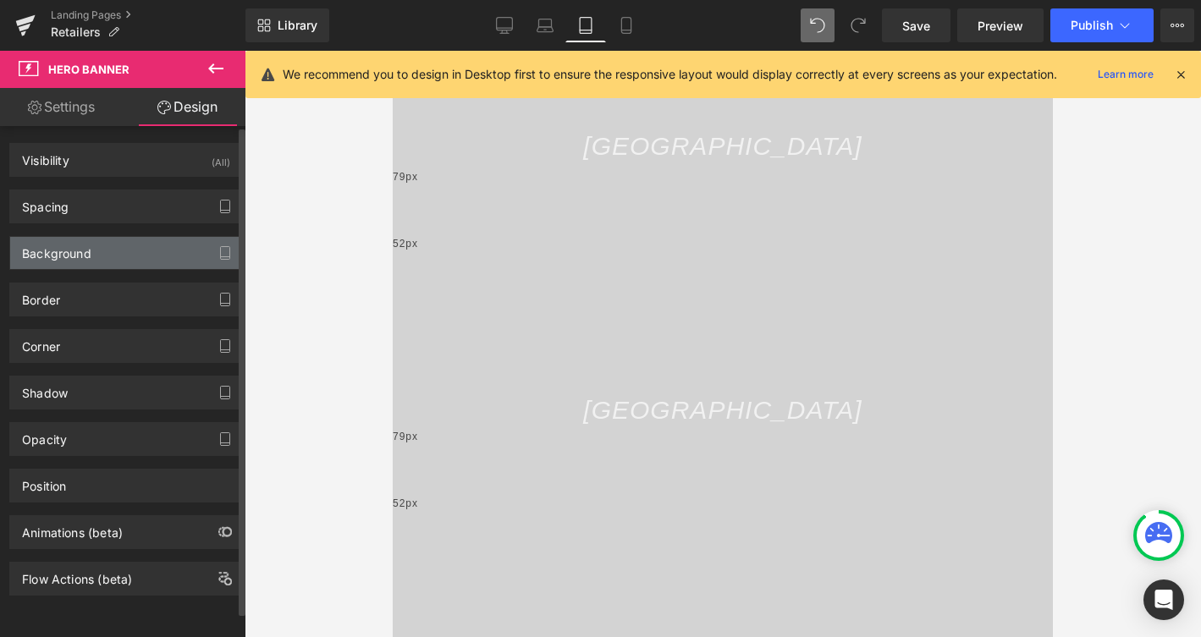
click at [149, 254] on div "Background" at bounding box center [126, 253] width 232 height 32
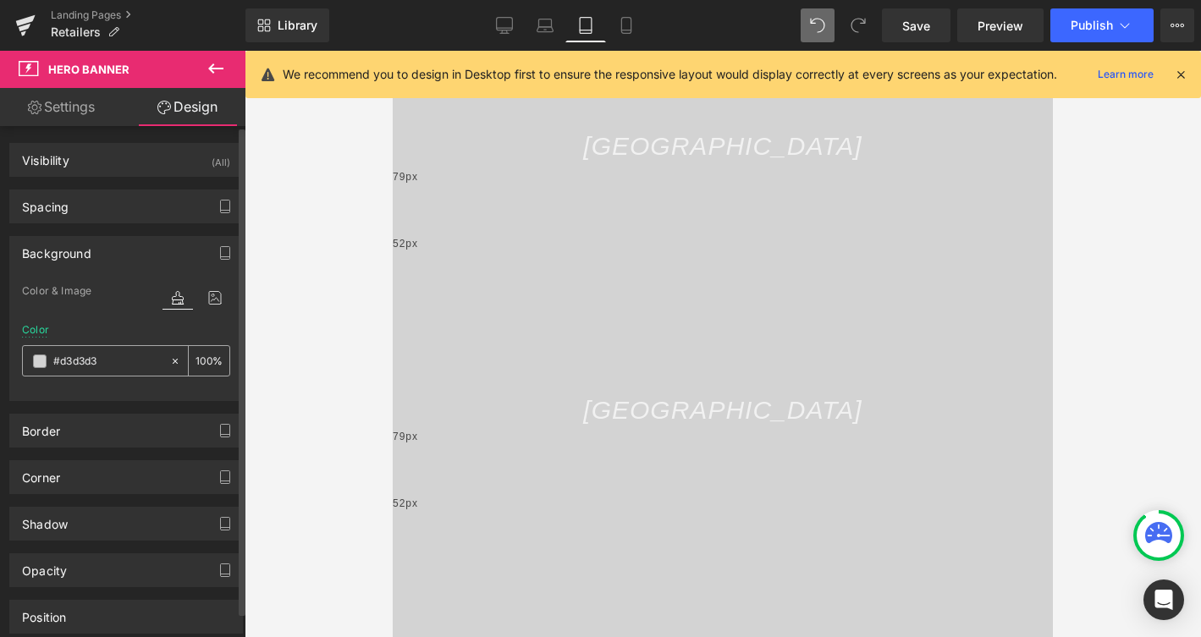
click at [119, 357] on input "#d3d3d3" at bounding box center [107, 361] width 108 height 19
paste input "afafaf"
type input "#afafaf"
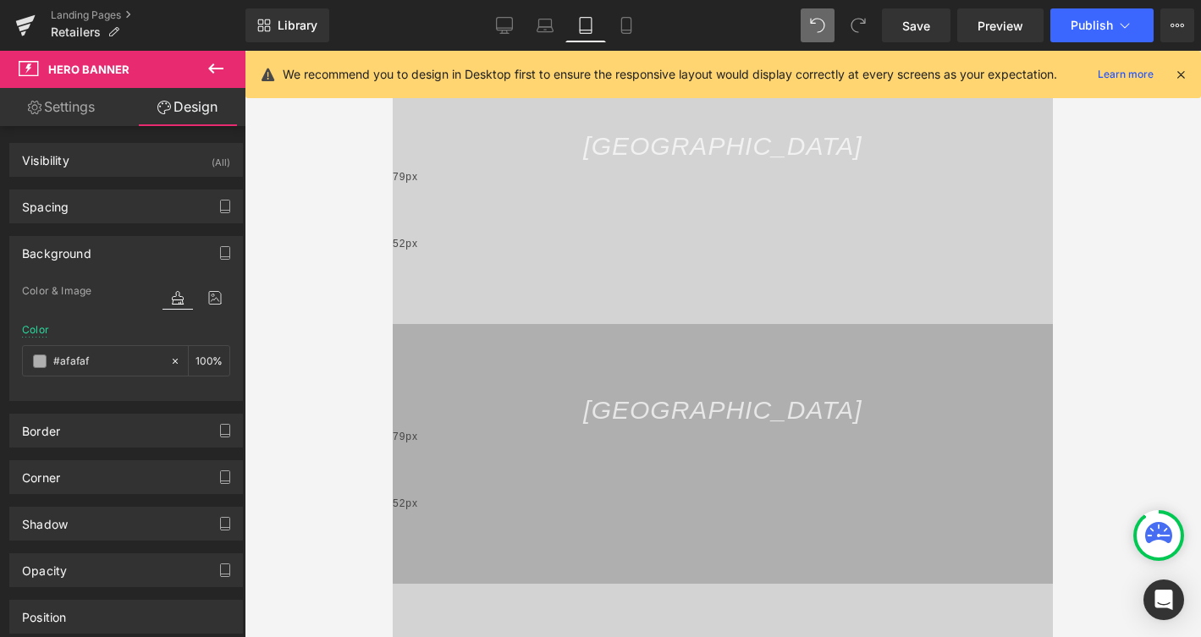
click at [327, 326] on div at bounding box center [723, 344] width 956 height 586
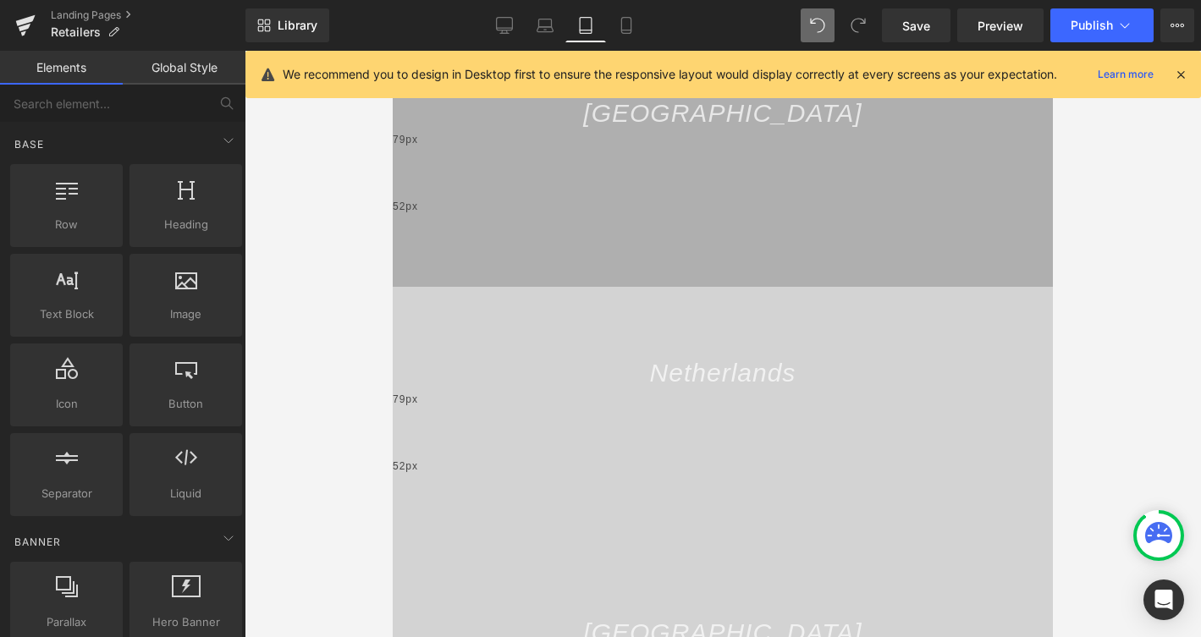
scroll to position [723, 0]
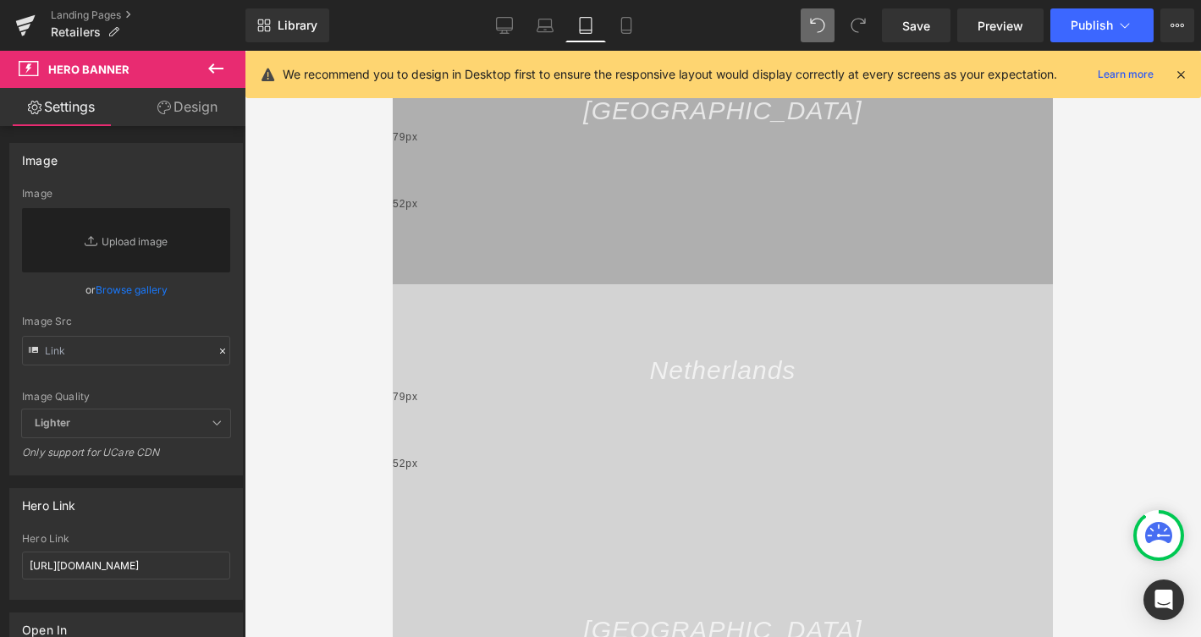
click at [212, 104] on link "Design" at bounding box center [187, 107] width 123 height 38
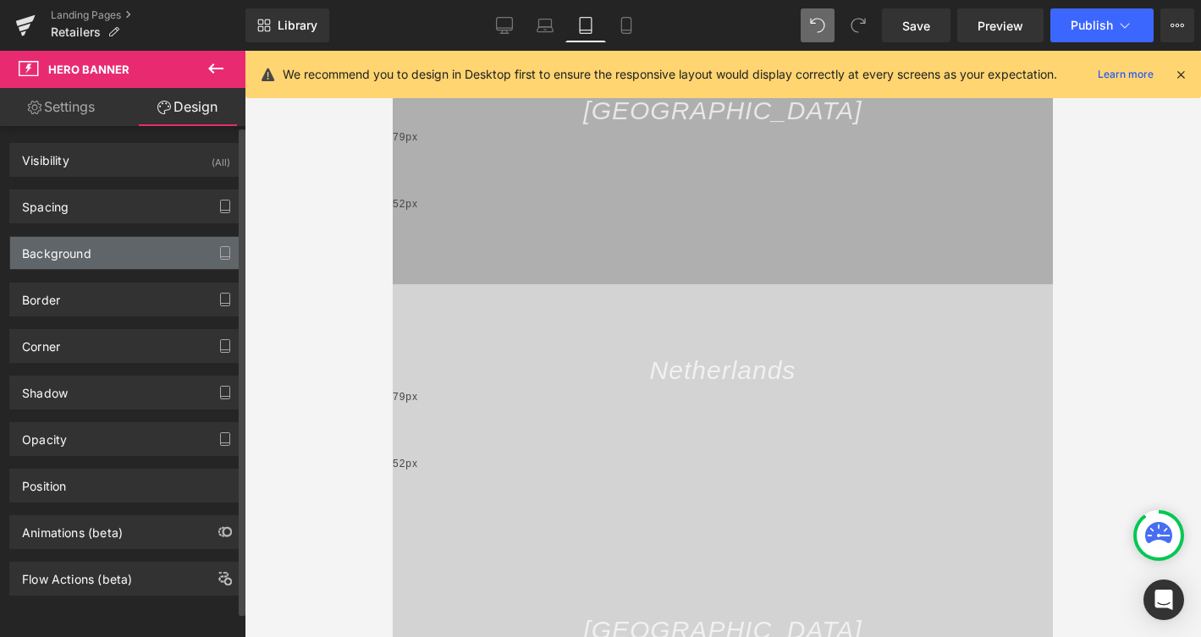
click at [129, 254] on div "Background" at bounding box center [126, 253] width 232 height 32
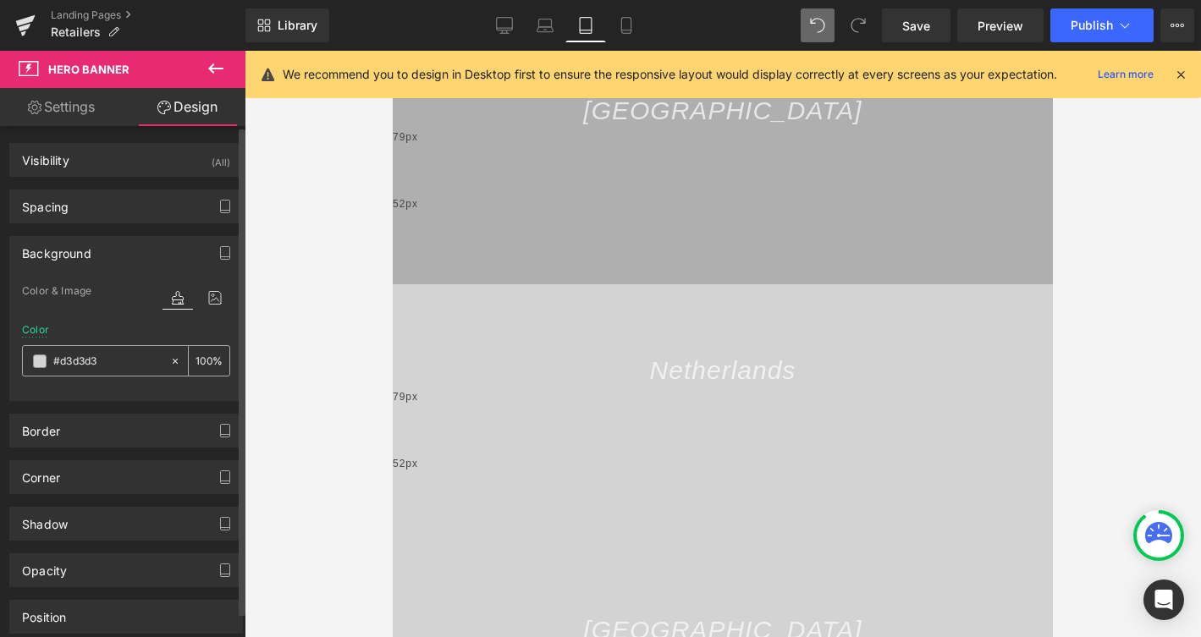
click at [104, 364] on input "#d3d3d3" at bounding box center [107, 361] width 108 height 19
paste input "afafaf"
type input "#afafaf"
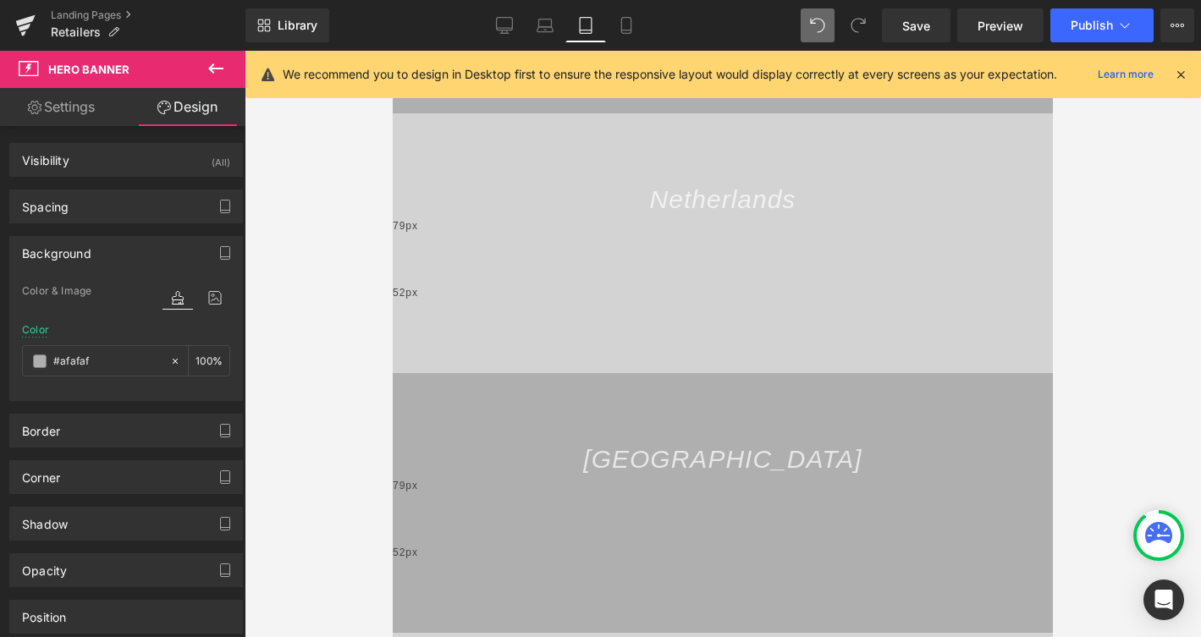
scroll to position [896, 0]
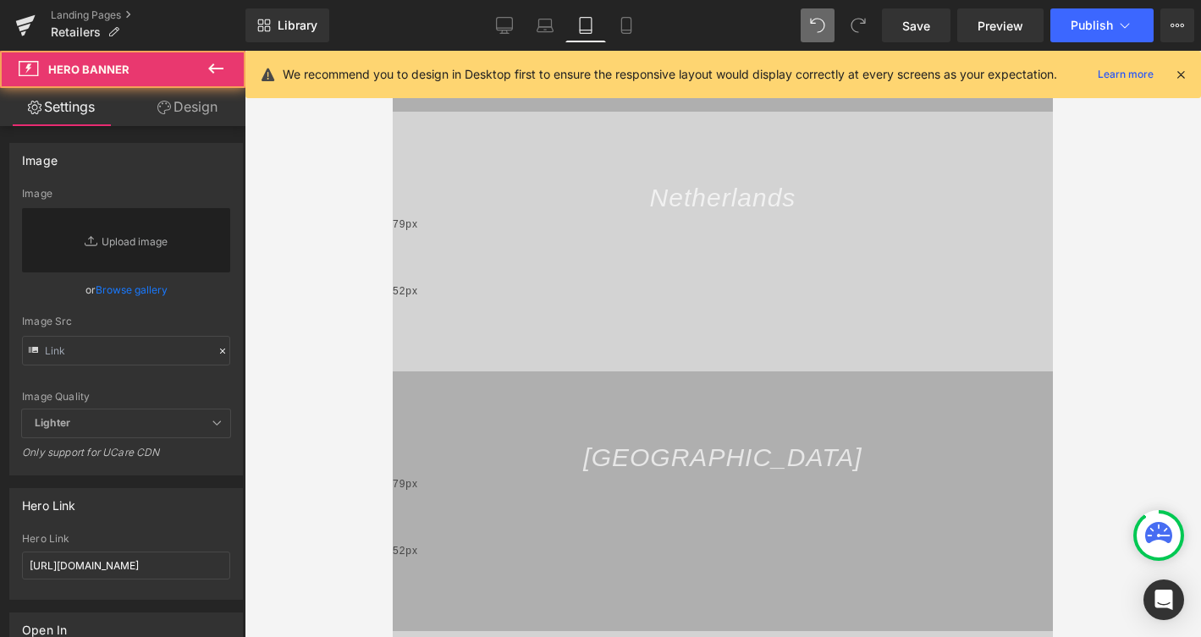
click at [205, 99] on link "Design" at bounding box center [187, 107] width 123 height 38
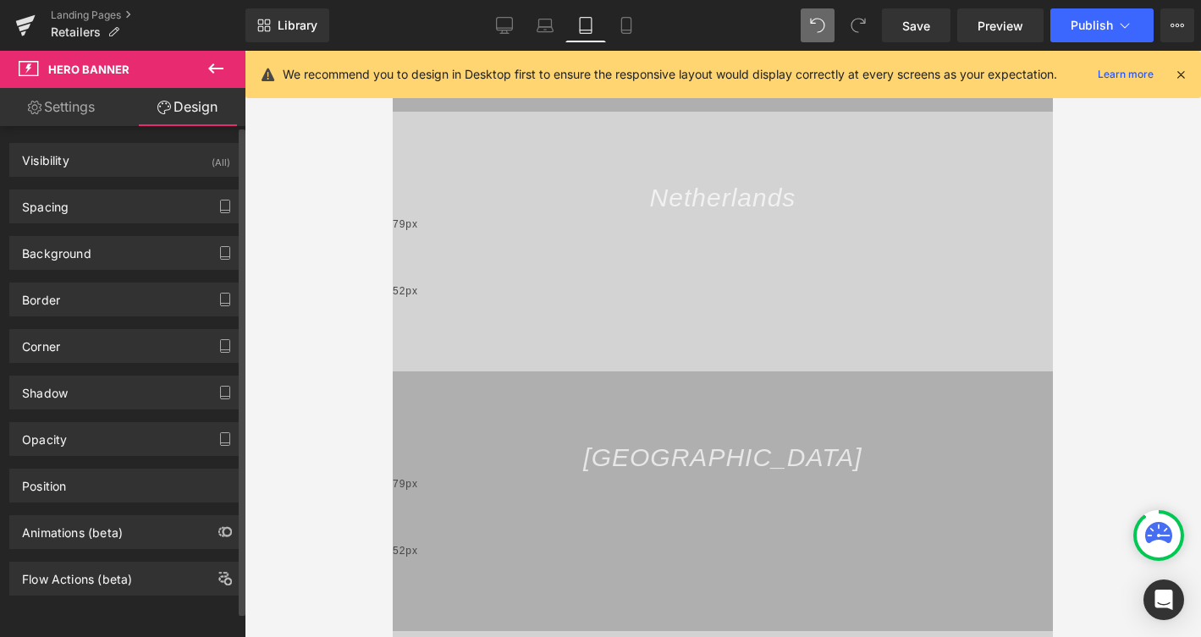
type input "#d3d3d3"
type input "100"
click at [133, 246] on div "Background" at bounding box center [126, 253] width 232 height 32
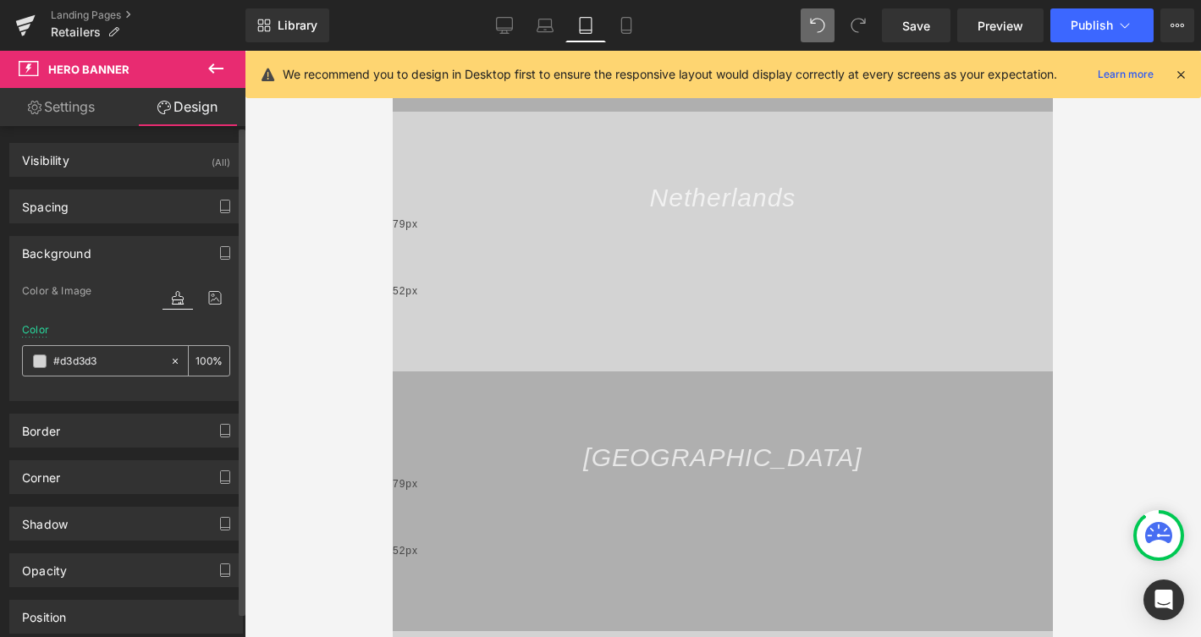
click at [107, 360] on input "#d3d3d3" at bounding box center [107, 361] width 108 height 19
paste input "afafaf"
type input "#afafaf"
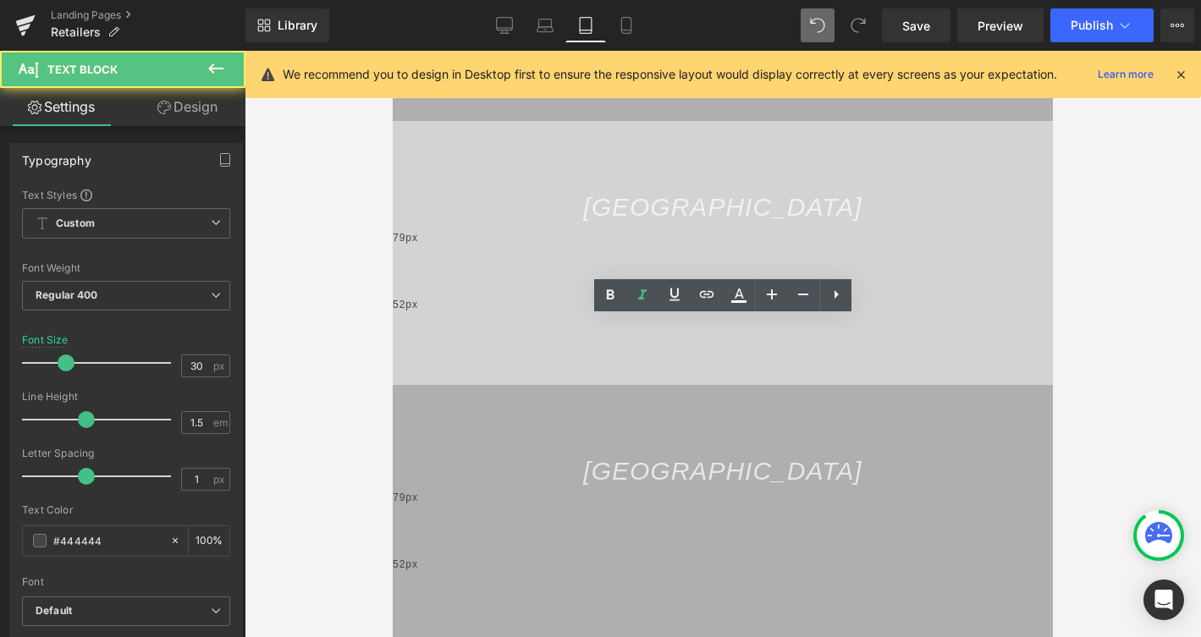
scroll to position [1410, 0]
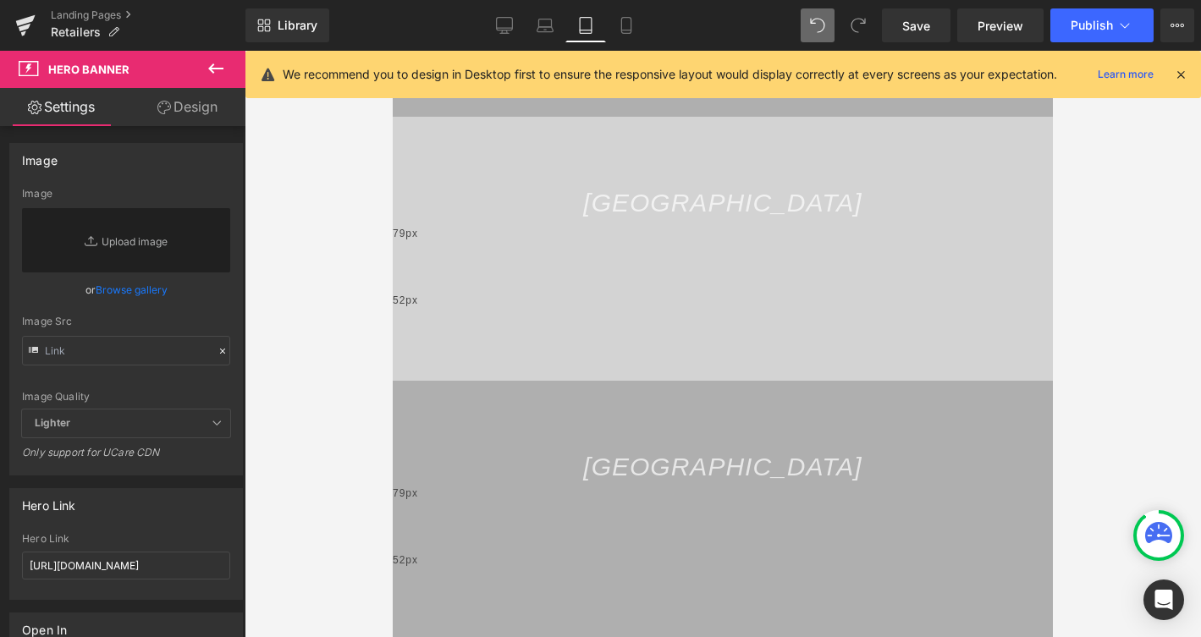
click at [178, 113] on link "Design" at bounding box center [187, 107] width 123 height 38
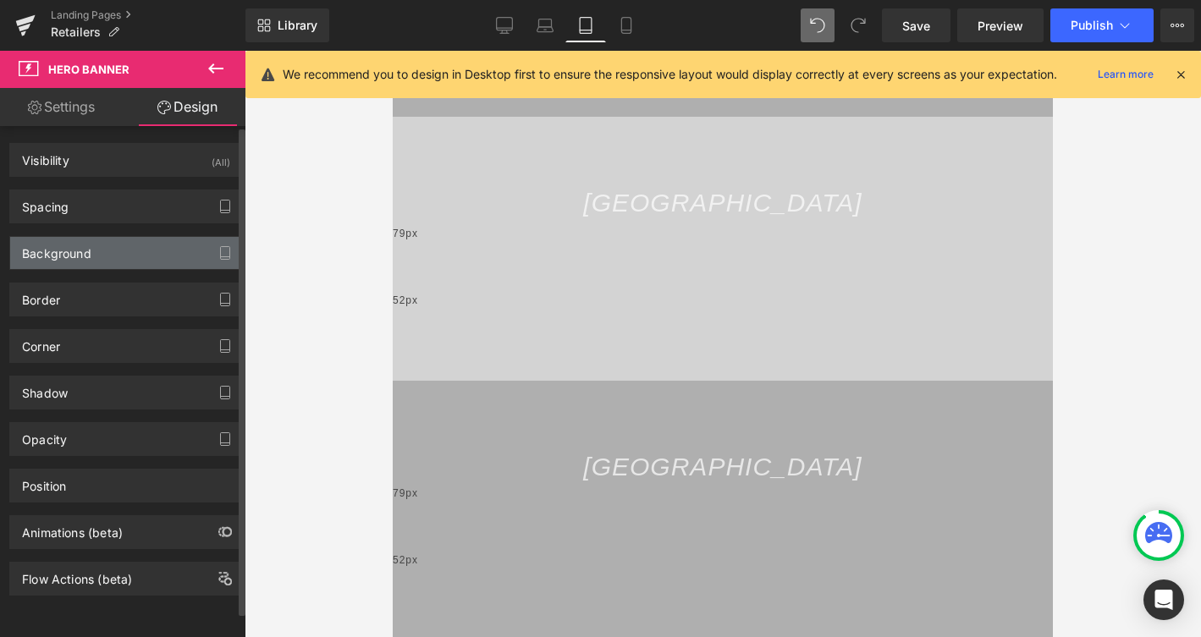
click at [113, 255] on div "Background" at bounding box center [126, 253] width 232 height 32
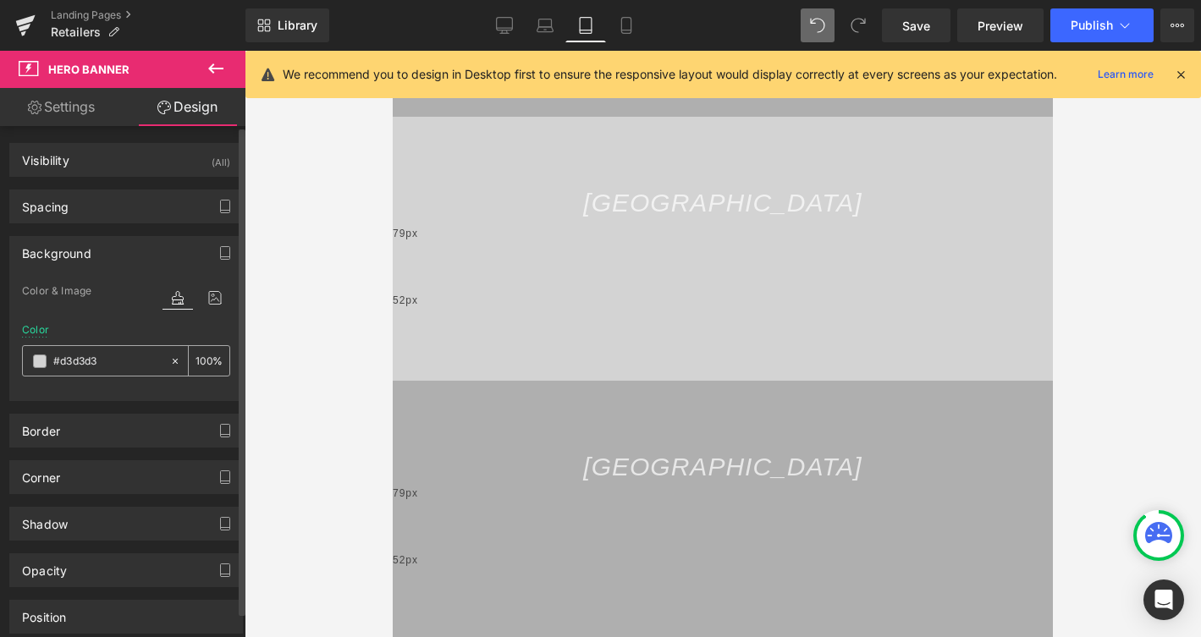
click at [112, 356] on input "#d3d3d3" at bounding box center [107, 361] width 108 height 19
paste input "afafaf"
type input "#afafaf"
click at [272, 359] on div at bounding box center [723, 344] width 956 height 586
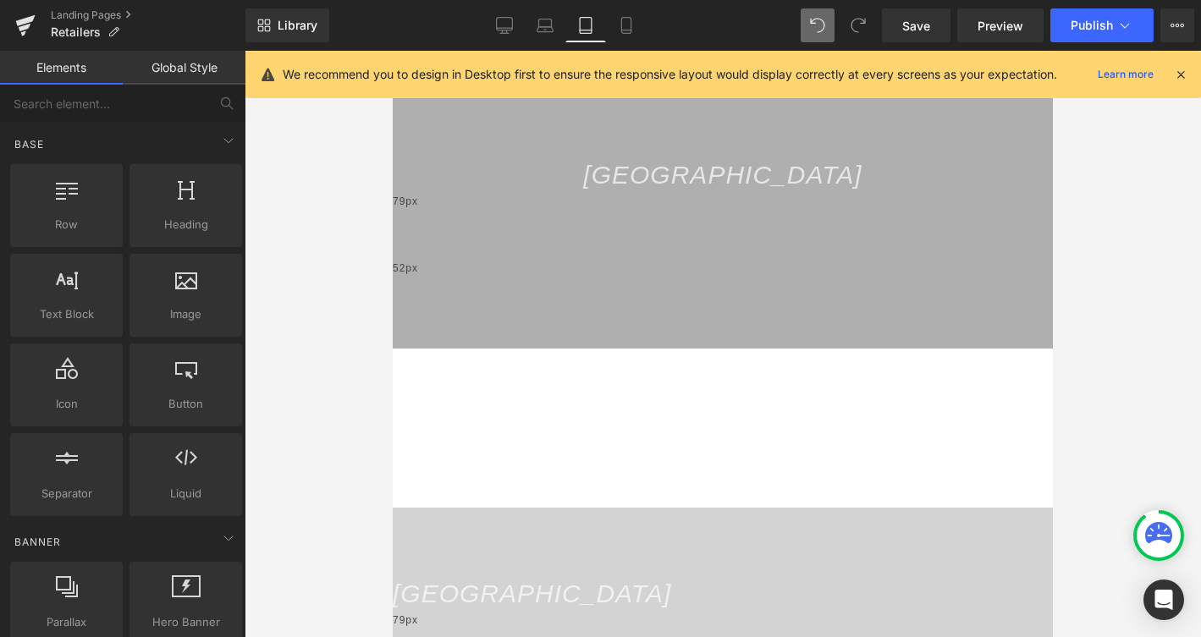
scroll to position [1834, 0]
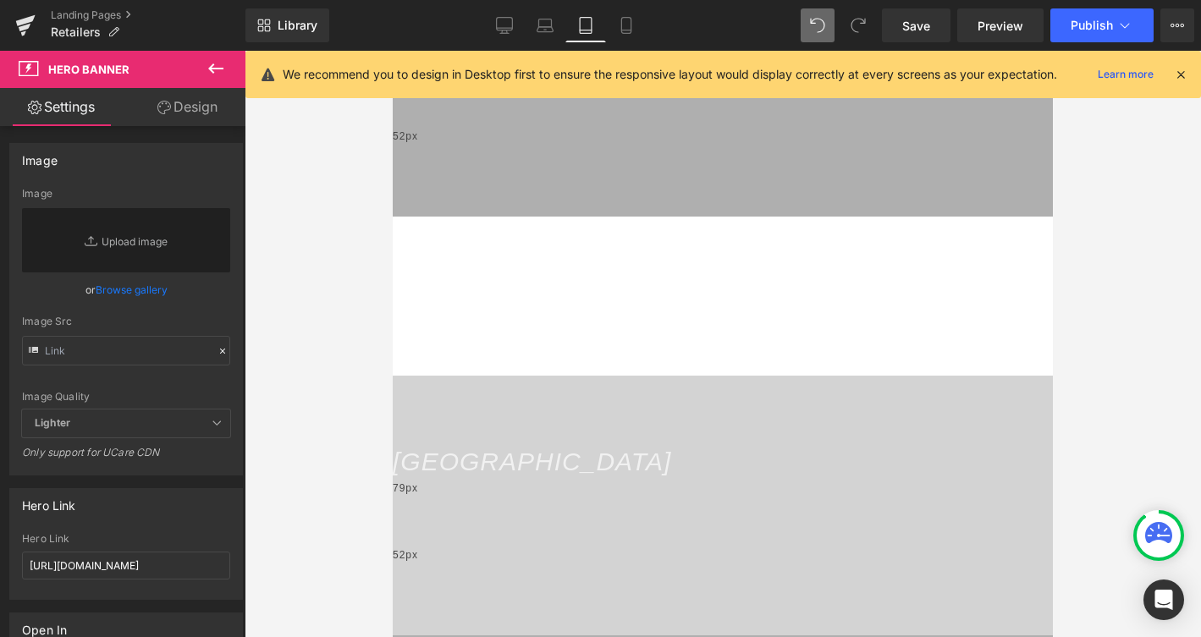
click at [175, 100] on link "Design" at bounding box center [187, 107] width 123 height 38
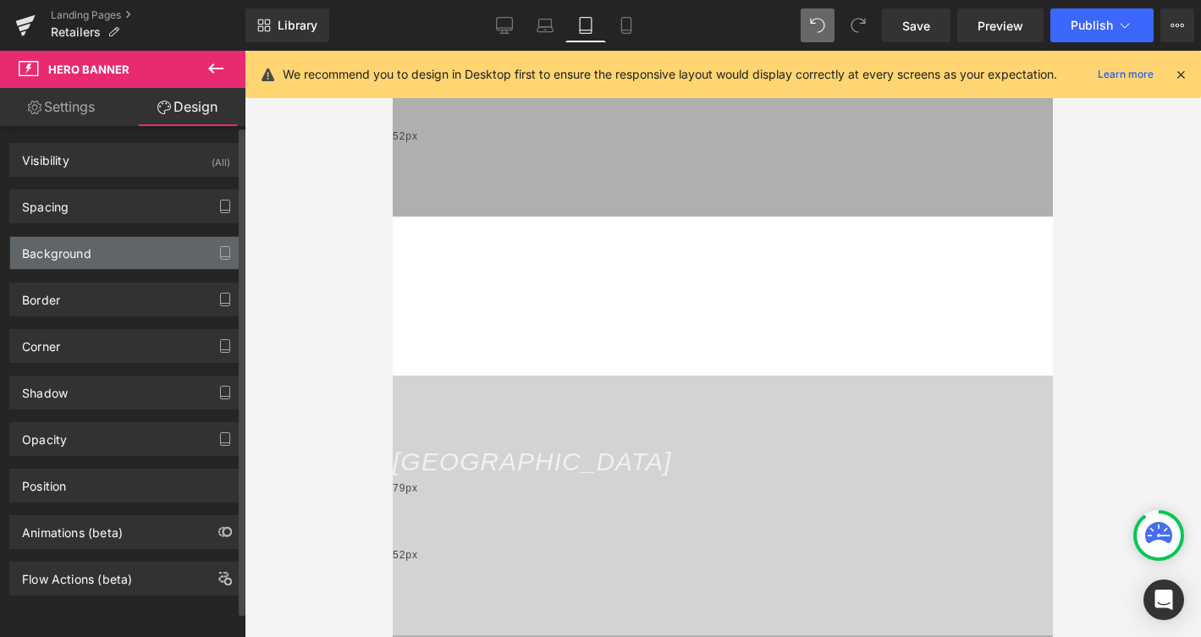
click at [115, 245] on div "Background" at bounding box center [126, 253] width 232 height 32
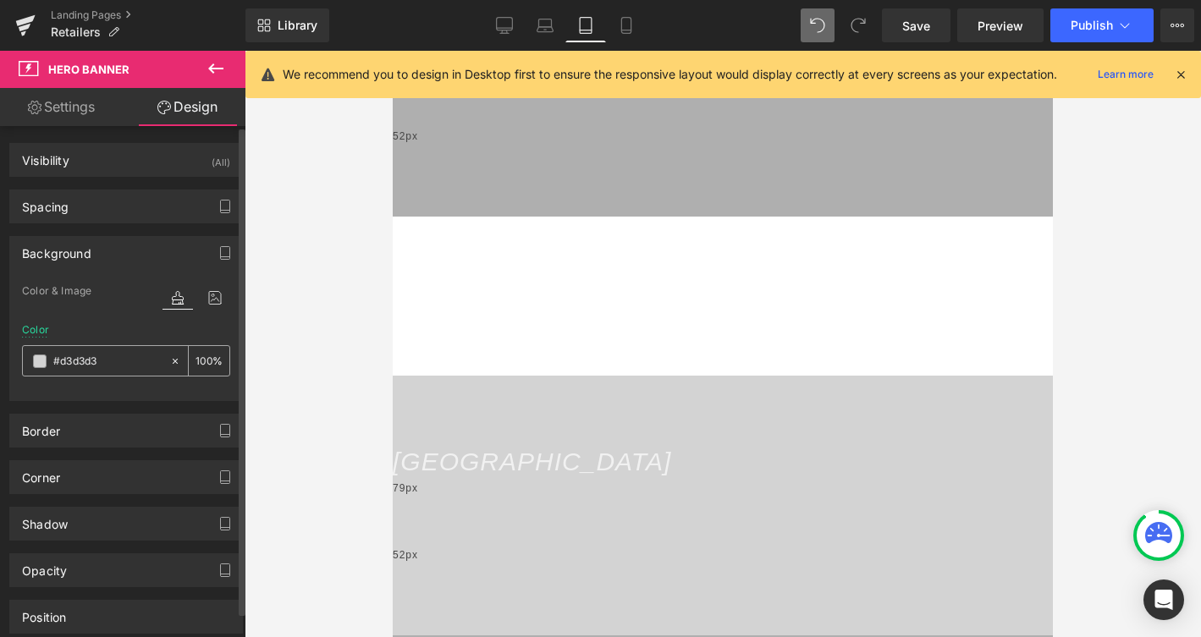
click at [127, 359] on input "#d3d3d3" at bounding box center [107, 361] width 108 height 19
paste input "afafaf"
type input "#afafaf"
click at [284, 410] on div at bounding box center [723, 344] width 956 height 586
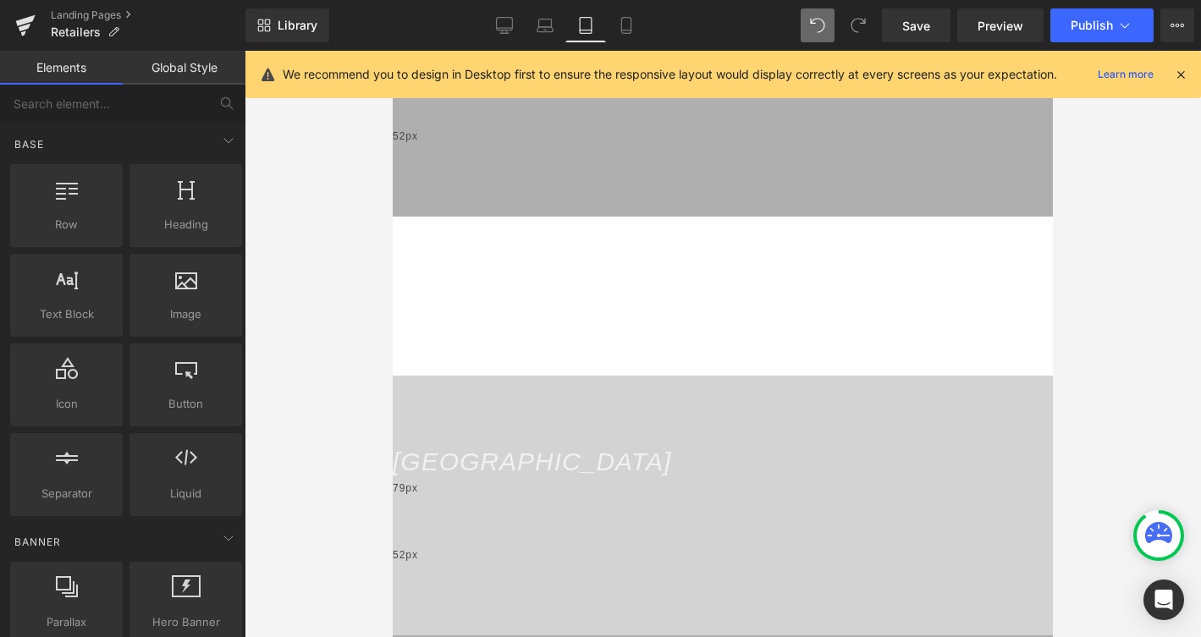
scroll to position [2147, 0]
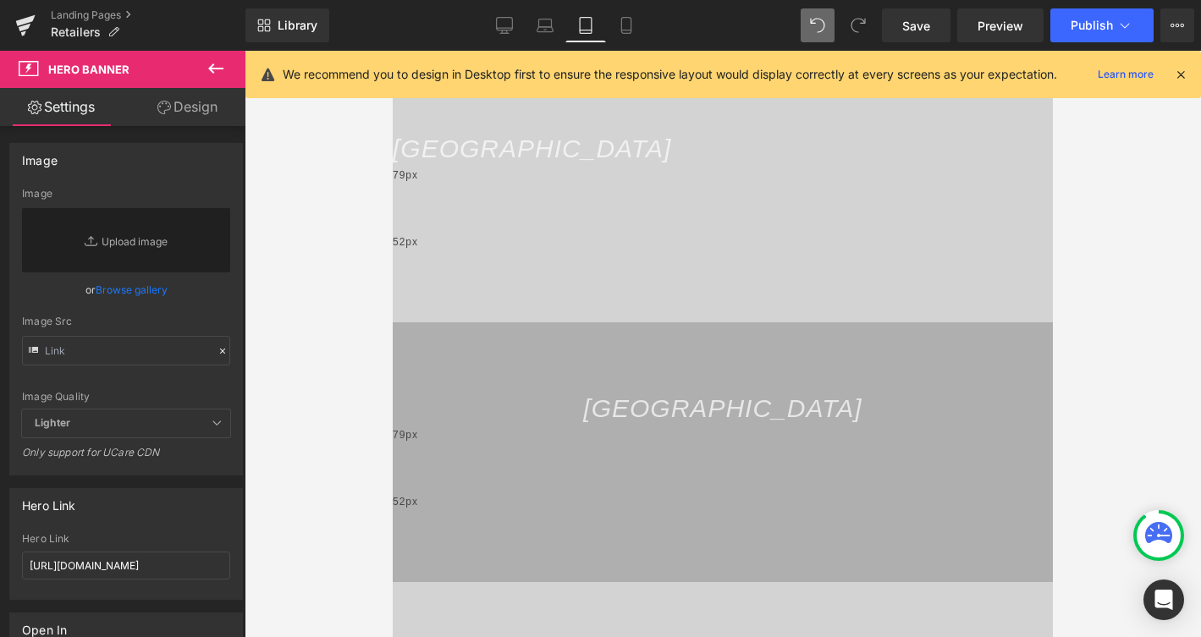
click at [193, 108] on link "Design" at bounding box center [187, 107] width 123 height 38
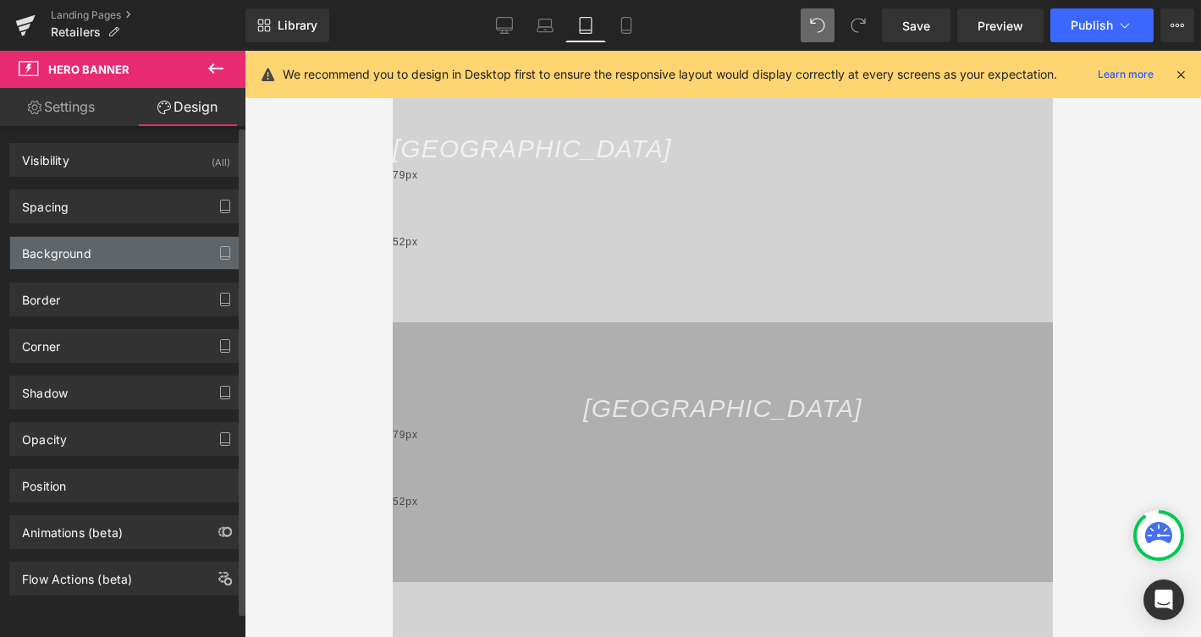
click at [119, 257] on div "Background" at bounding box center [126, 253] width 232 height 32
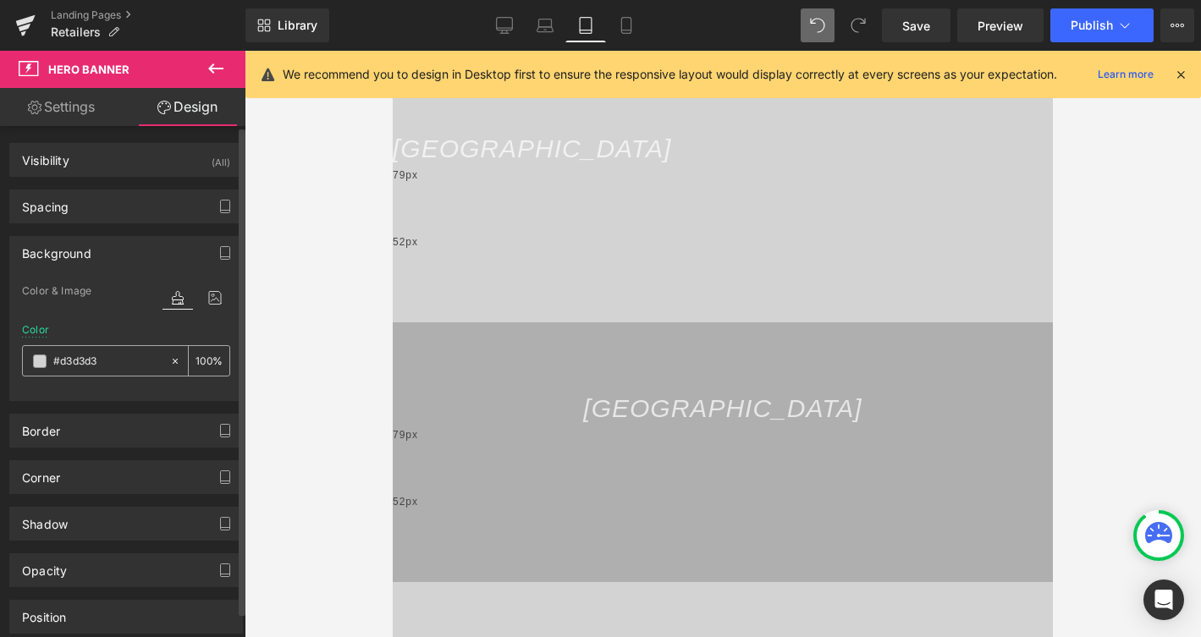
click at [118, 363] on input "#d3d3d3" at bounding box center [107, 361] width 108 height 19
paste input "afafaf"
type input "#afafaf"
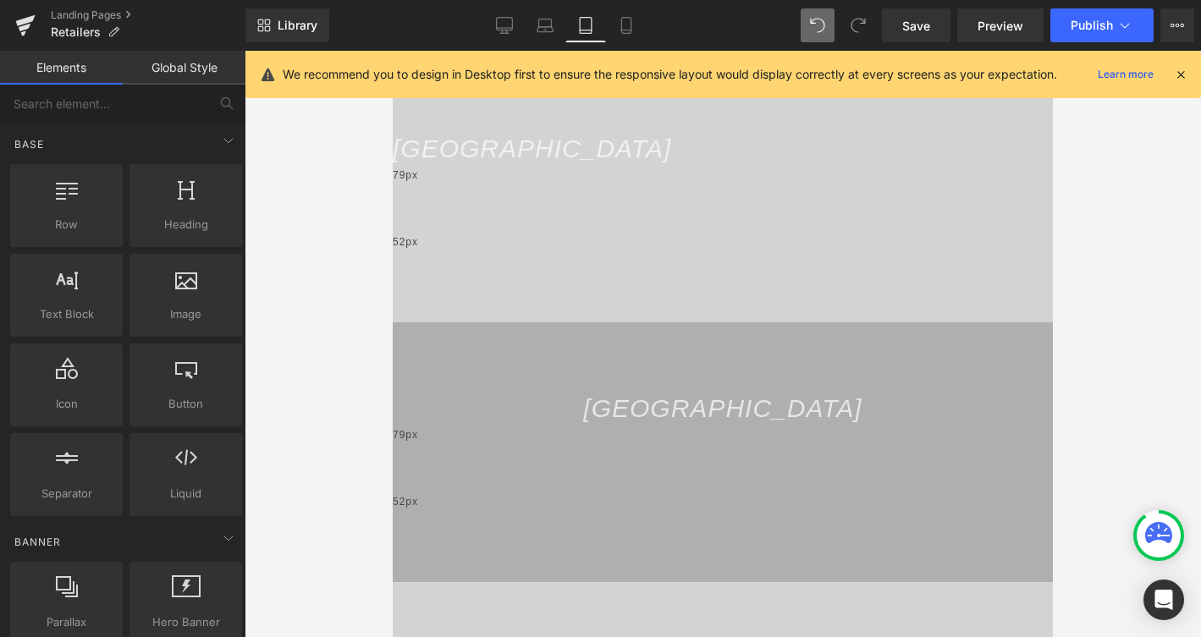
click at [315, 365] on div at bounding box center [723, 344] width 956 height 586
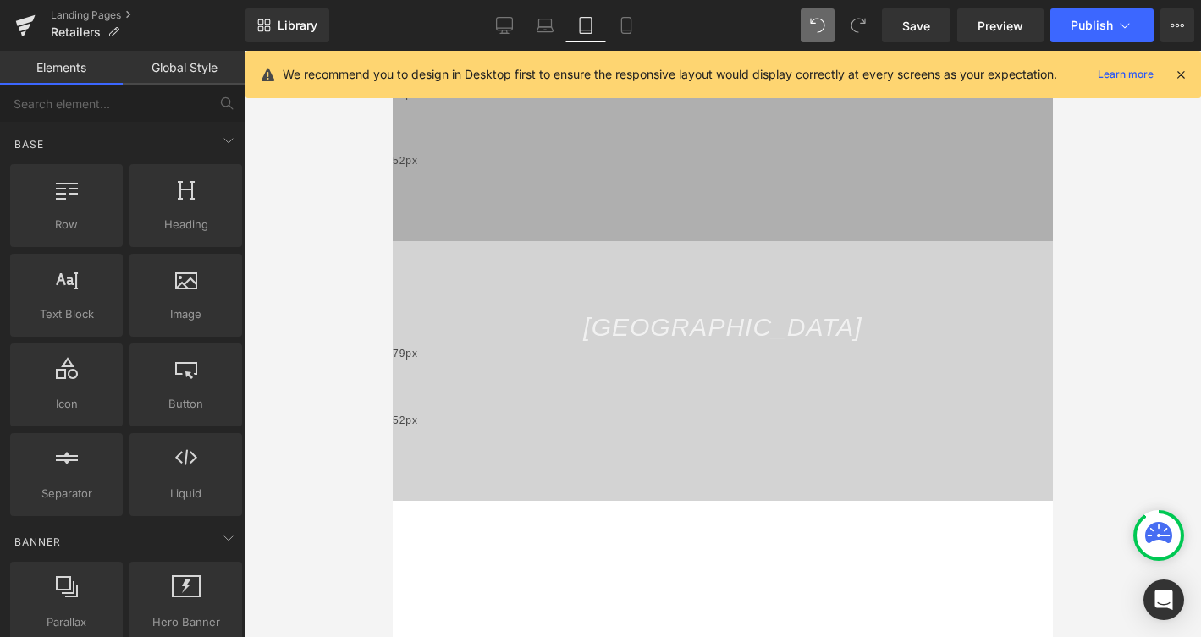
scroll to position [2491, 0]
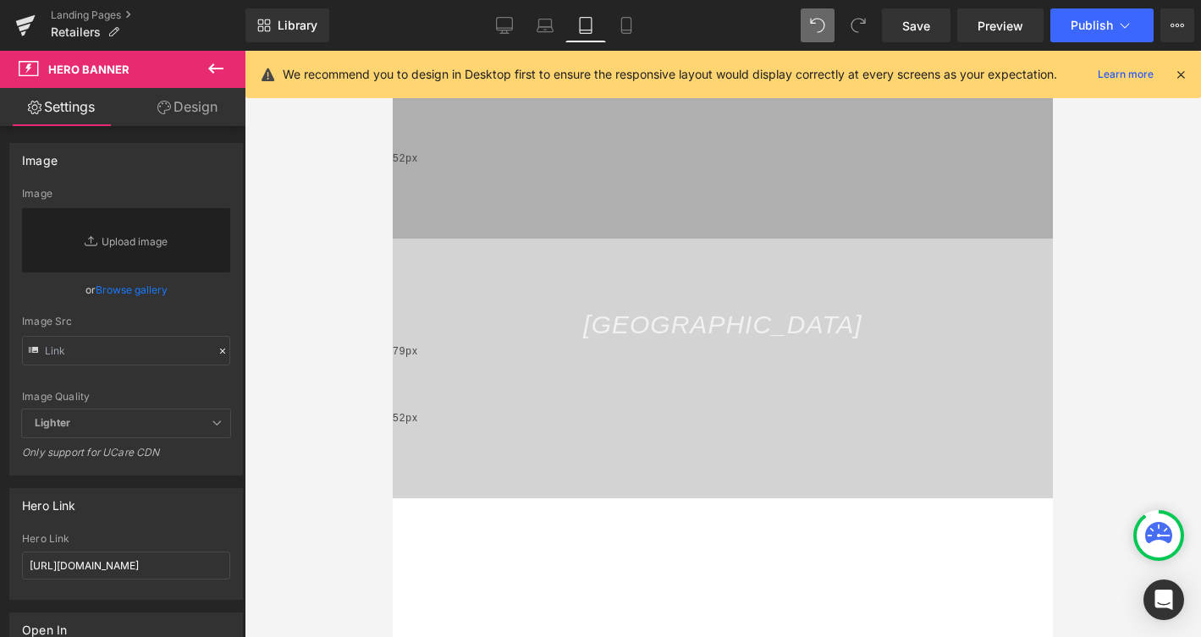
click at [194, 113] on link "Design" at bounding box center [187, 107] width 123 height 38
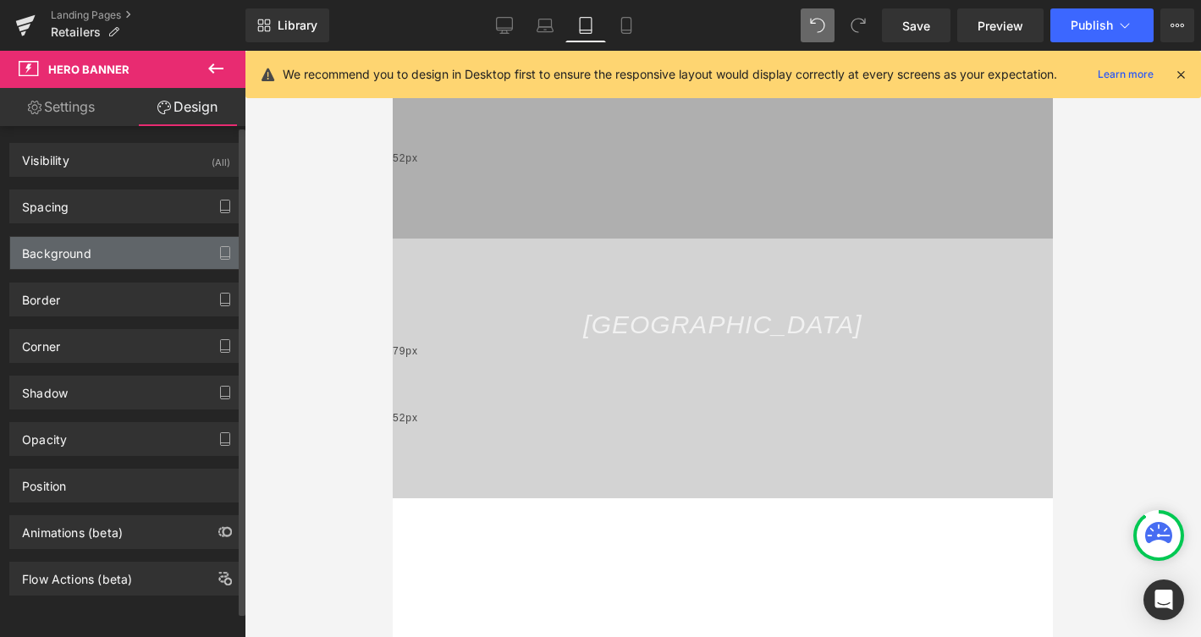
click at [126, 261] on div "Background" at bounding box center [126, 253] width 232 height 32
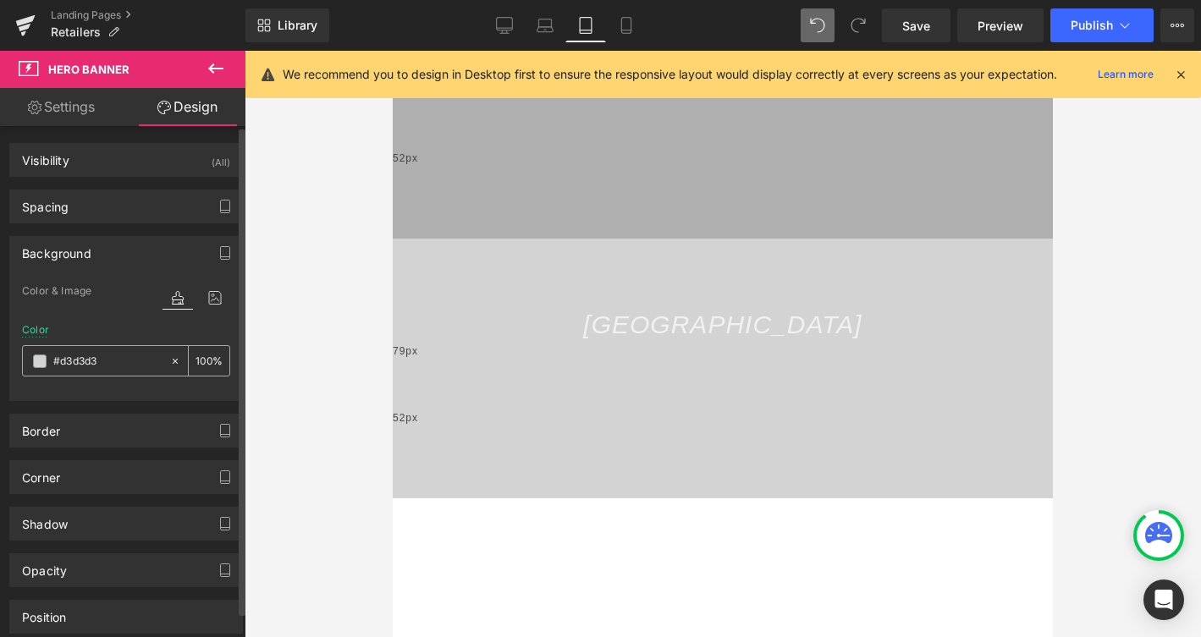
click at [124, 360] on input "#d3d3d3" at bounding box center [107, 361] width 108 height 19
paste input "afafaf"
type input "#afafaf"
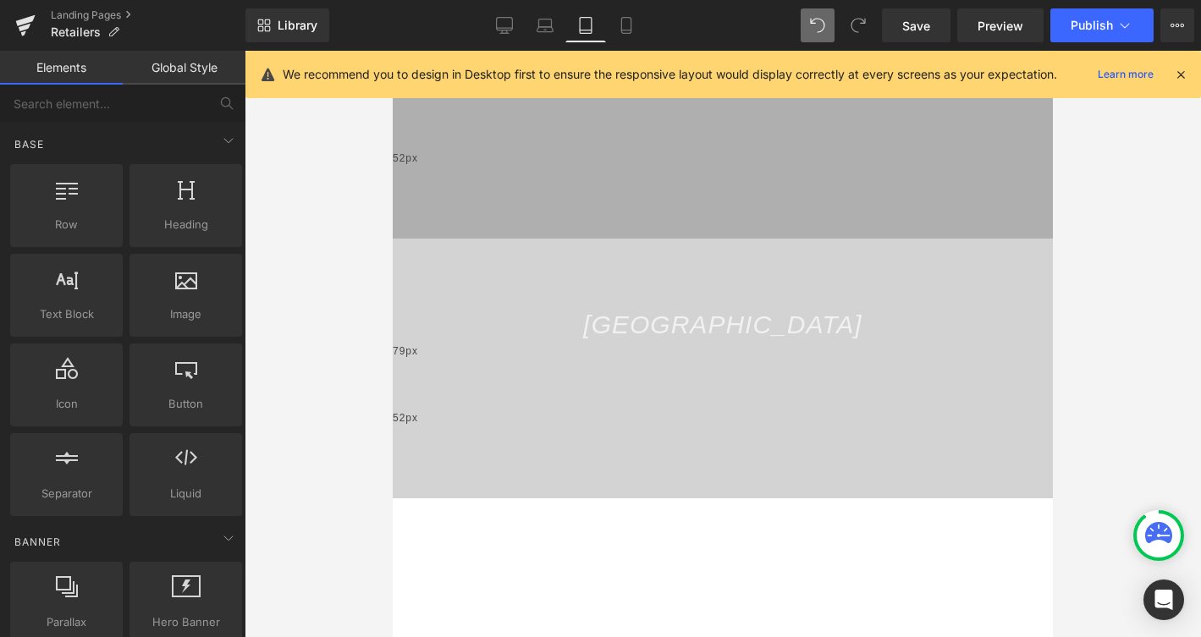
click at [283, 418] on div at bounding box center [723, 344] width 956 height 586
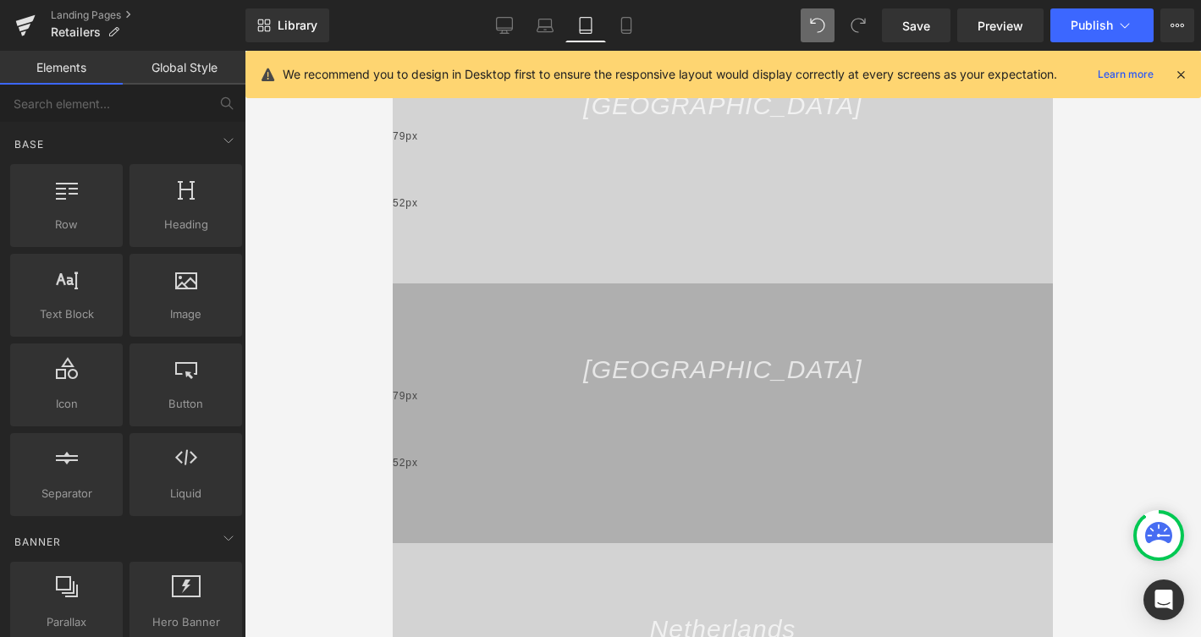
scroll to position [0, 0]
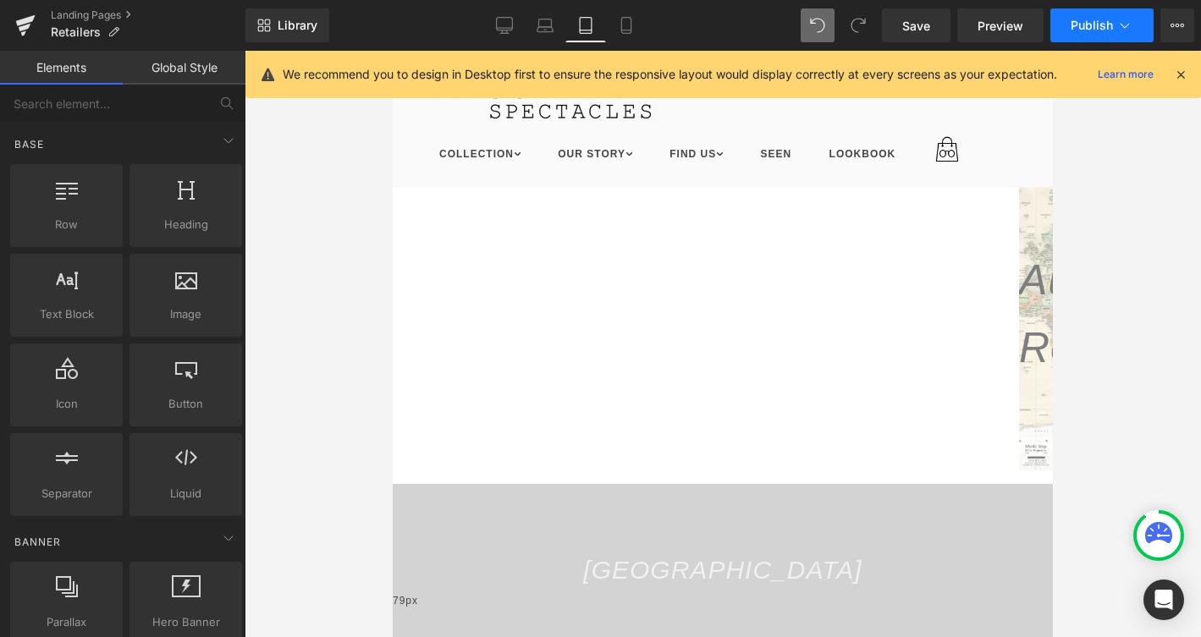
click at [1101, 35] on button "Publish" at bounding box center [1101, 25] width 103 height 34
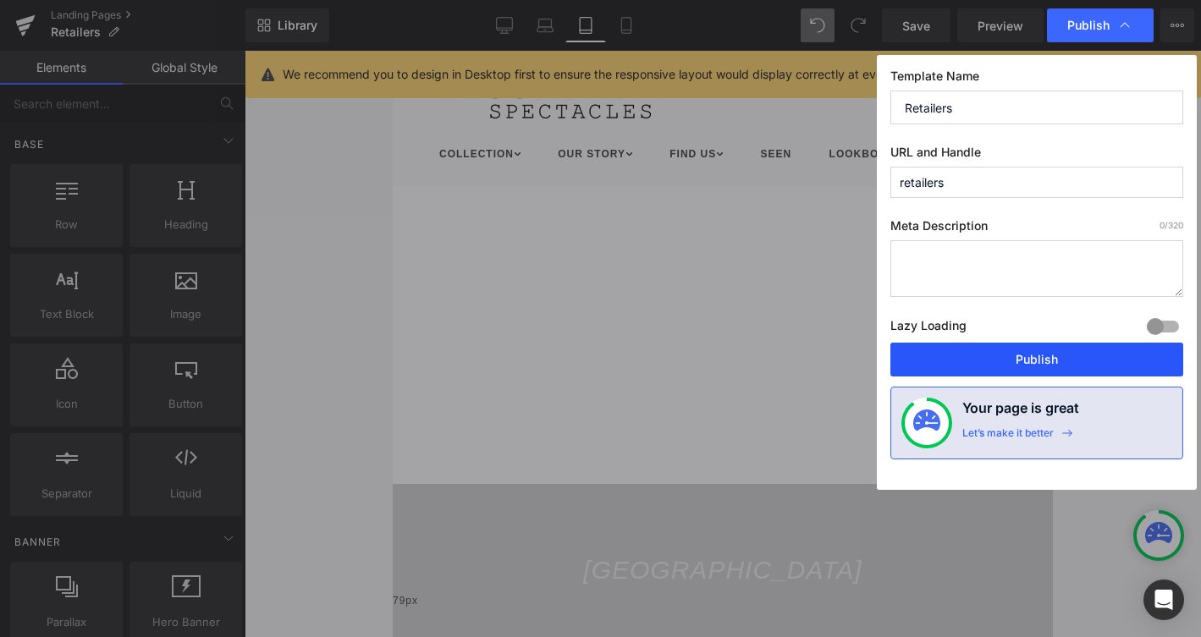
click at [965, 361] on button "Publish" at bounding box center [1036, 360] width 293 height 34
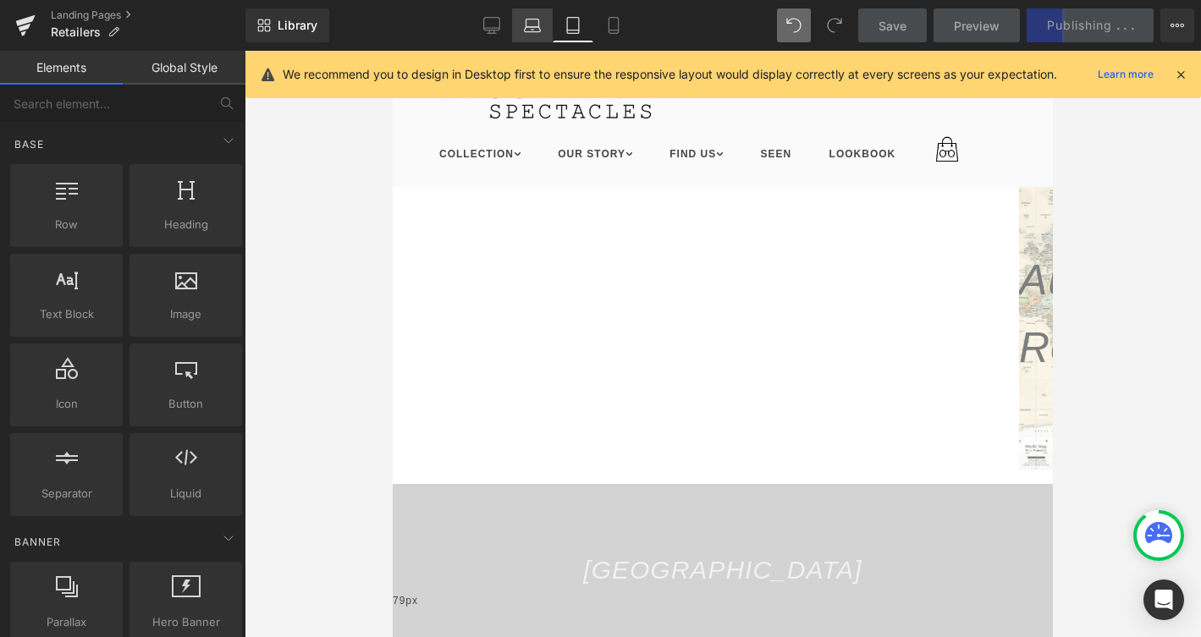
click at [520, 31] on link "Laptop" at bounding box center [532, 25] width 41 height 34
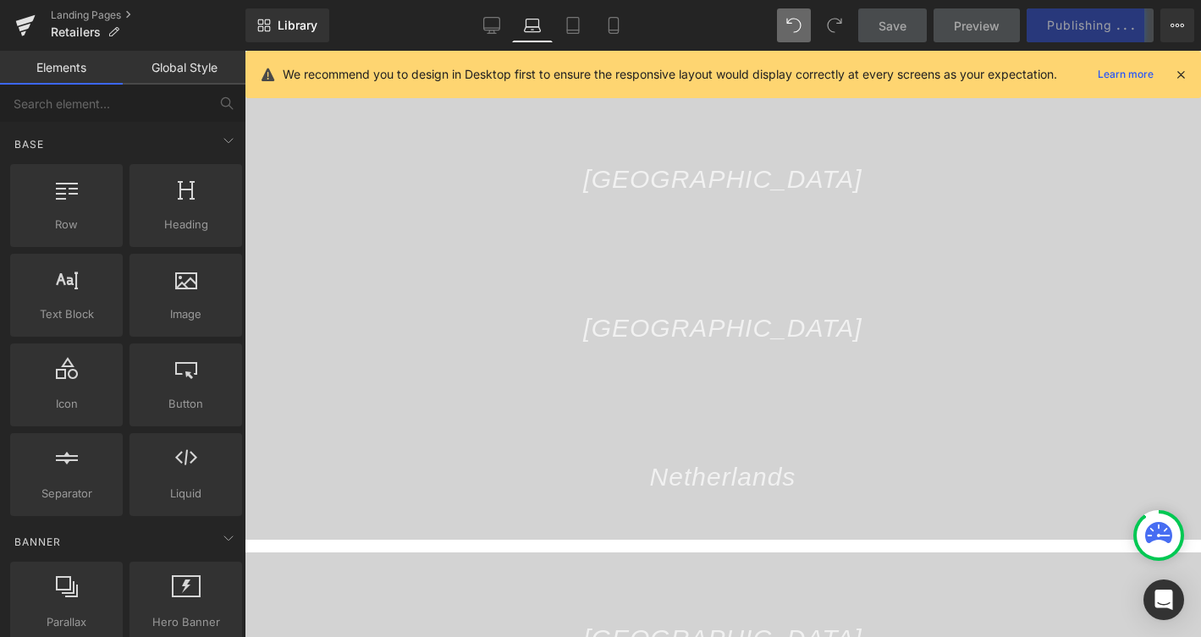
scroll to position [400, 0]
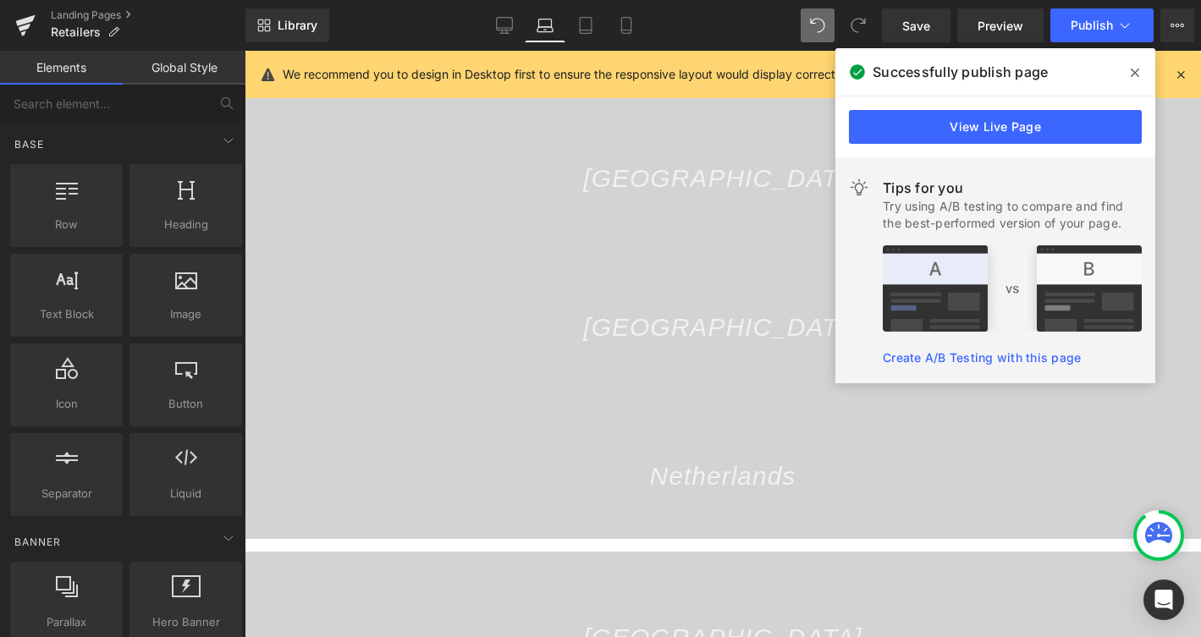
click at [1137, 71] on icon at bounding box center [1134, 73] width 8 height 14
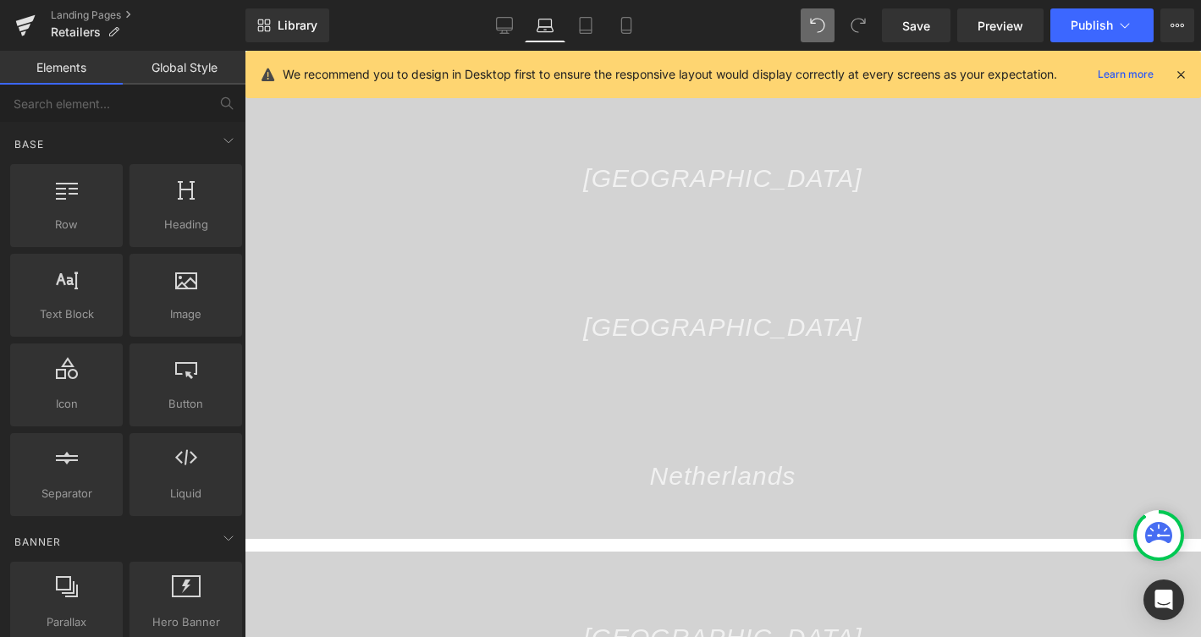
click at [1184, 70] on icon at bounding box center [1180, 74] width 15 height 15
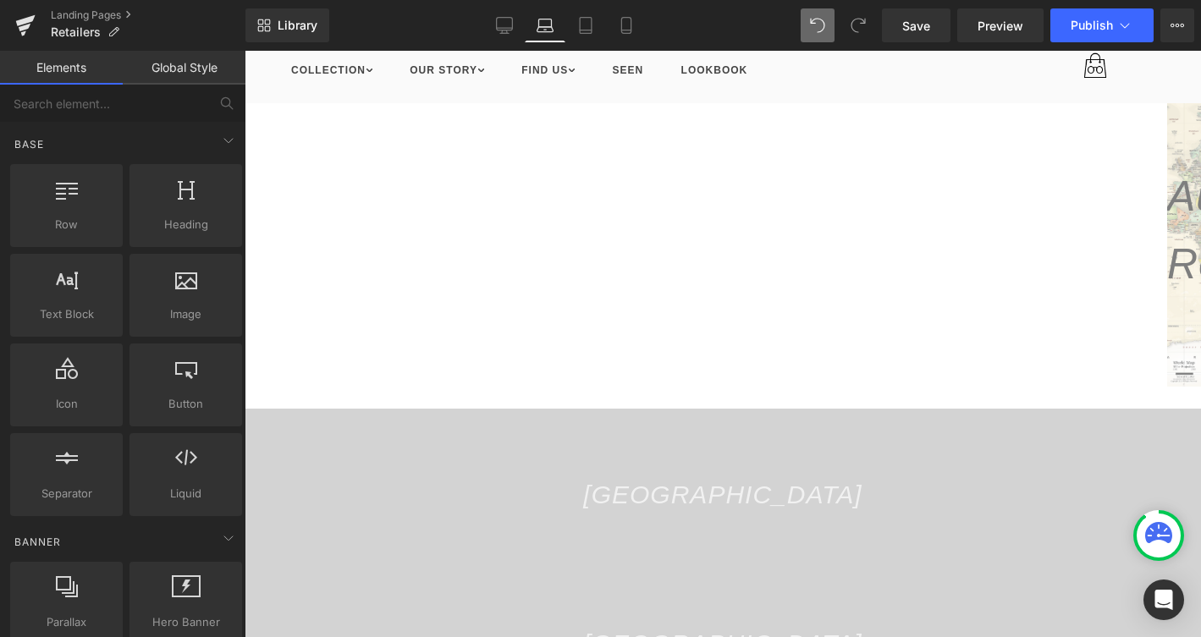
scroll to position [0, 0]
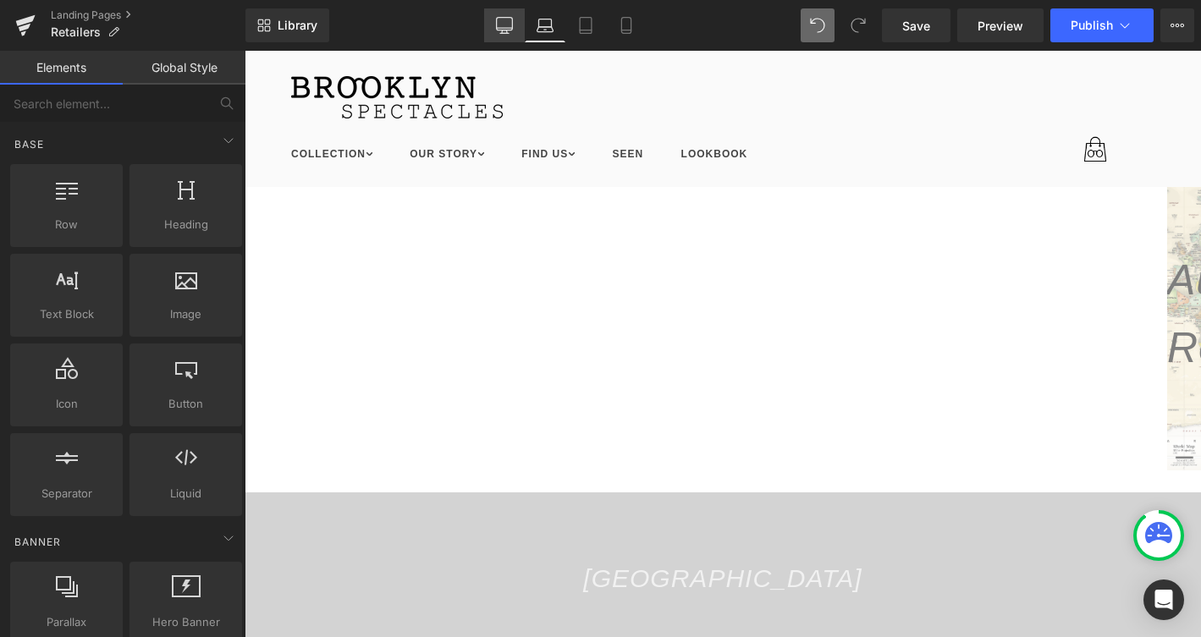
click at [508, 20] on icon at bounding box center [504, 25] width 17 height 17
